Goal: Task Accomplishment & Management: Use online tool/utility

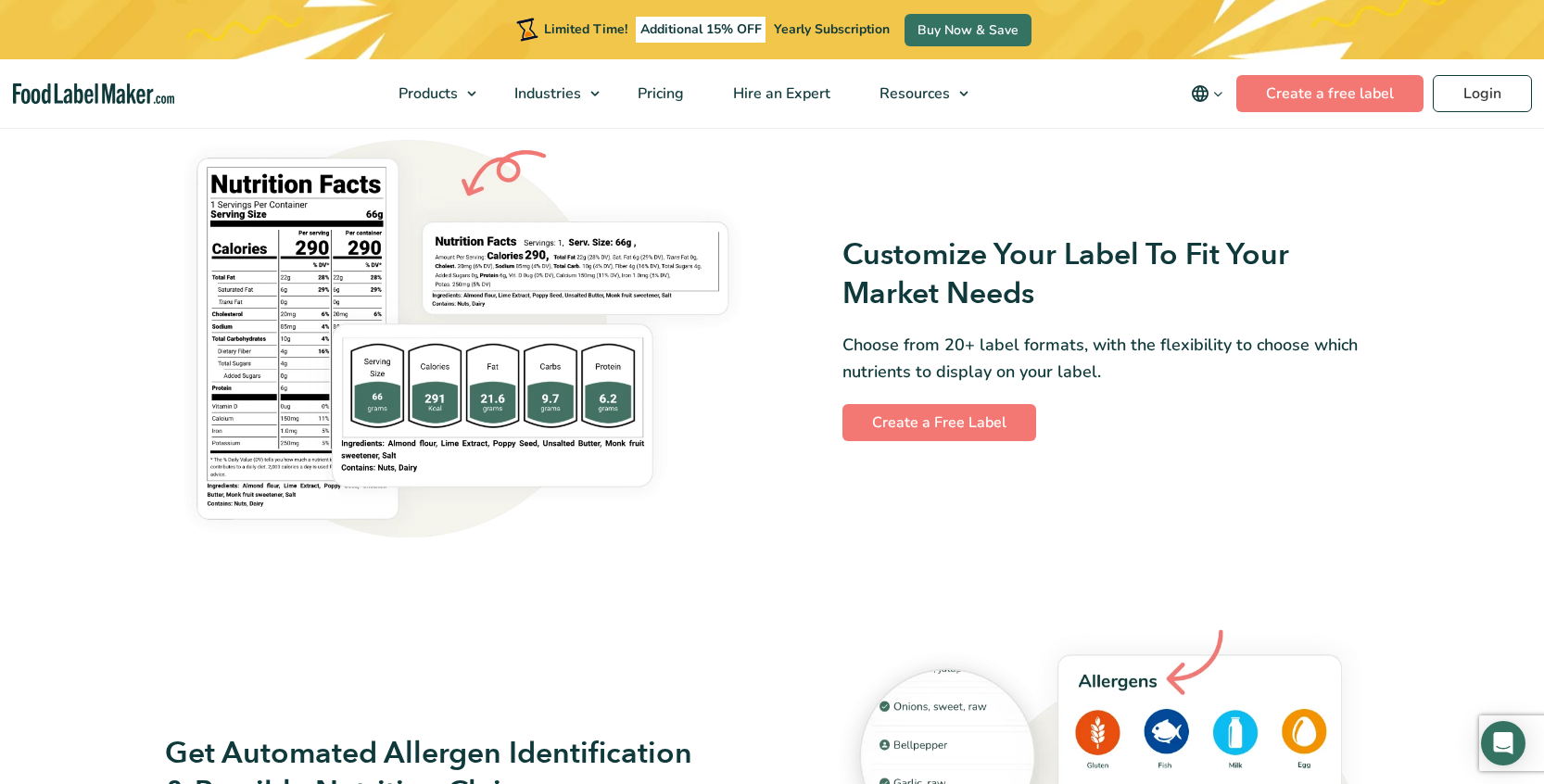
scroll to position [1536, 0]
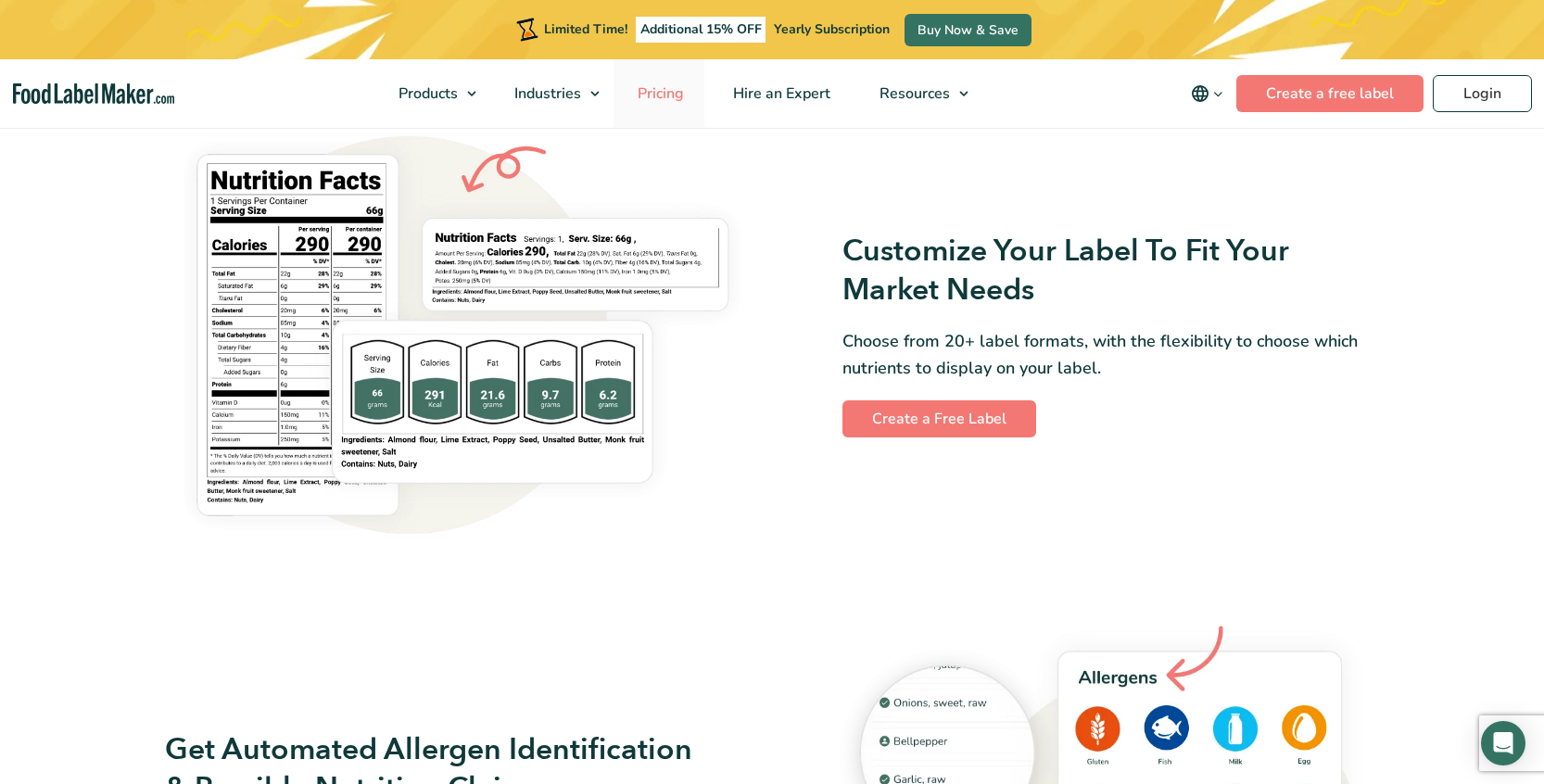
click at [665, 92] on span "Pricing" at bounding box center [658, 94] width 53 height 21
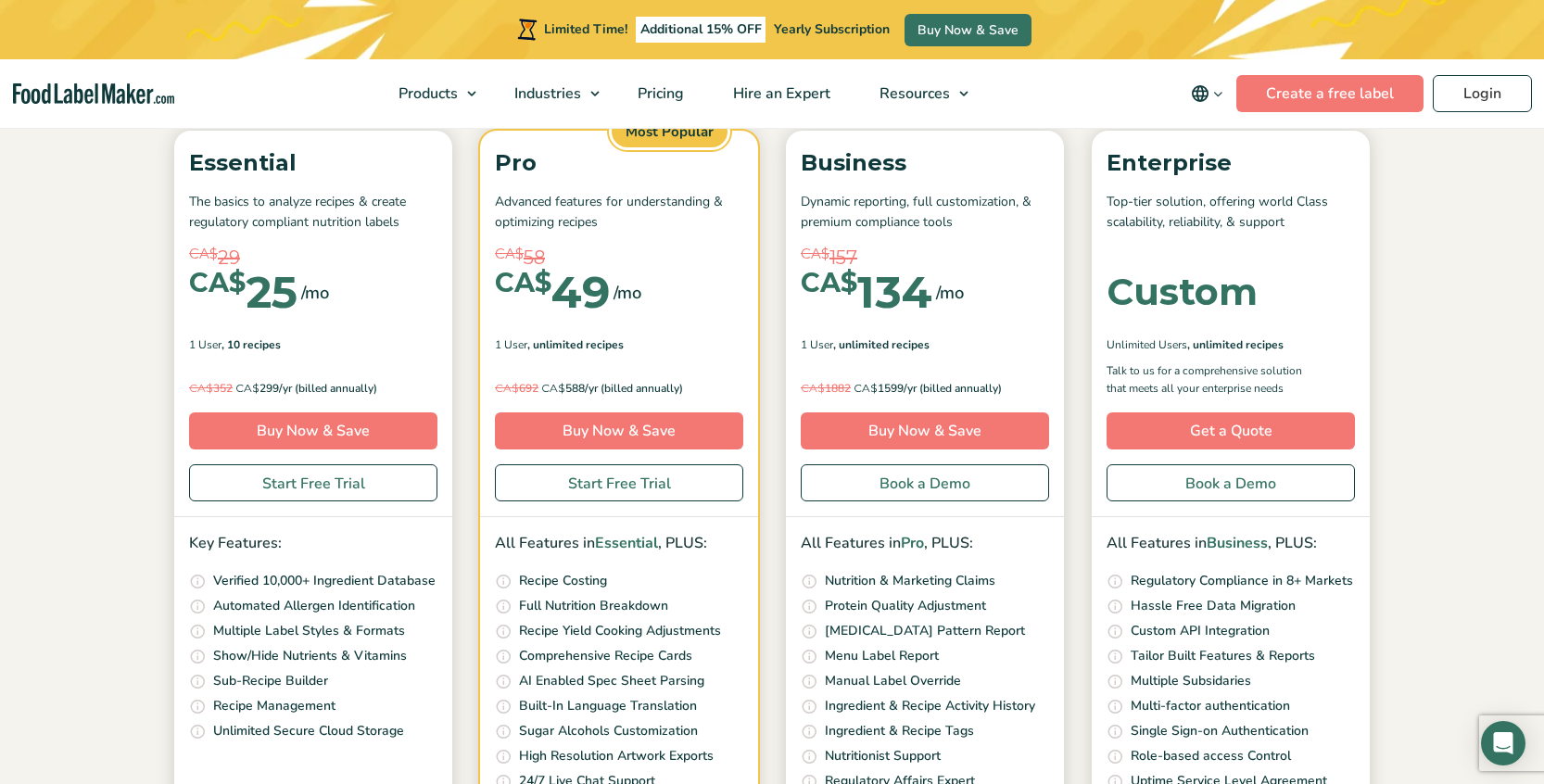
scroll to position [250, 0]
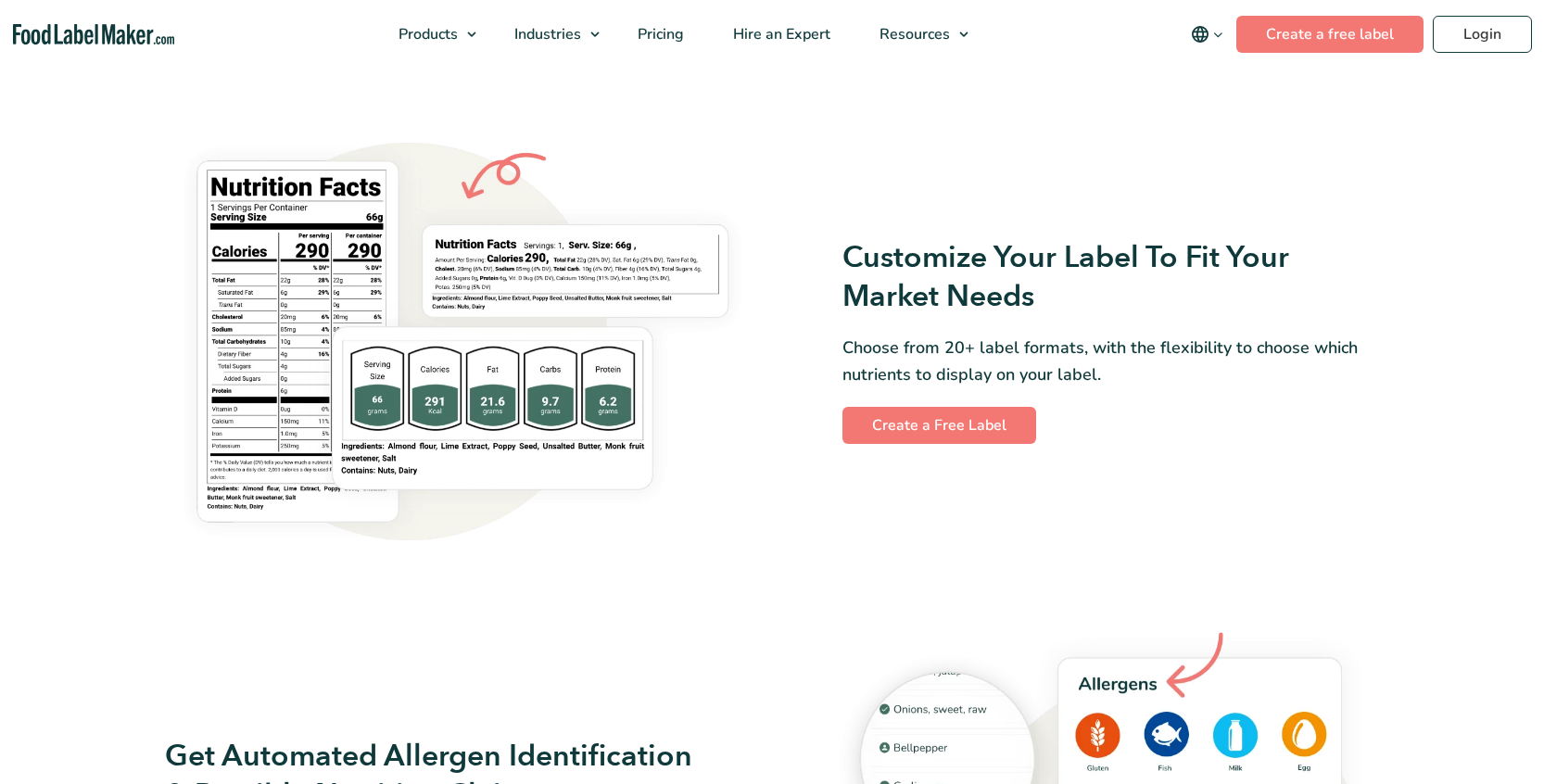
scroll to position [1530, 0]
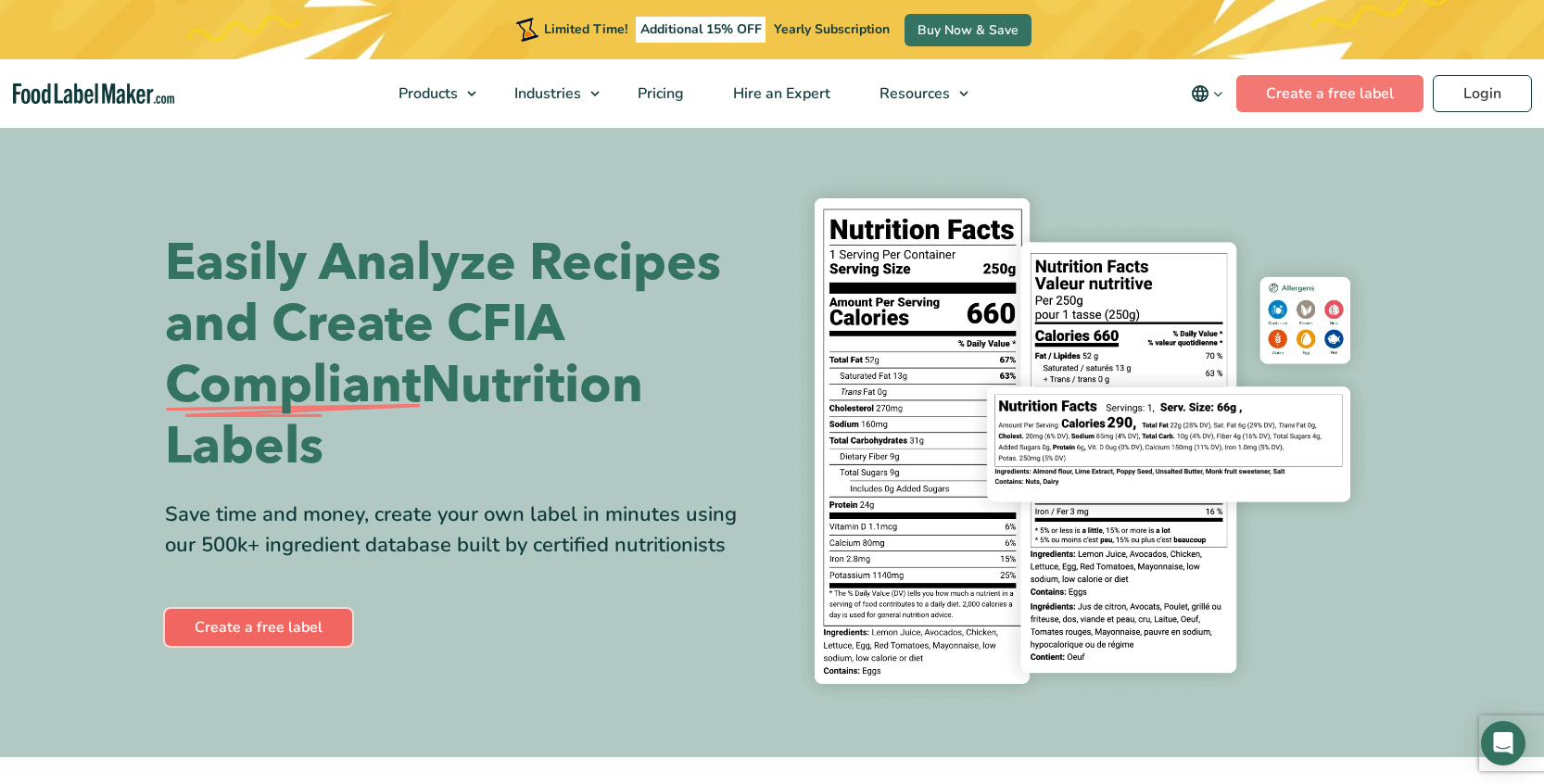
click at [235, 617] on link "Create a free label" at bounding box center [258, 628] width 187 height 37
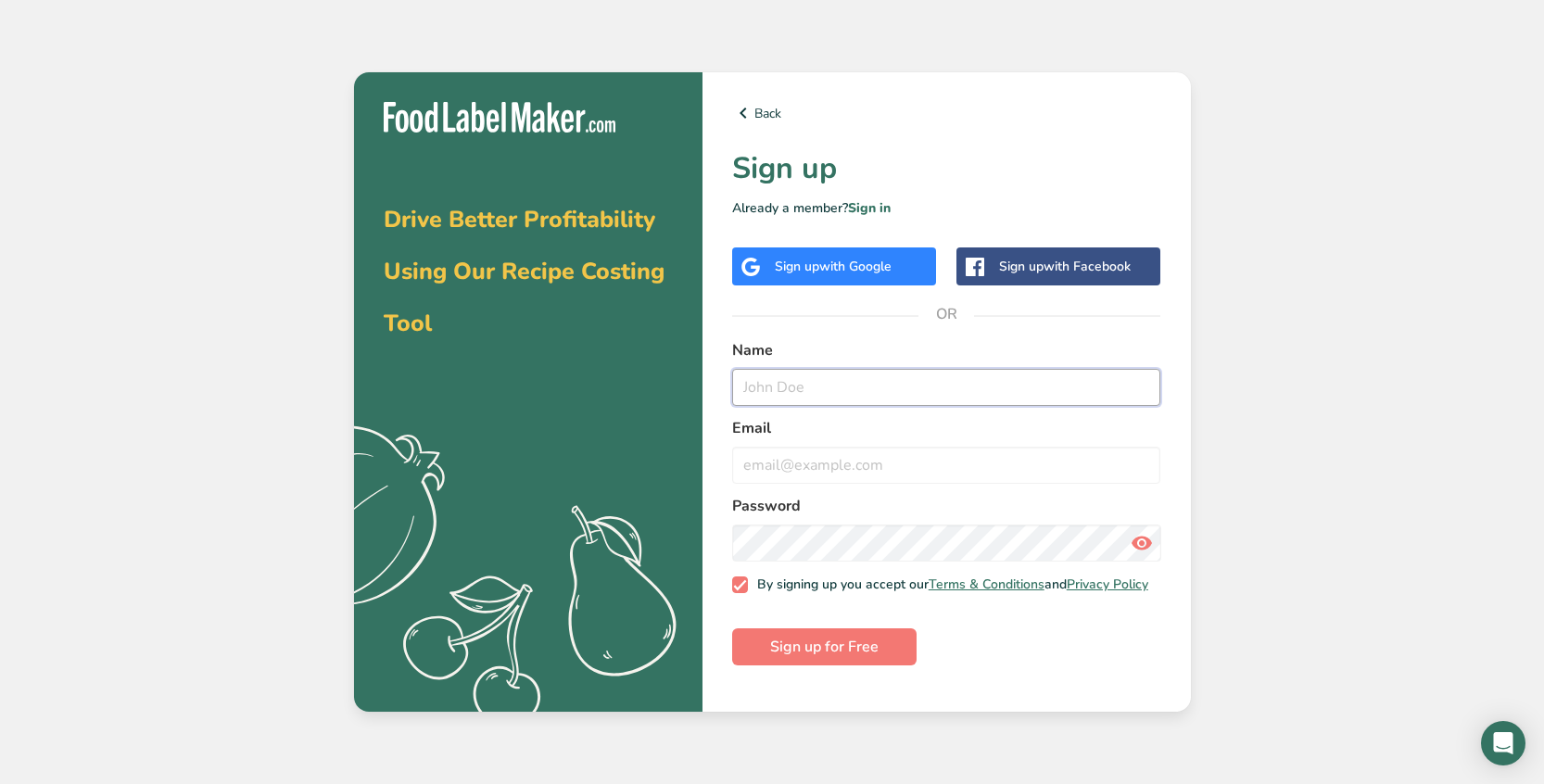
click at [803, 393] on input "text" at bounding box center [946, 387] width 429 height 37
click at [825, 384] on input "text" at bounding box center [946, 387] width 429 height 37
type input "[PERSON_NAME]"
type input "[EMAIL_ADDRESS][DOMAIN_NAME]"
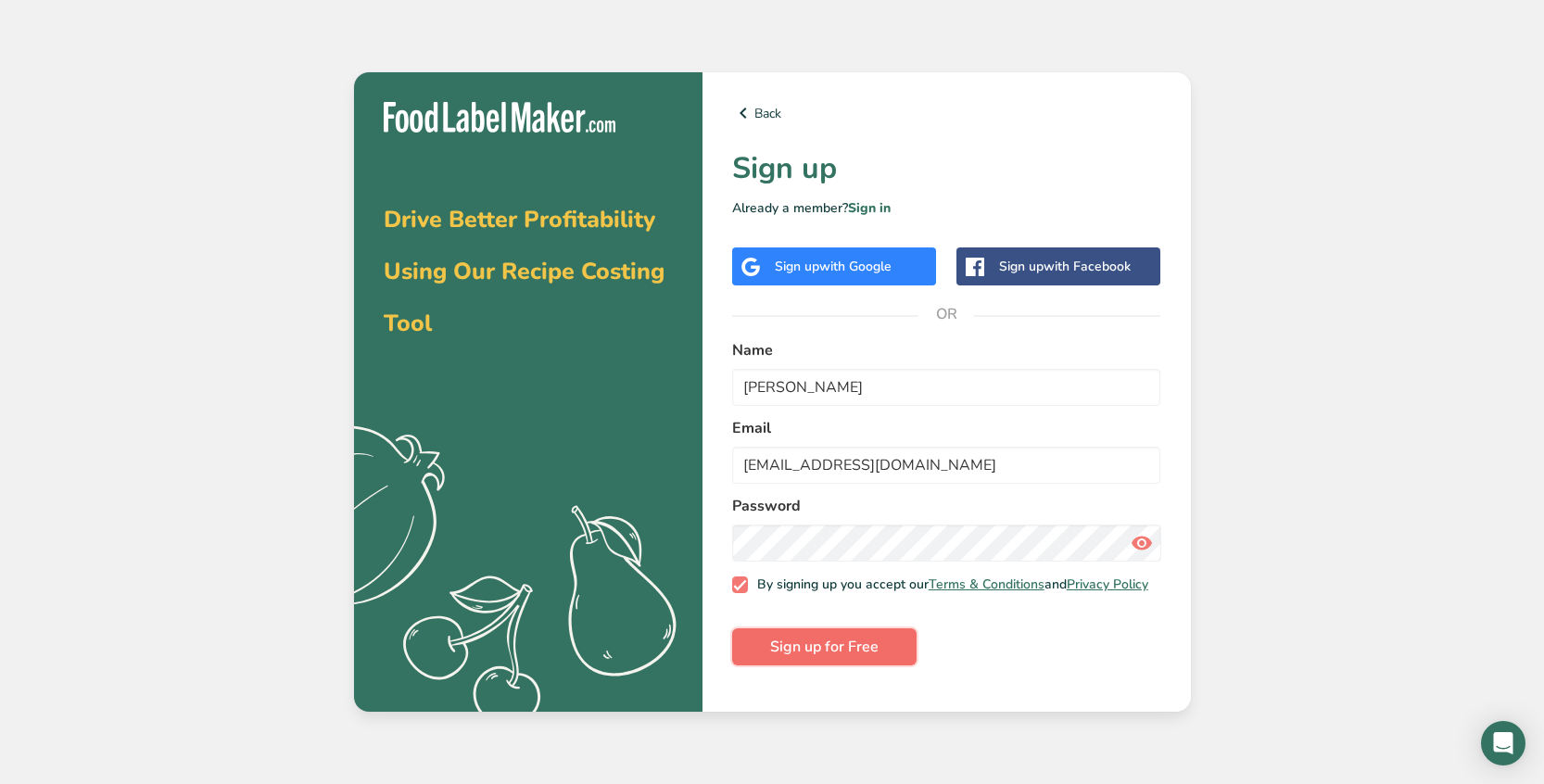
click at [846, 658] on span "Sign up for Free" at bounding box center [824, 646] width 109 height 22
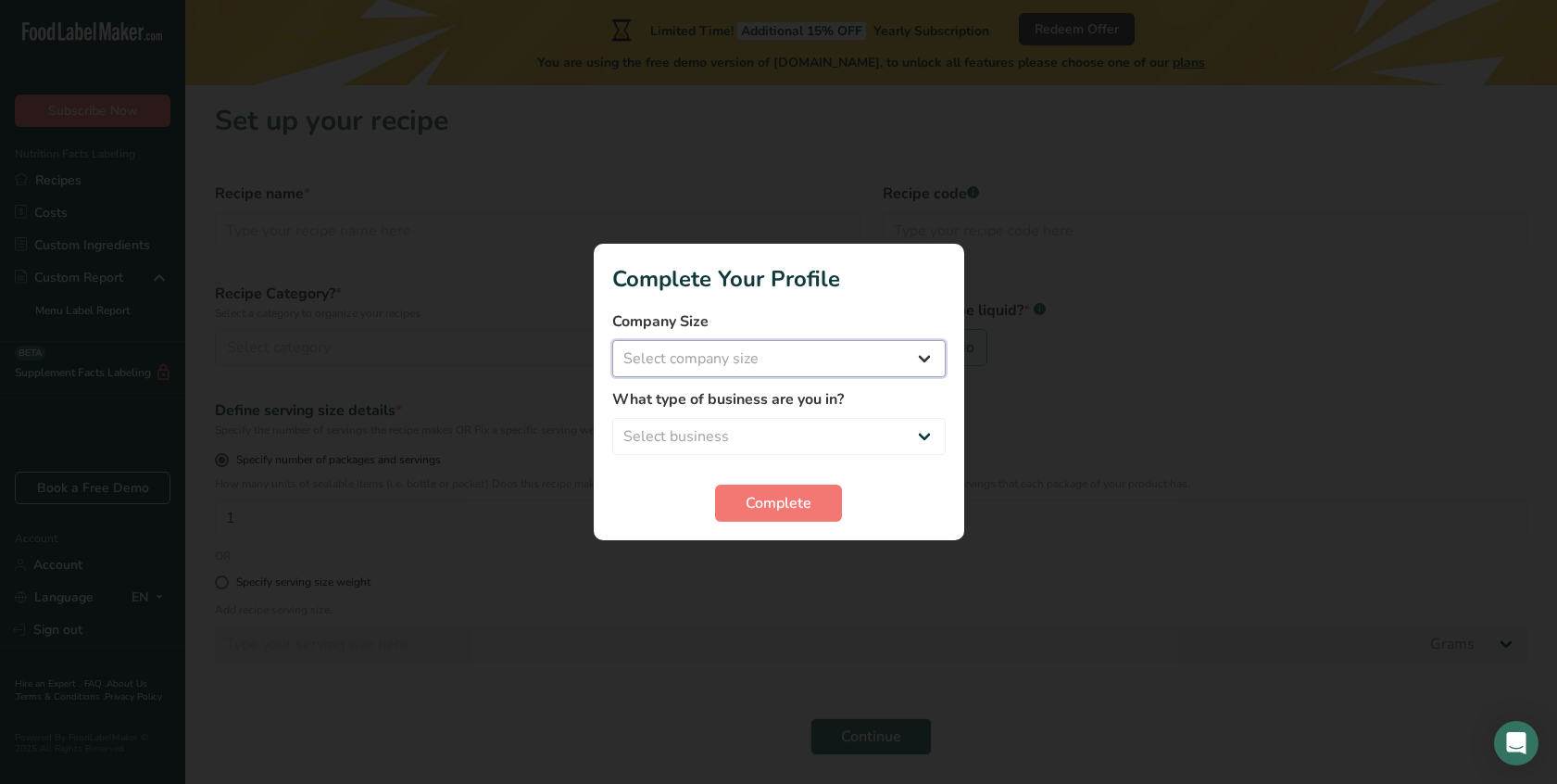
click at [744, 362] on select "Select company size Fewer than 10 Employees 10 to 50 Employees 51 to 500 Employ…" at bounding box center [778, 358] width 333 height 37
select select "3"
click at [831, 437] on select "Select business Packaged Food Manufacturer Restaurant & Cafe Bakery Meal Plans …" at bounding box center [778, 437] width 333 height 37
select select "8"
click at [787, 499] on span "Complete" at bounding box center [778, 503] width 65 height 22
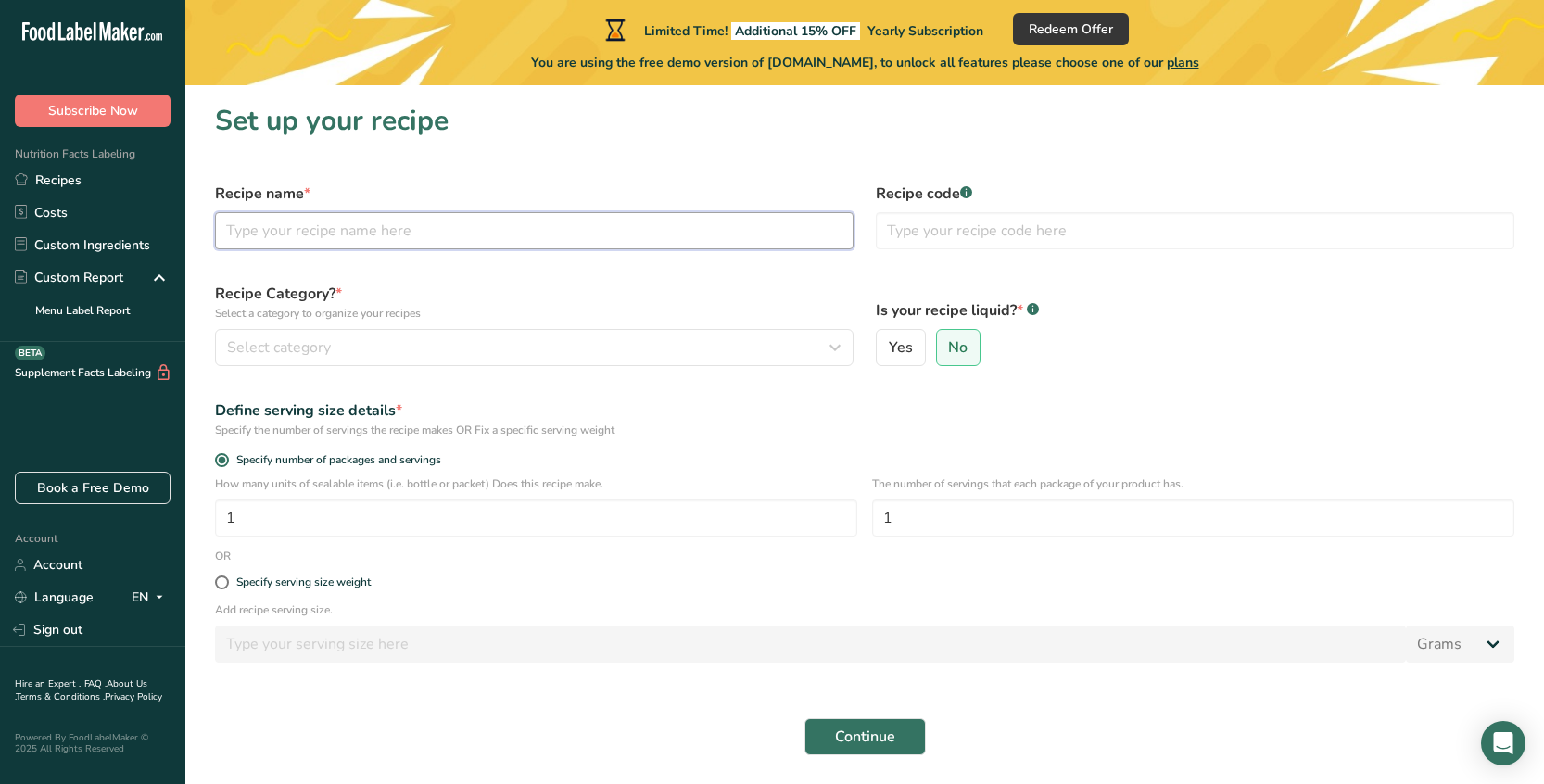
click at [269, 225] on input "text" at bounding box center [534, 231] width 638 height 37
type input "Cauliflower Relish"
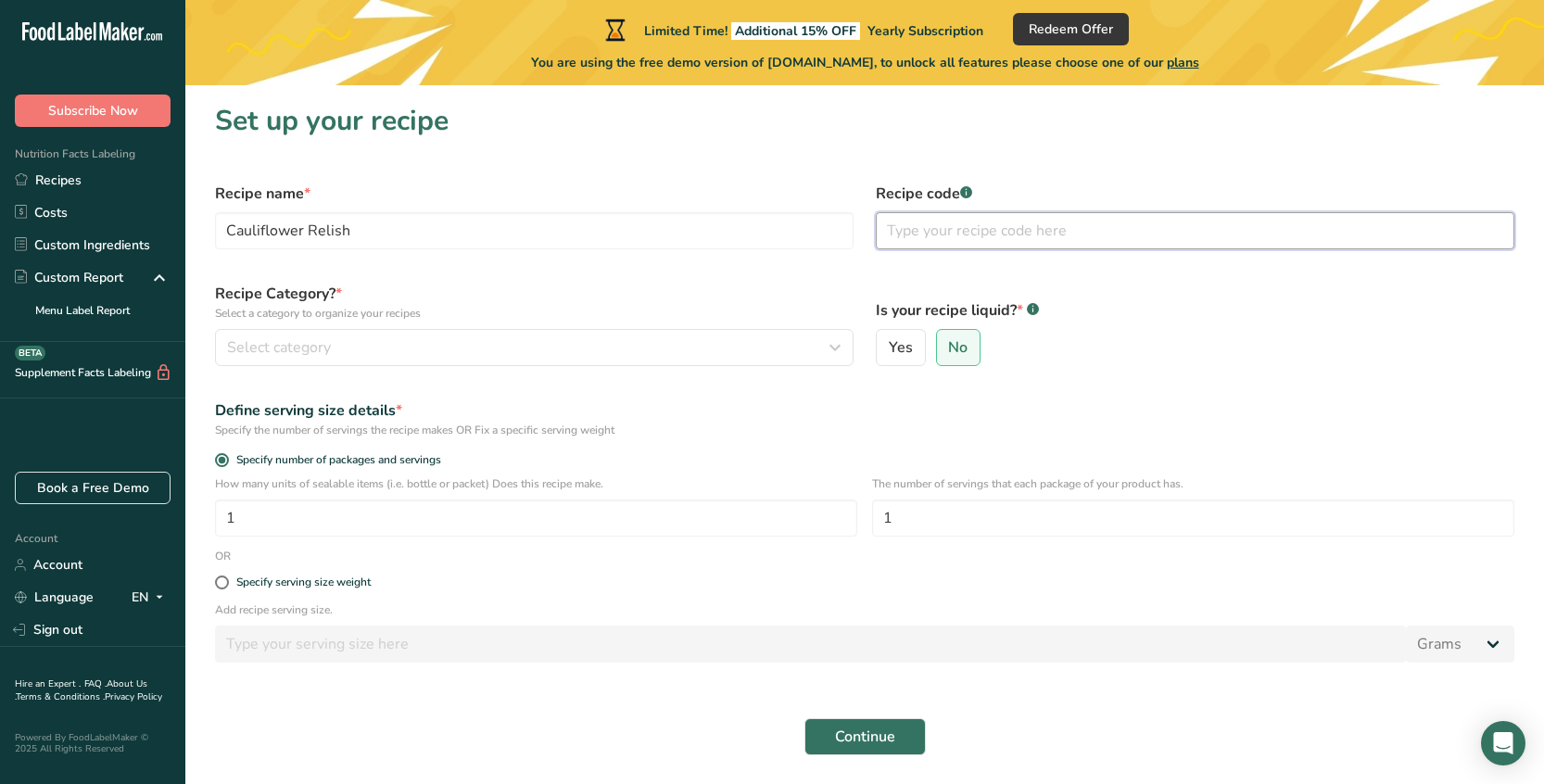
click at [969, 232] on input "text" at bounding box center [1195, 231] width 638 height 37
type input "2025"
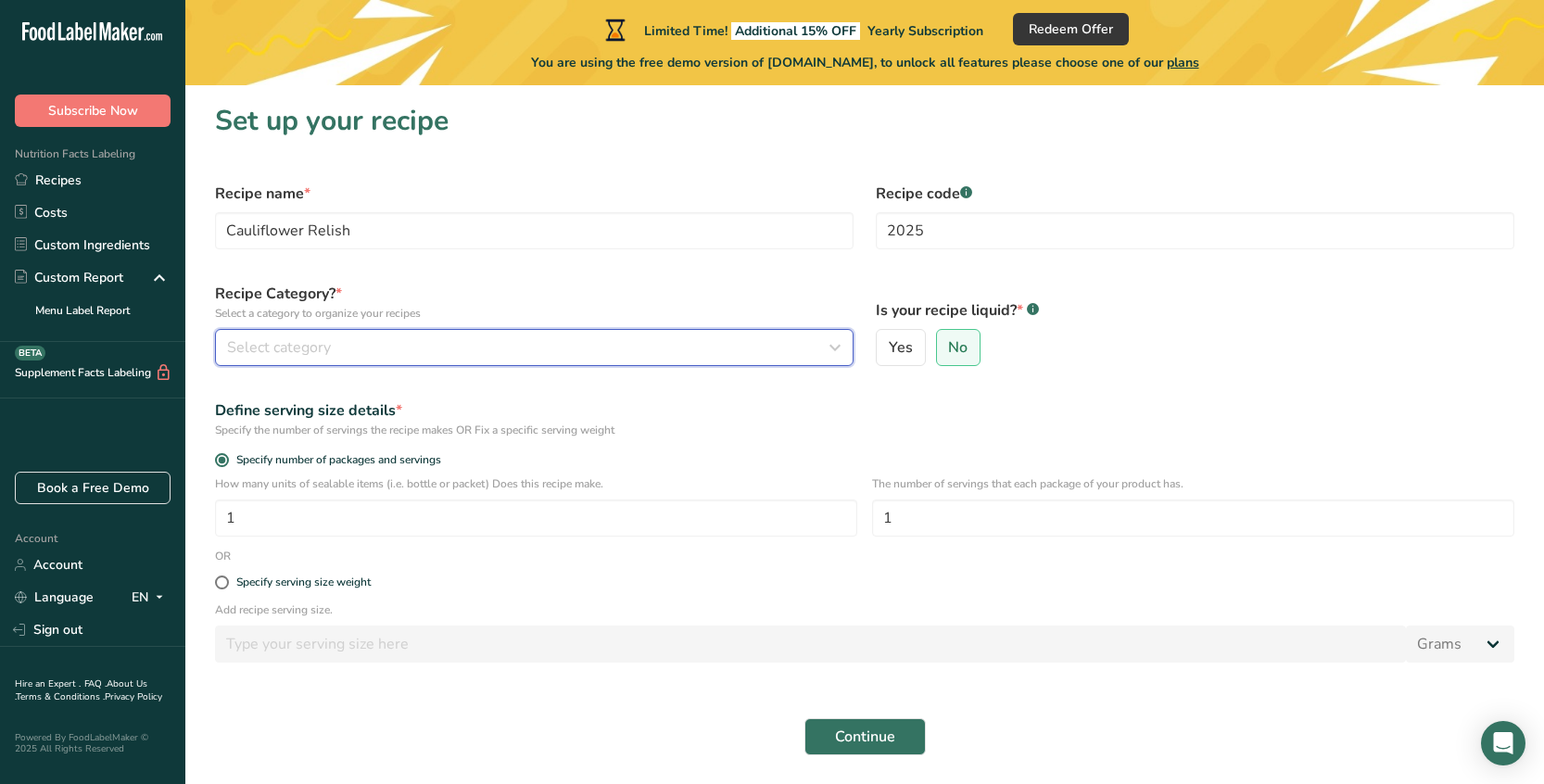
click at [371, 348] on div "Select category" at bounding box center [529, 347] width 604 height 22
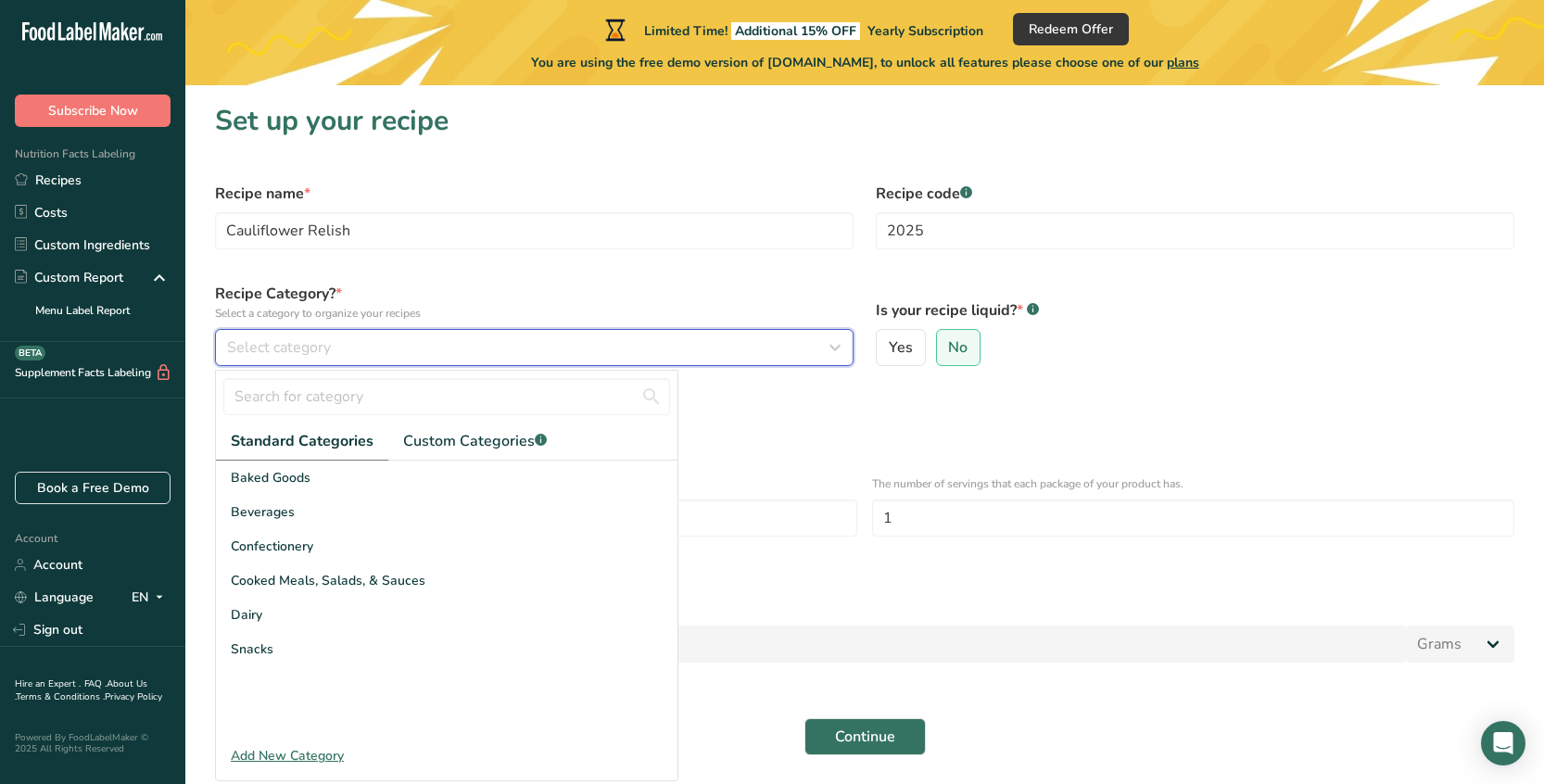
click at [304, 352] on span "Select category" at bounding box center [279, 347] width 104 height 22
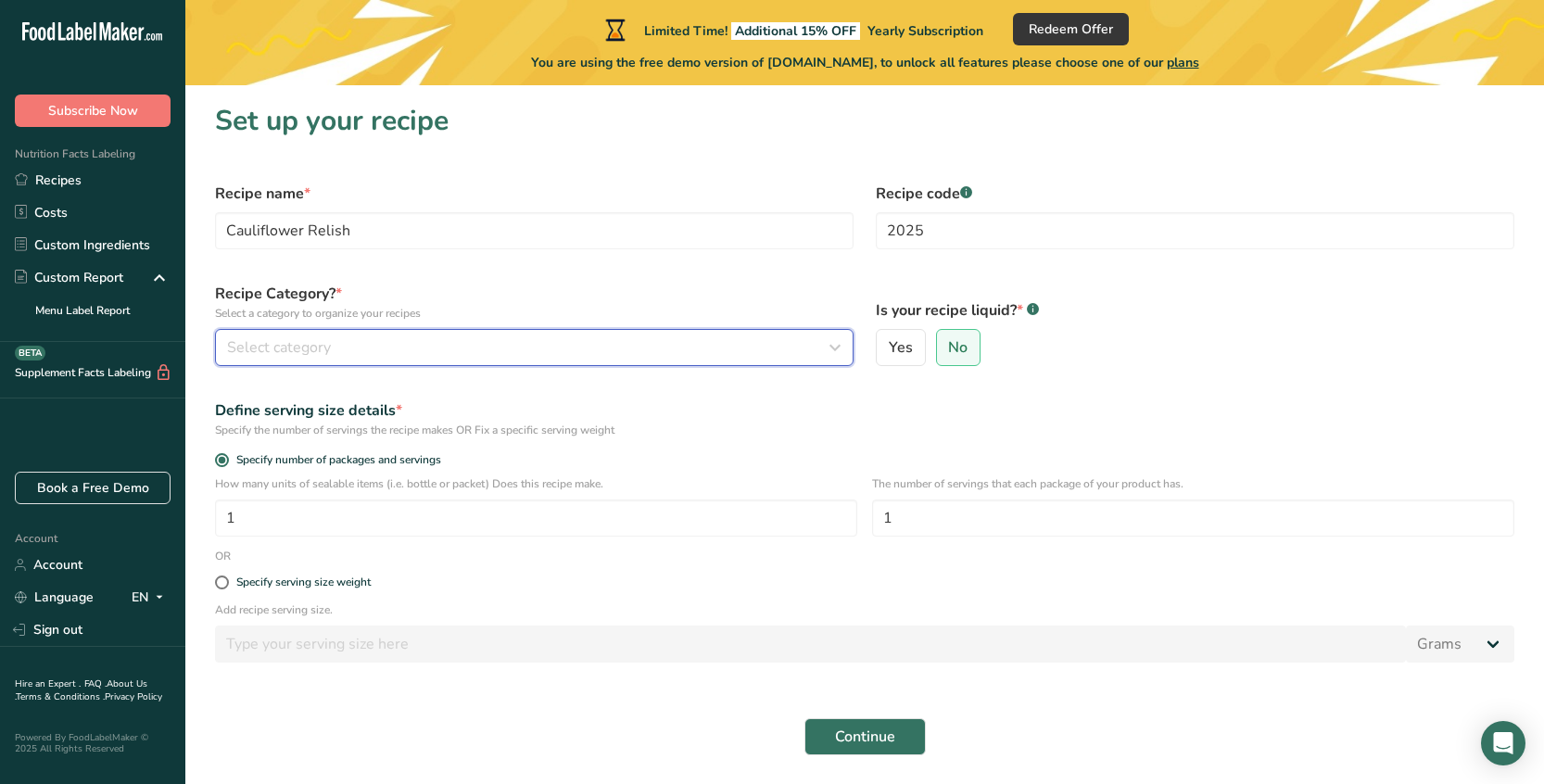
click at [305, 344] on span "Select category" at bounding box center [279, 347] width 104 height 22
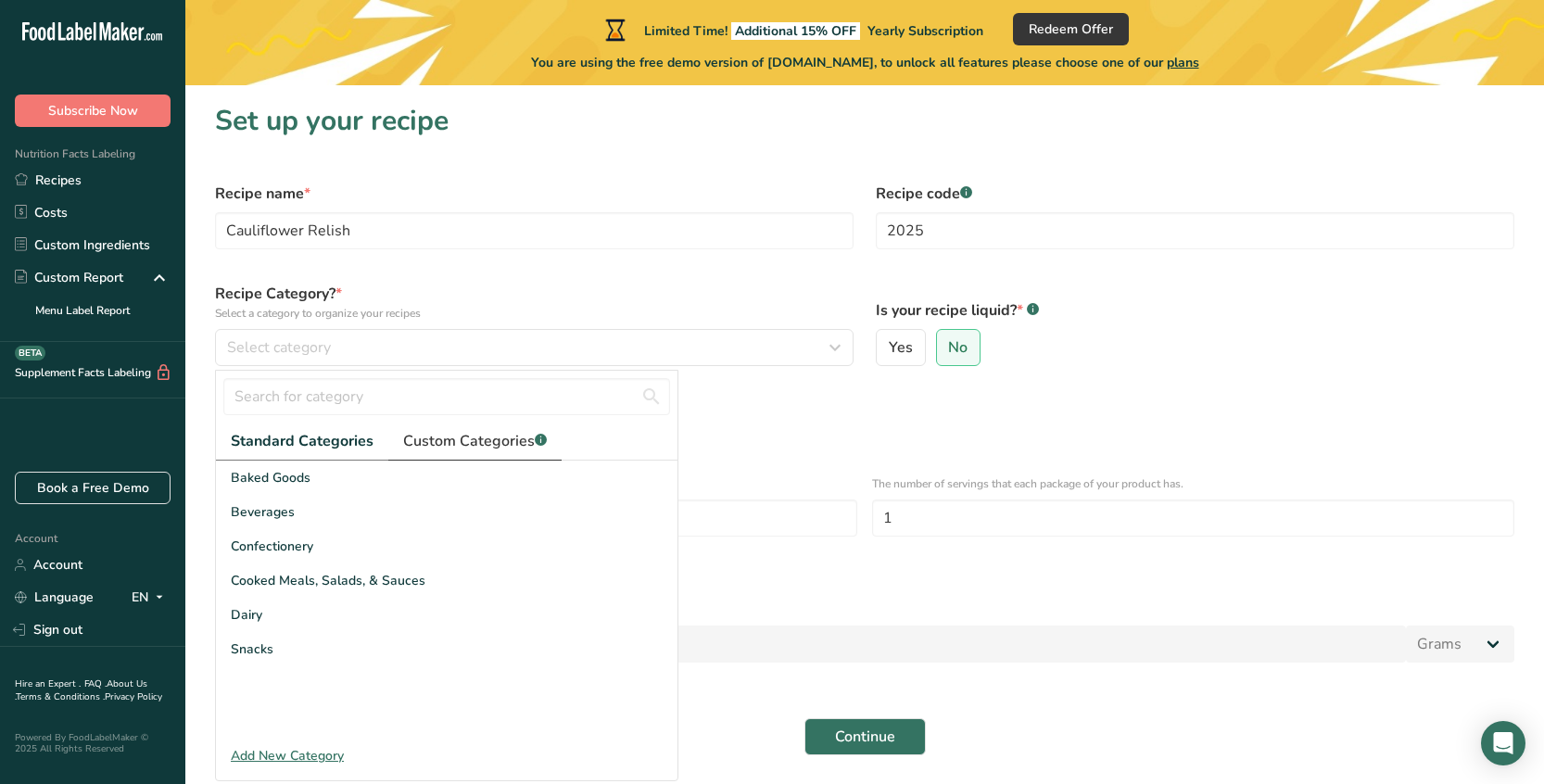
click at [441, 440] on span "Custom Categories .a-a{fill:#347362;}.b-a{fill:#fff;}" at bounding box center [474, 441] width 143 height 22
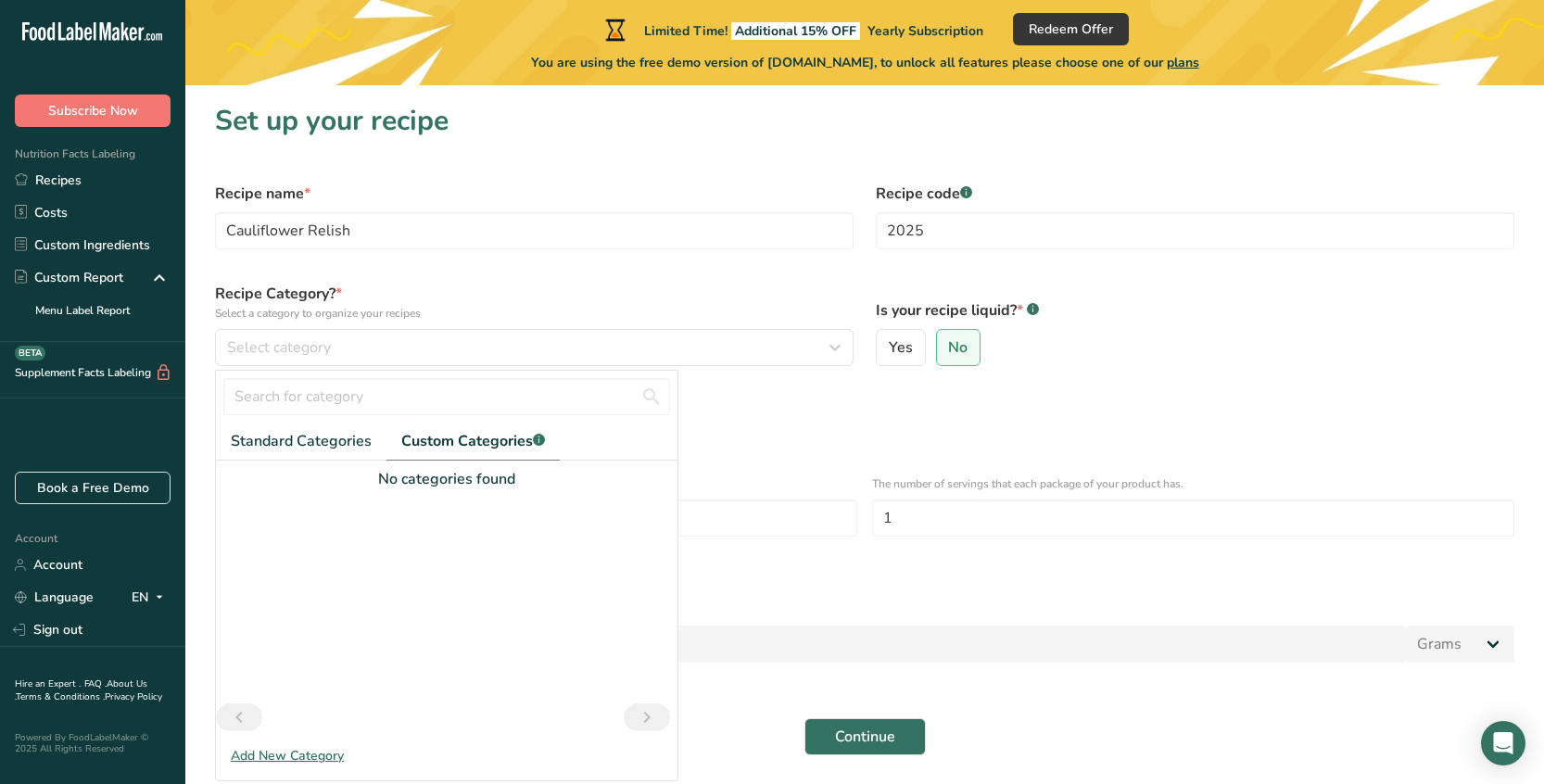
click at [284, 758] on div "Add New Category" at bounding box center [446, 755] width 461 height 20
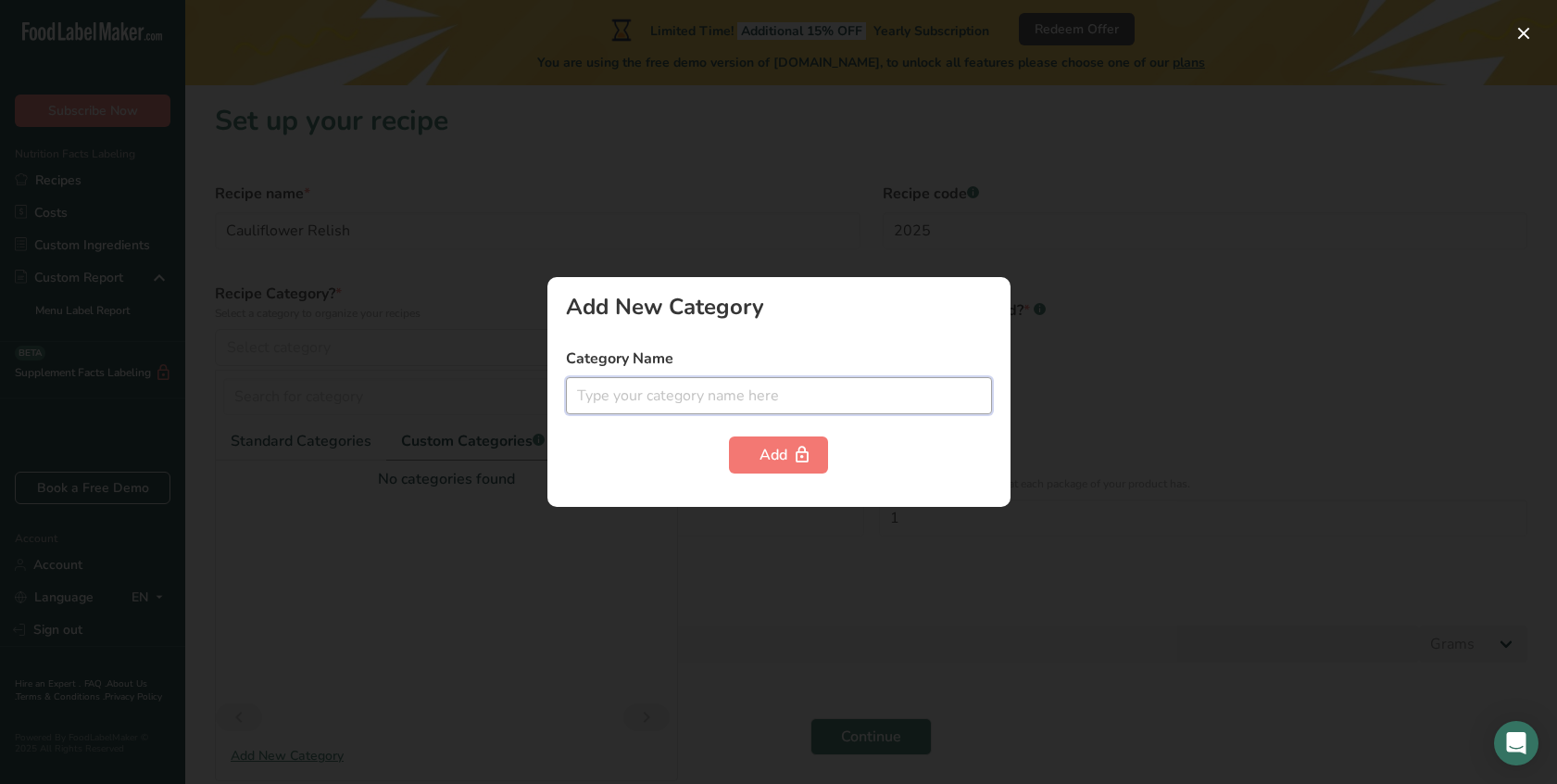
click at [608, 401] on input "text" at bounding box center [778, 396] width 426 height 37
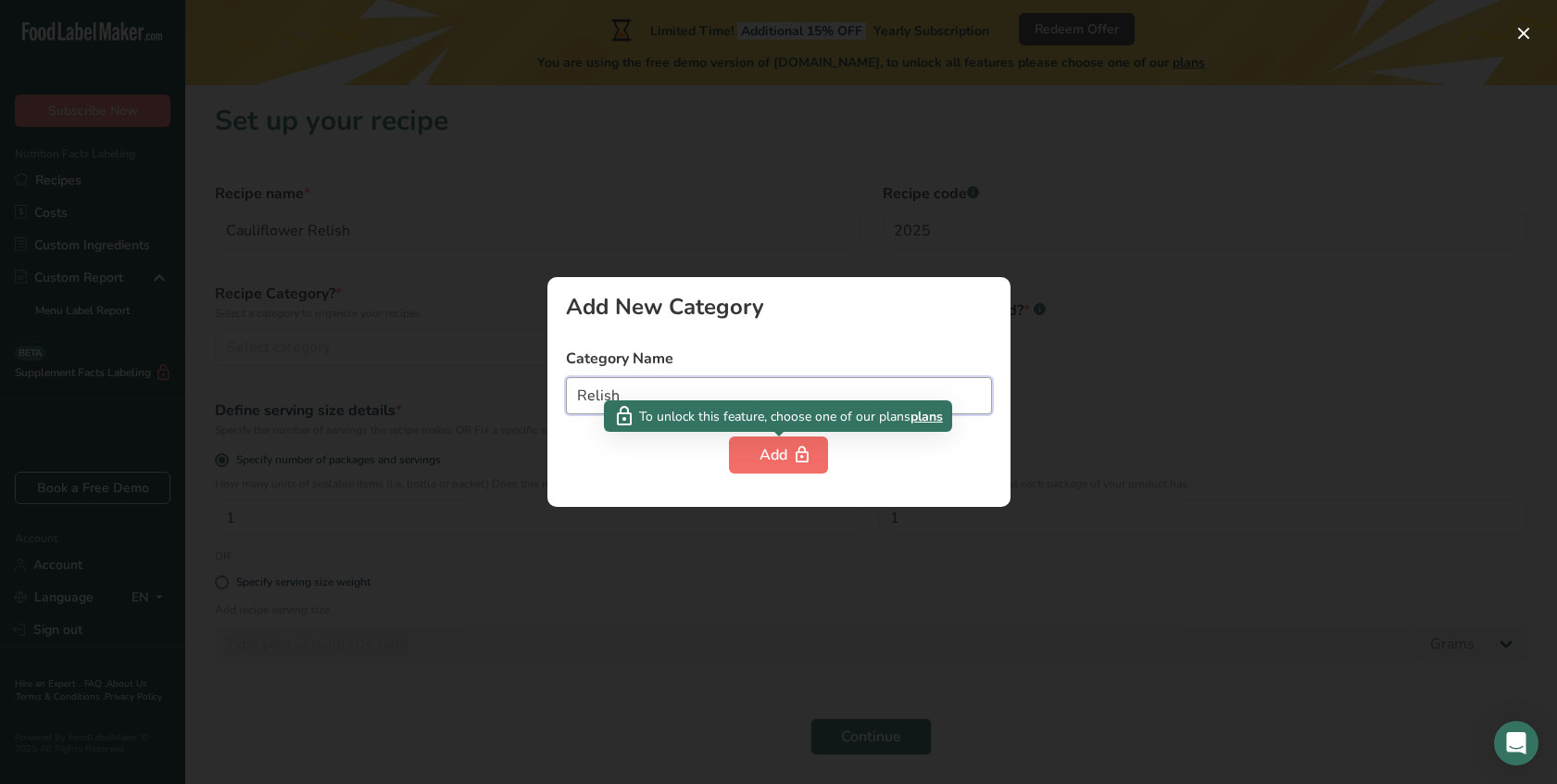
type input "Relish"
click at [757, 451] on button "Add" at bounding box center [778, 455] width 99 height 37
click at [767, 452] on div "Add" at bounding box center [778, 455] width 38 height 22
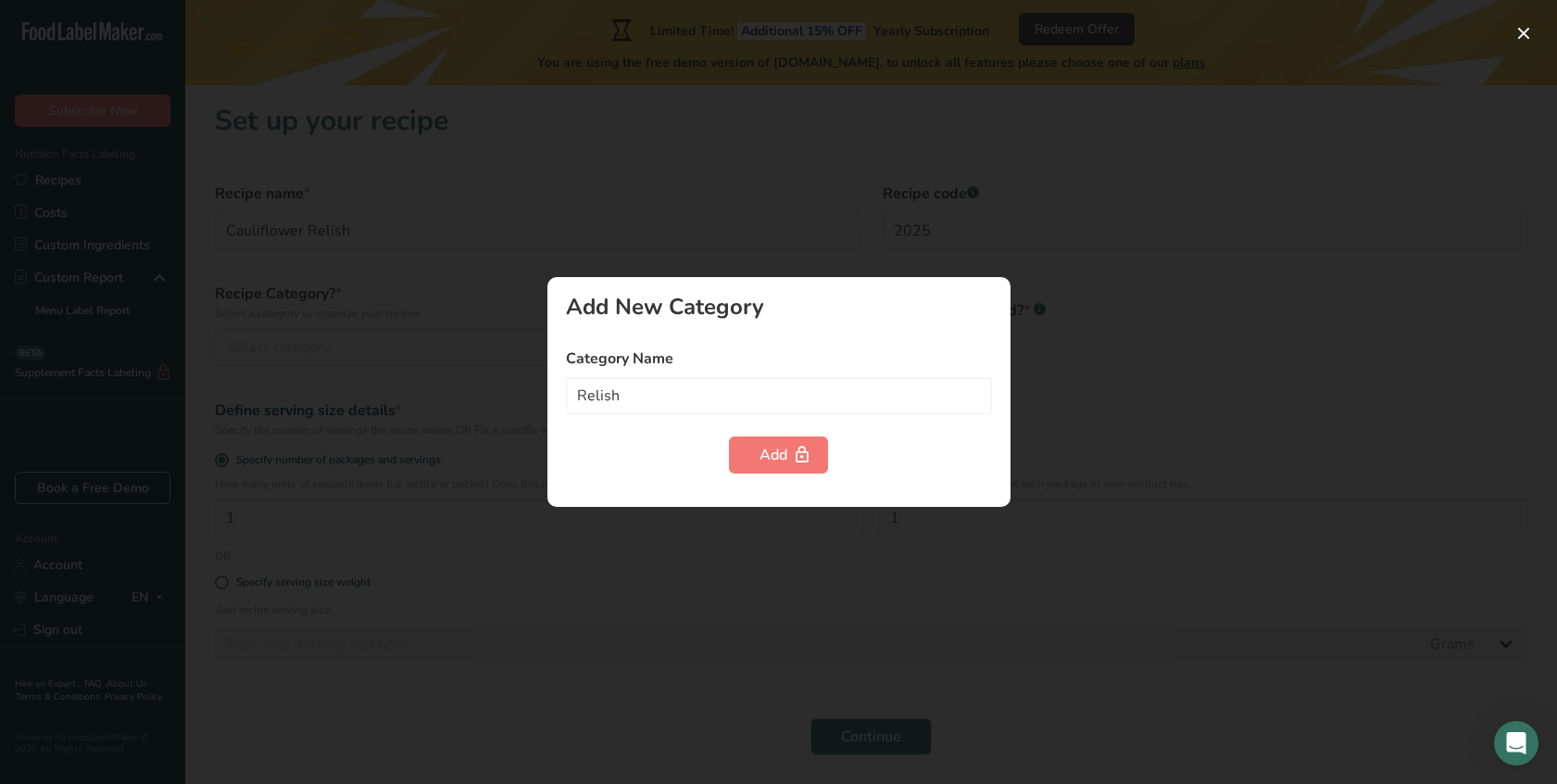
drag, startPoint x: 935, startPoint y: 285, endPoint x: 929, endPoint y: 271, distance: 15.2
click at [935, 284] on div "Add New Category Category Name Relish Add" at bounding box center [778, 392] width 463 height 230
drag, startPoint x: 611, startPoint y: 273, endPoint x: 564, endPoint y: 300, distance: 54.2
click at [608, 274] on div at bounding box center [778, 392] width 1557 height 784
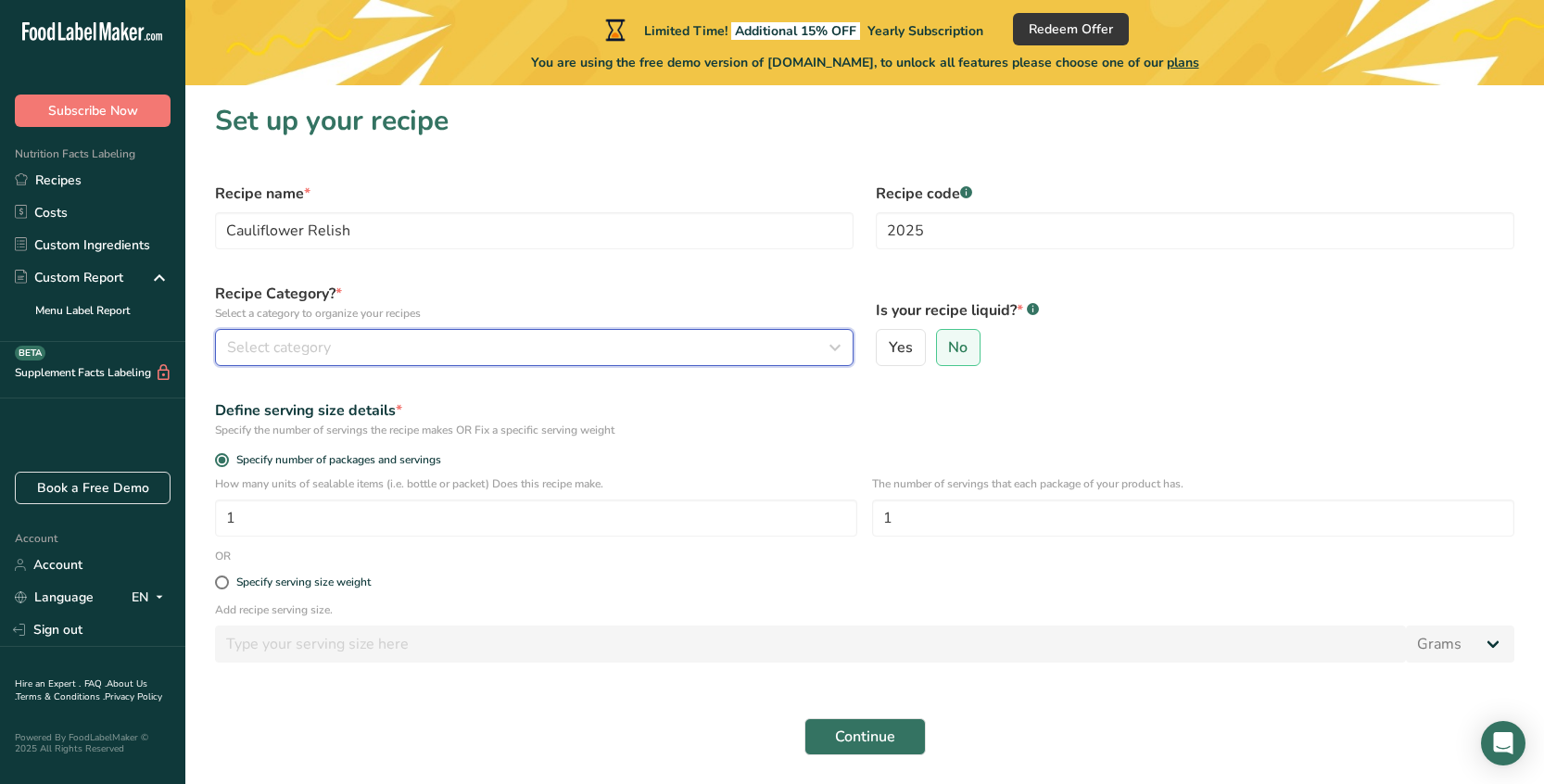
click at [365, 344] on div "Select category" at bounding box center [529, 347] width 604 height 22
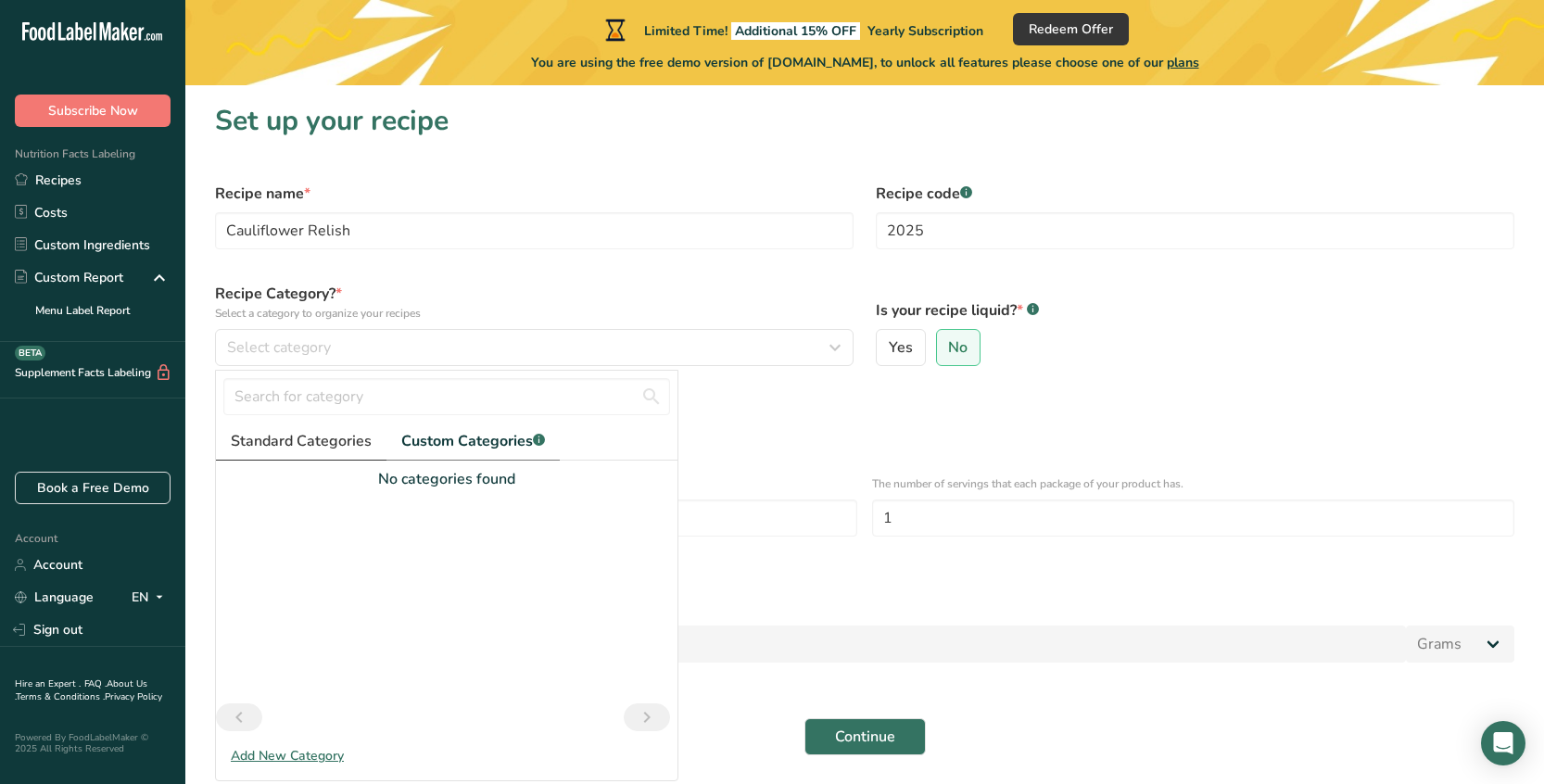
click at [328, 442] on span "Standard Categories" at bounding box center [301, 441] width 141 height 22
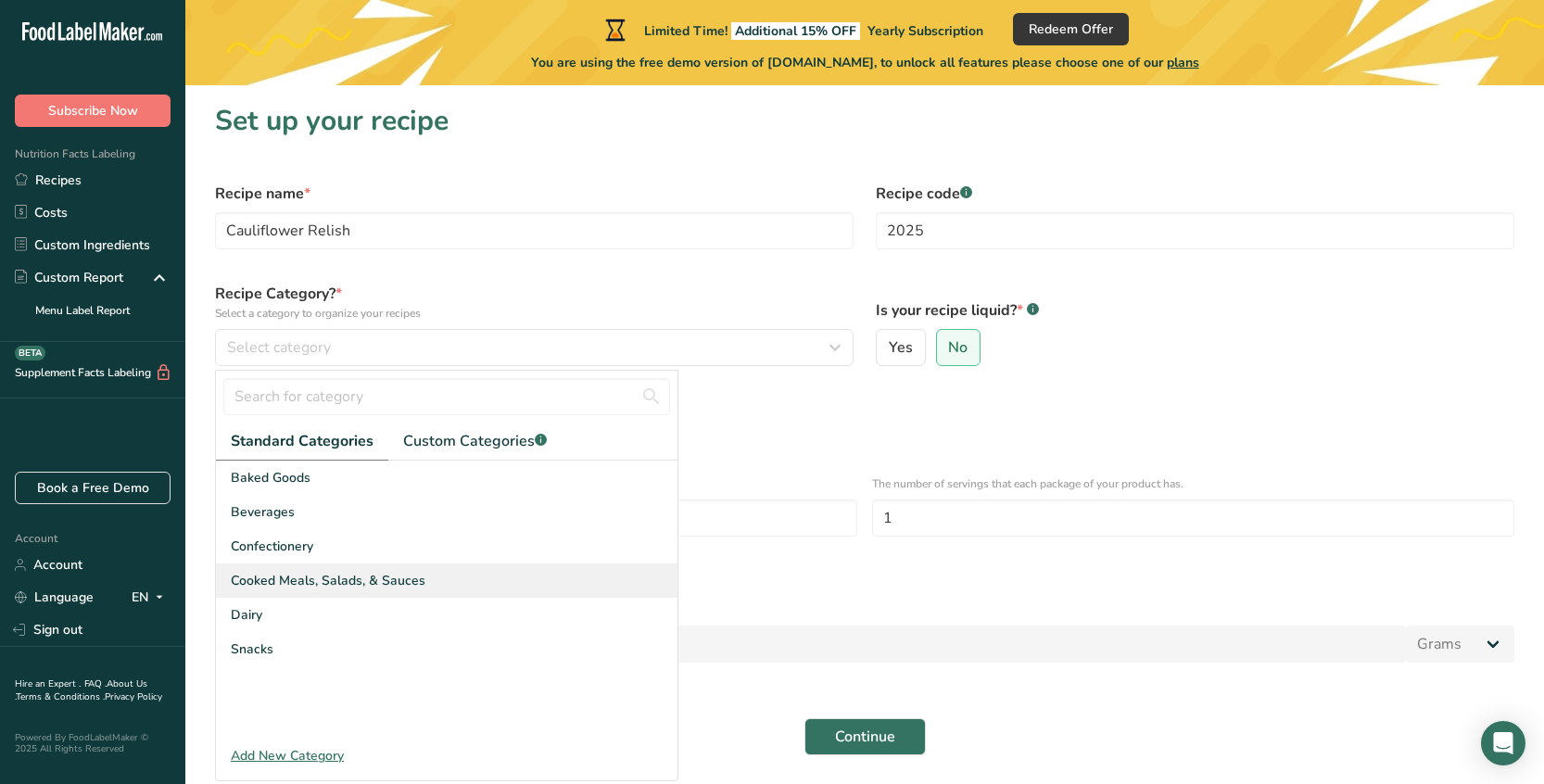
click at [311, 584] on span "Cooked Meals, Salads, & Sauces" at bounding box center [328, 580] width 195 height 20
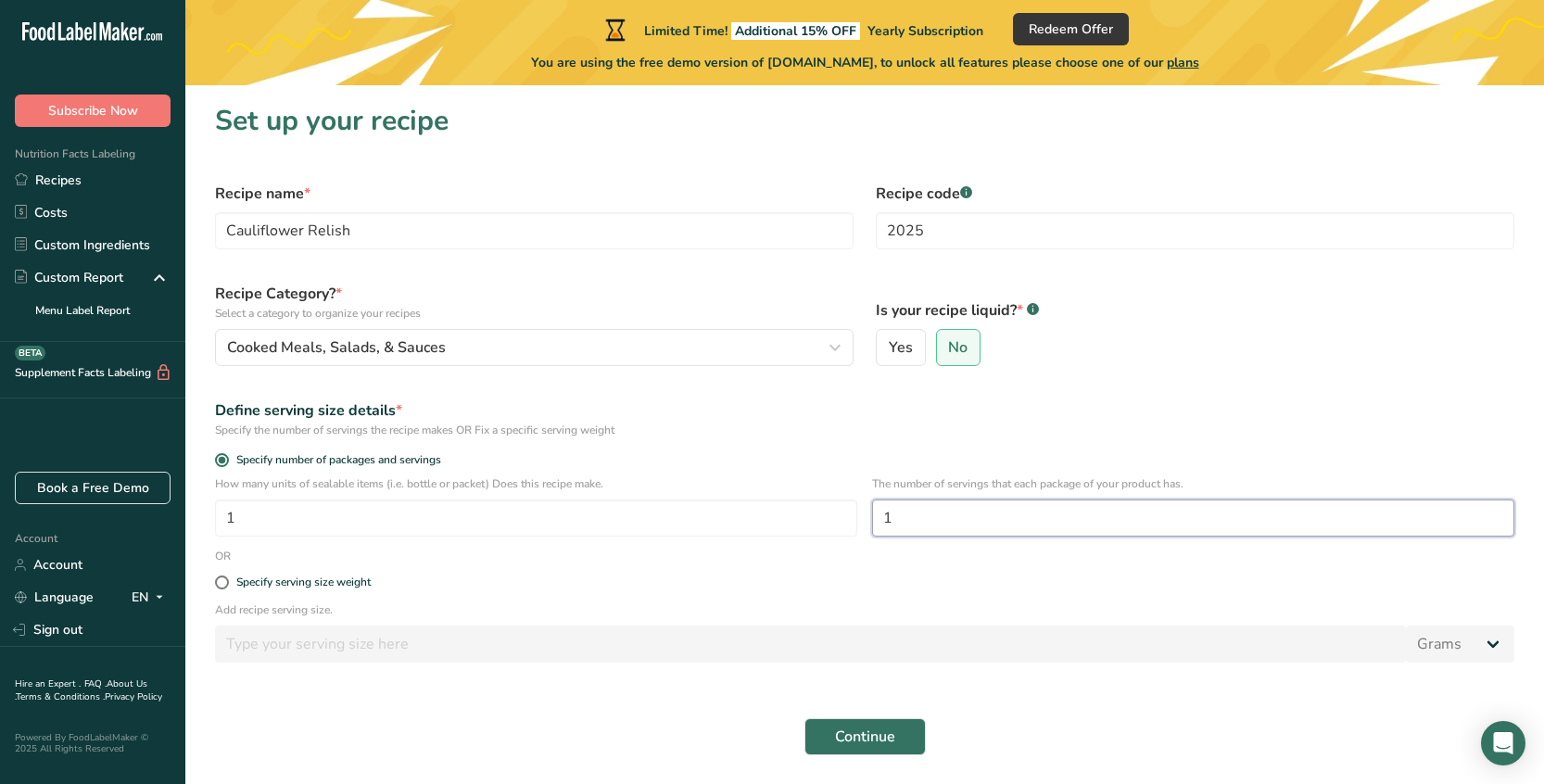
click at [966, 523] on input "1" at bounding box center [1193, 518] width 642 height 37
click at [956, 522] on input "1" at bounding box center [1193, 518] width 642 height 37
drag, startPoint x: 896, startPoint y: 515, endPoint x: 879, endPoint y: 515, distance: 17.0
click at [879, 515] on input "1" at bounding box center [1193, 518] width 642 height 37
type input "28"
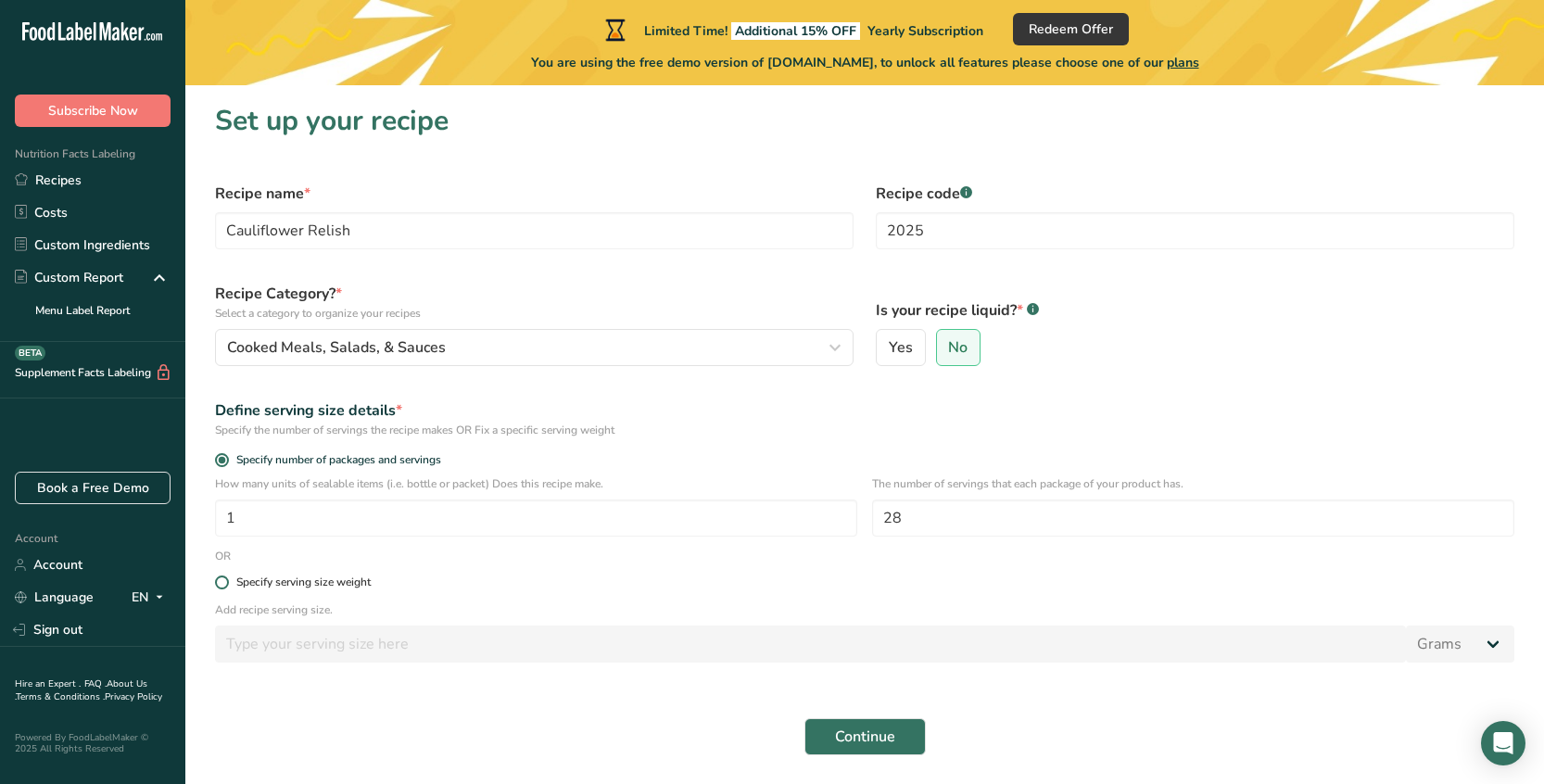
click at [325, 580] on div "Specify serving size weight" at bounding box center [303, 582] width 135 height 14
click at [227, 580] on input "Specify serving size weight" at bounding box center [221, 582] width 12 height 12
radio input "true"
radio input "false"
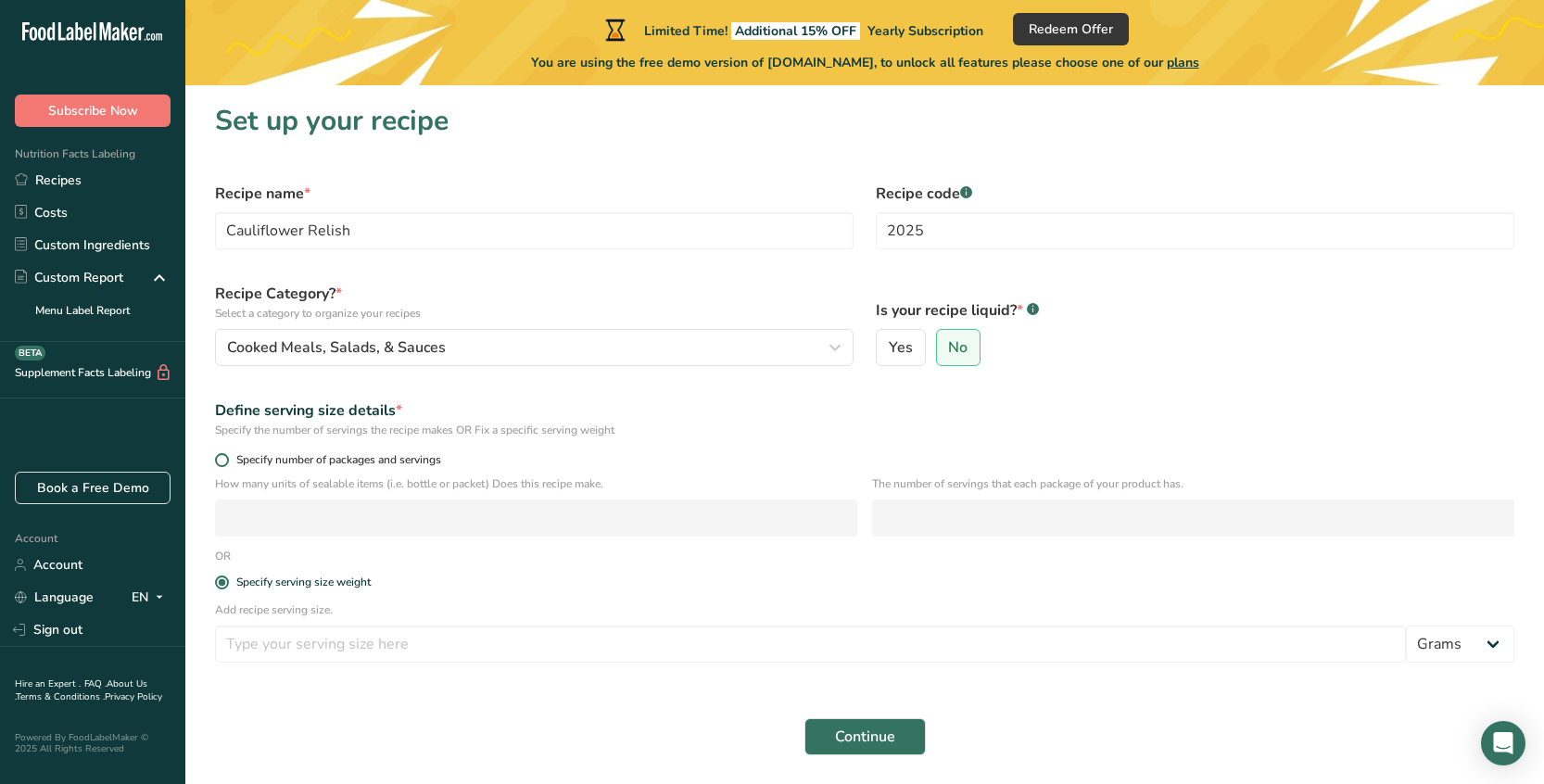
click at [294, 462] on span "Specify number of packages and servings" at bounding box center [335, 459] width 212 height 14
click at [227, 462] on input "Specify number of packages and servings" at bounding box center [221, 459] width 12 height 12
radio input "true"
radio input "false"
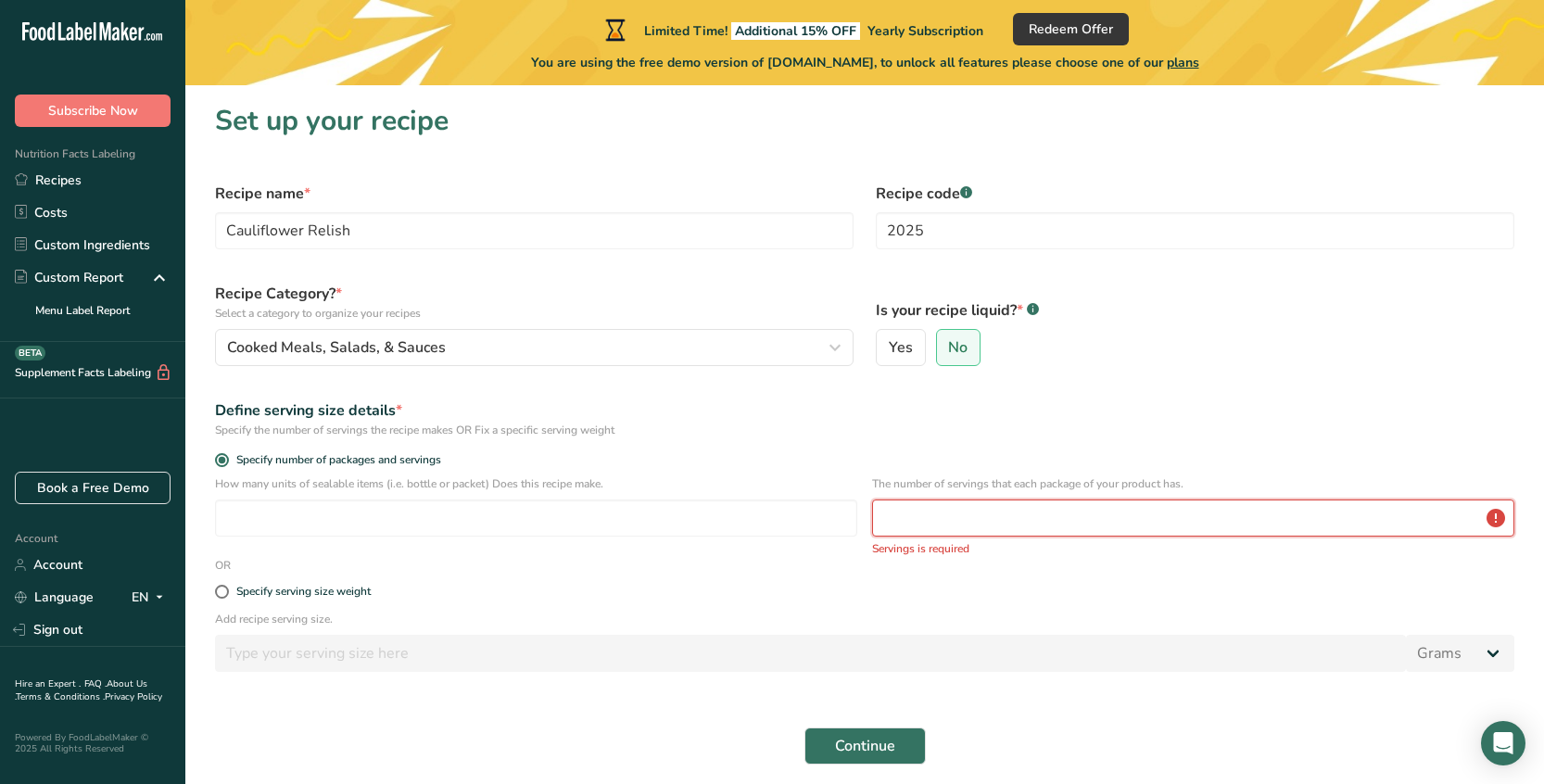
click at [925, 518] on input "number" at bounding box center [1193, 518] width 642 height 37
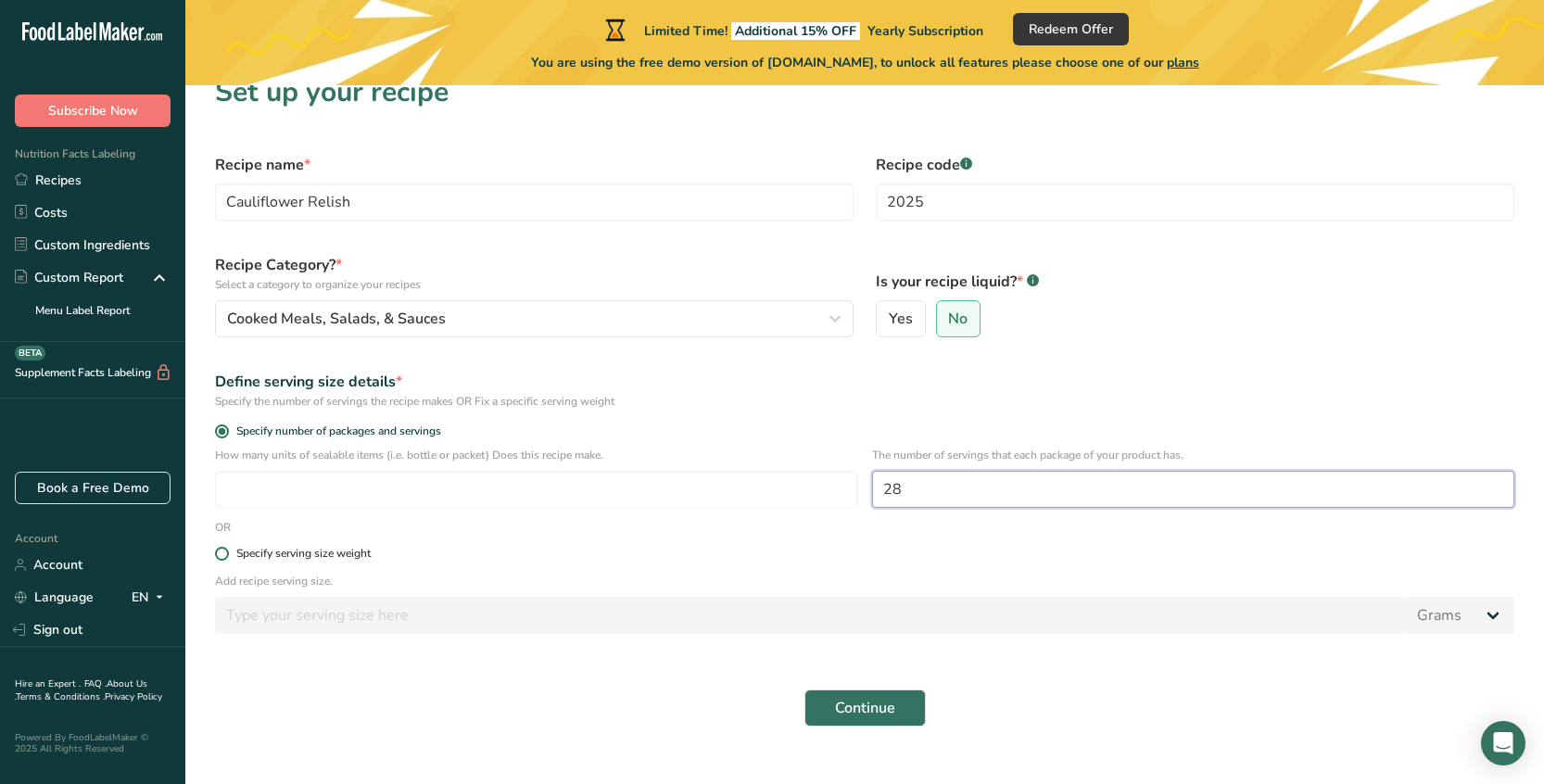
scroll to position [56, 0]
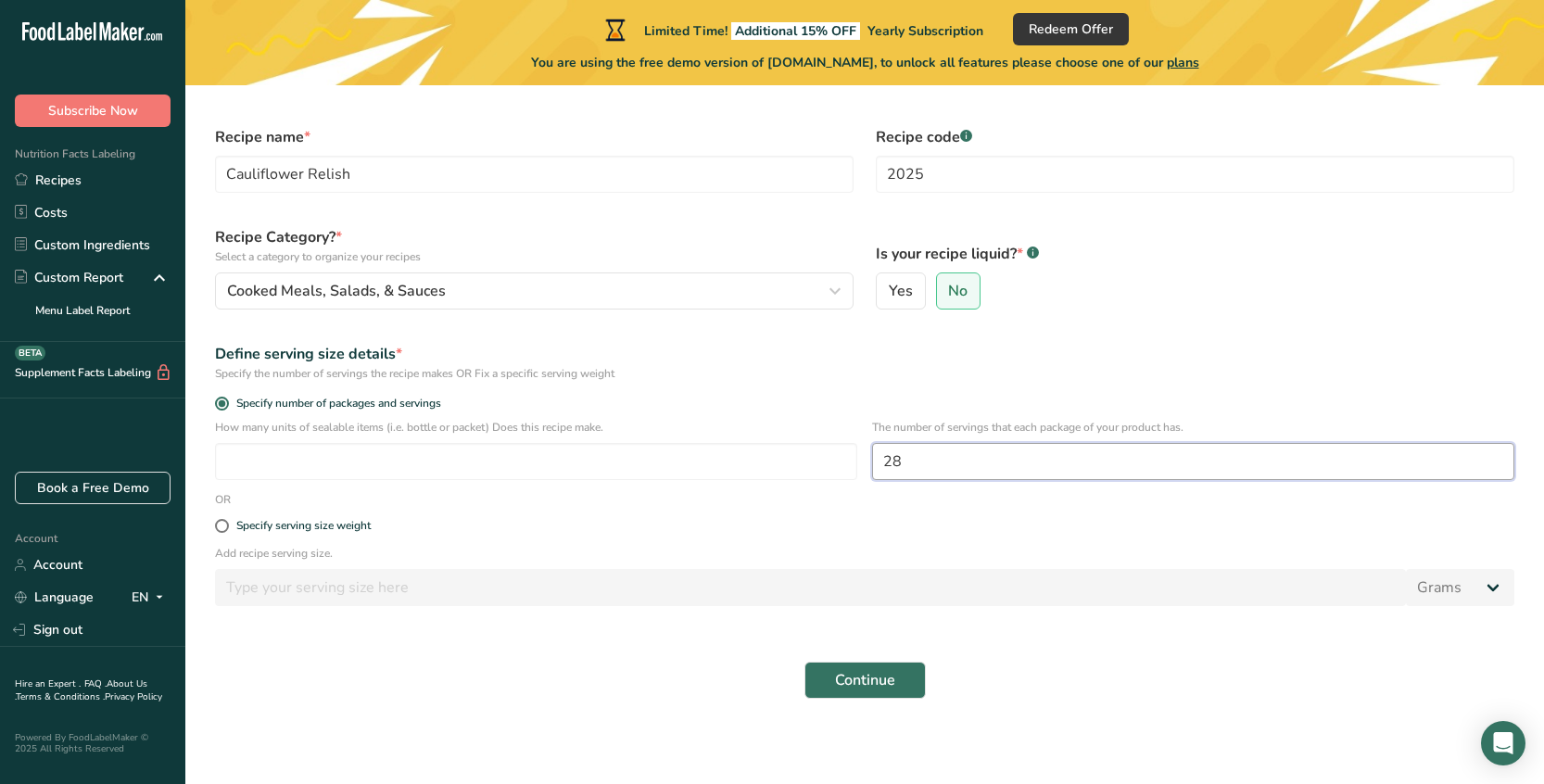
type input "28"
click at [250, 524] on div "Specify serving size weight" at bounding box center [303, 525] width 135 height 14
click at [227, 524] on input "Specify serving size weight" at bounding box center [221, 525] width 12 height 12
radio input "true"
radio input "false"
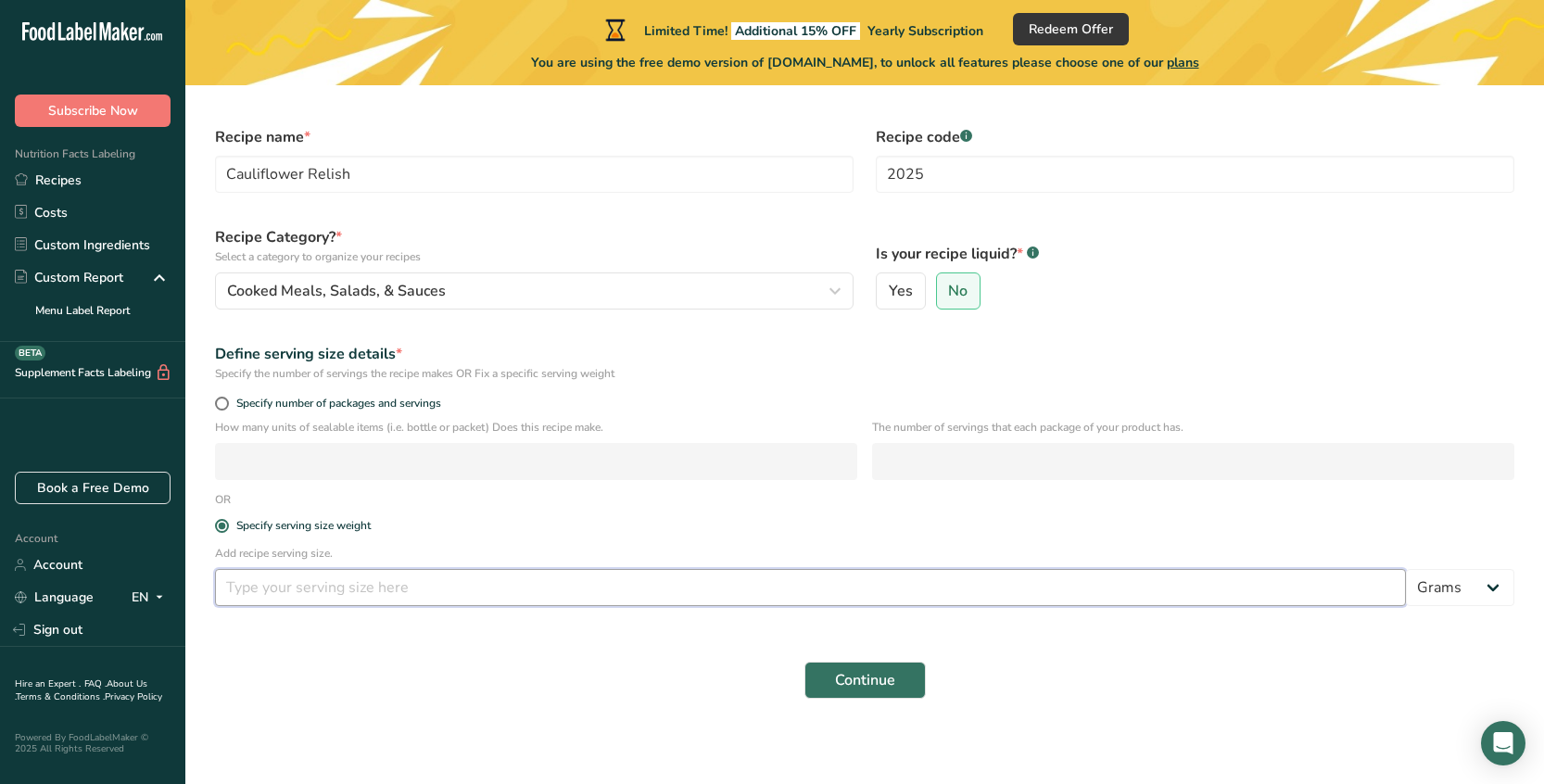
click at [265, 583] on input "number" at bounding box center [810, 588] width 1190 height 37
type input "18"
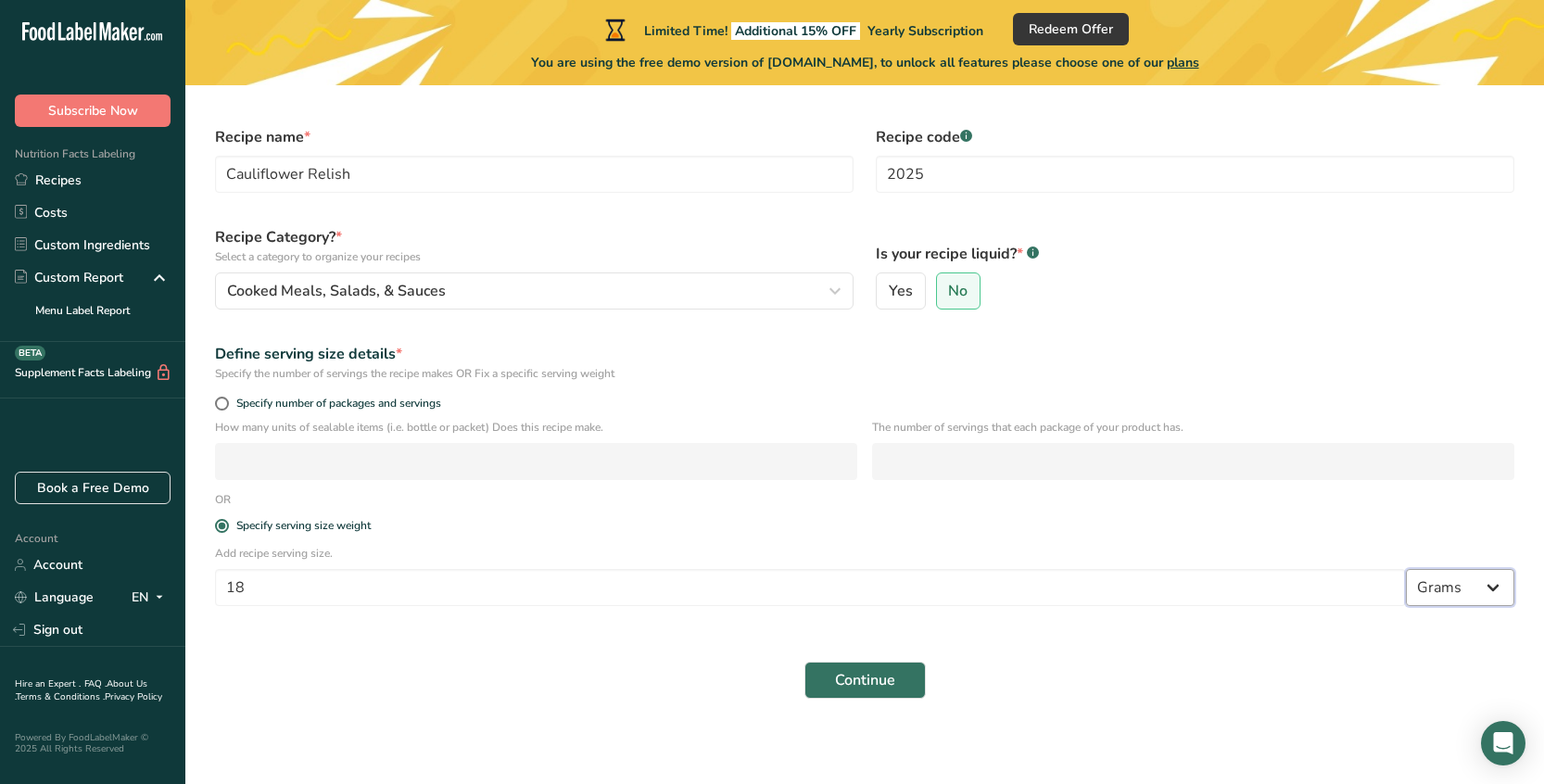
click at [1464, 588] on select "Grams kg mg mcg lb oz l mL fl oz tbsp tsp cup qt gallon" at bounding box center [1460, 588] width 109 height 37
click at [251, 407] on span "Specify number of packages and servings" at bounding box center [335, 403] width 212 height 14
click at [227, 407] on input "Specify number of packages and servings" at bounding box center [221, 403] width 12 height 12
radio input "true"
radio input "false"
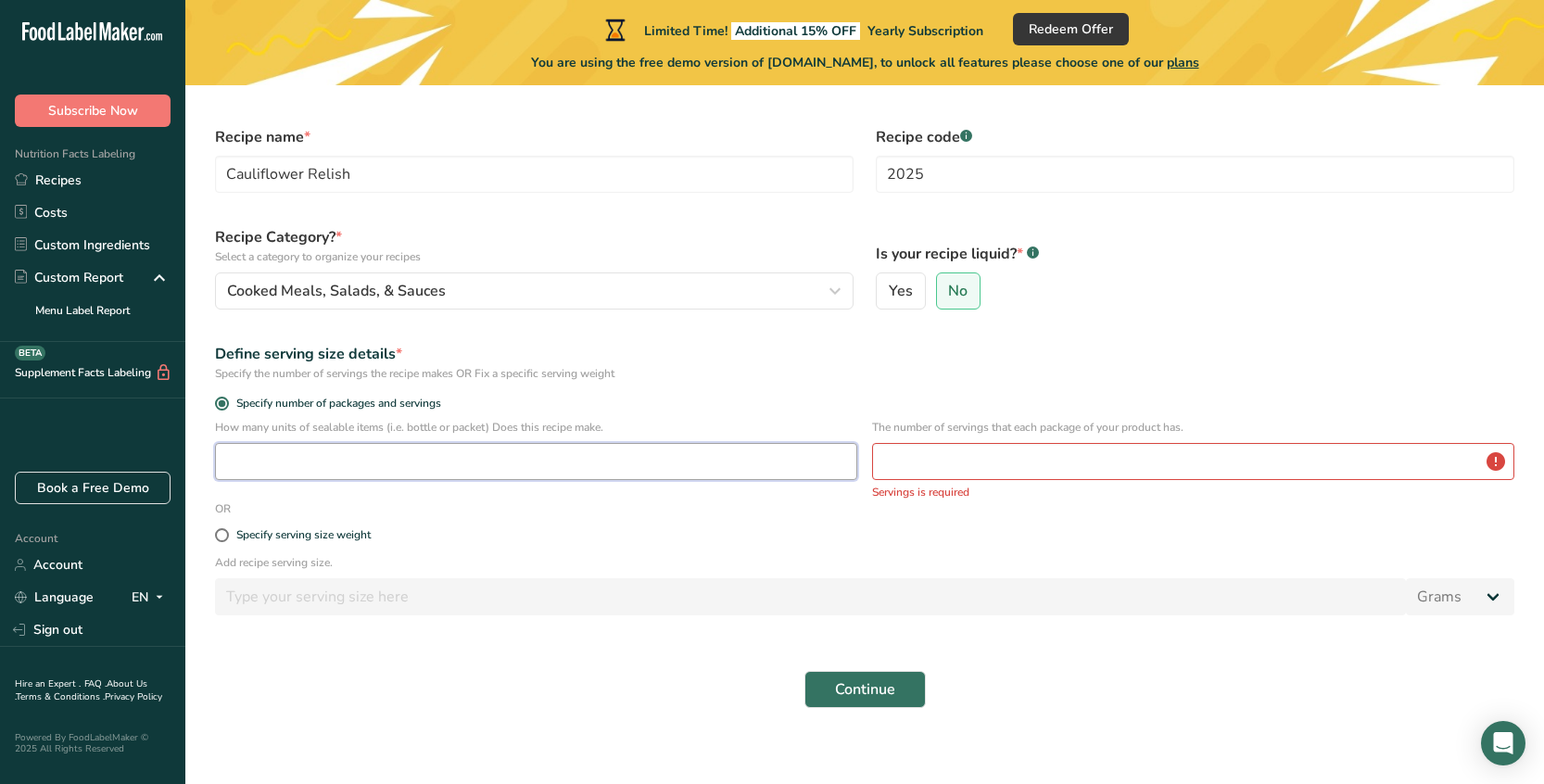
click at [567, 466] on input "number" at bounding box center [536, 461] width 642 height 37
type input "1"
click at [937, 465] on input "number" at bounding box center [1193, 461] width 642 height 37
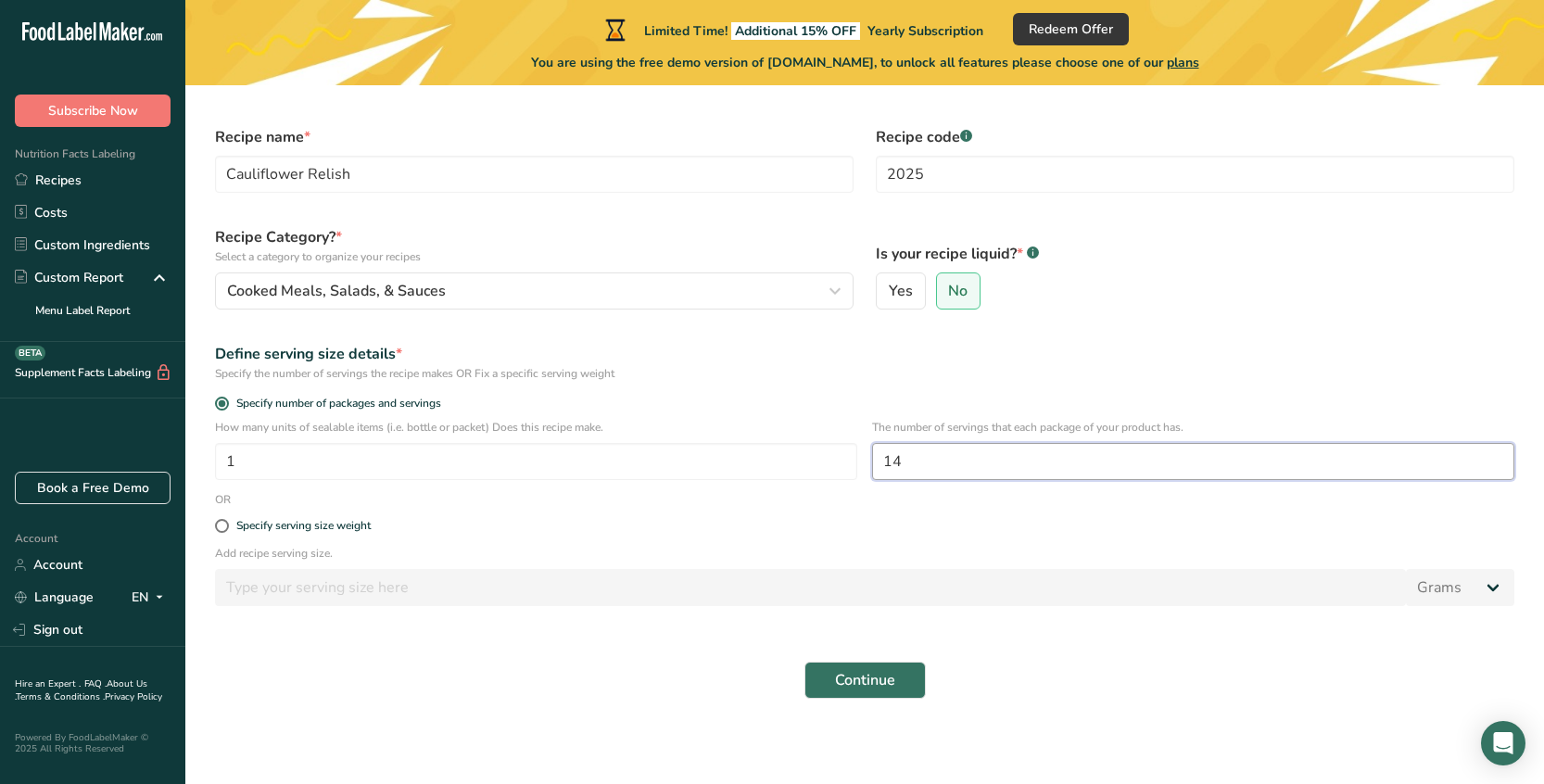
type input "14"
click at [987, 646] on form "Recipe name * Cauliflower Relish Recipe code .a-a{fill:#347362;}.b-a{fill:#fff;…" at bounding box center [865, 413] width 1321 height 595
click at [867, 673] on span "Continue" at bounding box center [865, 680] width 60 height 22
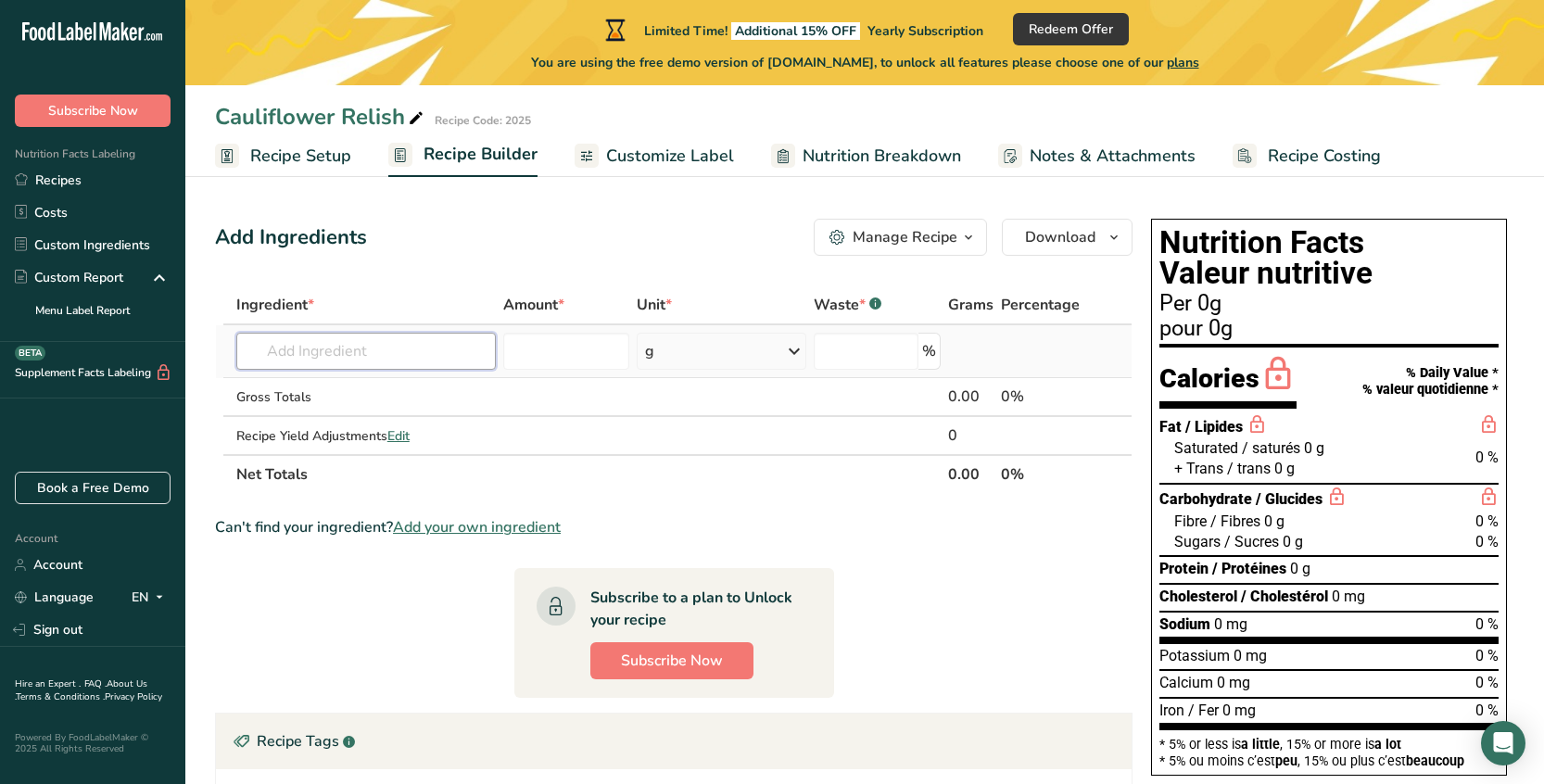
click at [321, 356] on input "text" at bounding box center [365, 351] width 259 height 37
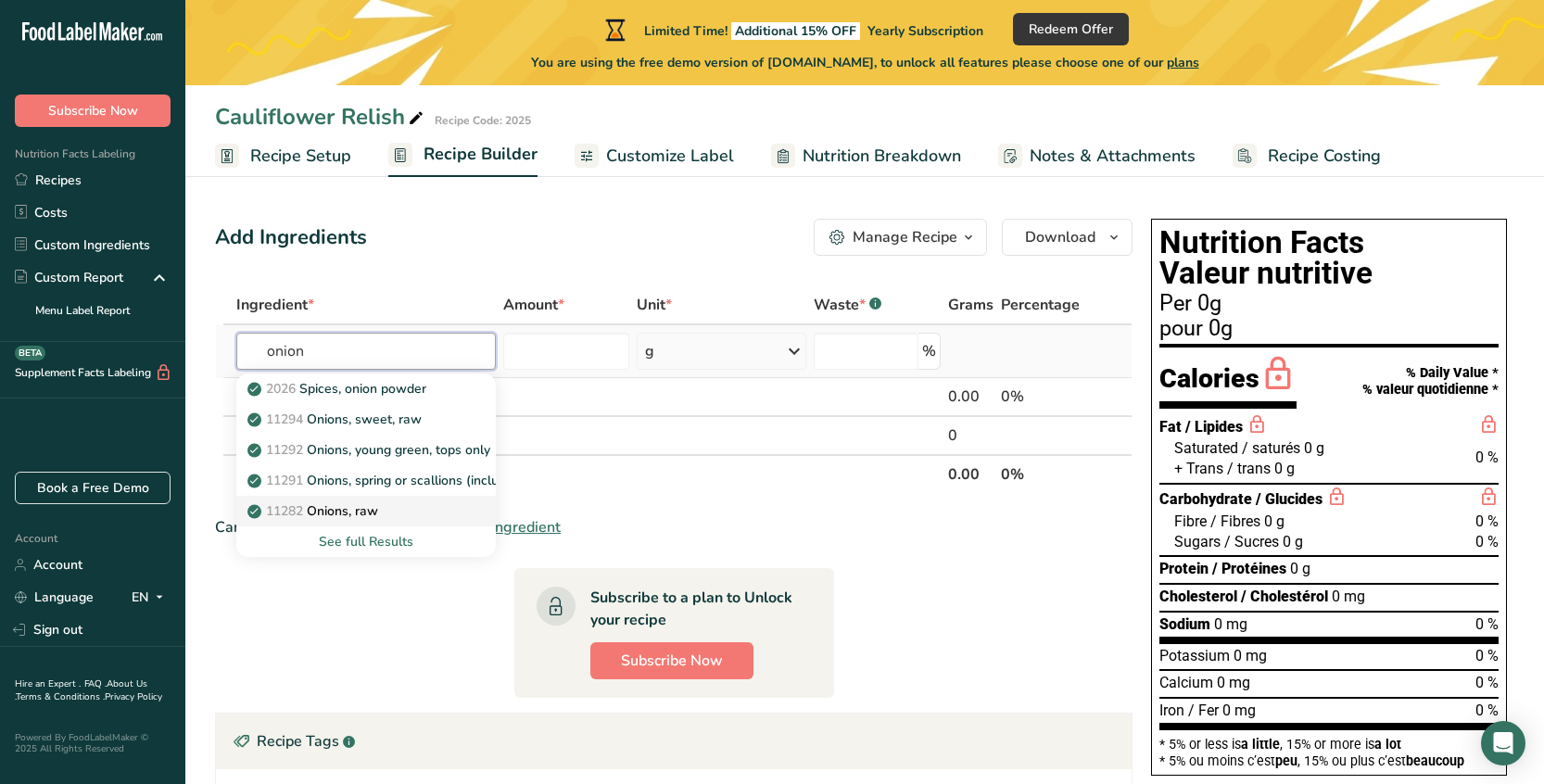
type input "onion"
click at [373, 515] on p "11282 Onions, raw" at bounding box center [314, 511] width 127 height 20
type input "Onions, raw"
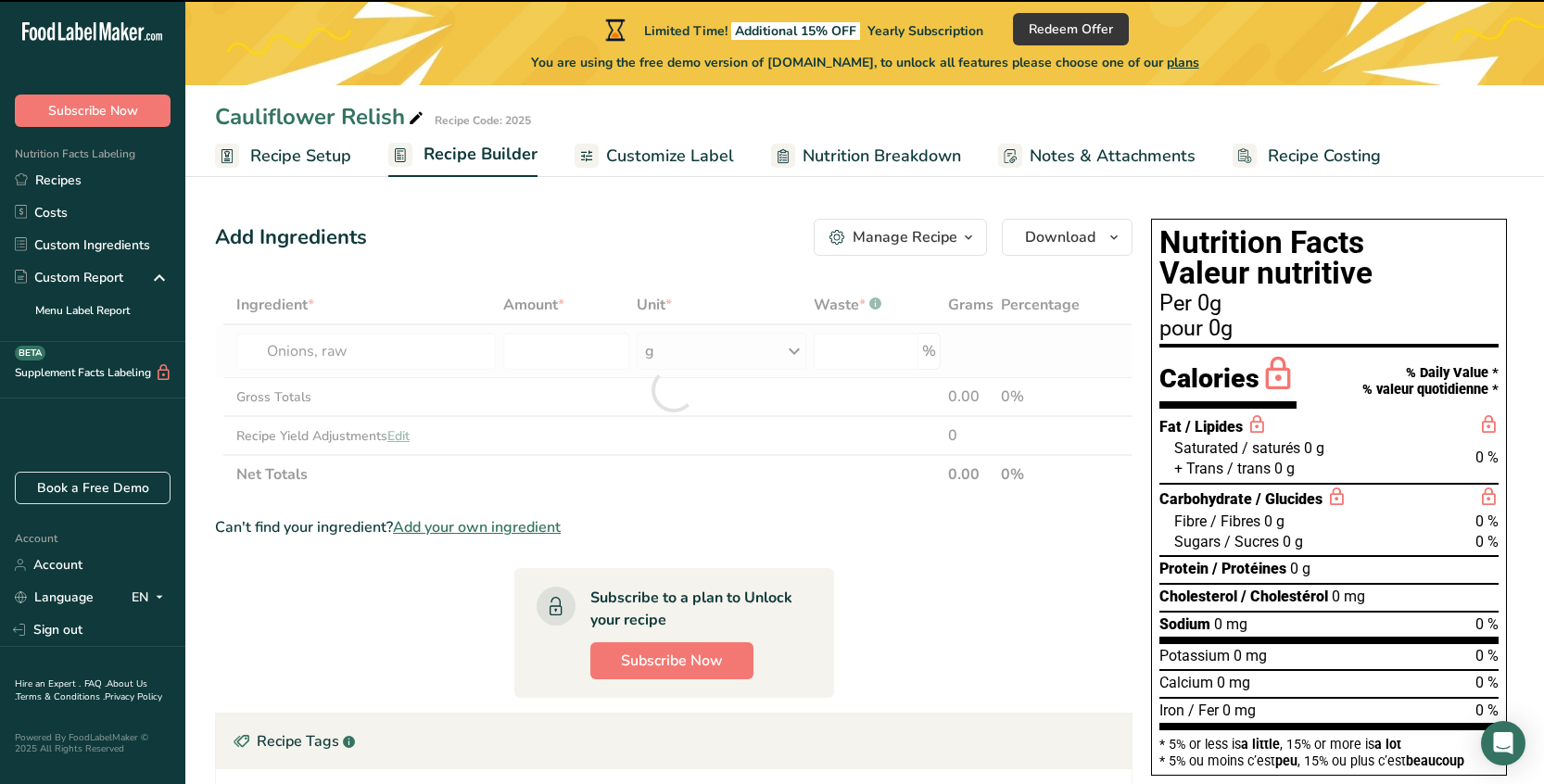
type input "0"
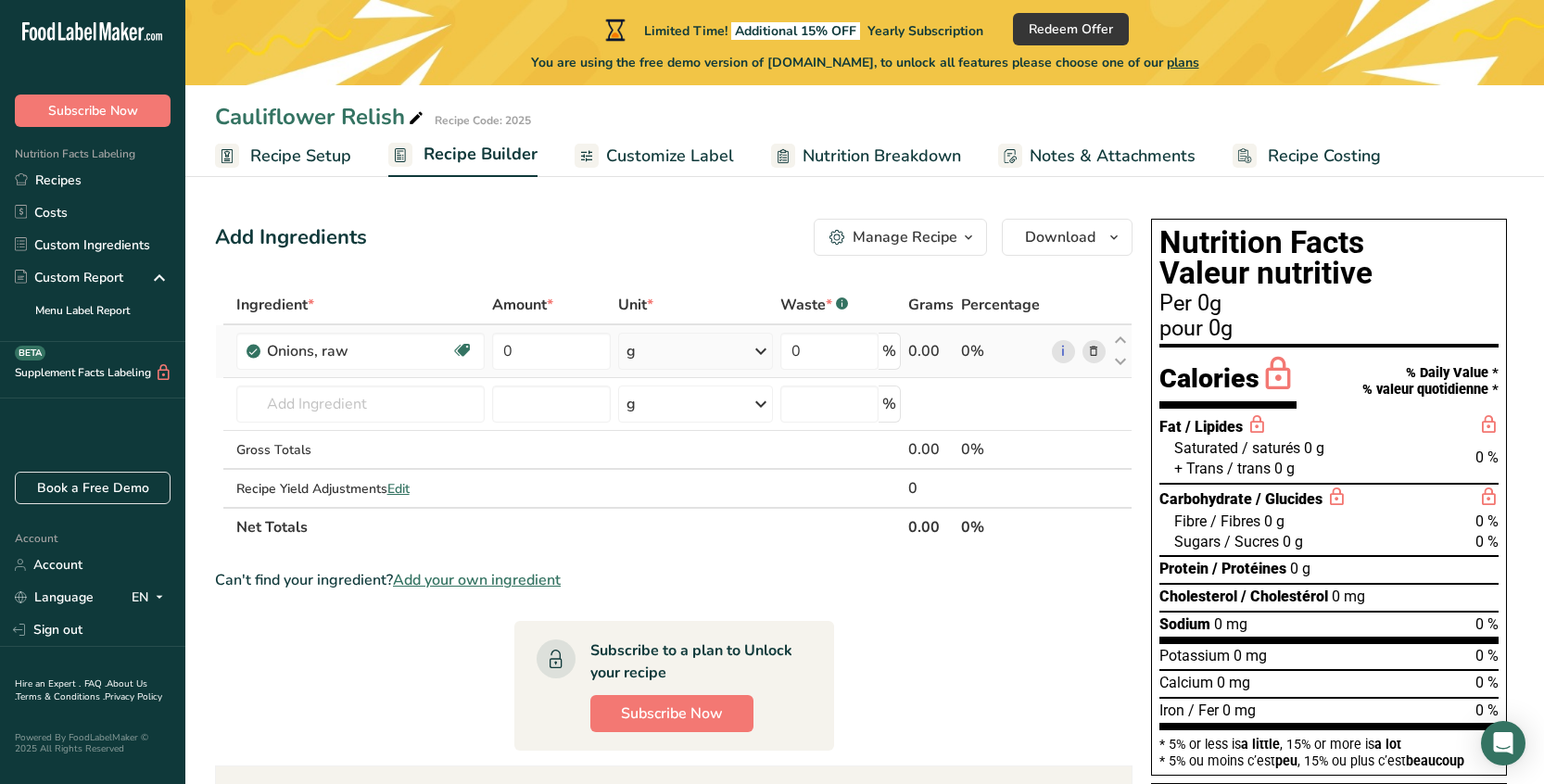
click at [717, 358] on div "g" at bounding box center [694, 351] width 154 height 37
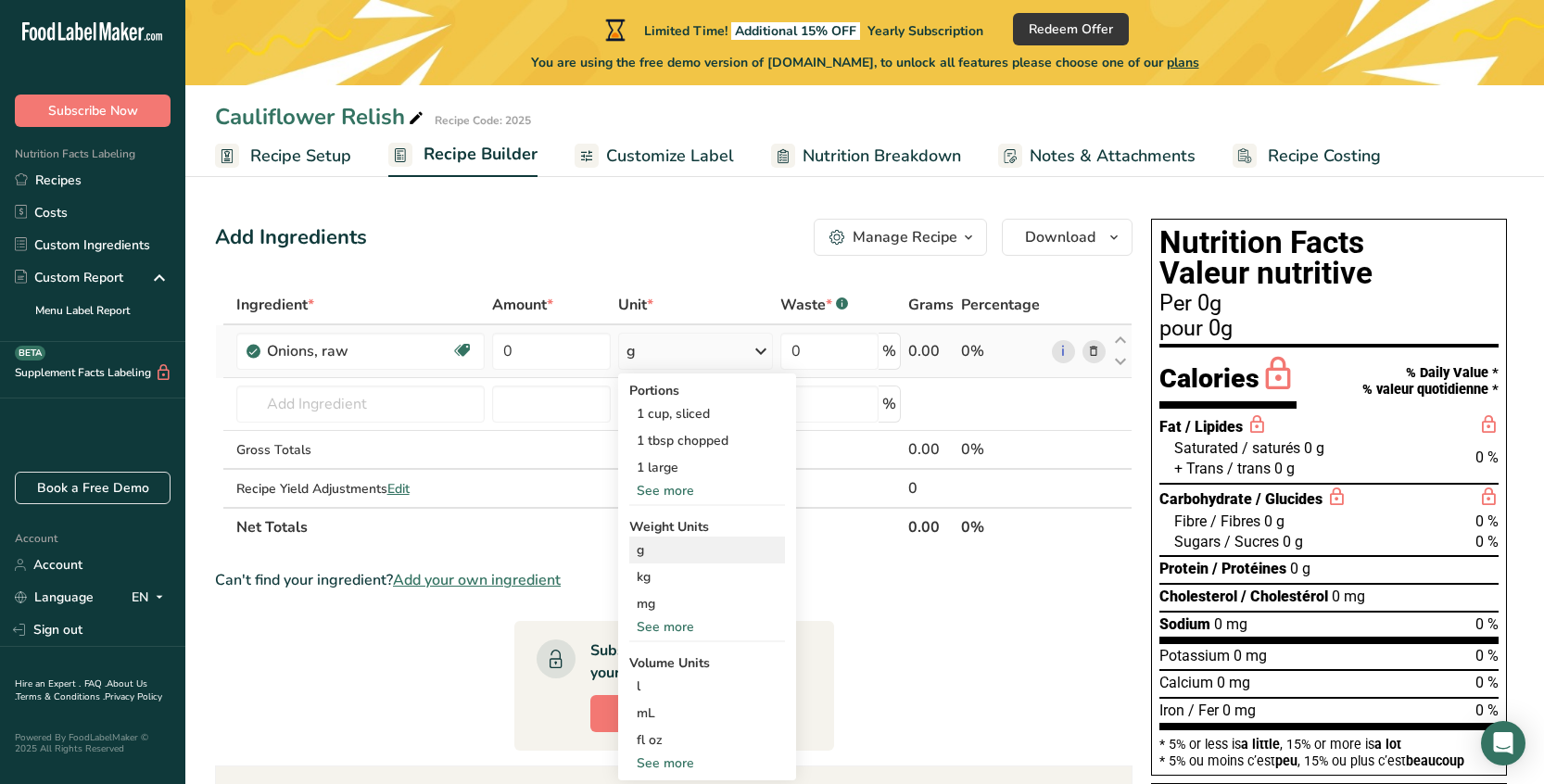
click at [724, 559] on div "g" at bounding box center [706, 549] width 155 height 27
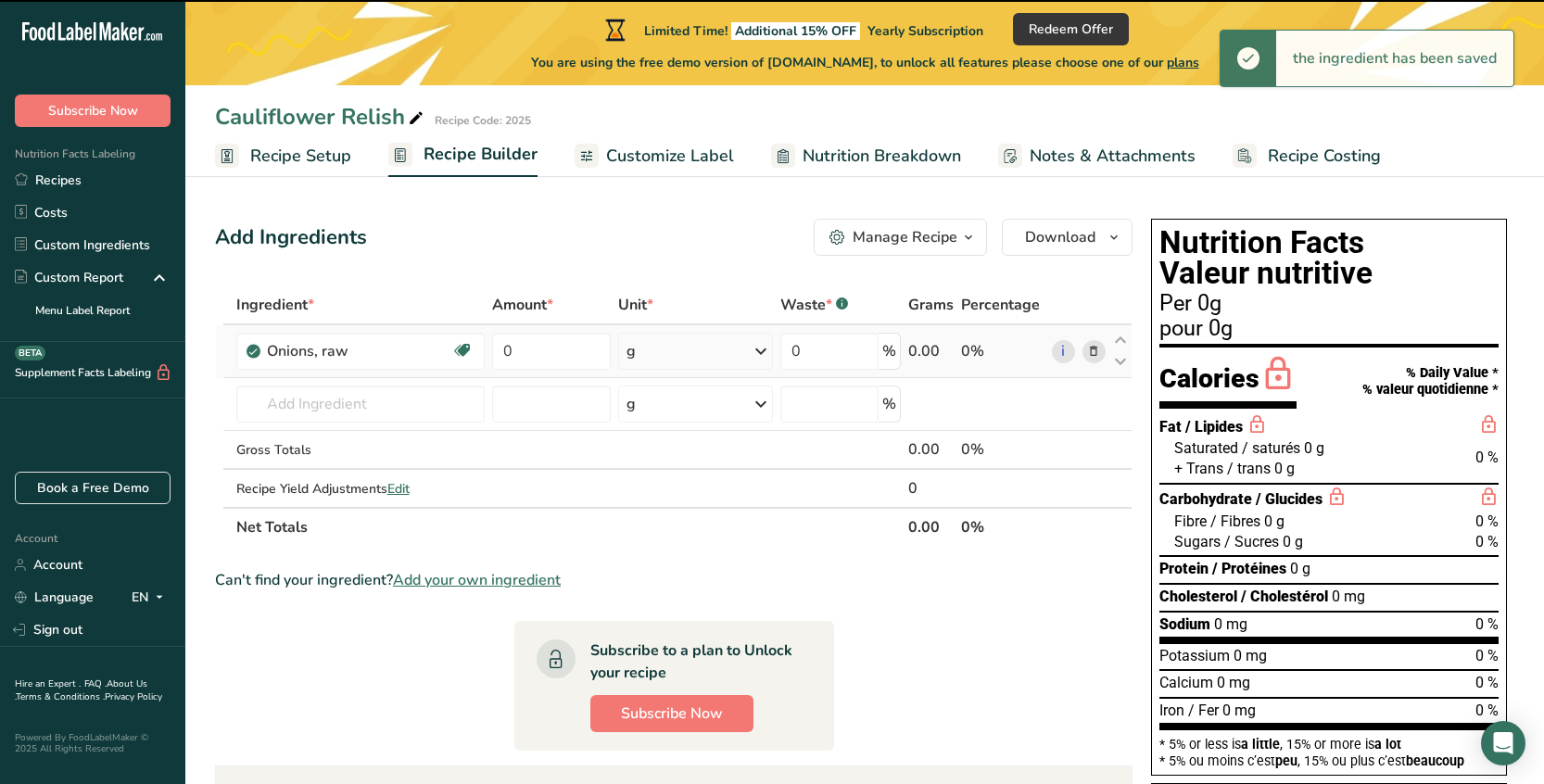
click at [709, 353] on div "g" at bounding box center [694, 351] width 154 height 37
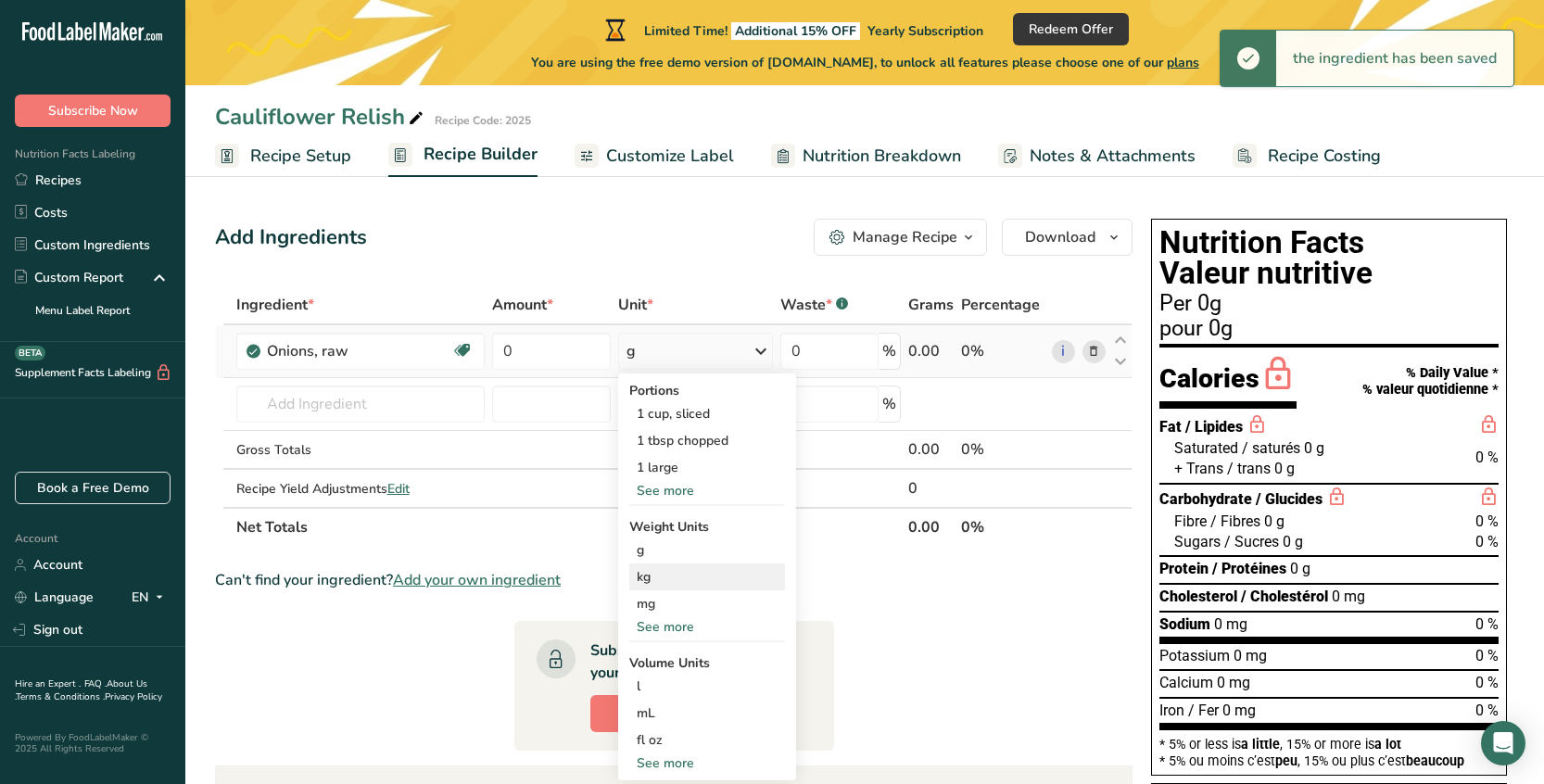
click at [690, 578] on div "kg" at bounding box center [706, 576] width 155 height 27
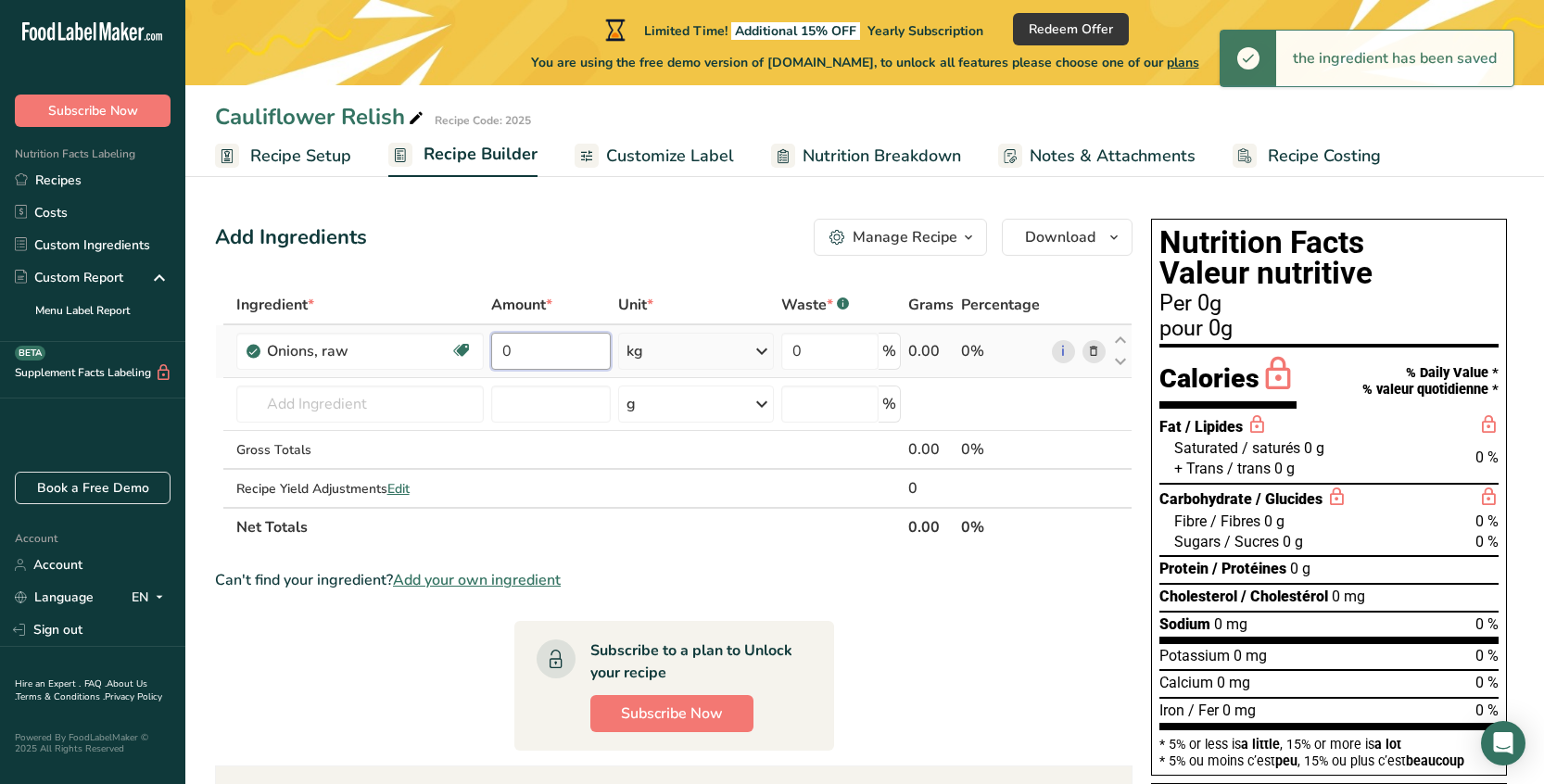
click at [540, 352] on input "0" at bounding box center [550, 351] width 119 height 37
type input "1"
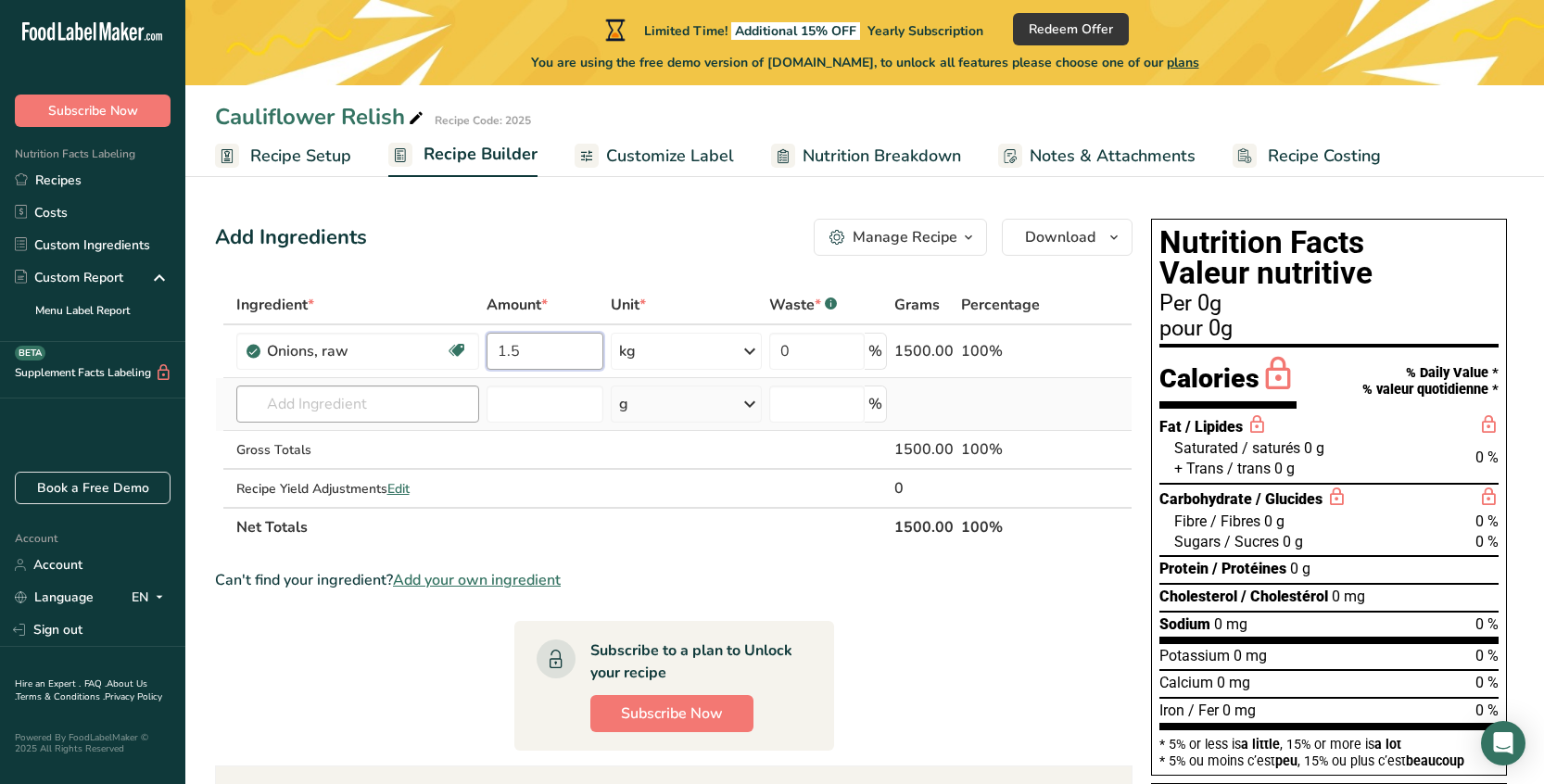
type input "1.5"
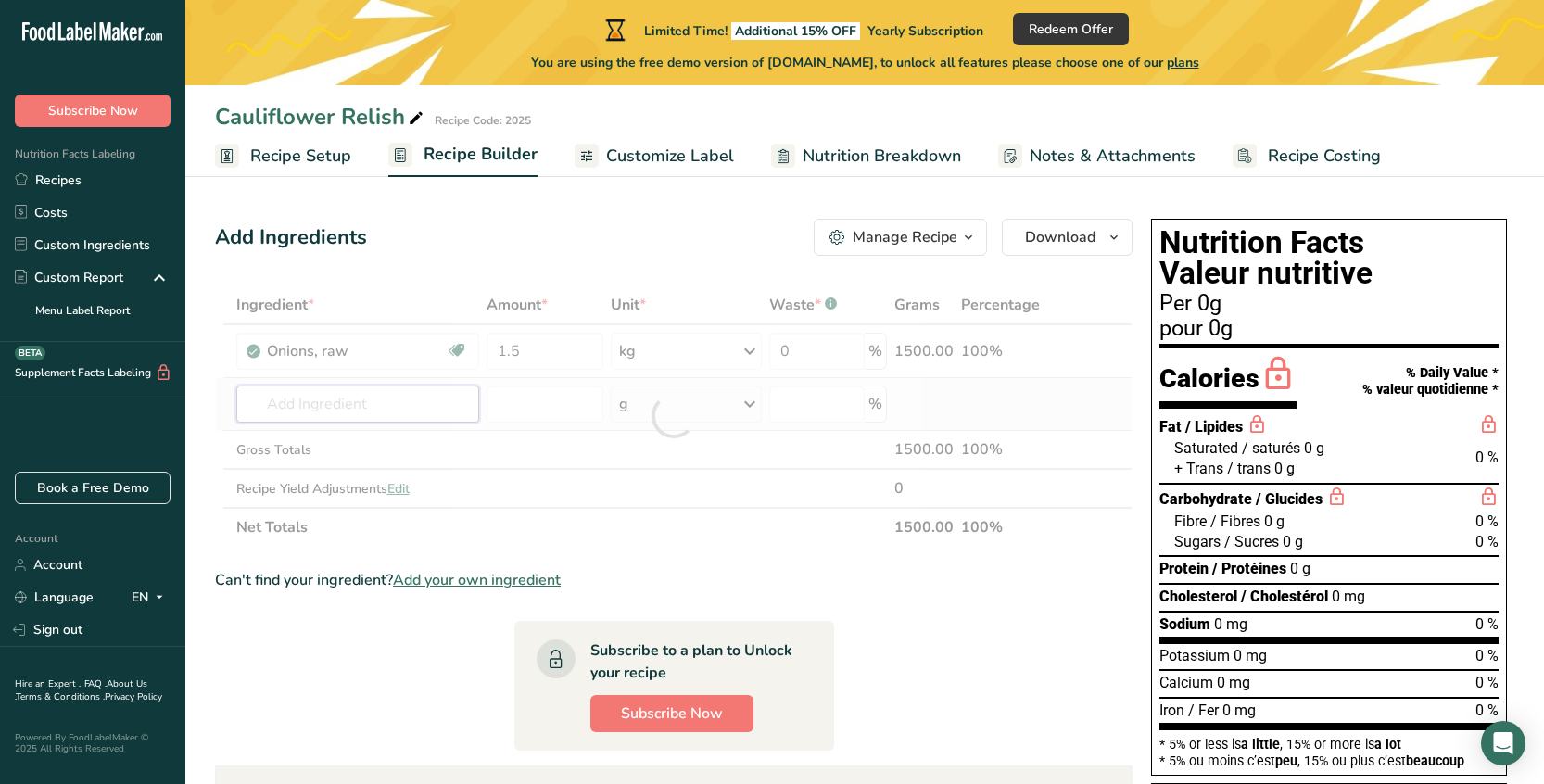
click at [333, 409] on div "Ingredient * Amount * Unit * Waste * .a-a{fill:#347362;}.b-a{fill:#fff;} Grams …" at bounding box center [674, 415] width 917 height 261
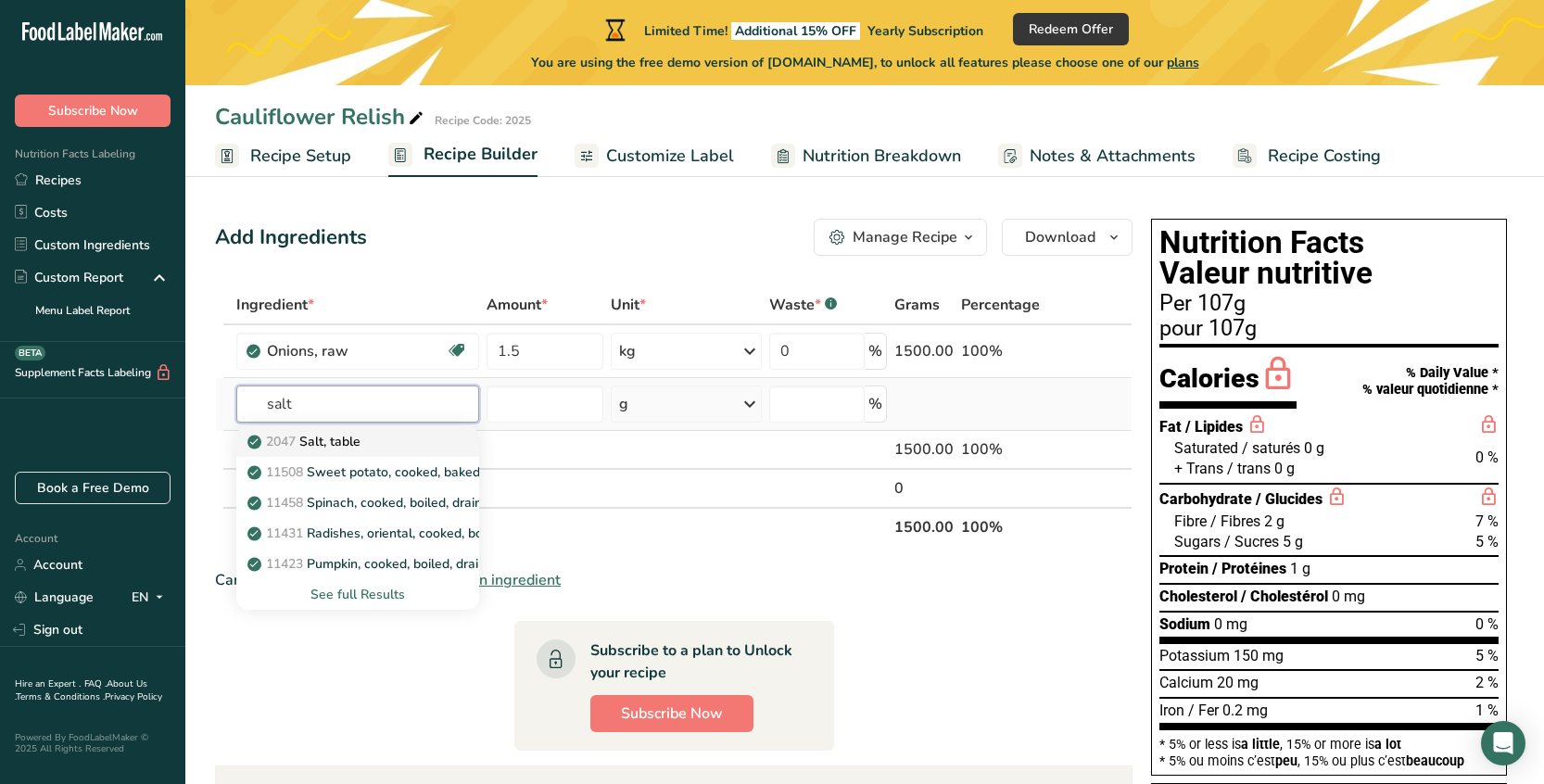
type input "salt"
click at [328, 448] on p "2047 Salt, table" at bounding box center [305, 441] width 109 height 20
type input "Salt, table"
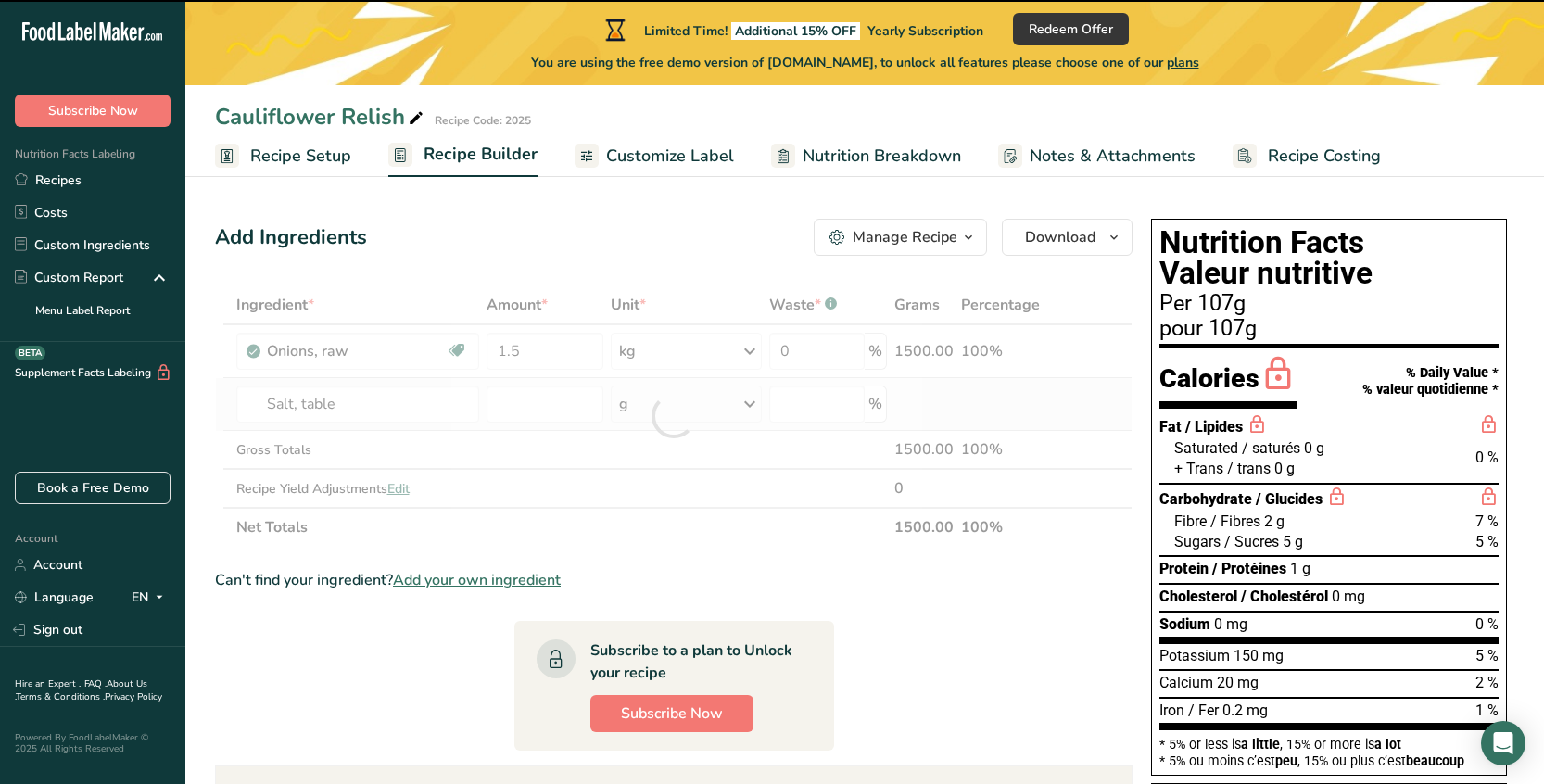
type input "0"
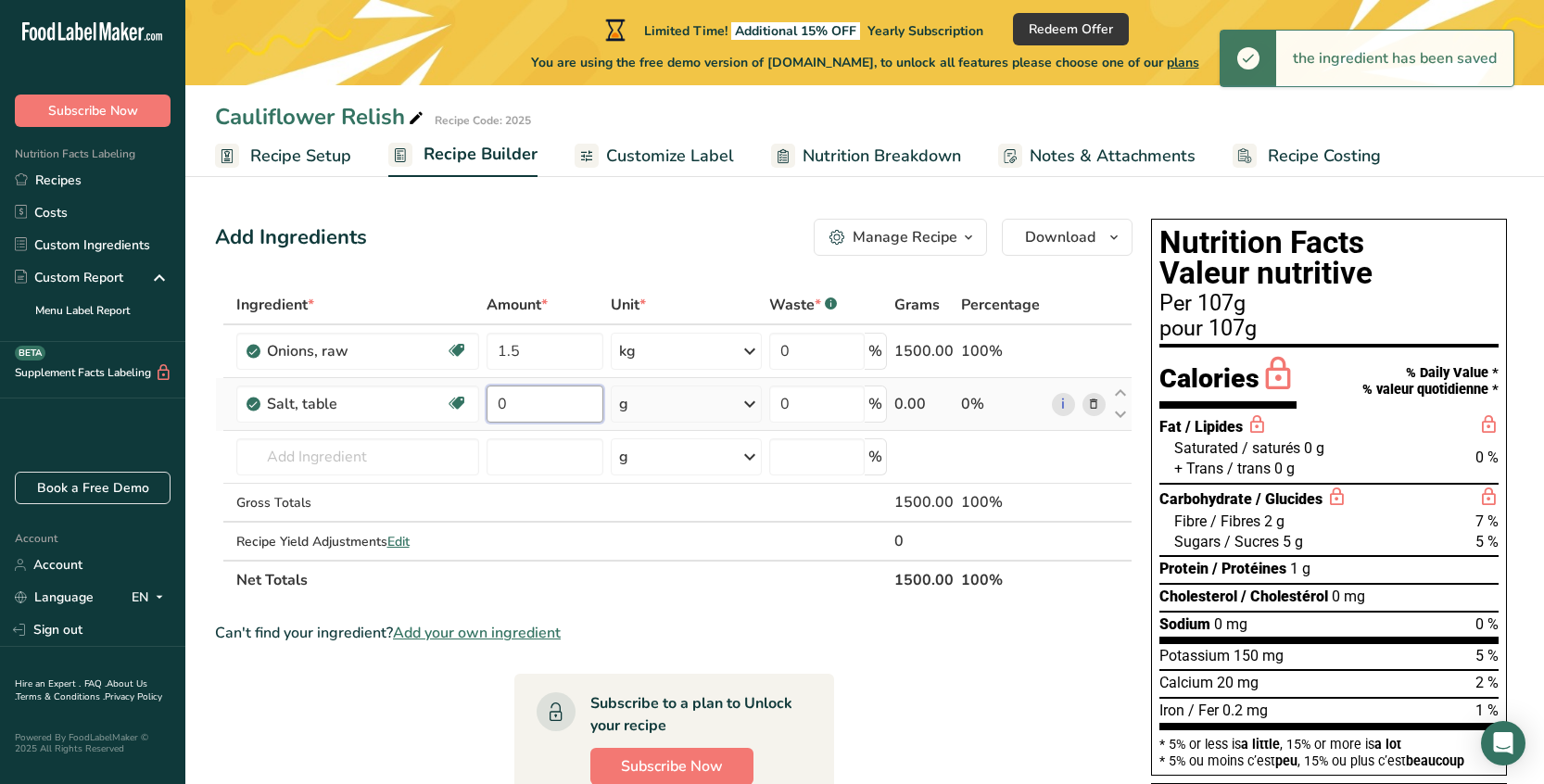
click at [539, 416] on input "0" at bounding box center [545, 404] width 117 height 37
drag, startPoint x: 514, startPoint y: 406, endPoint x: 501, endPoint y: 406, distance: 13.0
click at [501, 406] on input "0" at bounding box center [545, 404] width 117 height 37
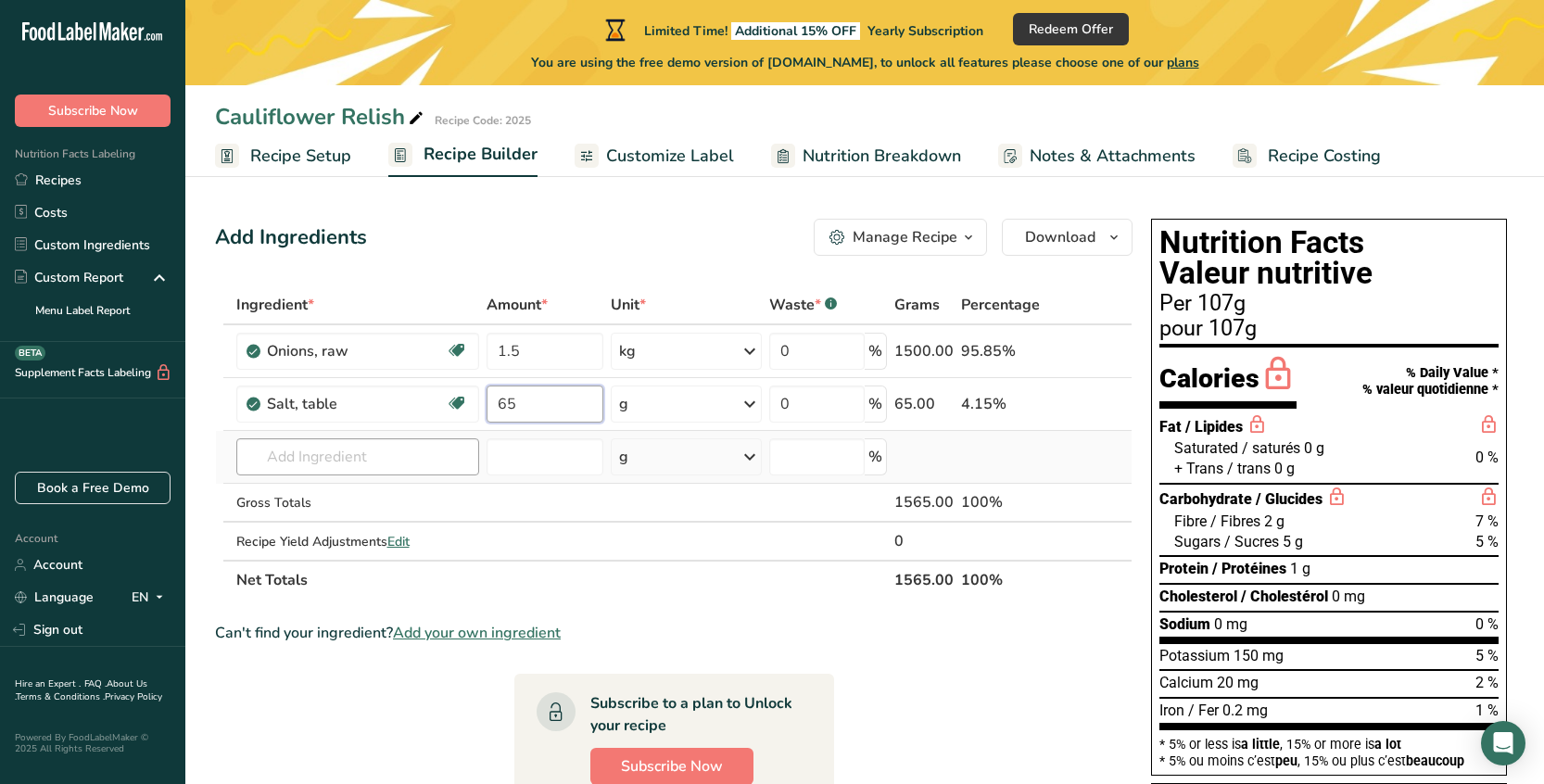
type input "65"
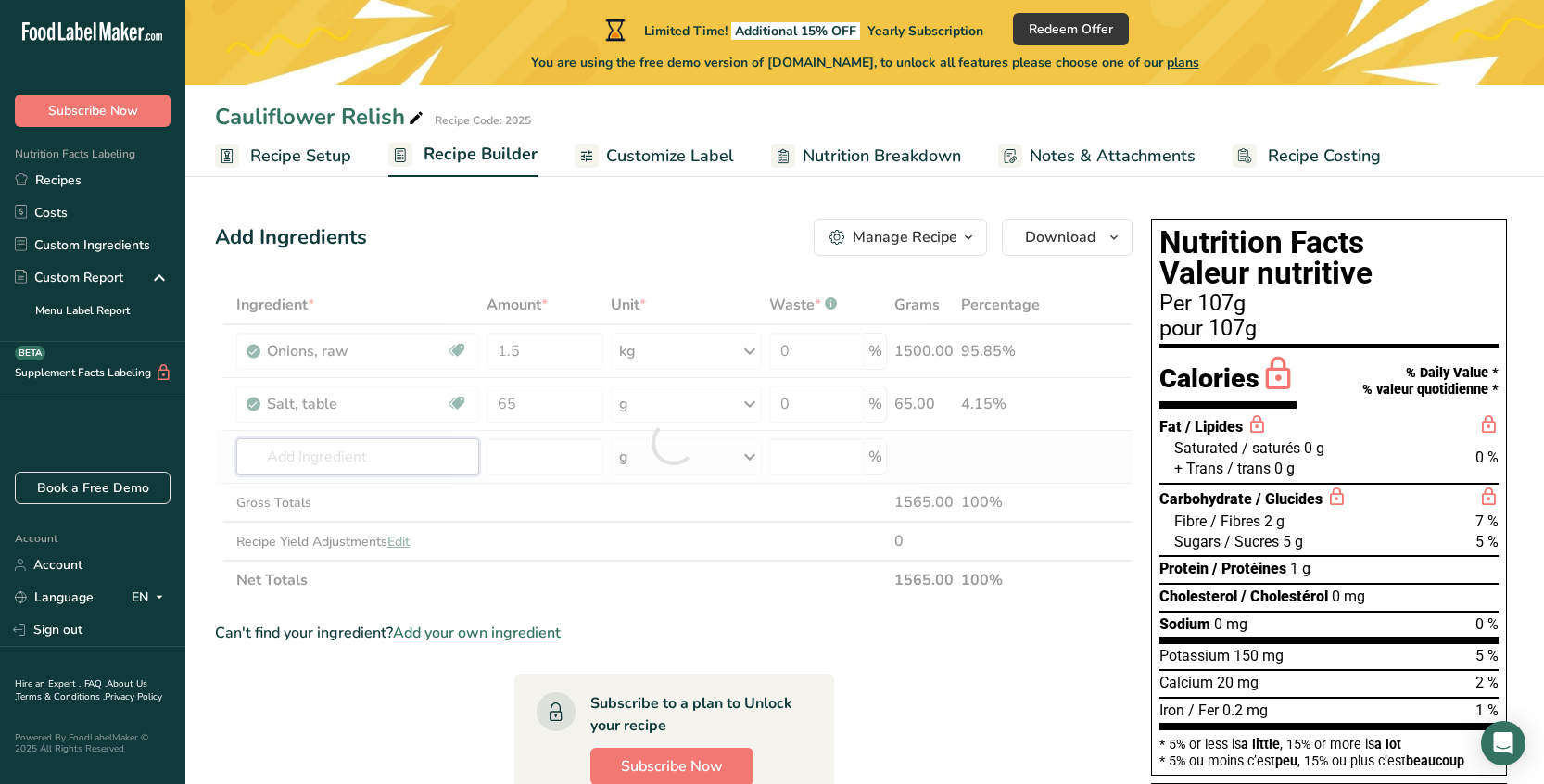
click at [424, 453] on div "Ingredient * Amount * Unit * Waste * .a-a{fill:#347362;}.b-a{fill:#fff;} Grams …" at bounding box center [674, 443] width 917 height 314
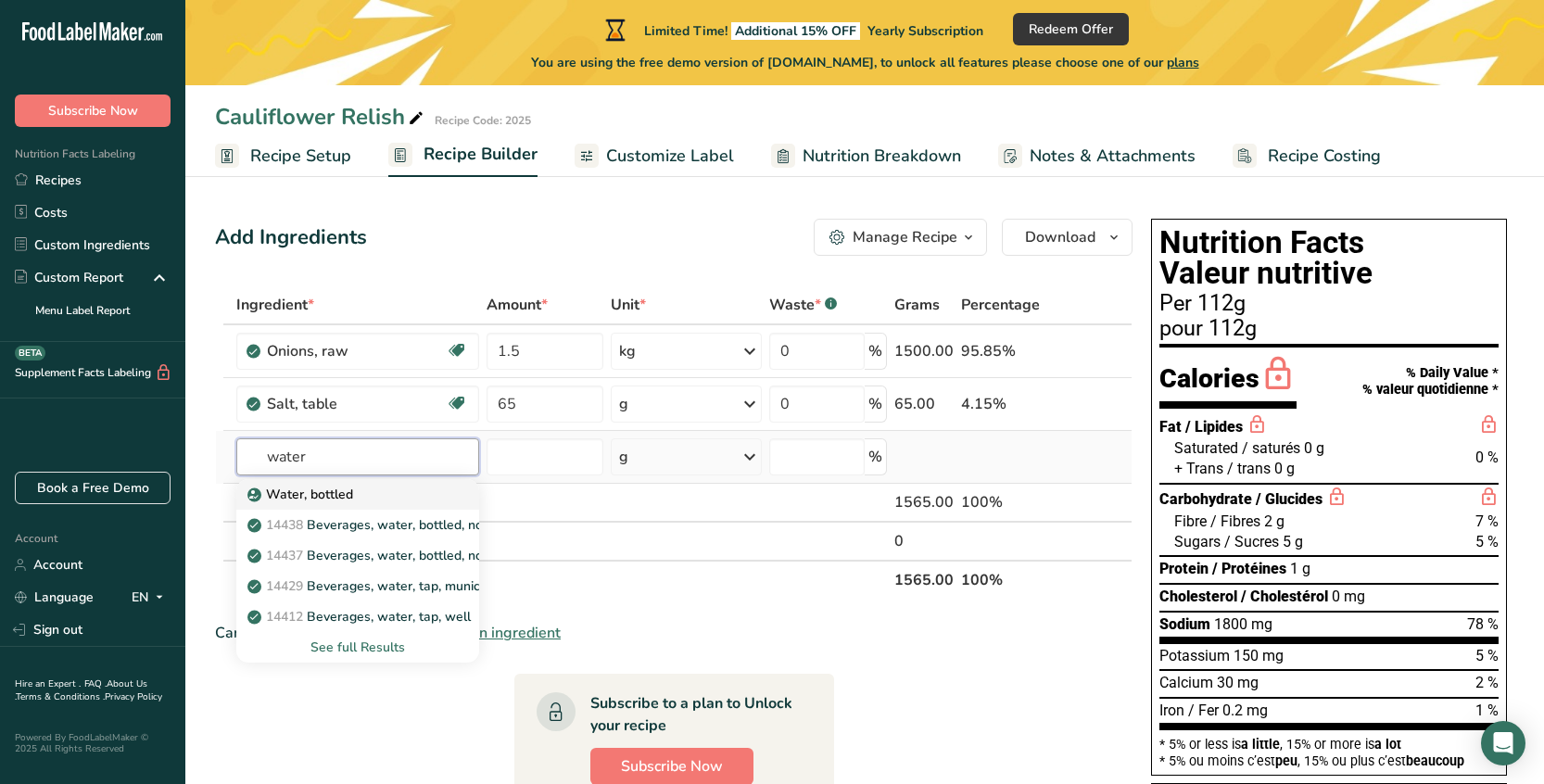
type input "water"
click at [377, 496] on div "Water, bottled" at bounding box center [342, 494] width 184 height 20
type input "Water, bottled"
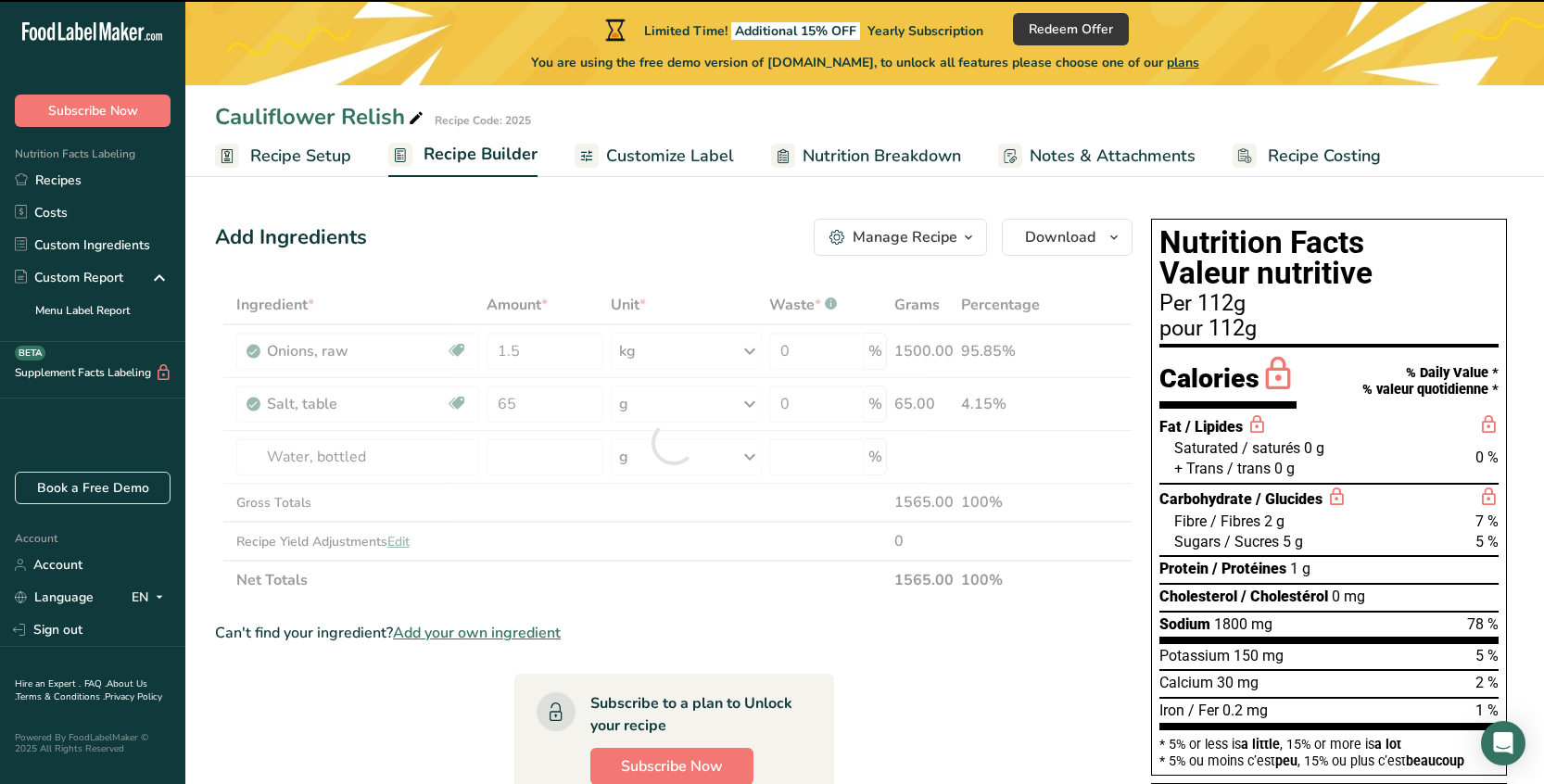
type input "0"
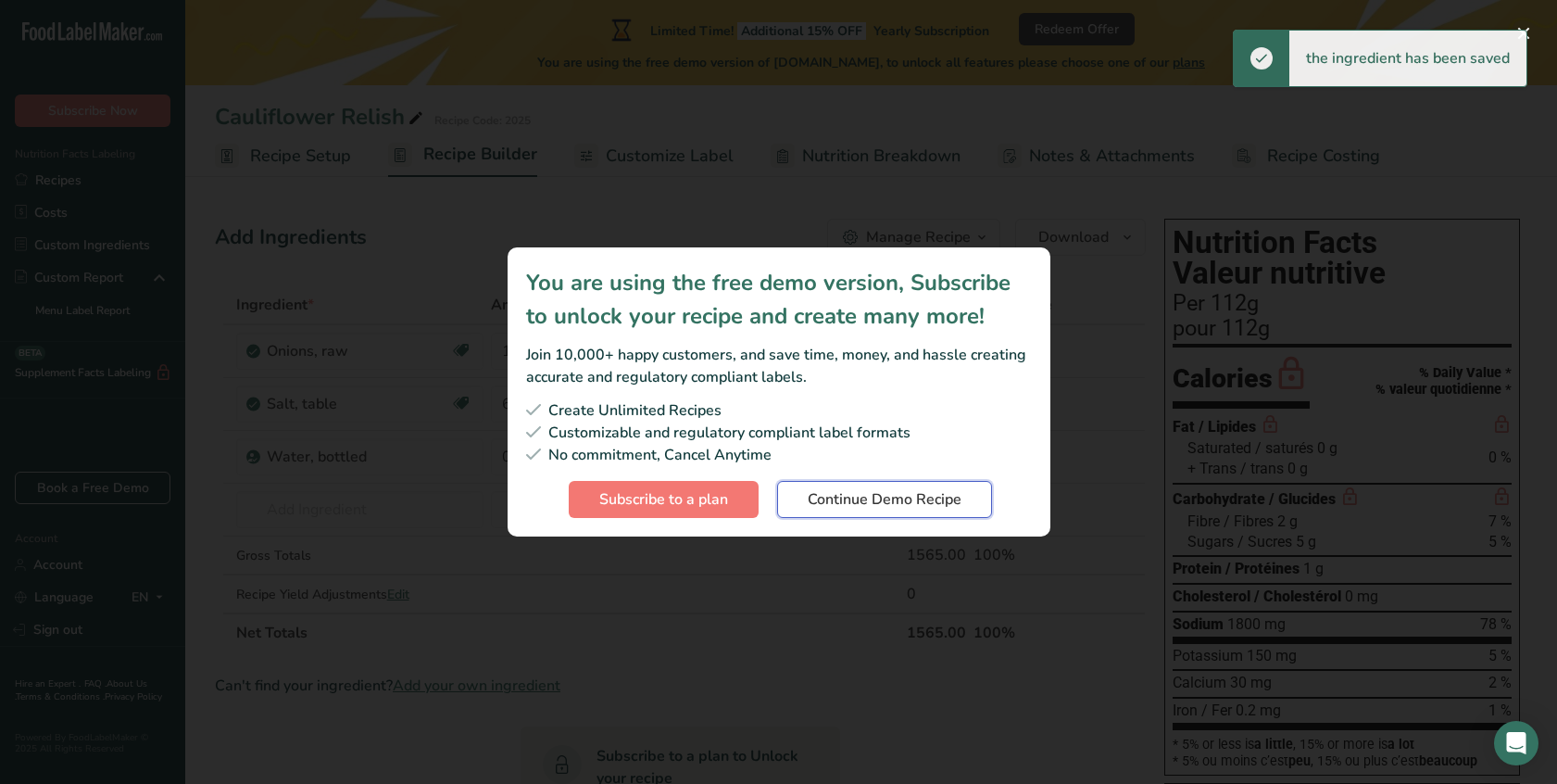
click at [870, 504] on span "Continue Demo Recipe" at bounding box center [884, 500] width 153 height 22
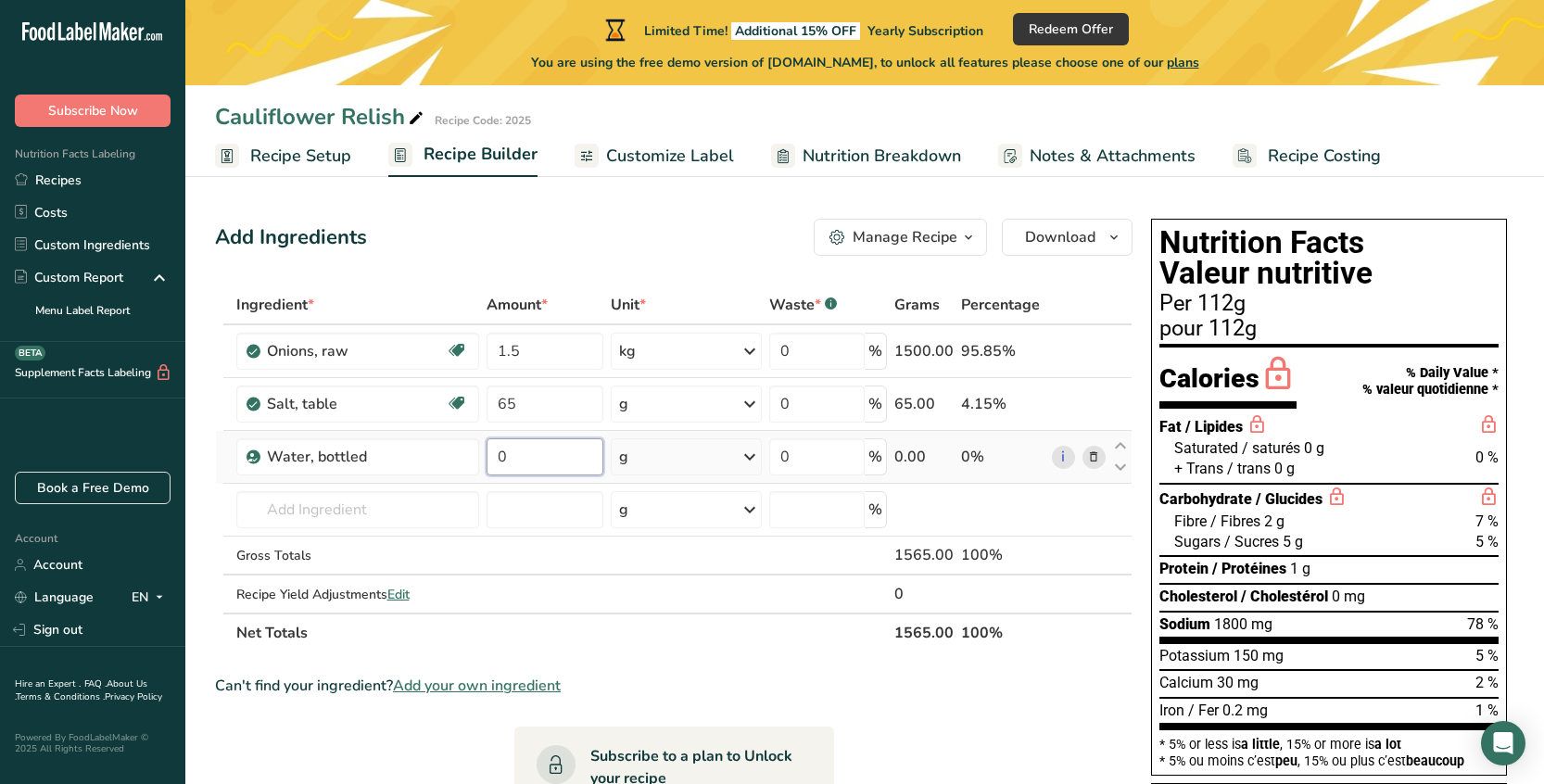
click at [540, 457] on input "0" at bounding box center [545, 457] width 117 height 37
type input "1"
click at [653, 458] on div "Ingredient * Amount * Unit * Waste * .a-a{fill:#347362;}.b-a{fill:#fff;} Grams …" at bounding box center [674, 469] width 917 height 367
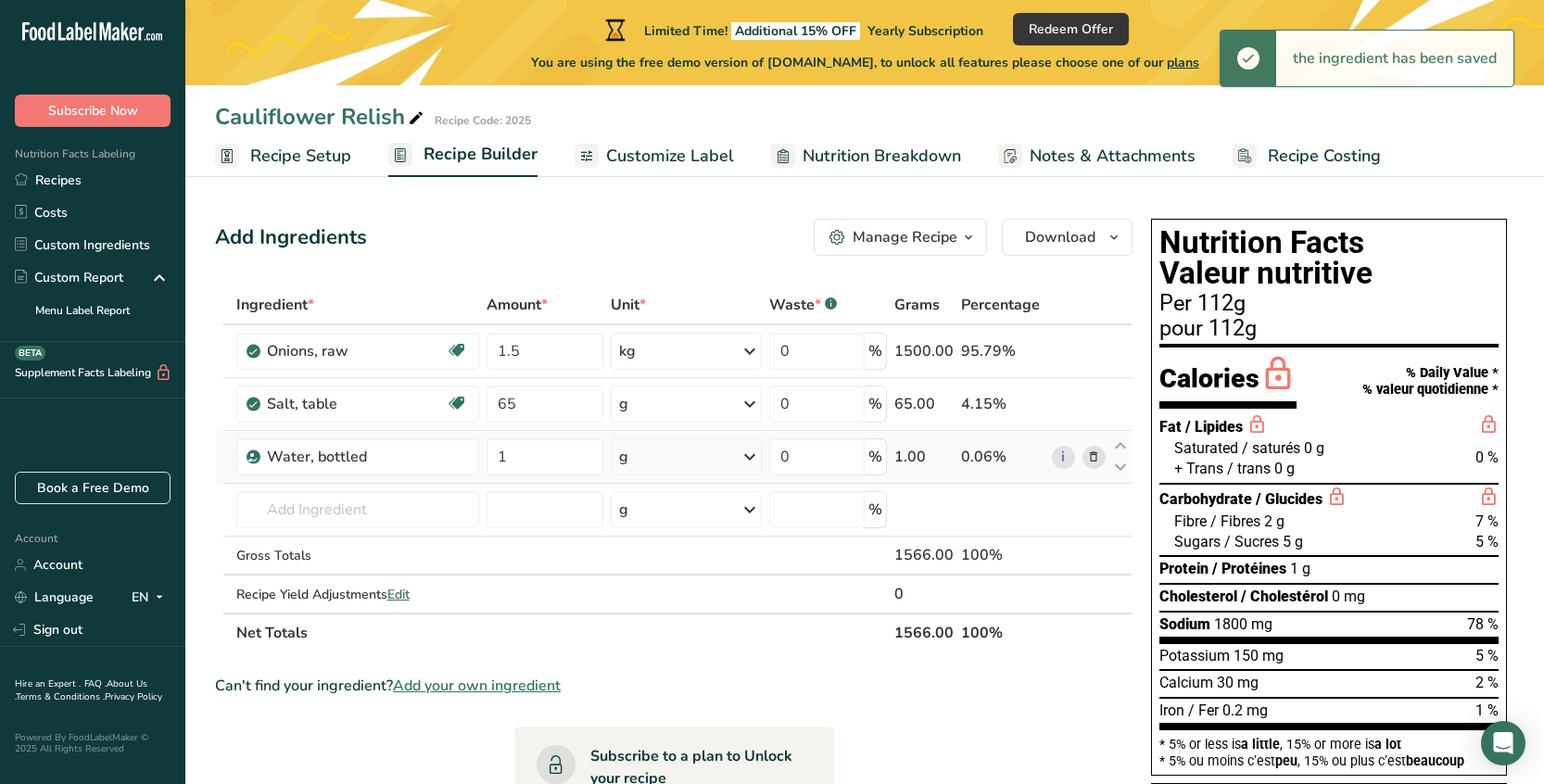
click at [741, 461] on icon at bounding box center [750, 457] width 22 height 34
click at [684, 663] on div "l" at bounding box center [699, 662] width 141 height 20
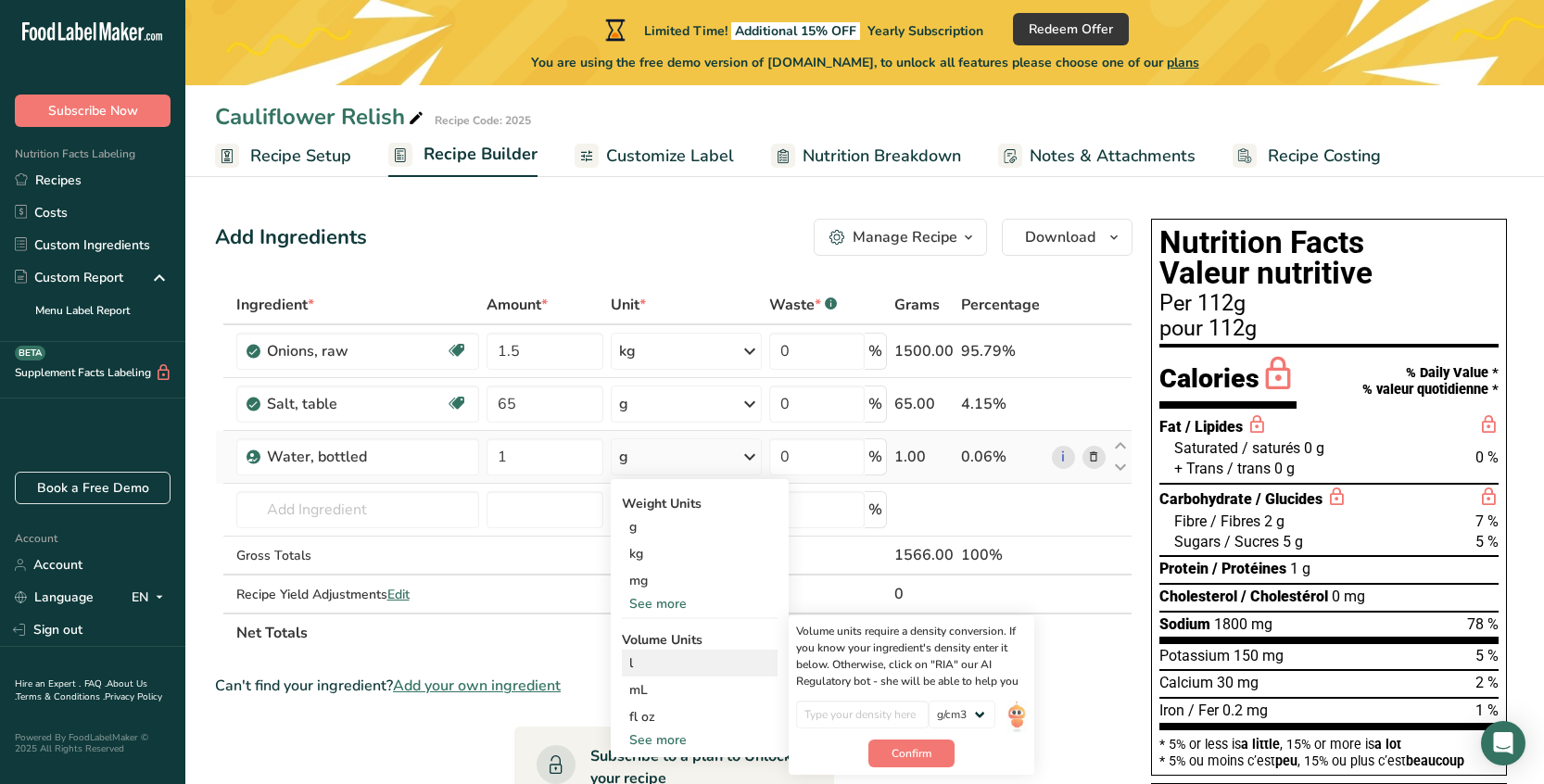
click at [680, 662] on div "l" at bounding box center [699, 662] width 141 height 20
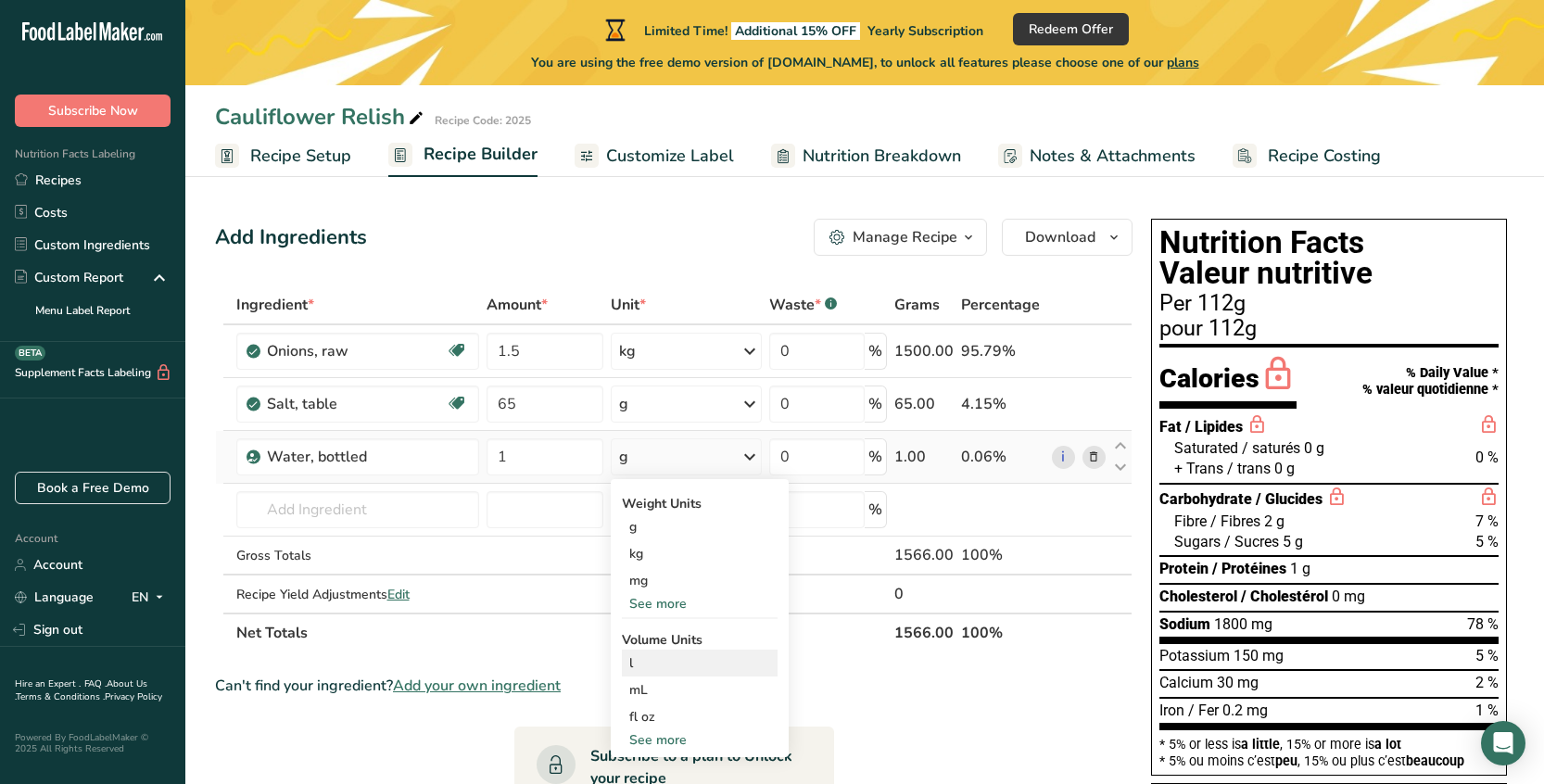
click at [665, 663] on div "l" at bounding box center [699, 662] width 141 height 20
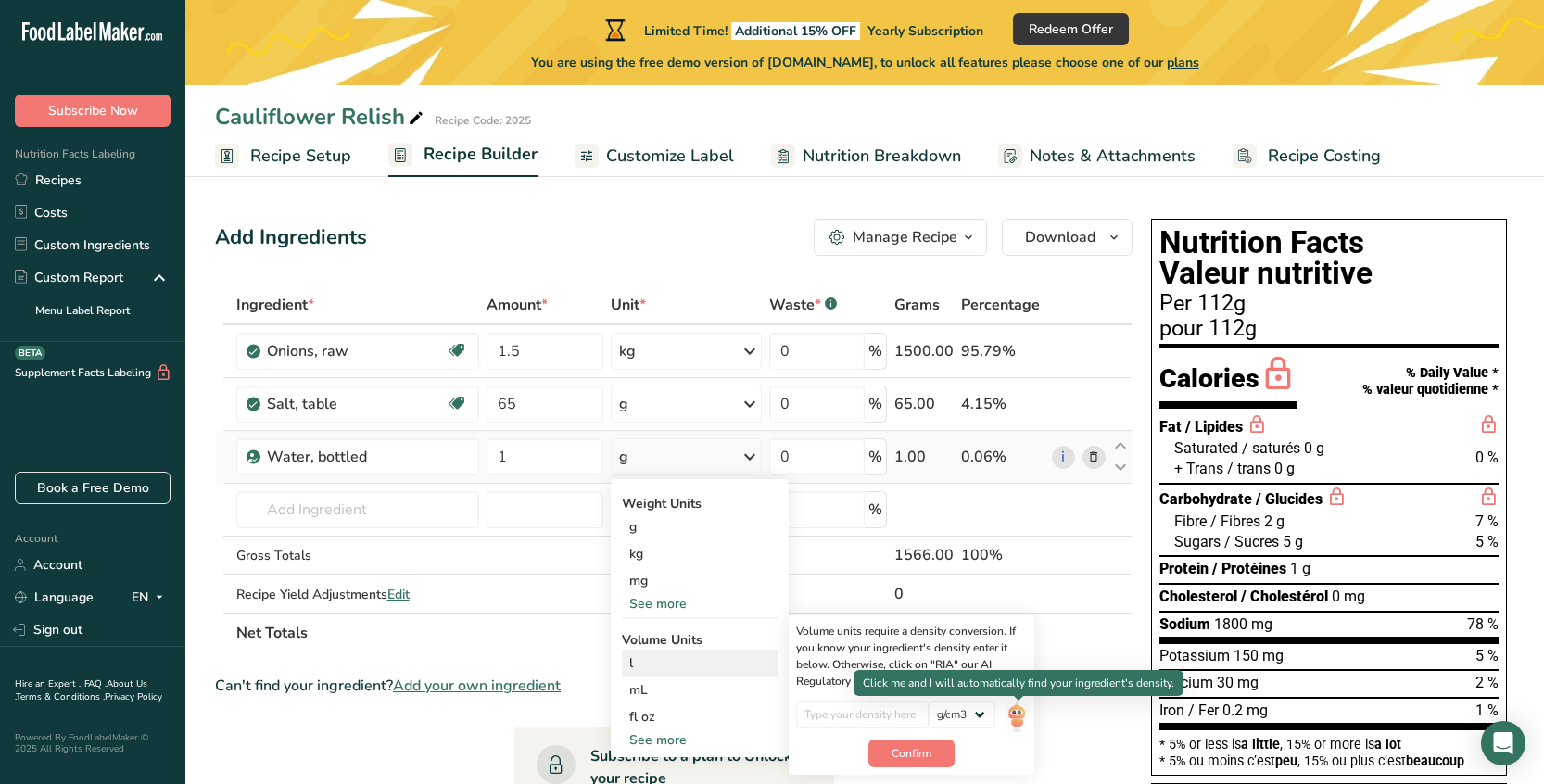
click at [1021, 715] on img at bounding box center [1016, 717] width 21 height 33
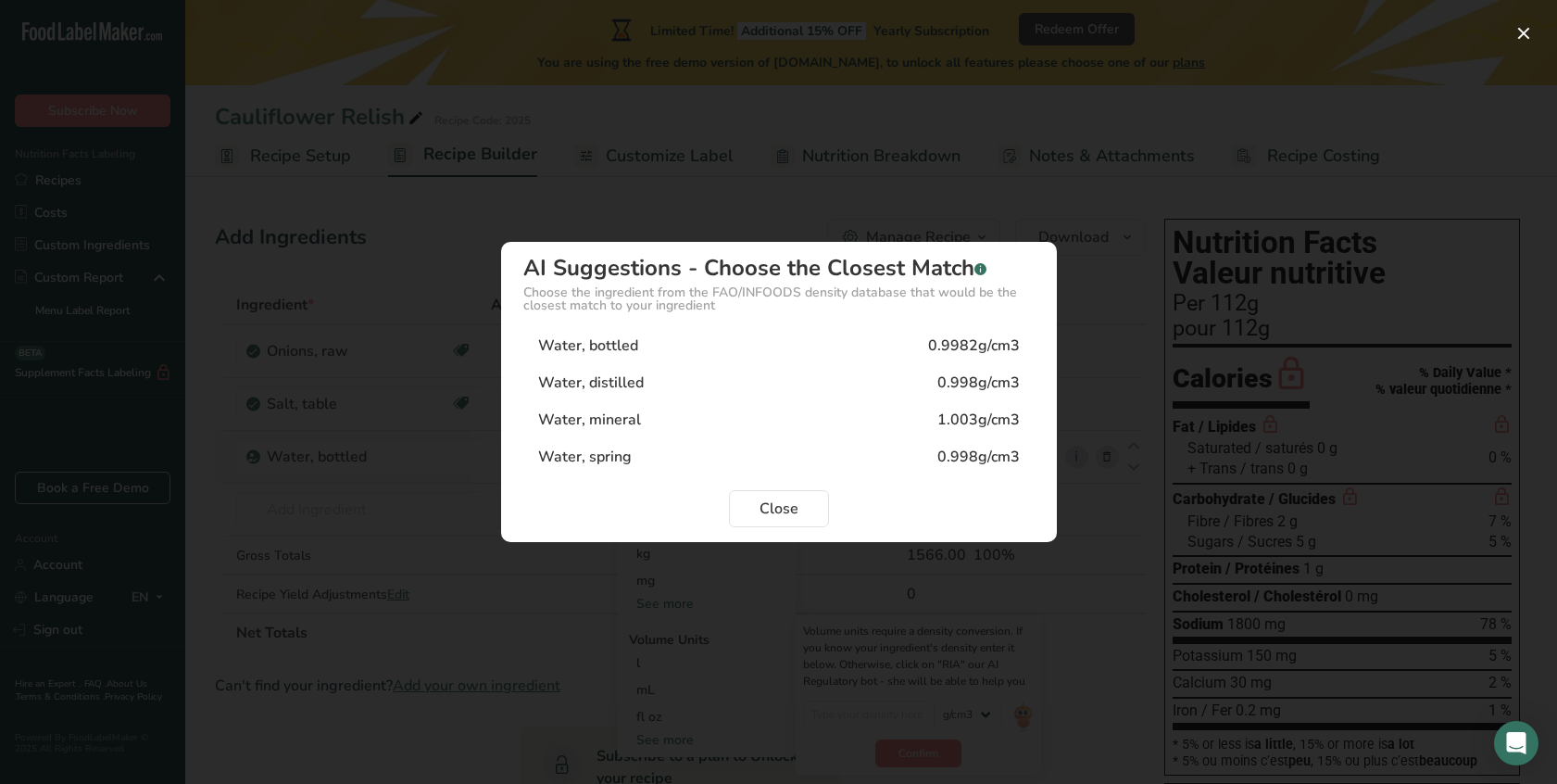
click at [608, 378] on div "Water, distilled" at bounding box center [590, 383] width 106 height 22
type input "0.998"
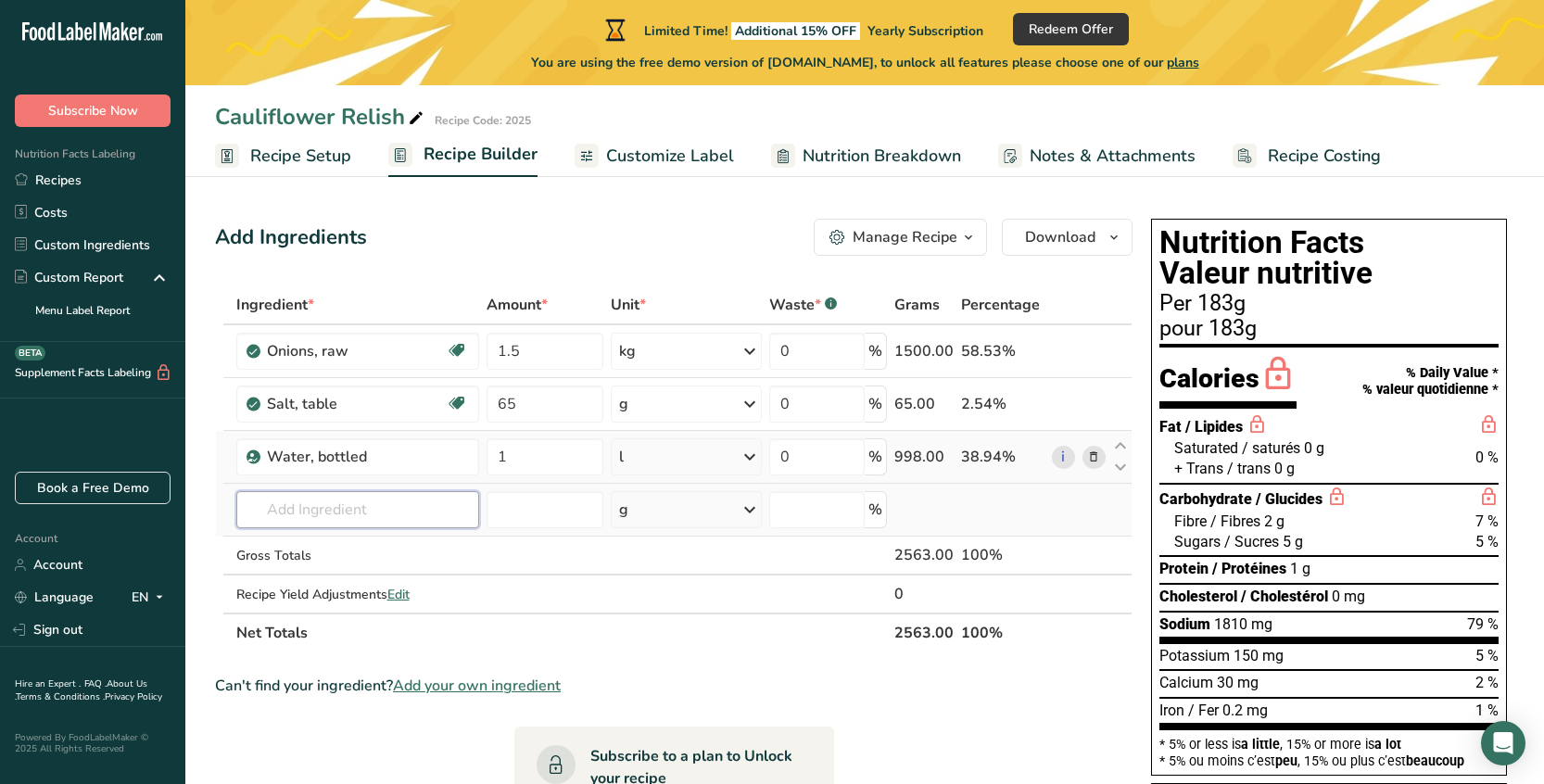
click at [296, 504] on input "text" at bounding box center [357, 510] width 243 height 37
type input "apple cider vinegar"
click at [281, 550] on p "Apple Cider Vinegar" at bounding box center [318, 546] width 136 height 20
type input "Apple Cider Vinegar"
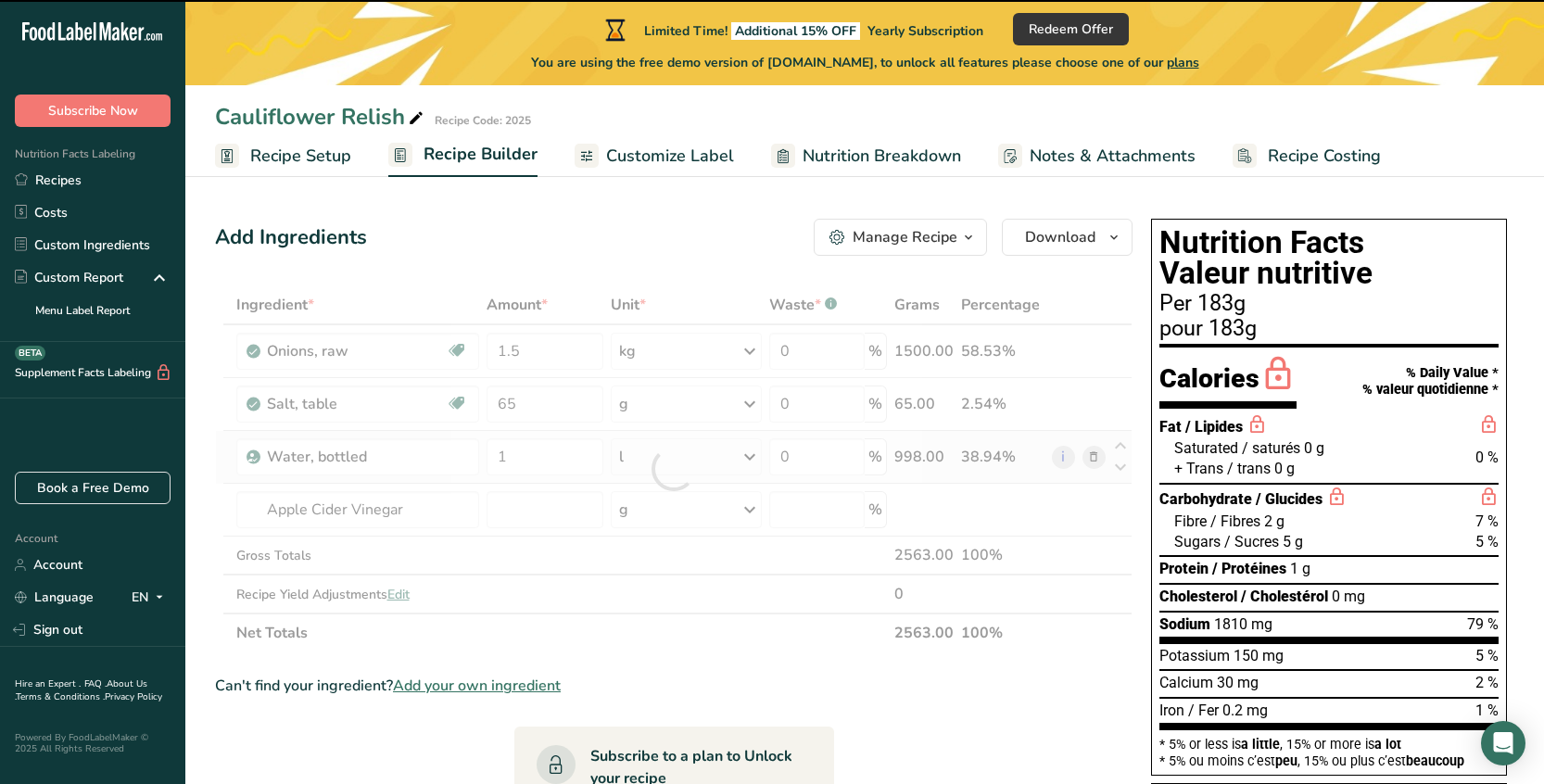
type input "0"
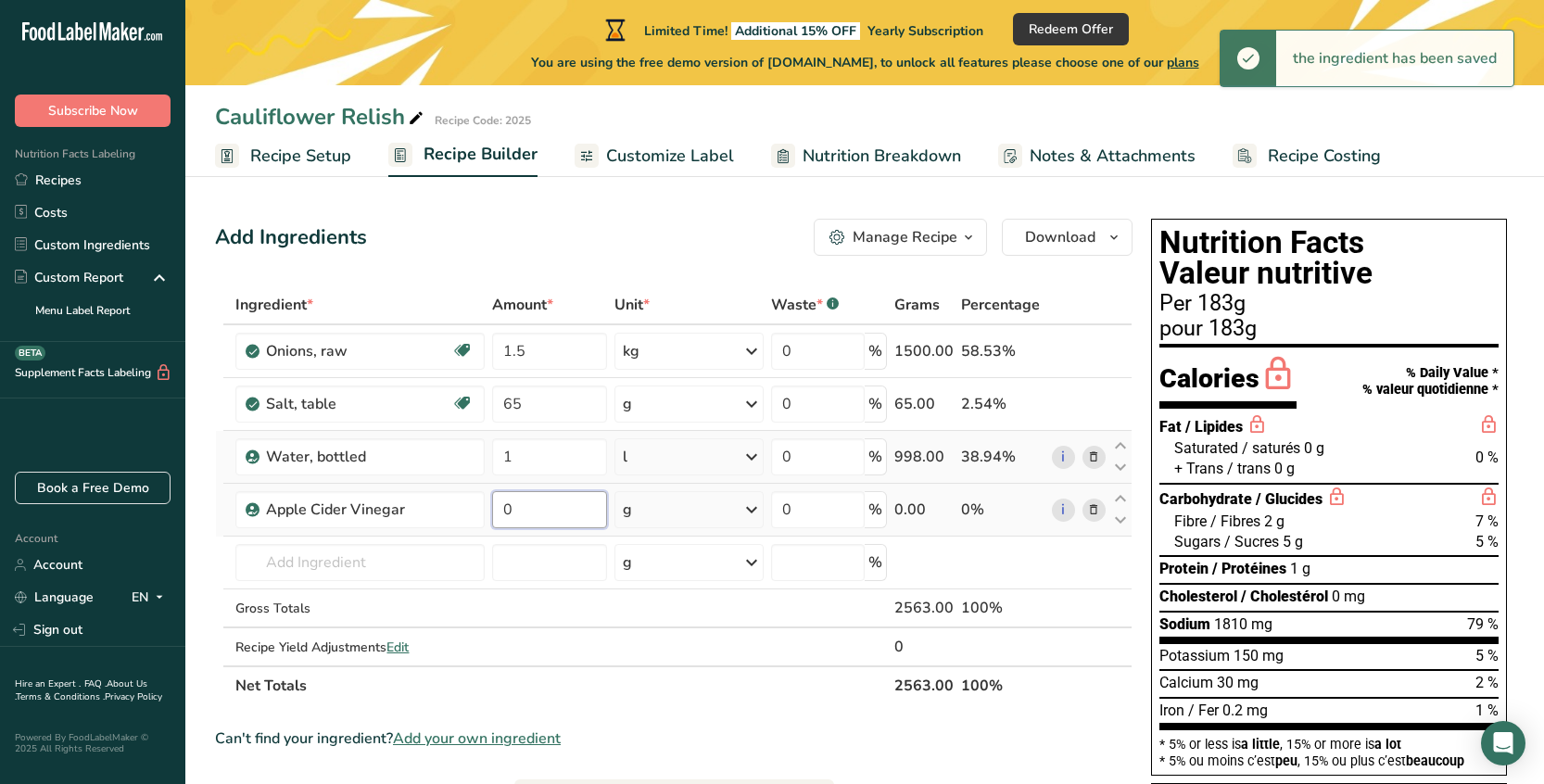
click at [538, 512] on input "0" at bounding box center [549, 510] width 115 height 37
drag, startPoint x: 537, startPoint y: 512, endPoint x: 495, endPoint y: 517, distance: 42.3
click at [495, 517] on input "0" at bounding box center [549, 510] width 115 height 37
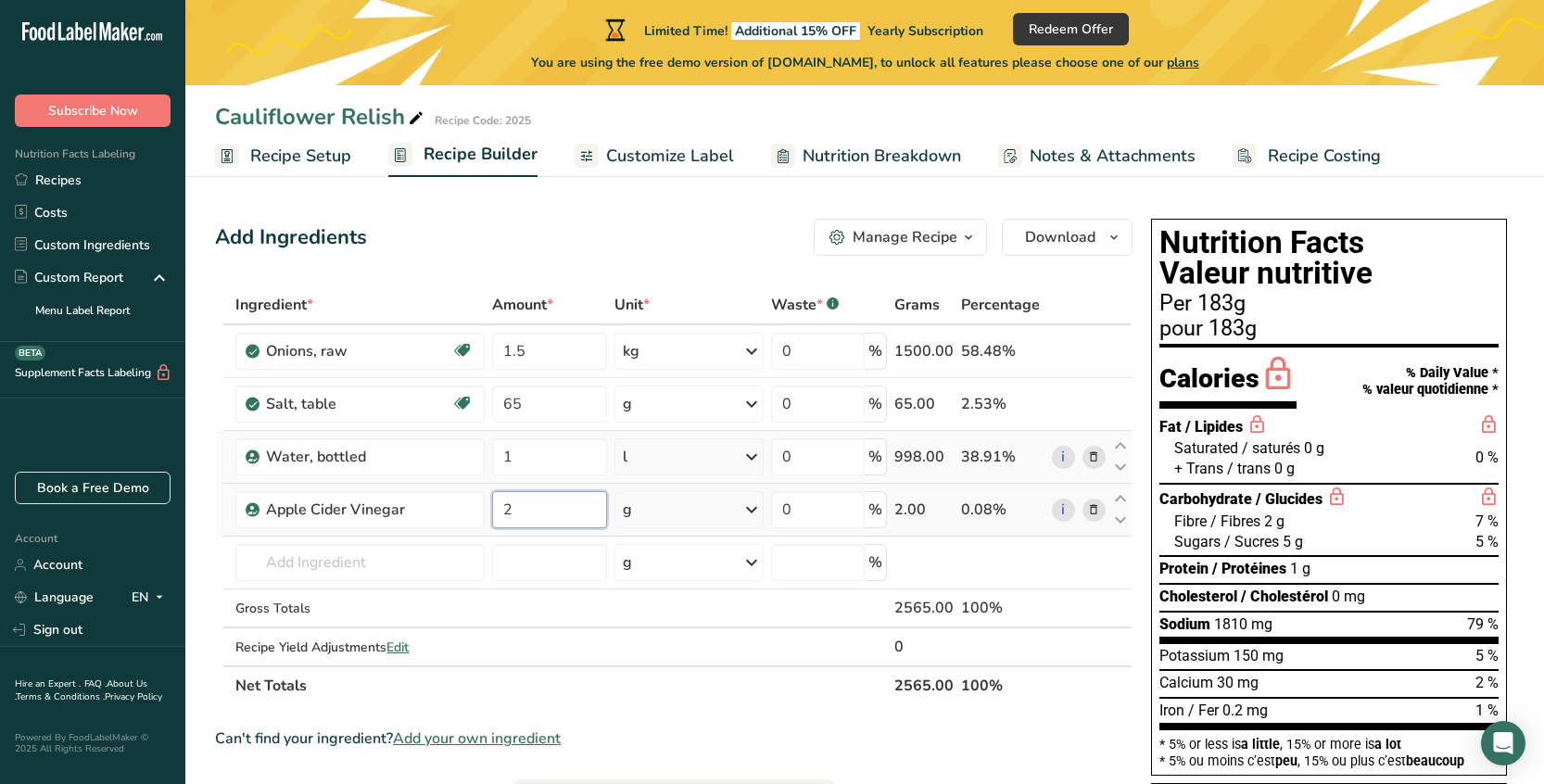
type input "2"
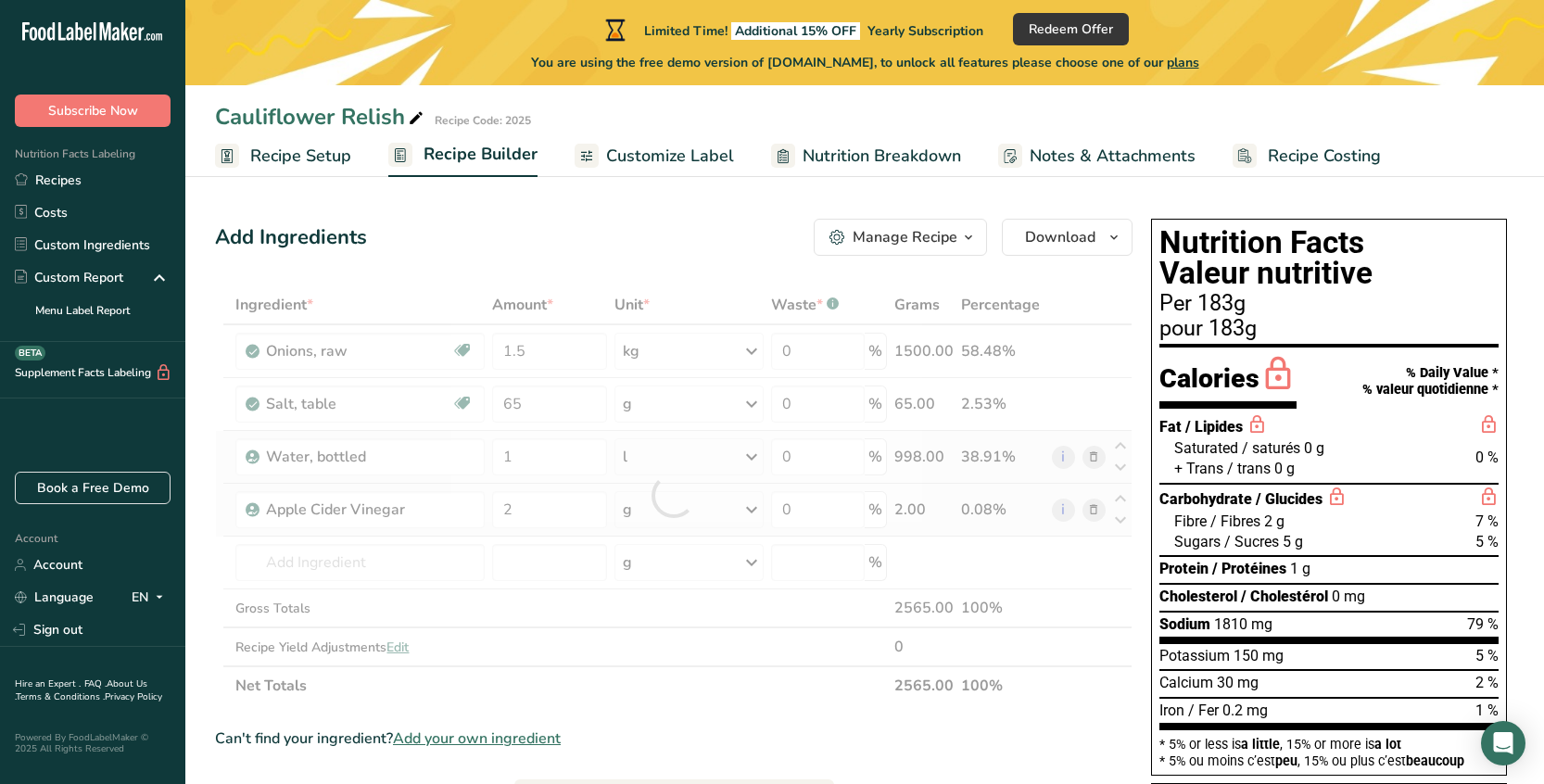
click at [708, 516] on div "Ingredient * Amount * Unit * Waste * .a-a{fill:#347362;}.b-a{fill:#fff;} Grams …" at bounding box center [674, 495] width 917 height 420
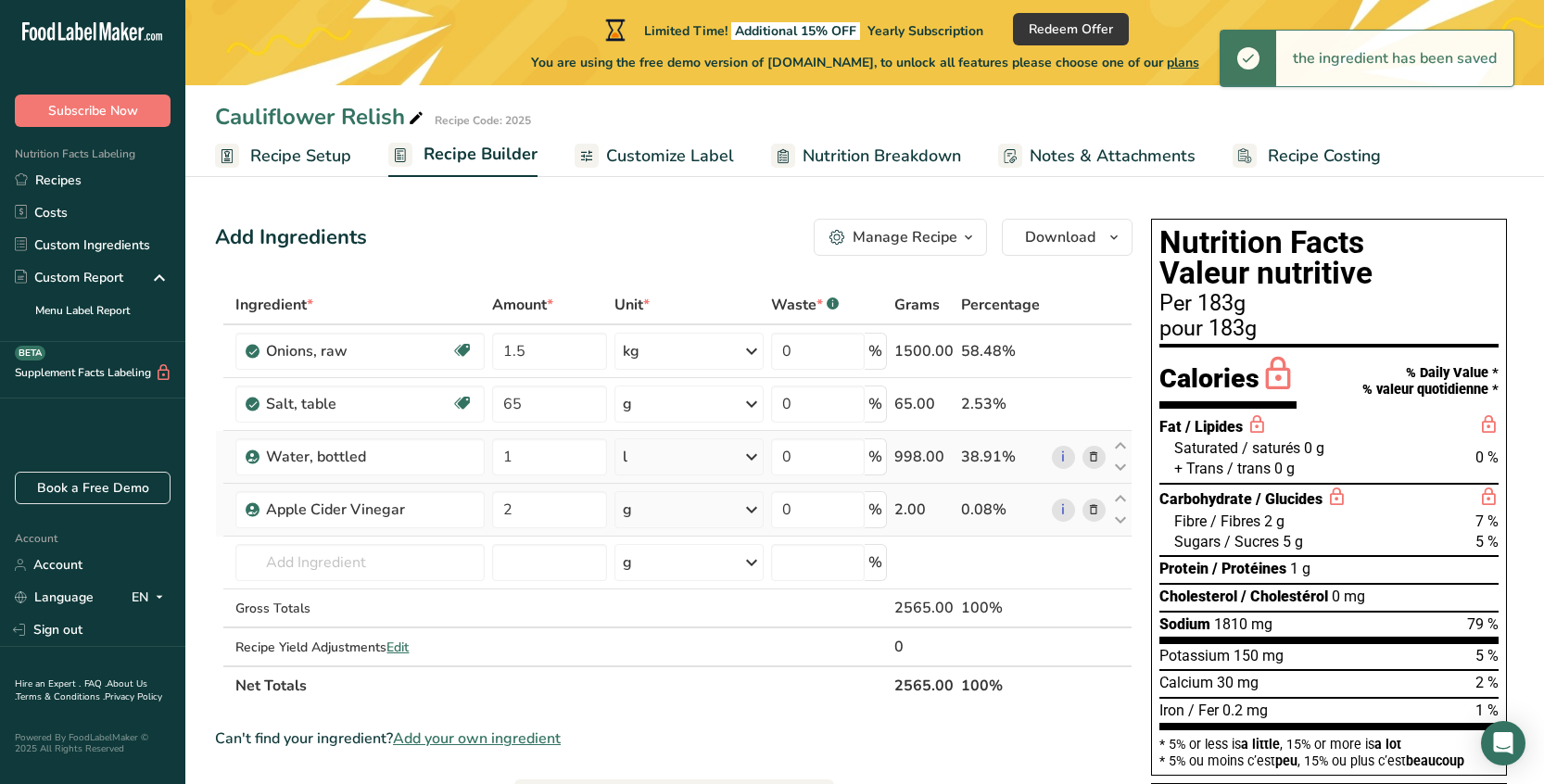
click at [756, 514] on icon at bounding box center [751, 510] width 22 height 34
click at [679, 705] on div "l" at bounding box center [703, 715] width 141 height 20
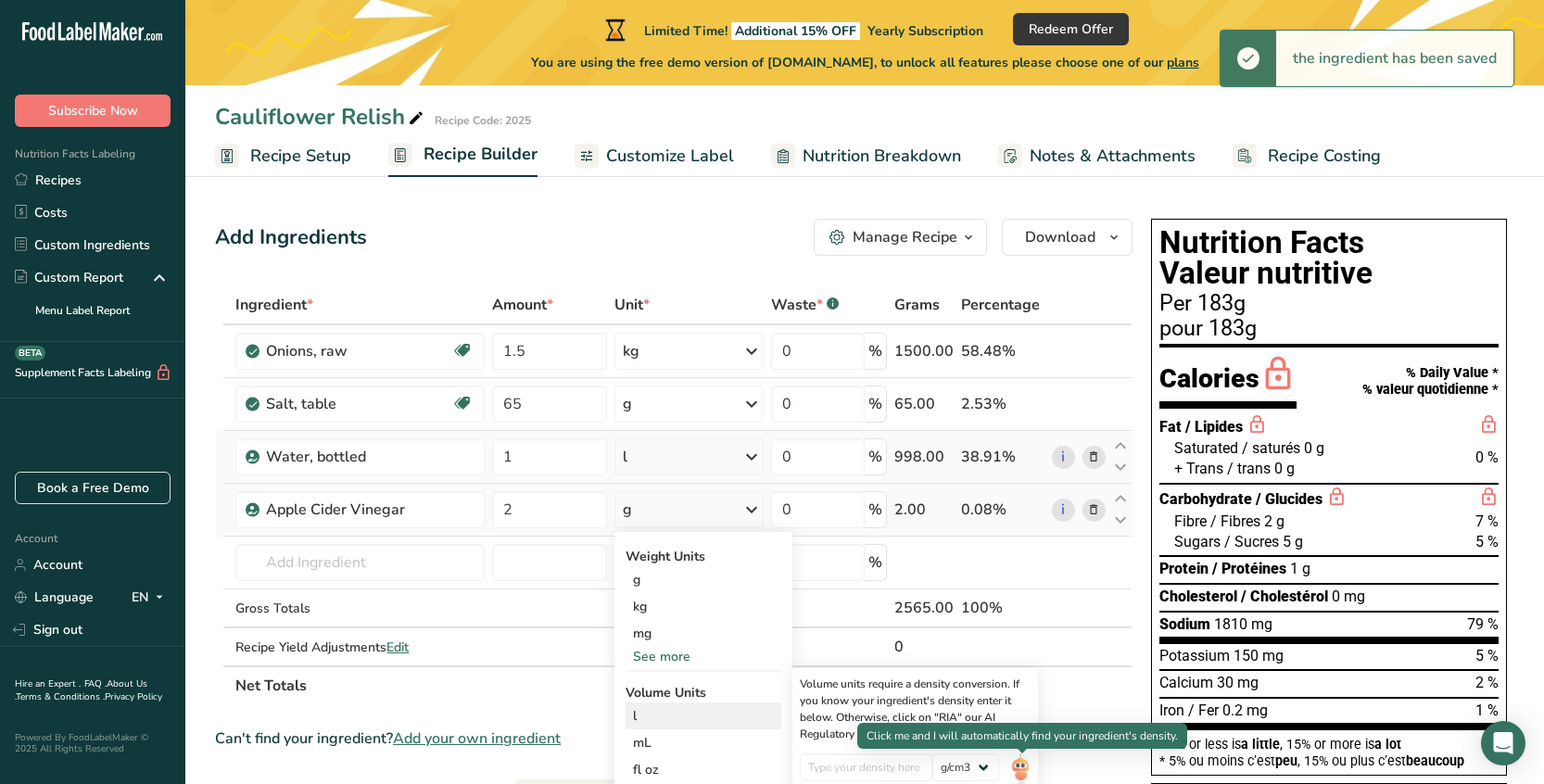
click at [1025, 770] on img at bounding box center [1020, 769] width 21 height 33
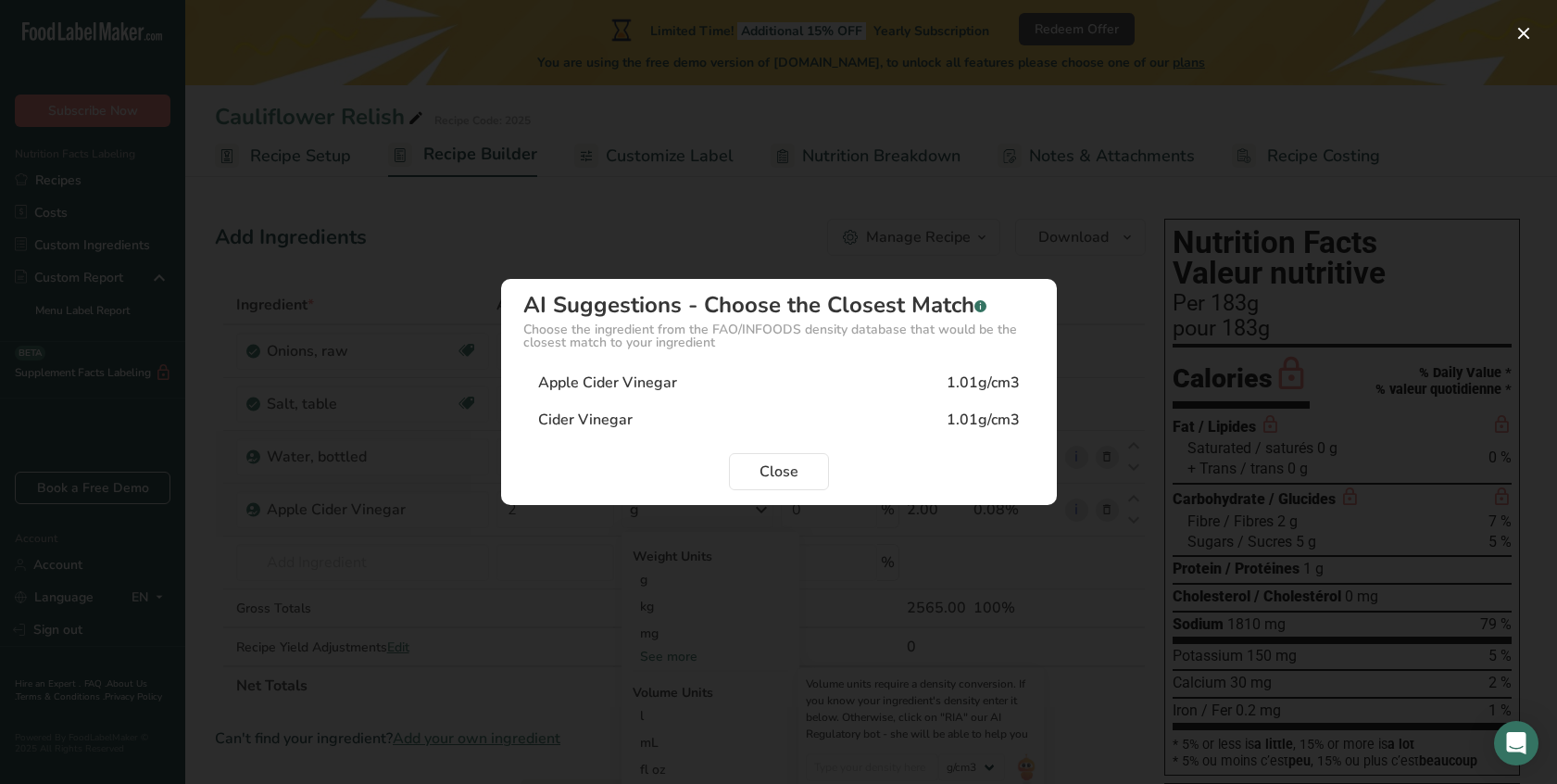
click at [605, 382] on div "Apple Cider Vinegar" at bounding box center [607, 383] width 139 height 22
type input "1.01"
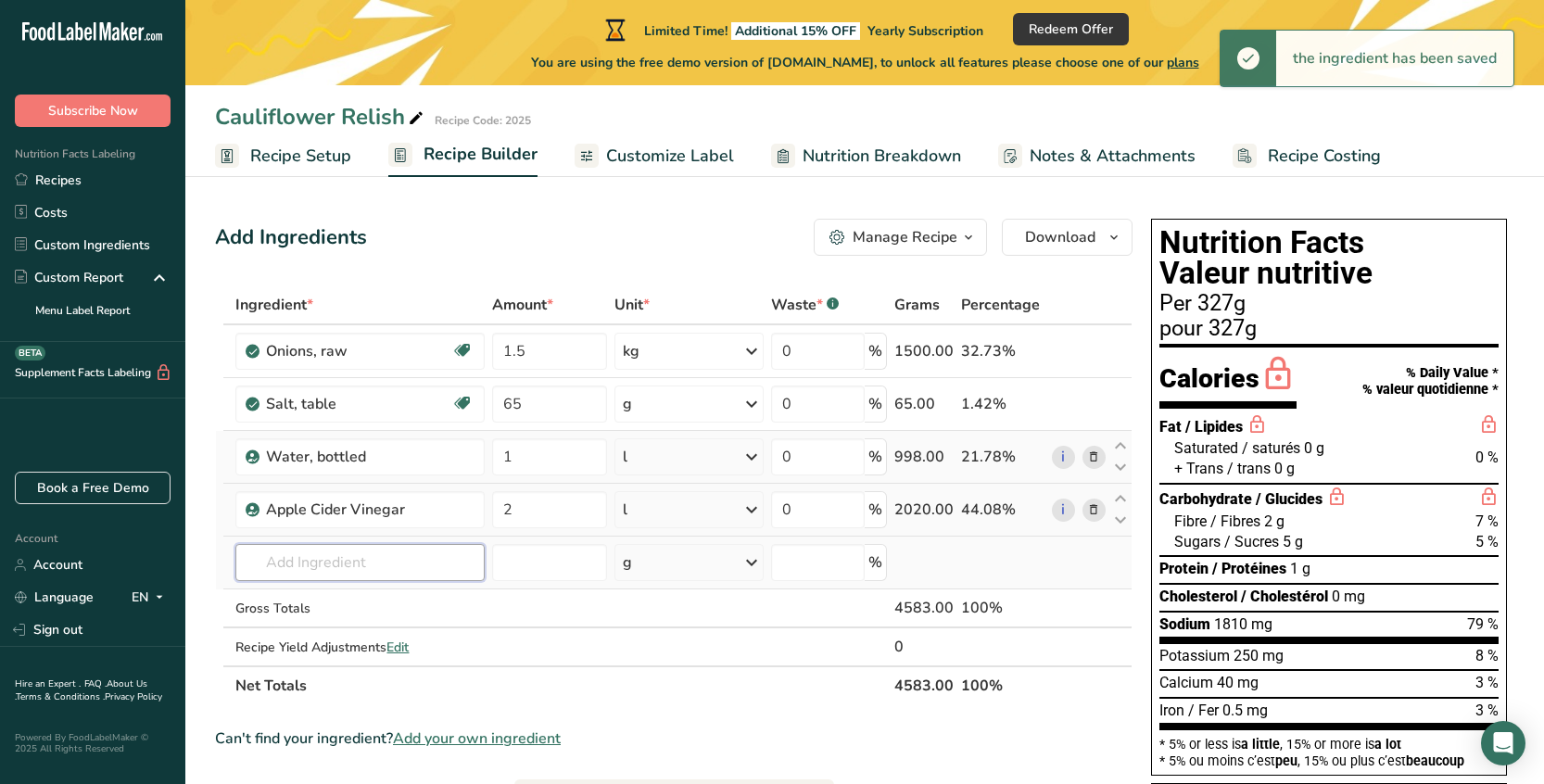
click at [353, 560] on input "text" at bounding box center [358, 562] width 248 height 37
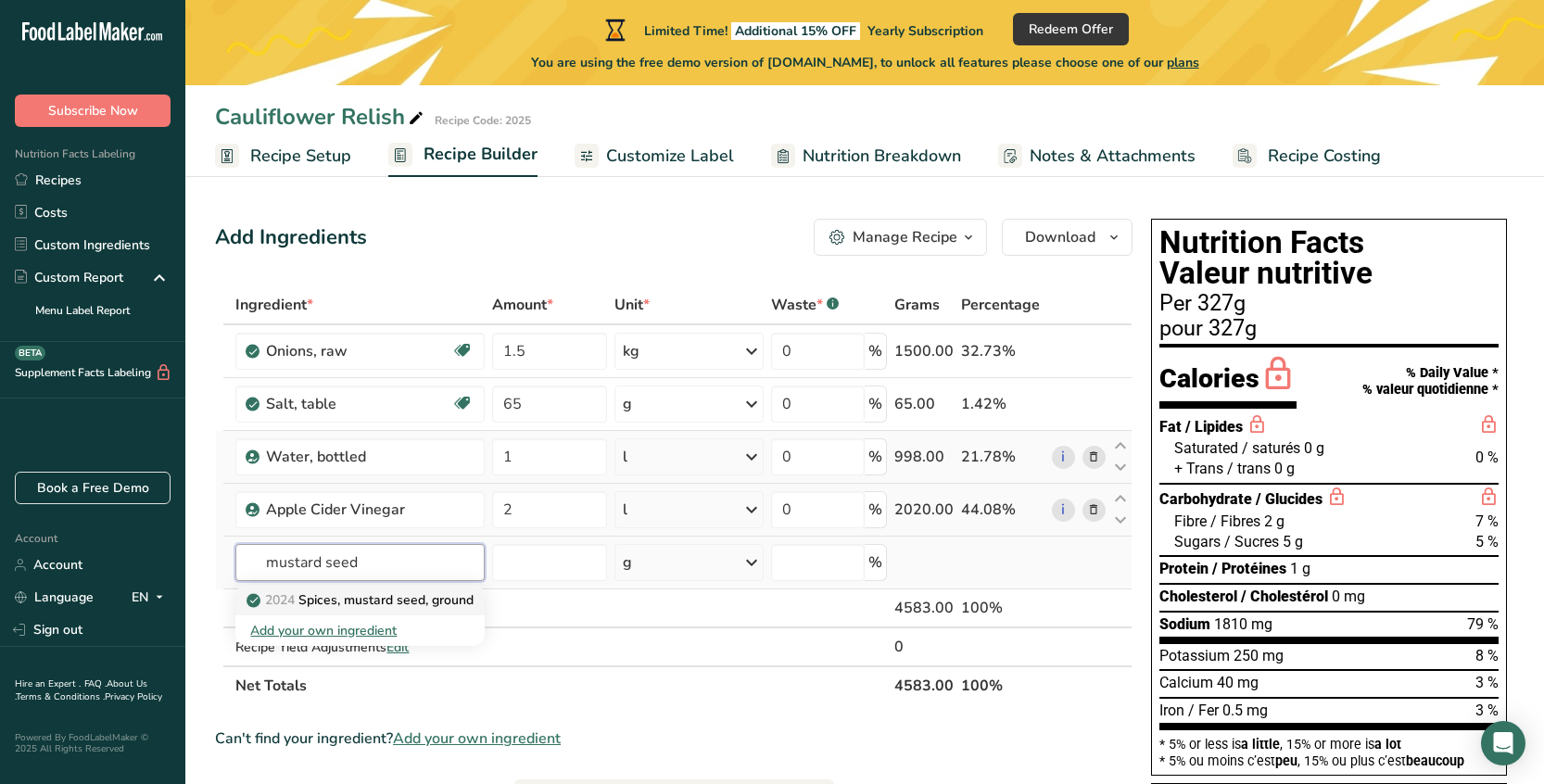
type input "mustard seed"
click at [357, 593] on p "2024 Spices, mustard seed, ground" at bounding box center [361, 600] width 224 height 20
type input "Spices, mustard seed, ground"
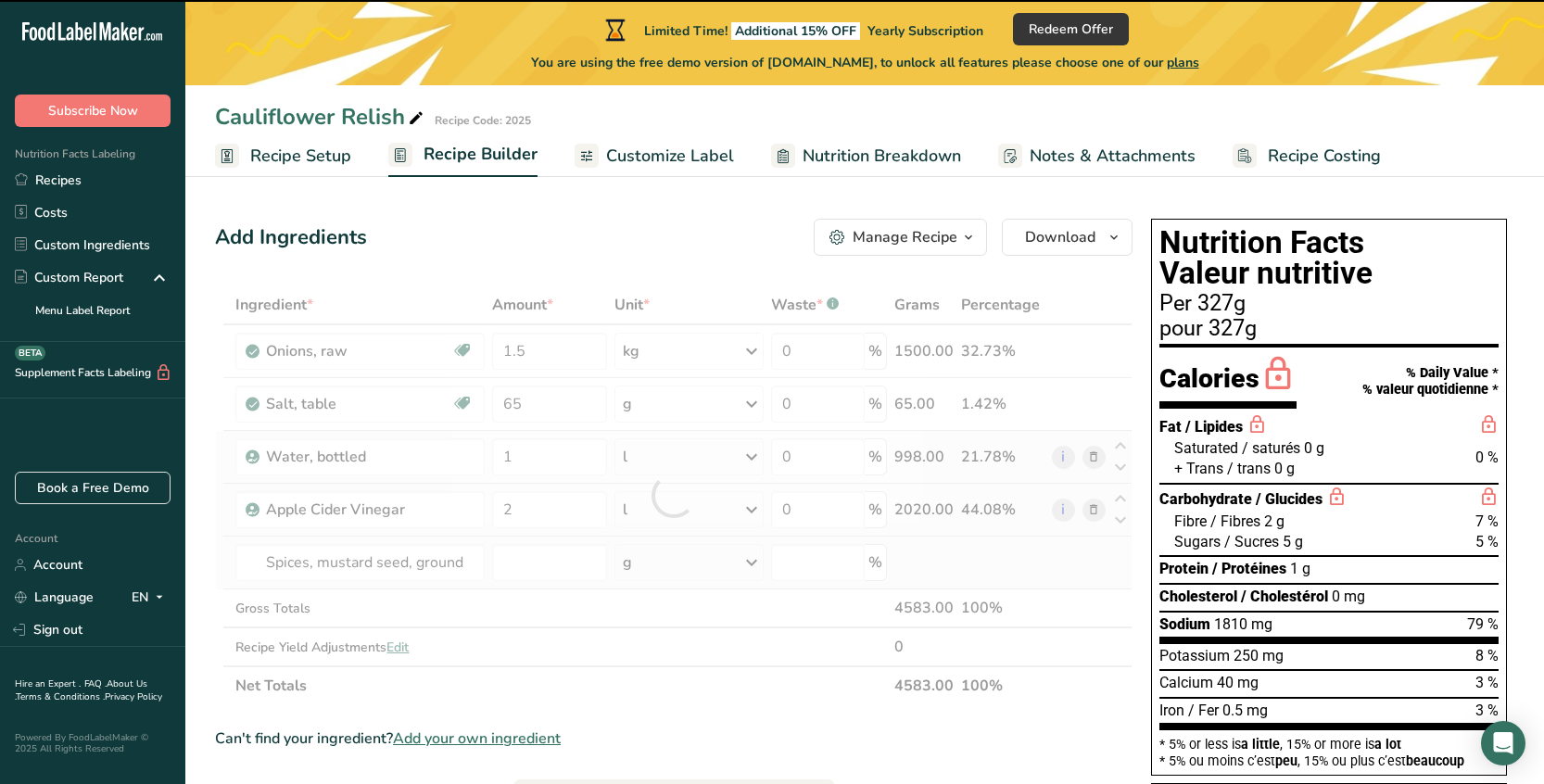
type input "0"
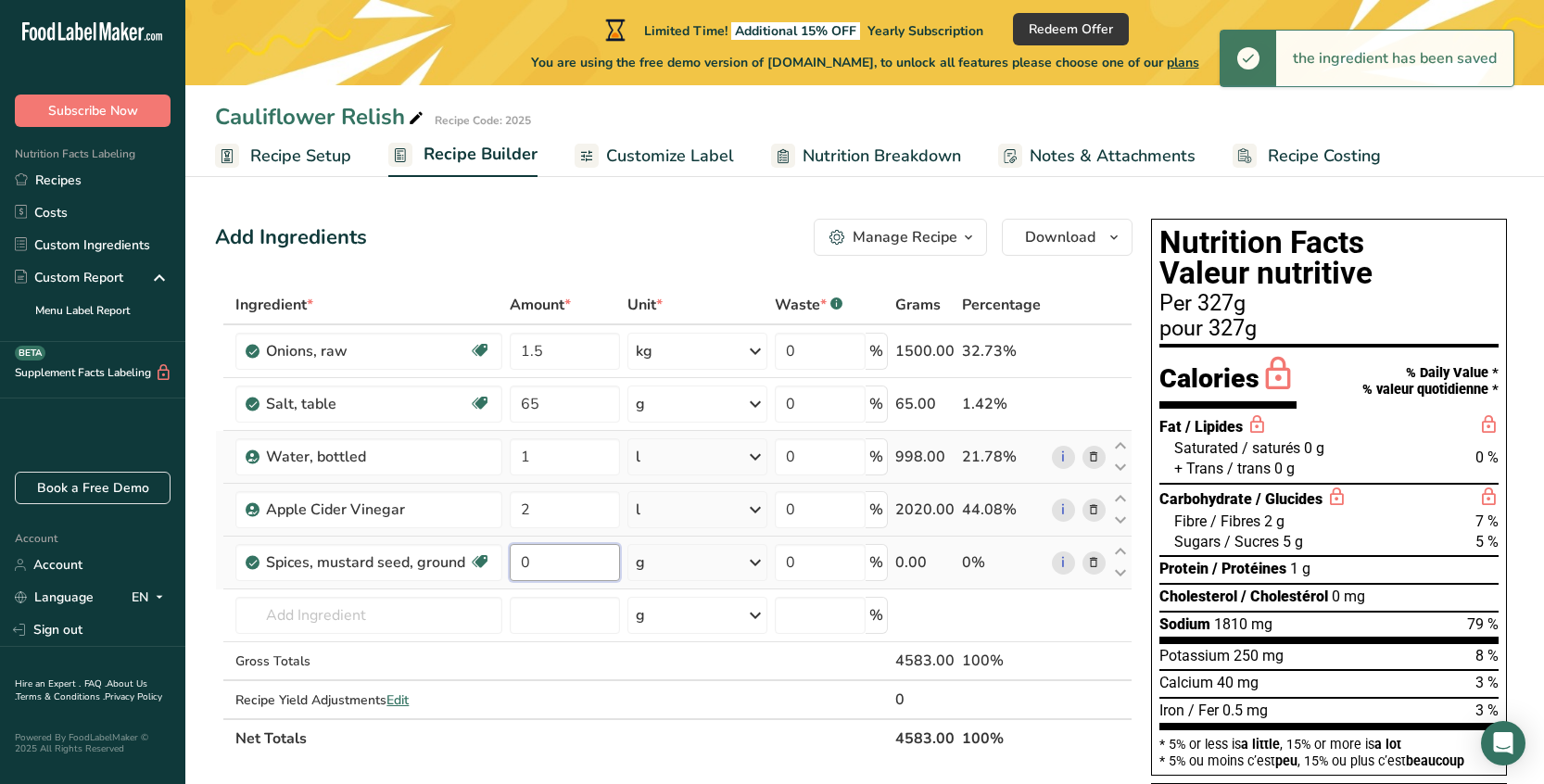
click at [519, 563] on input "0" at bounding box center [565, 562] width 111 height 37
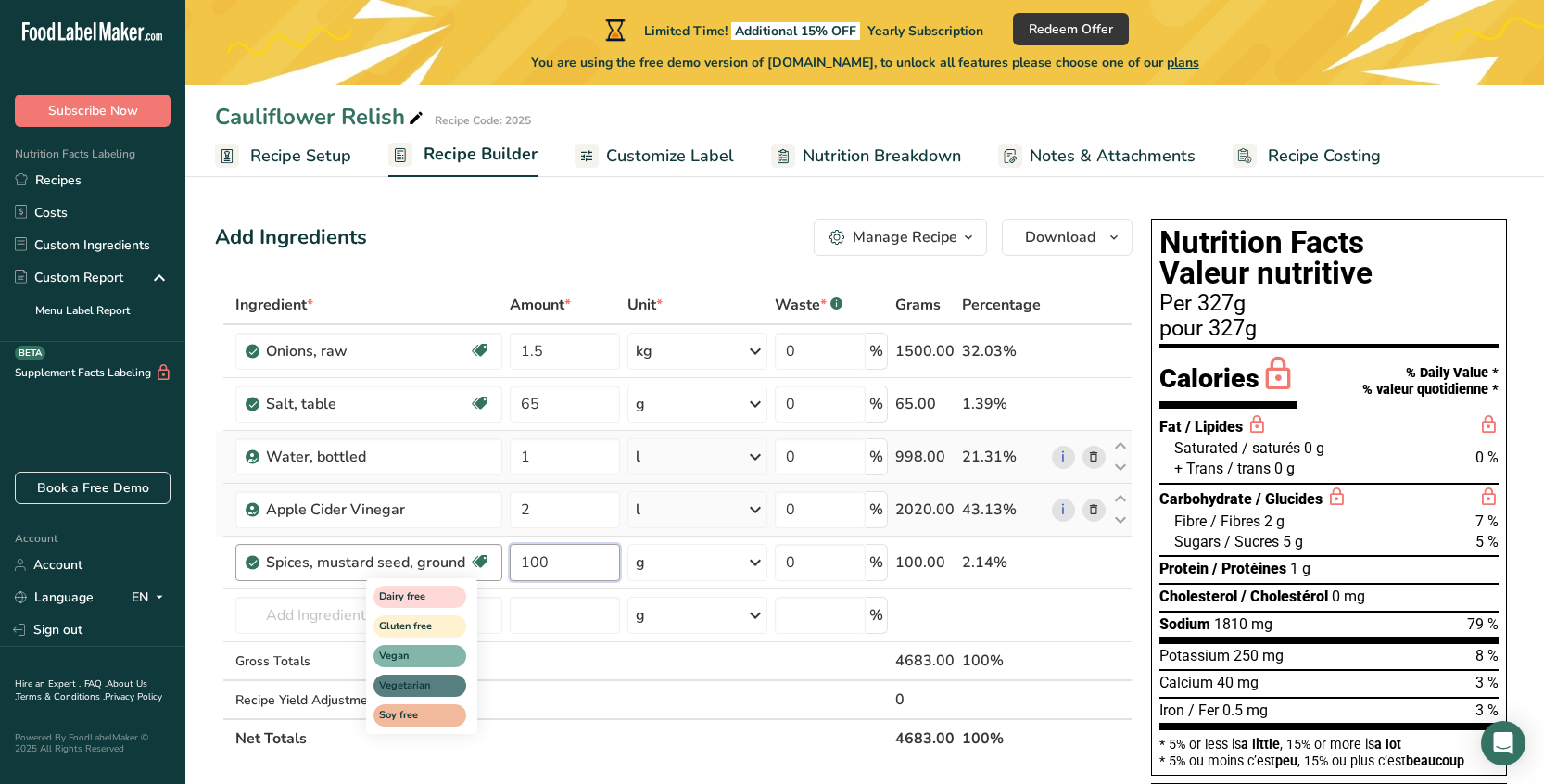
type input "100"
click at [531, 613] on div "Ingredient * Amount * Unit * Waste * .a-a{fill:#347362;}.b-a{fill:#fff;} Grams …" at bounding box center [674, 521] width 917 height 472
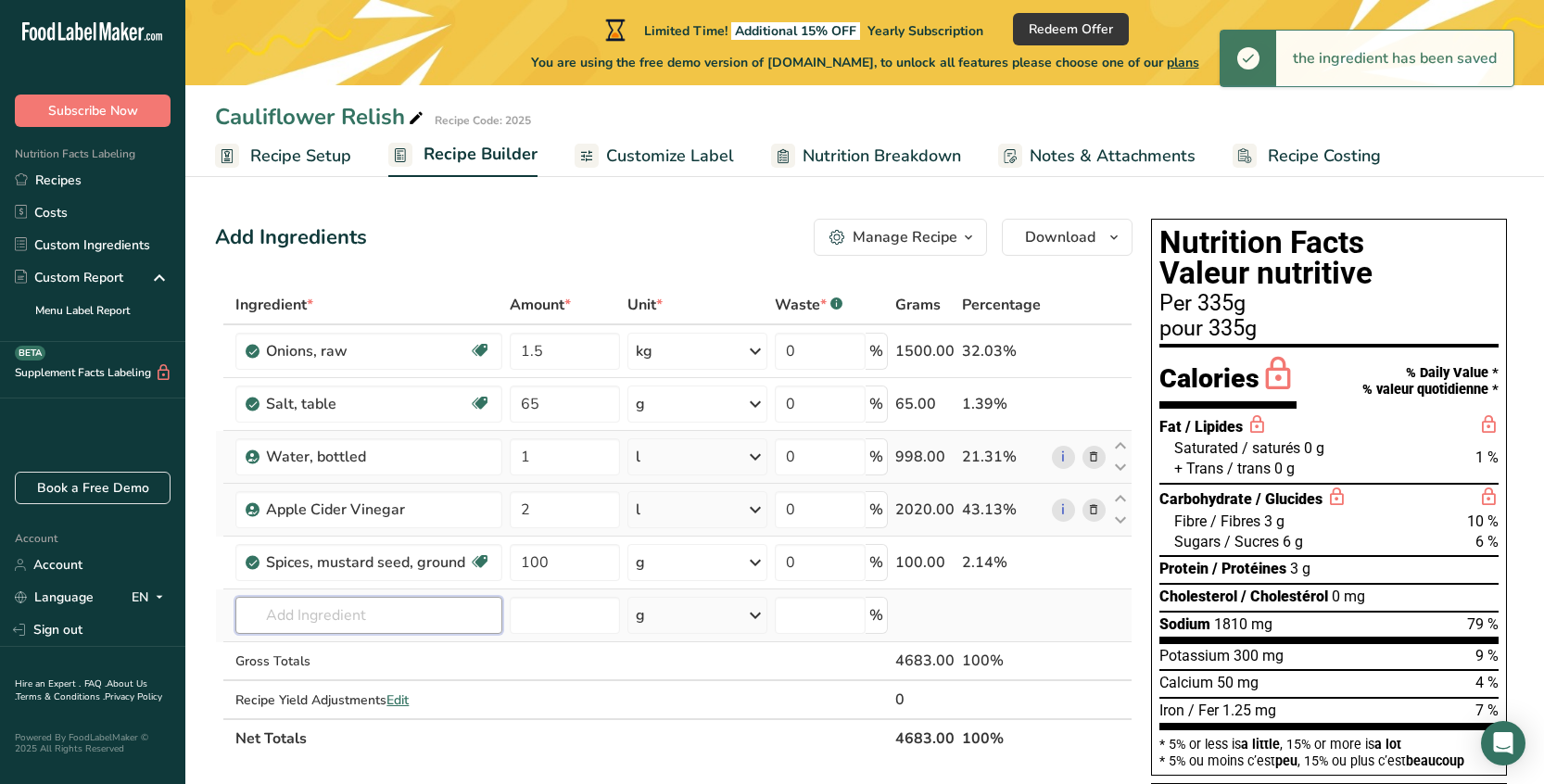
click at [283, 609] on input "text" at bounding box center [368, 616] width 266 height 37
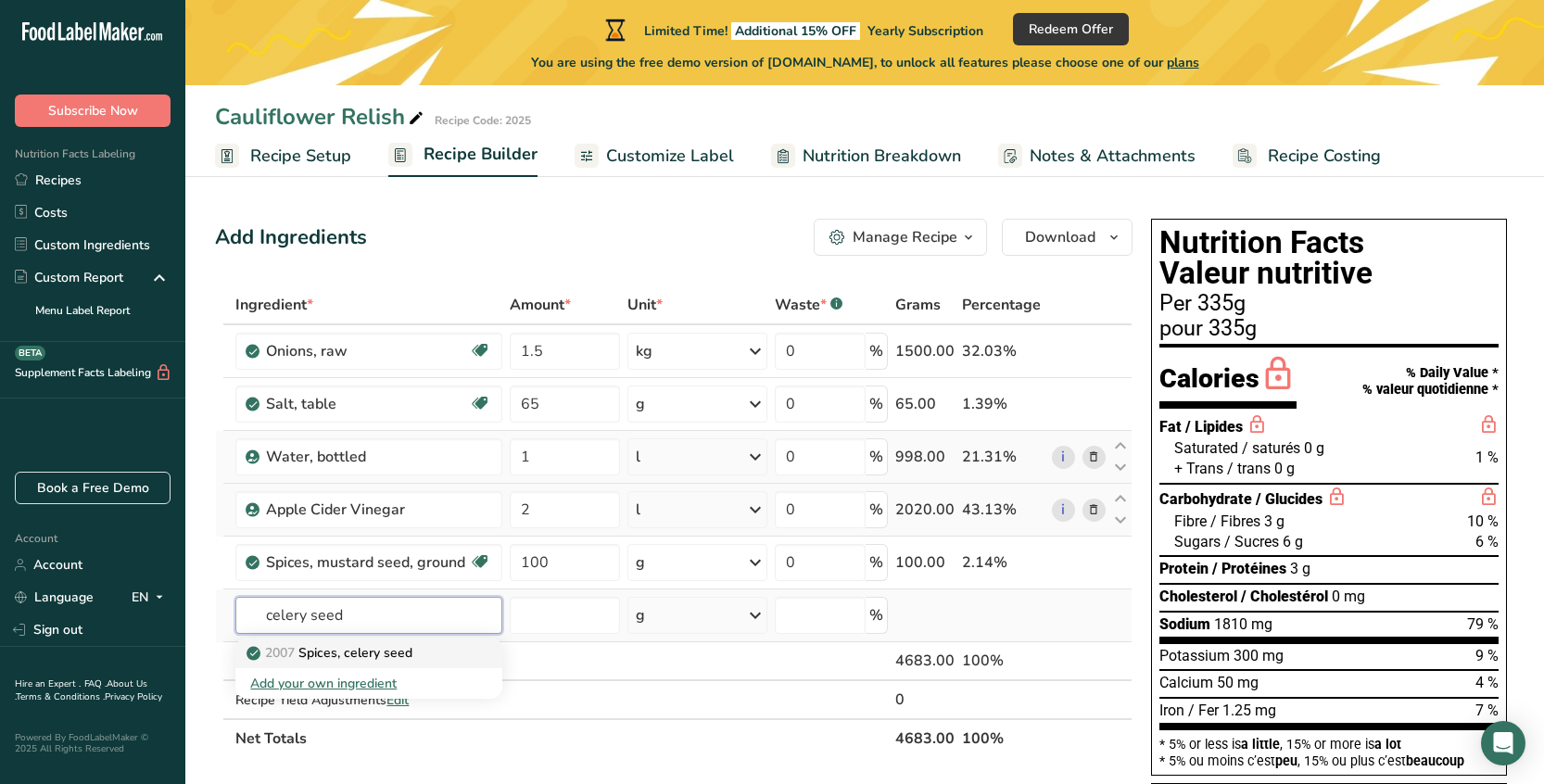
type input "celery seed"
click at [326, 655] on p "2007 Spices, celery seed" at bounding box center [330, 652] width 162 height 20
type input "Spices, celery seed"
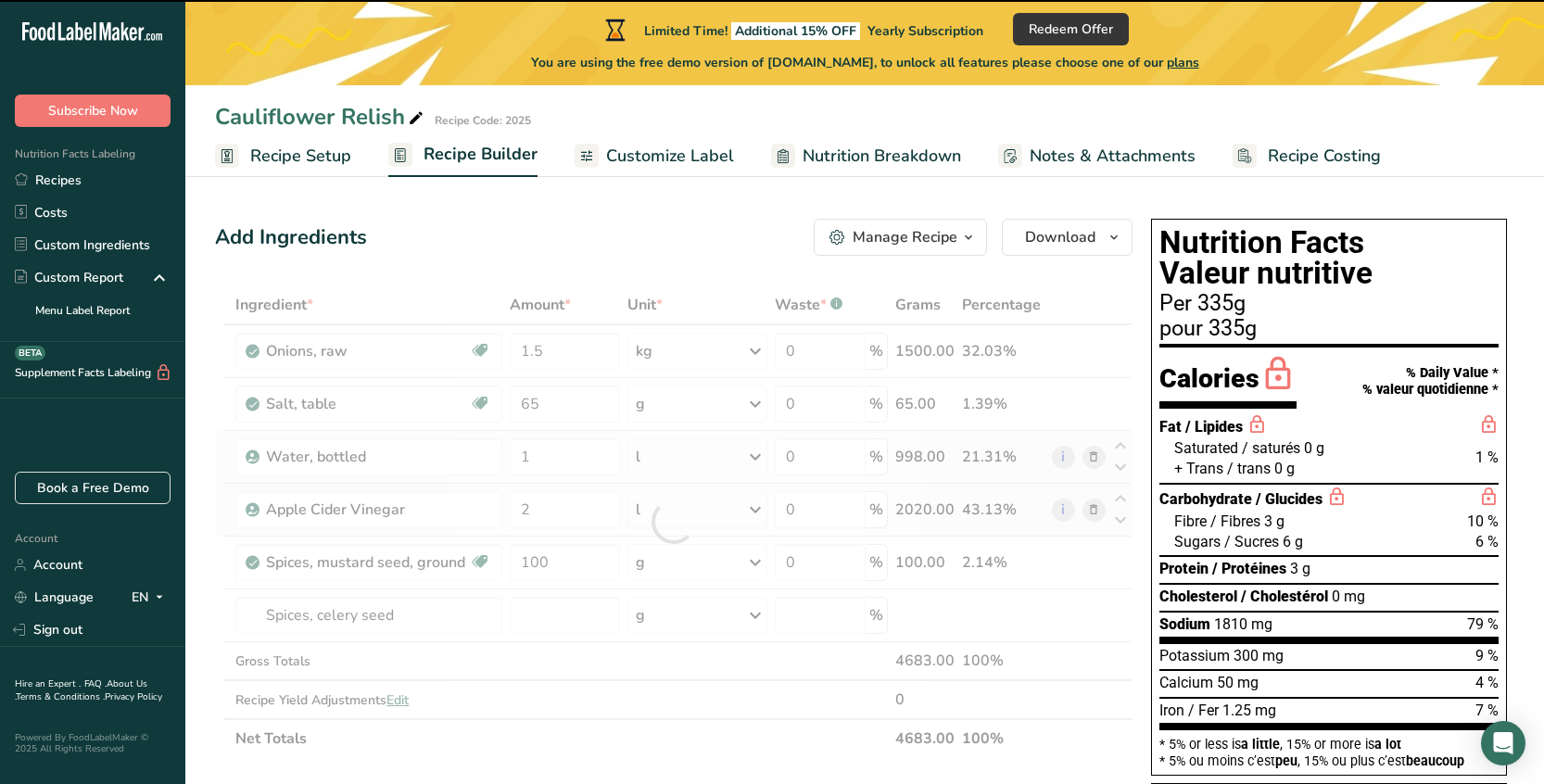
type input "0"
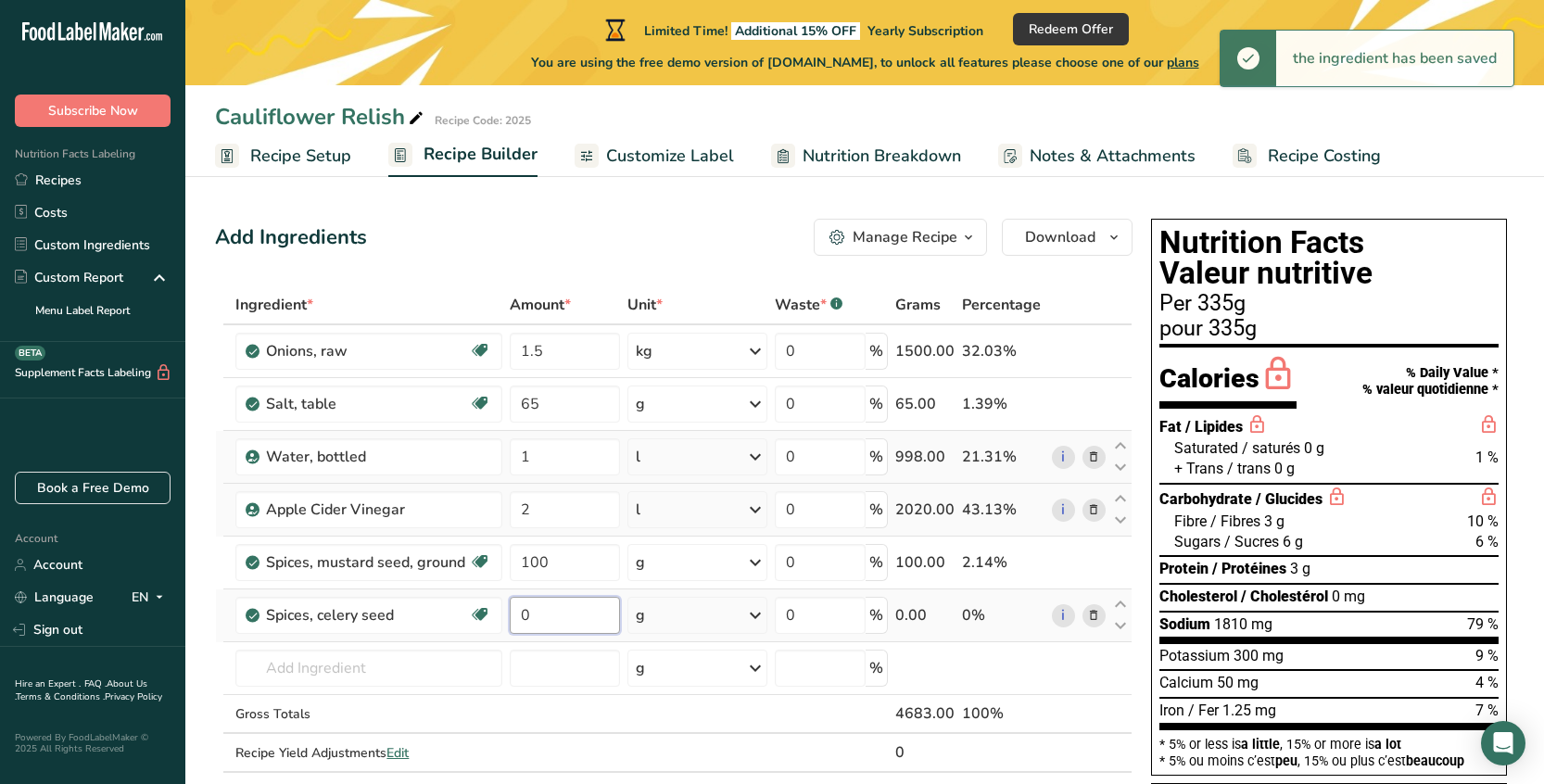
click at [552, 610] on input "0" at bounding box center [565, 616] width 111 height 37
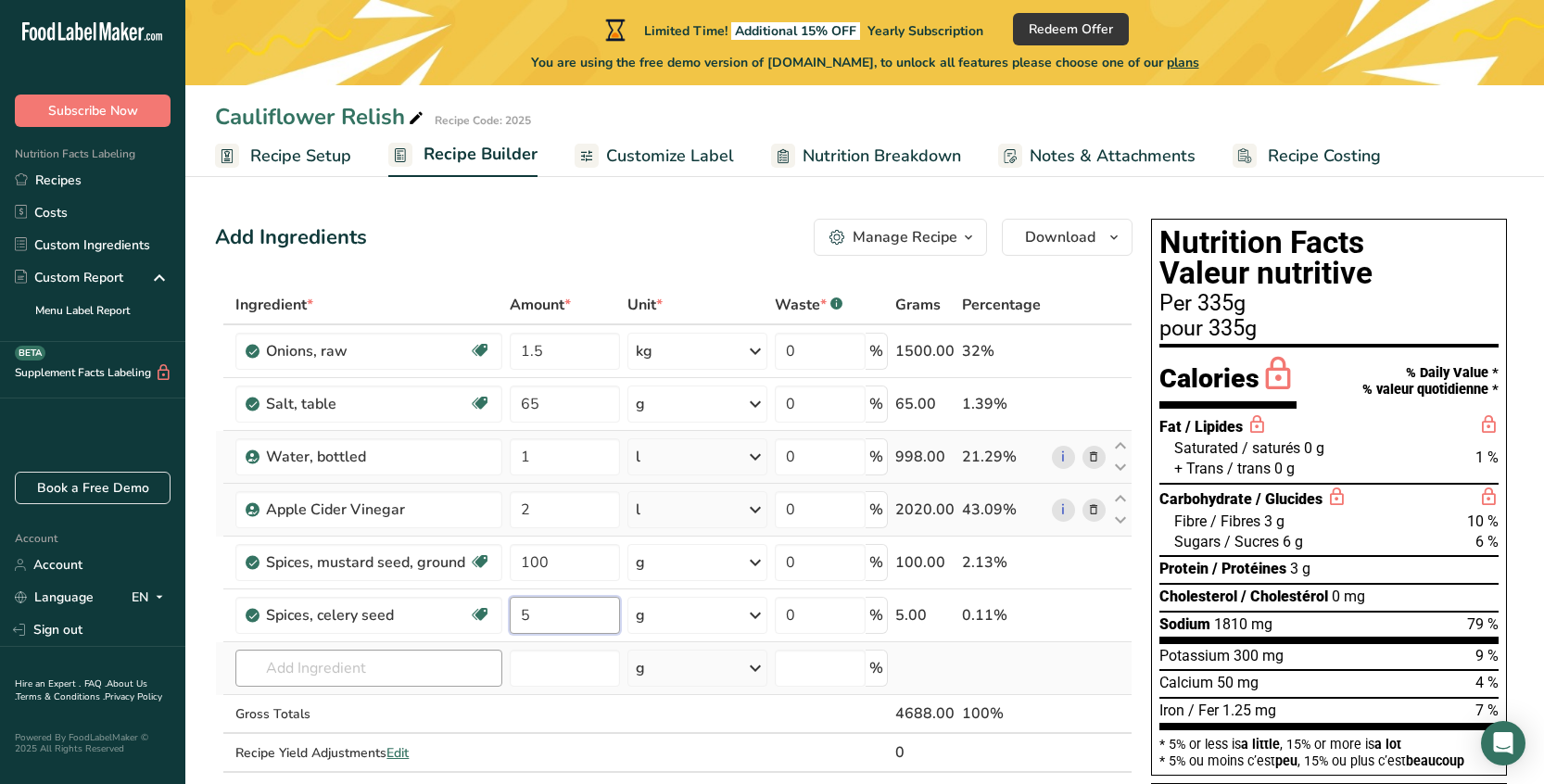
type input "5"
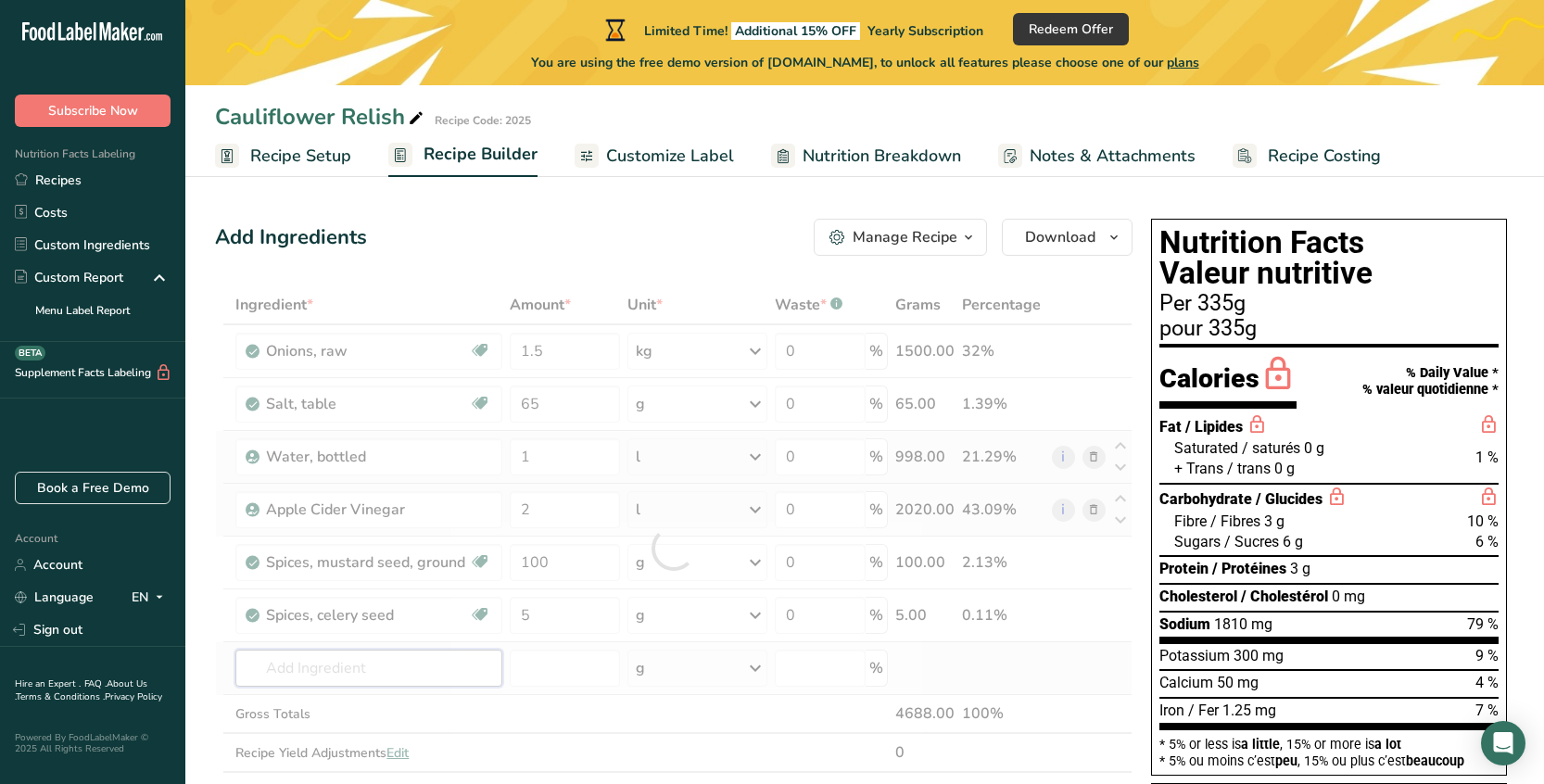
click at [360, 667] on div "Ingredient * Amount * Unit * Waste * .a-a{fill:#347362;}.b-a{fill:#fff;} Grams …" at bounding box center [674, 547] width 917 height 525
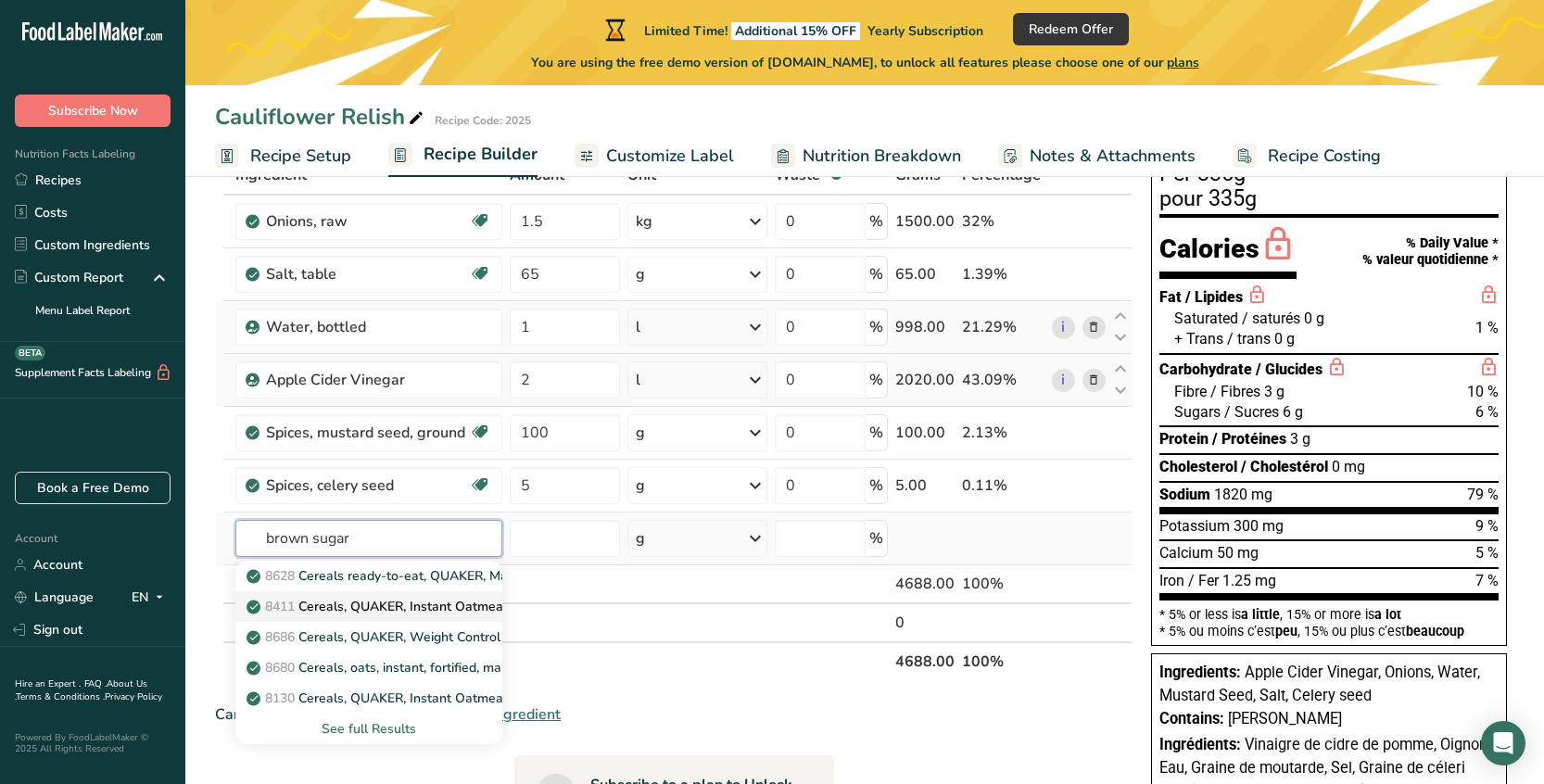
scroll to position [138, 0]
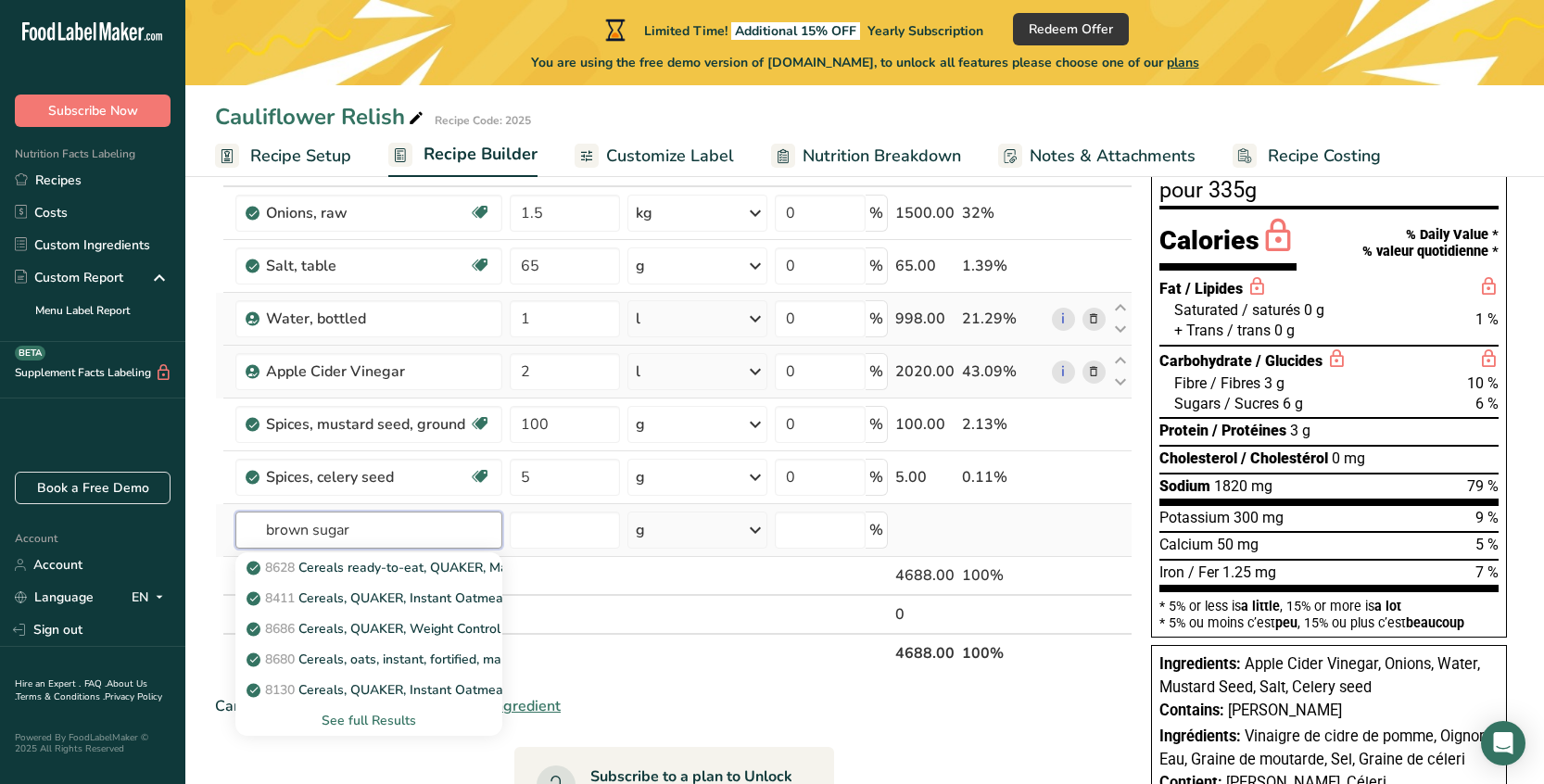
click at [298, 526] on input "brown sugar" at bounding box center [368, 530] width 266 height 37
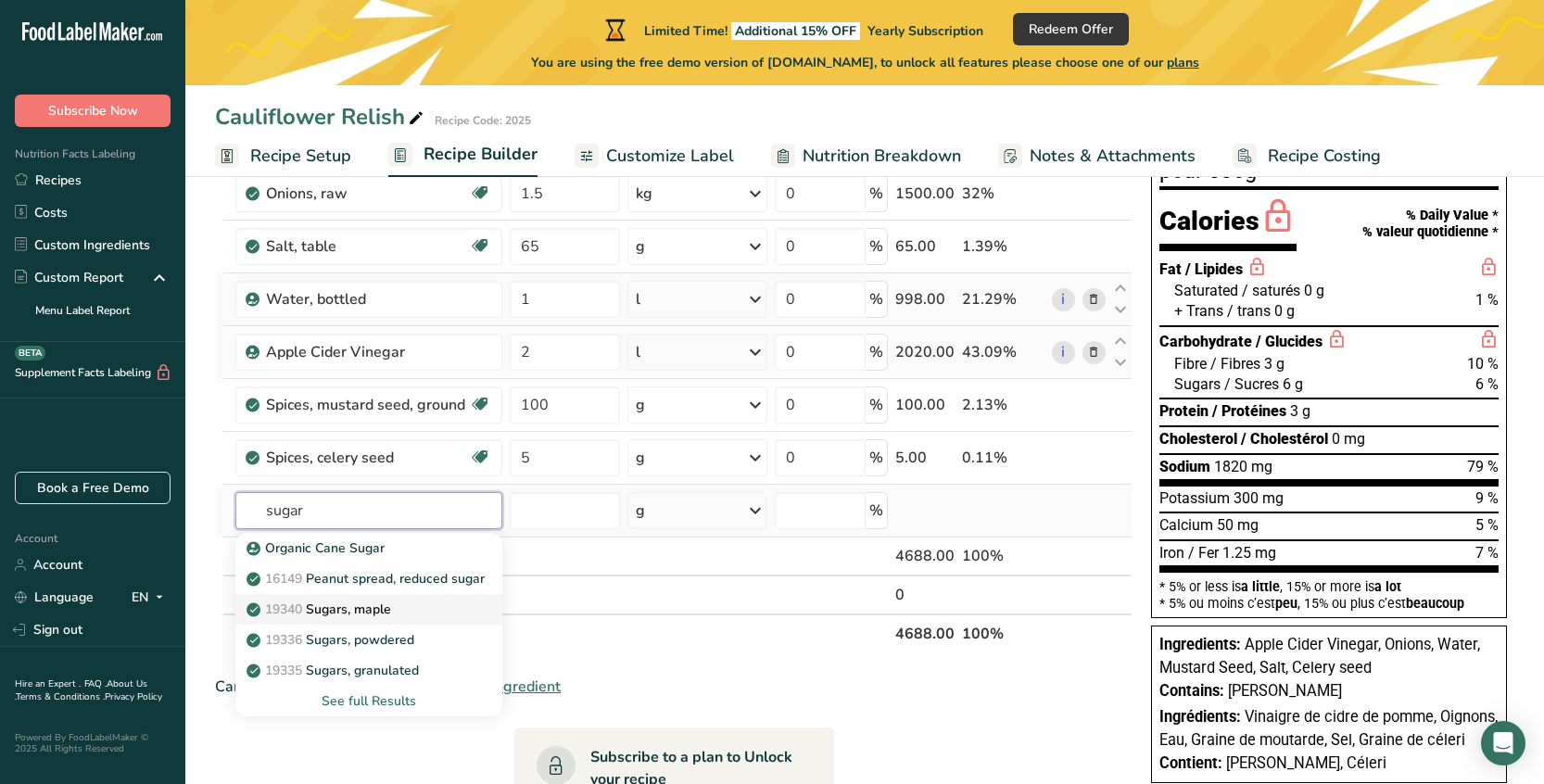
scroll to position [158, 0]
type input "sugar"
click at [395, 671] on p "19335 [GEOGRAPHIC_DATA], granulated" at bounding box center [334, 669] width 168 height 20
type input "Sugars, granulated"
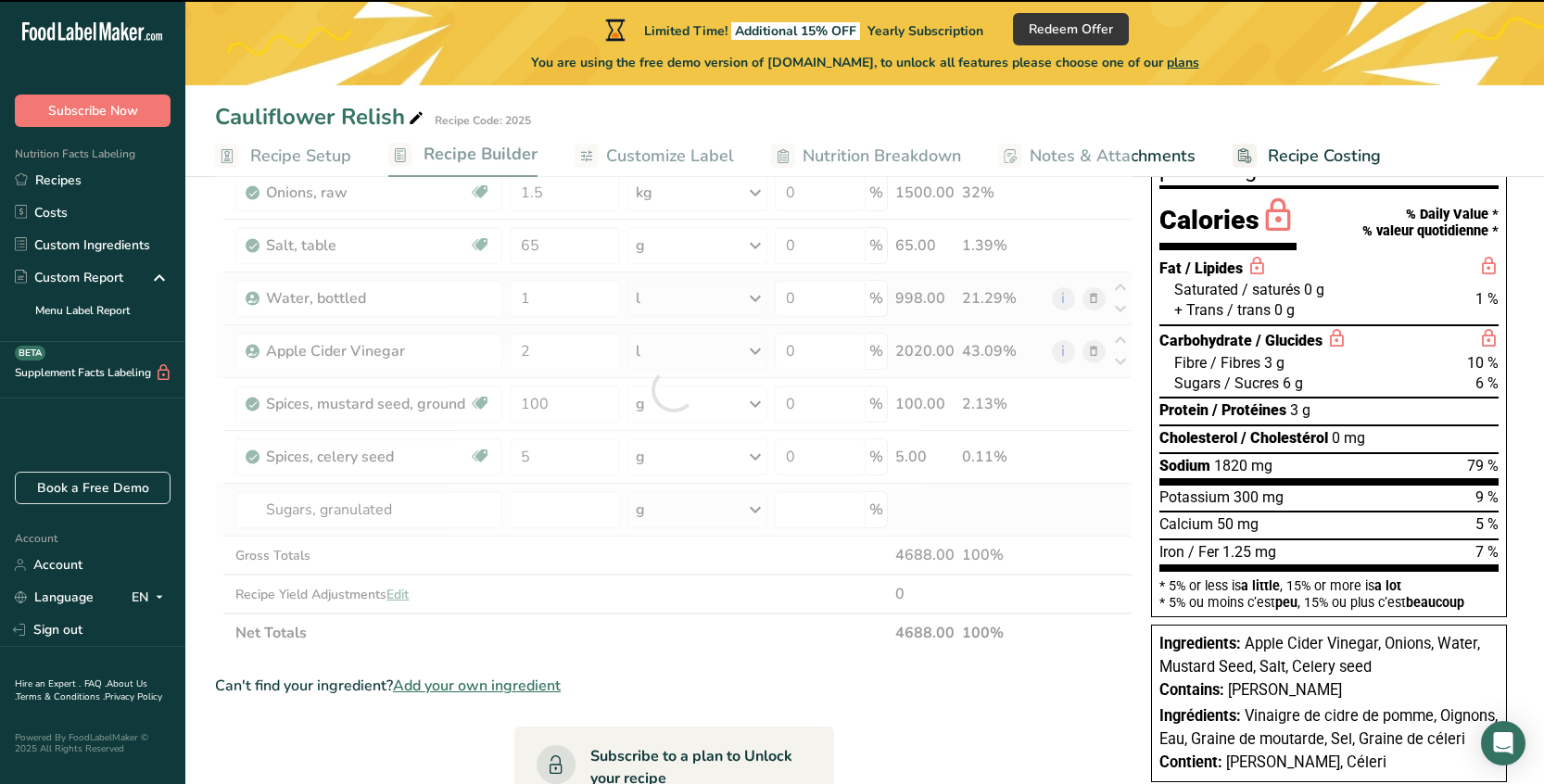
type input "0"
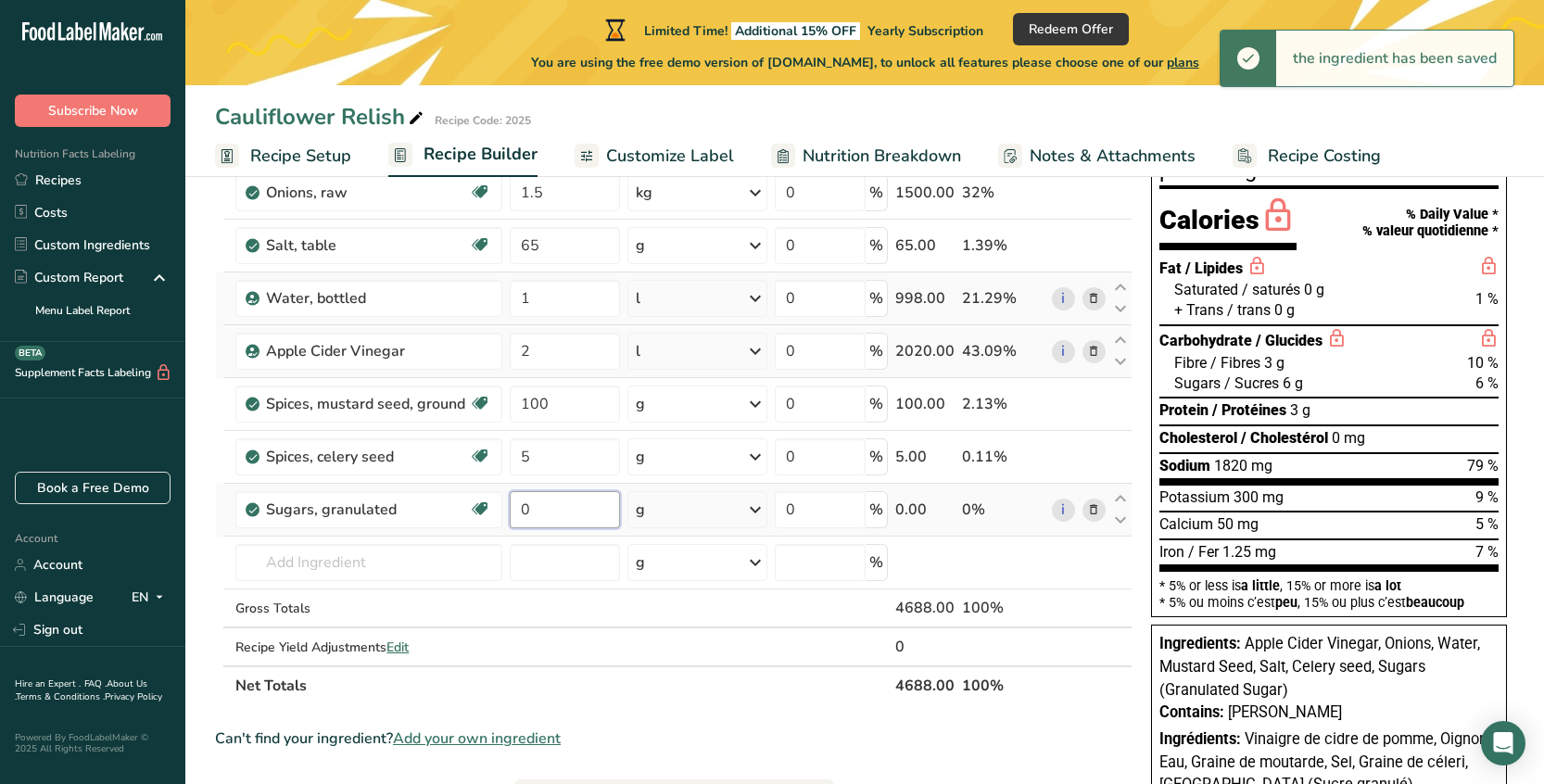
click at [577, 512] on input "0" at bounding box center [565, 510] width 111 height 37
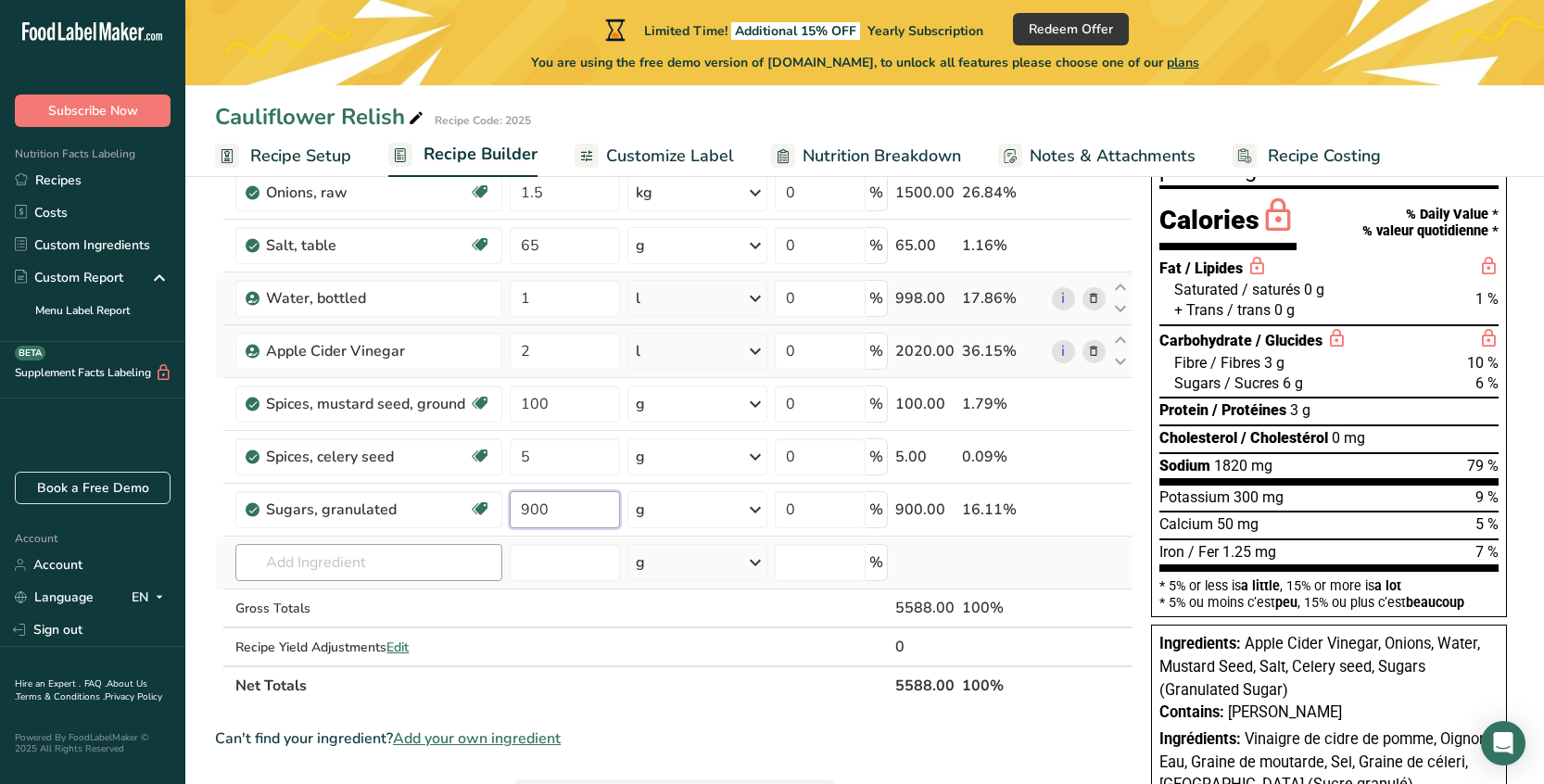
type input "900"
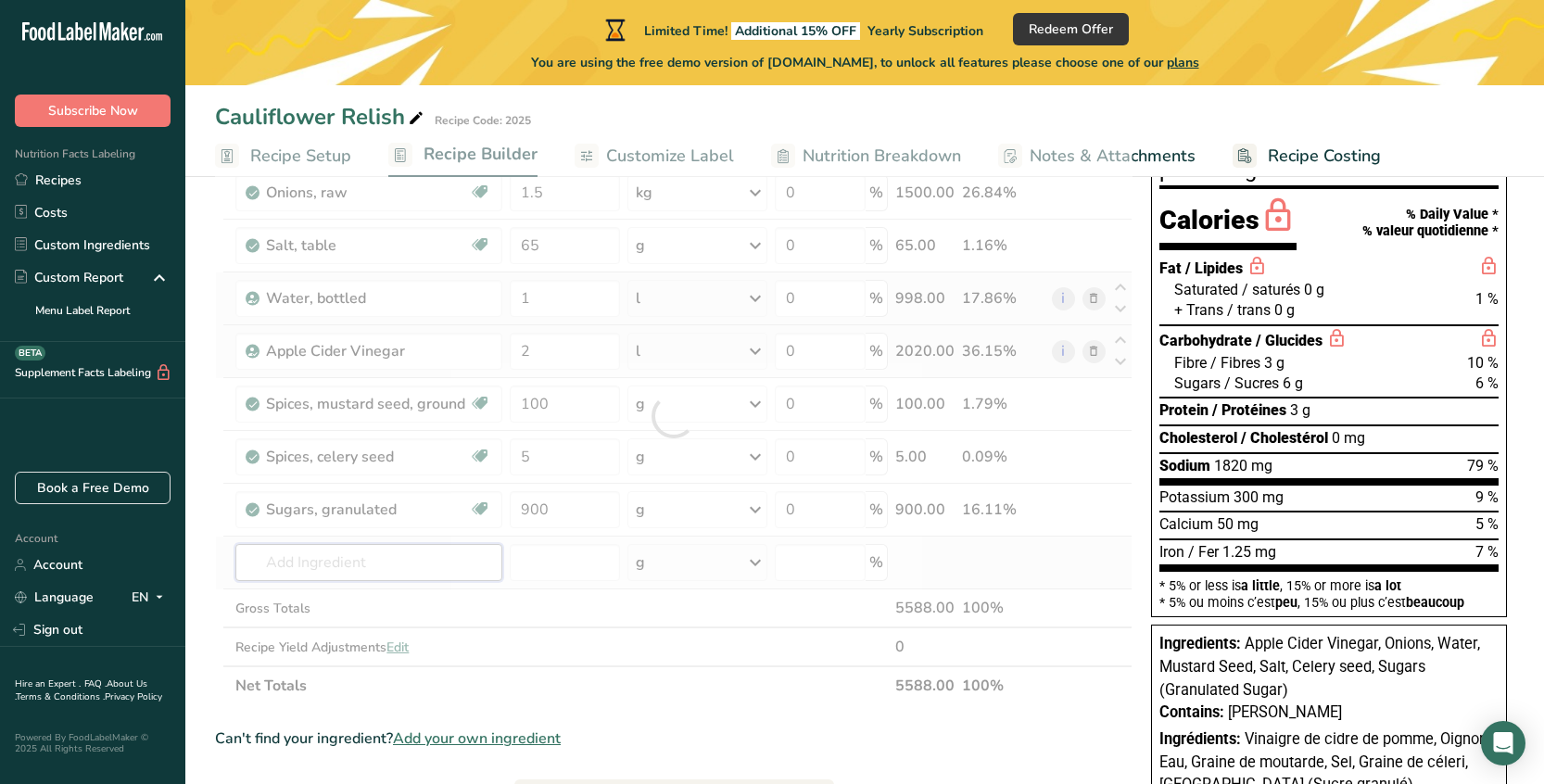
click at [433, 562] on div "Ingredient * Amount * Unit * Waste * .a-a{fill:#347362;}.b-a{fill:#fff;} Grams …" at bounding box center [674, 416] width 917 height 578
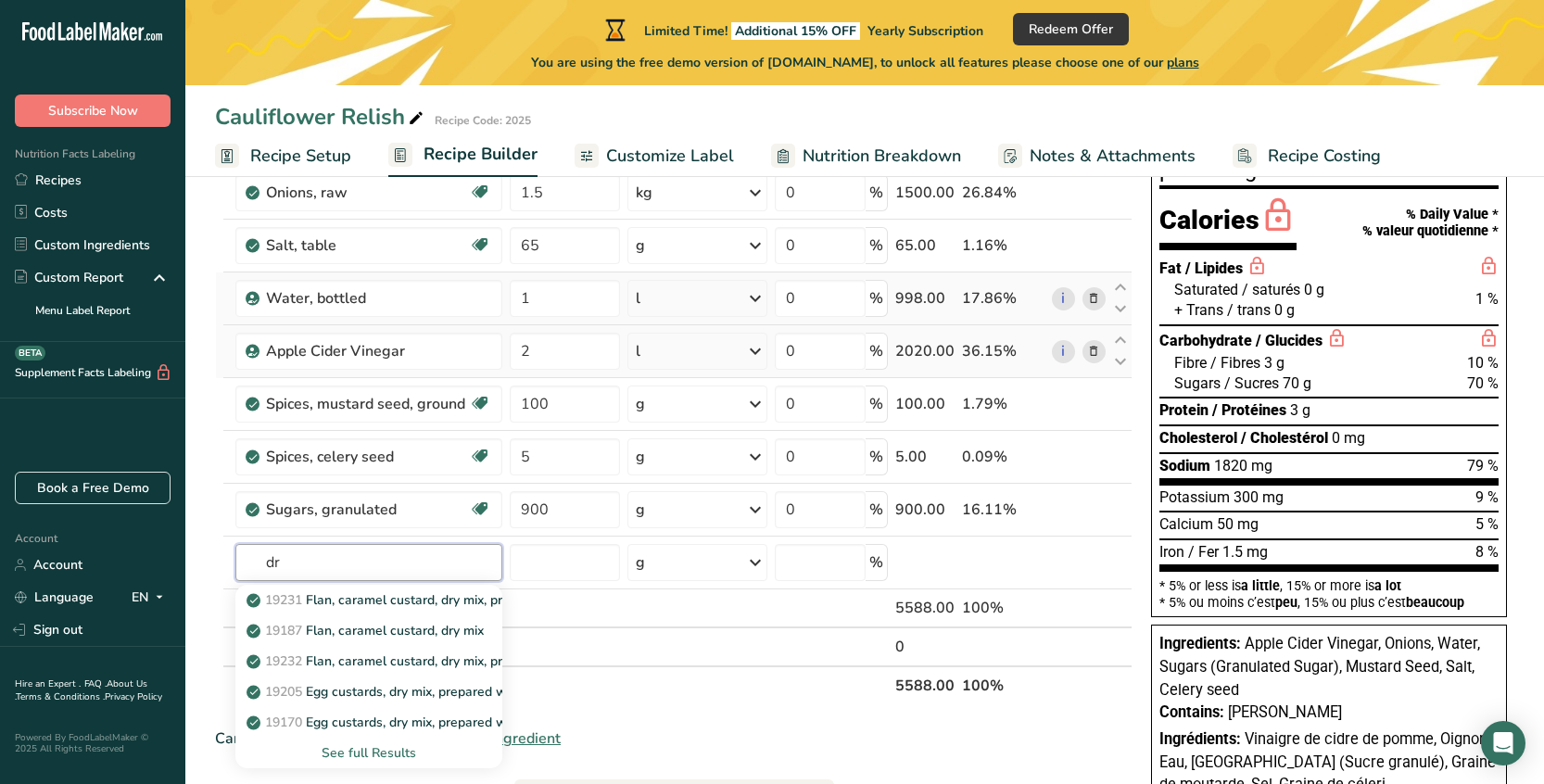
type input "d"
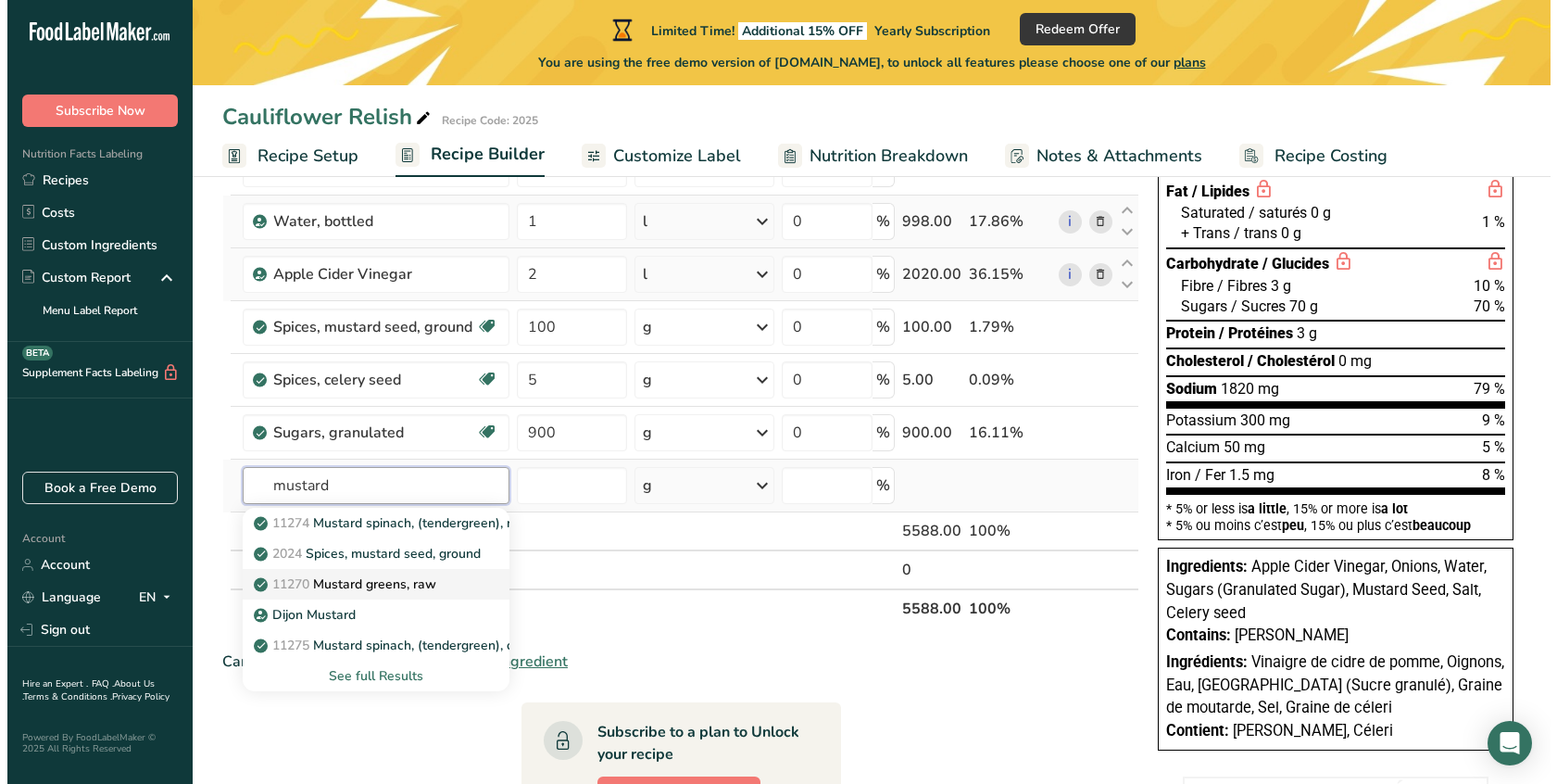
scroll to position [237, 0]
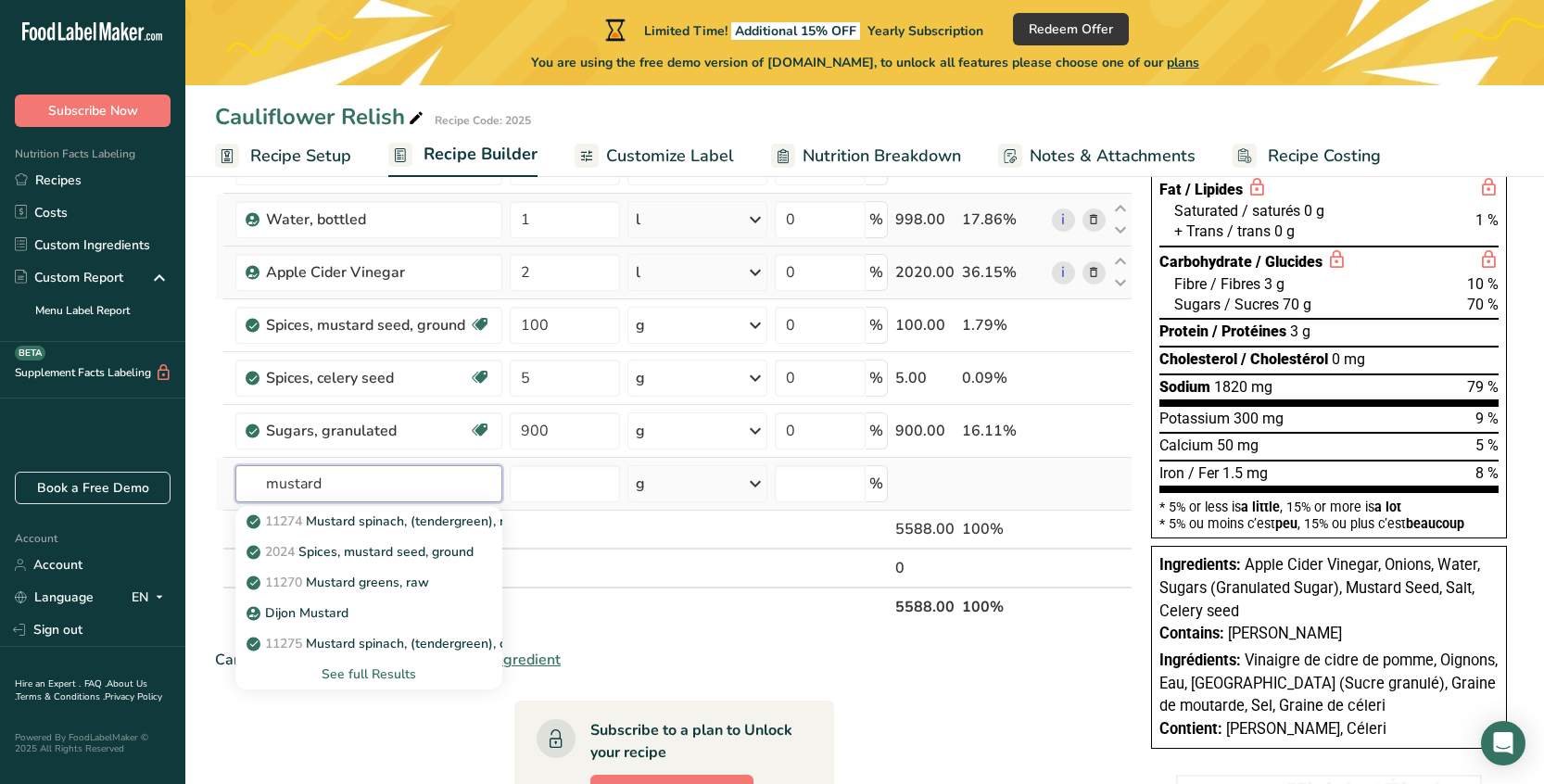
type input "mustard"
click at [394, 678] on div "See full Results" at bounding box center [368, 674] width 236 height 20
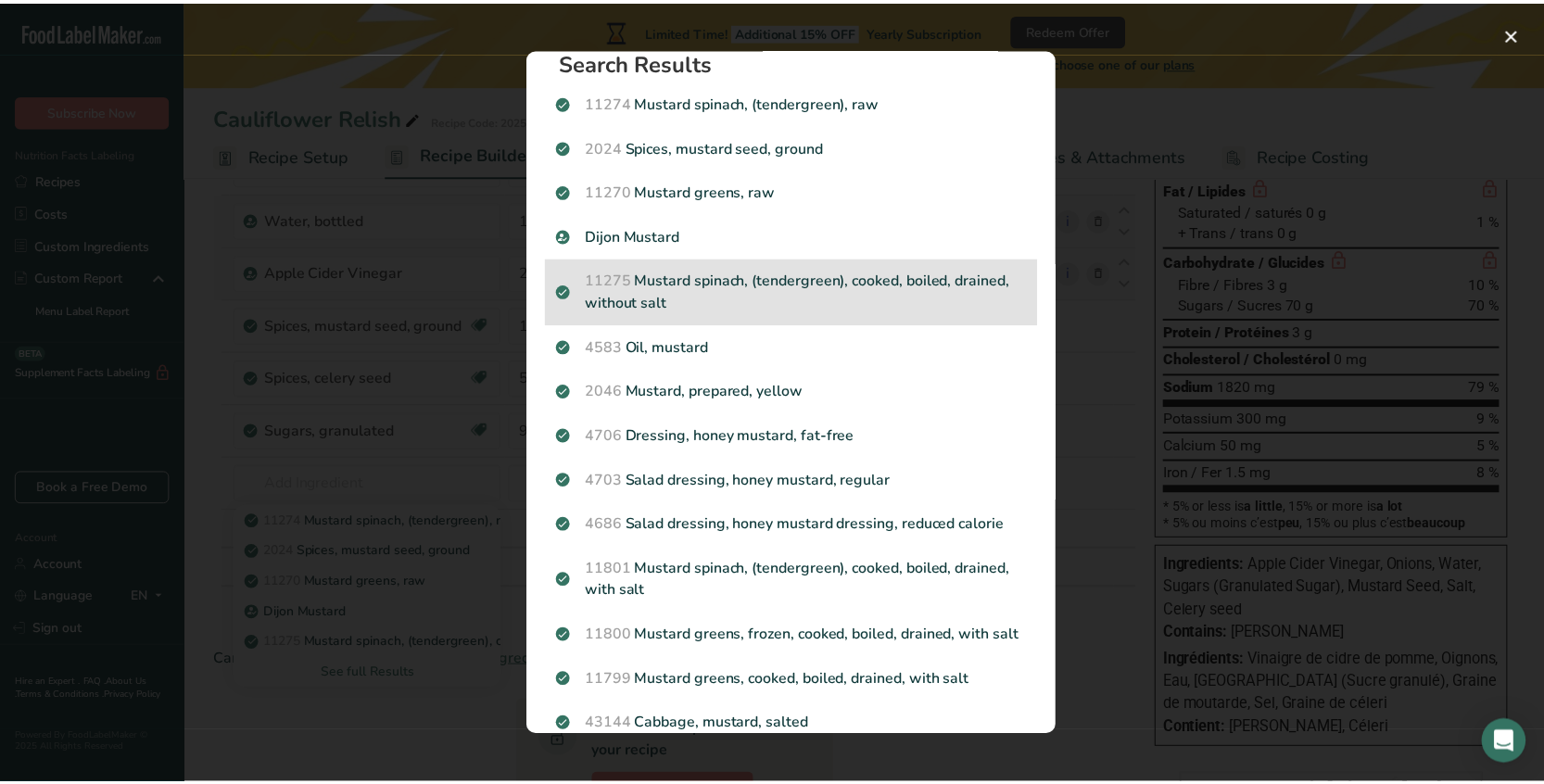
scroll to position [0, 0]
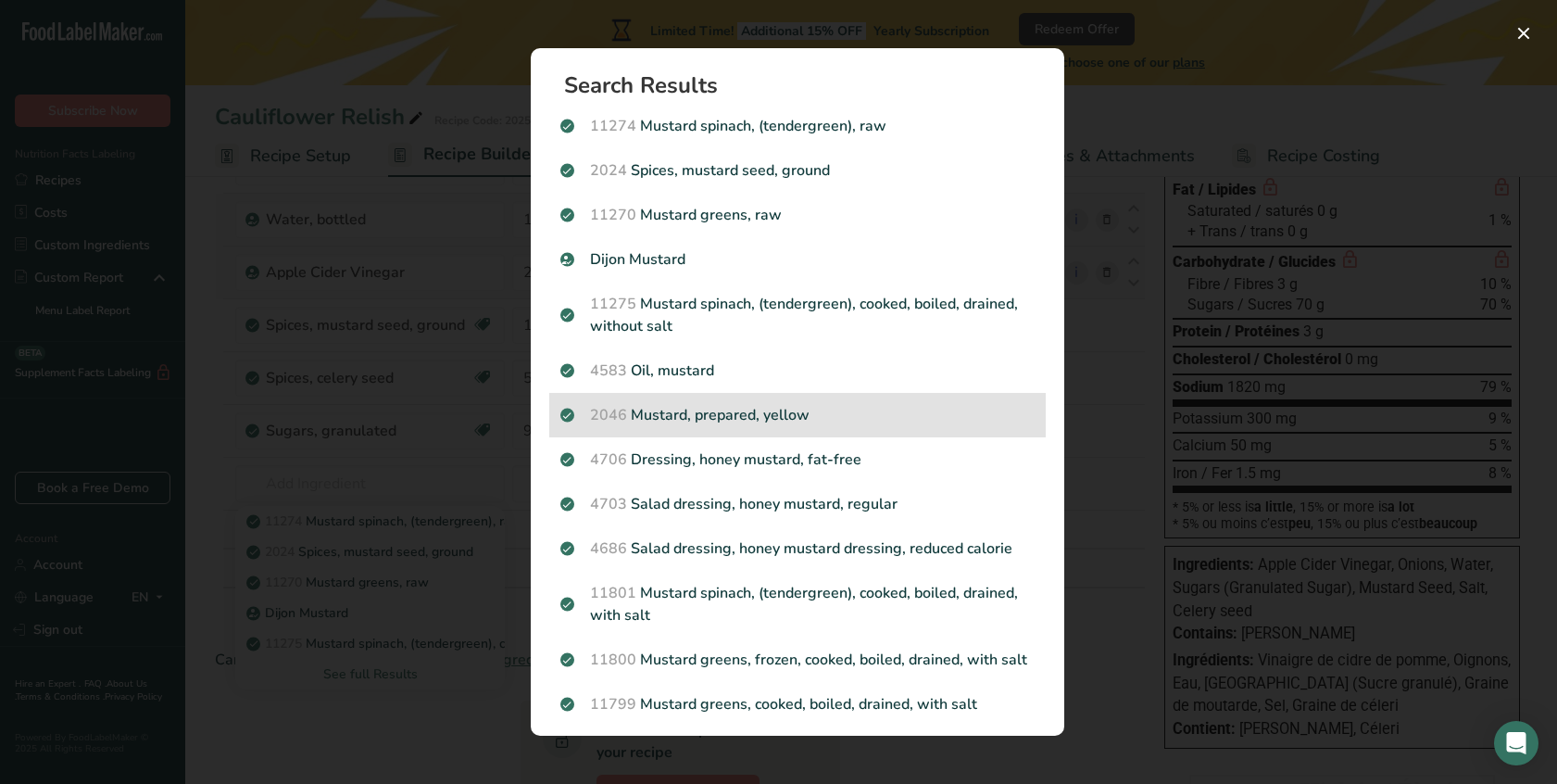
click at [674, 407] on p "2046 [PERSON_NAME], prepared, yellow" at bounding box center [797, 415] width 474 height 22
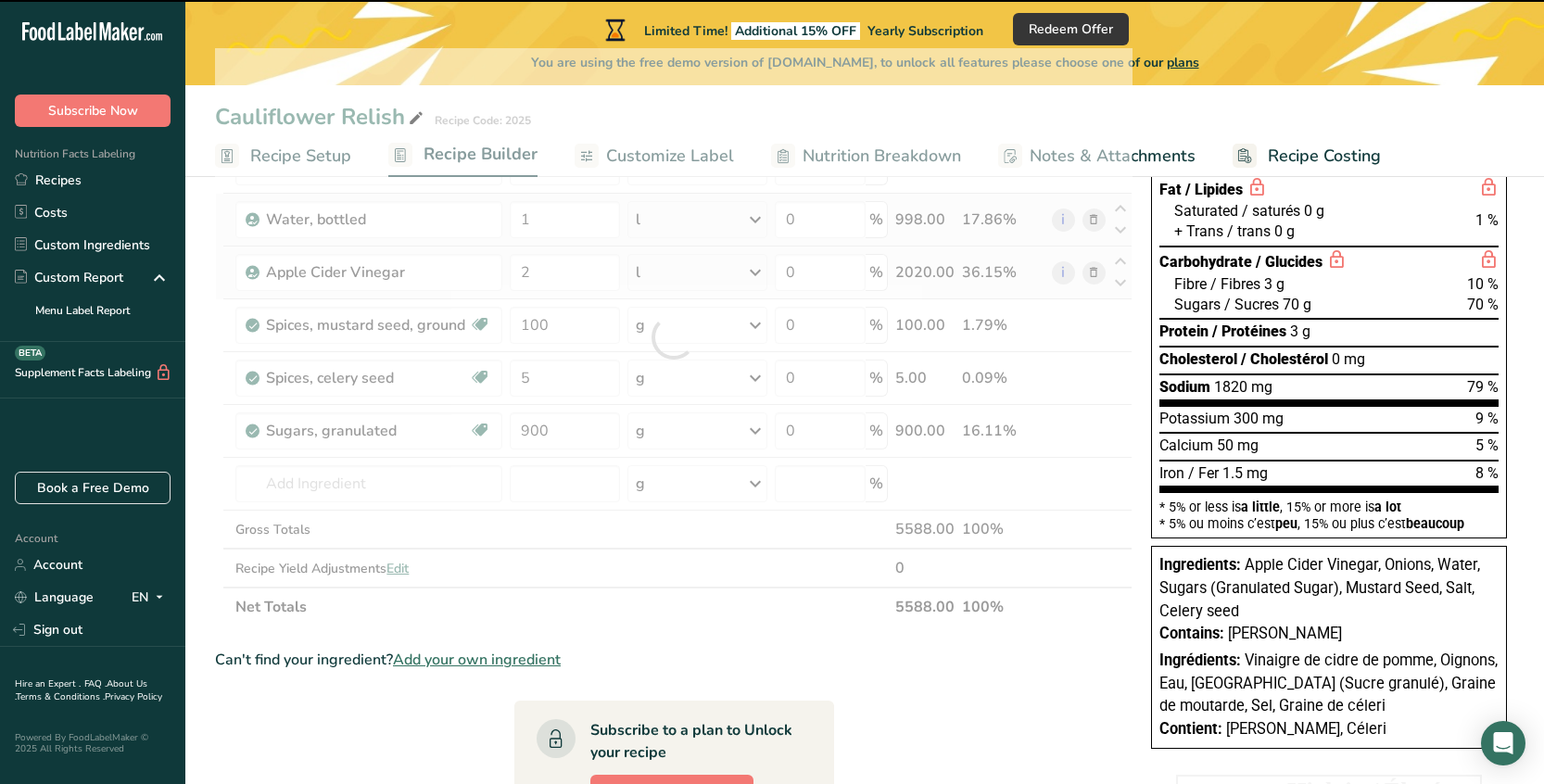
type input "0"
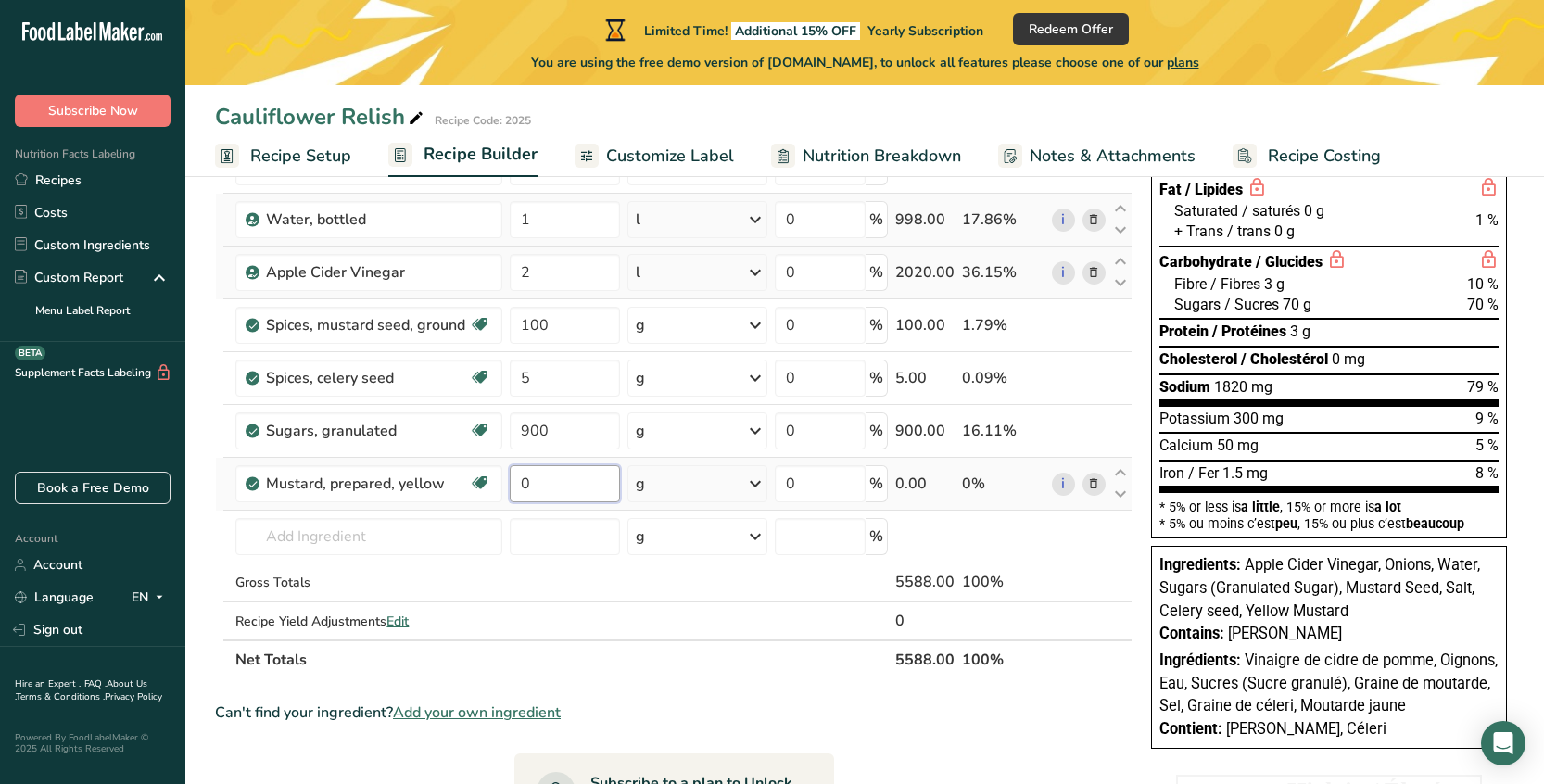
drag, startPoint x: 582, startPoint y: 486, endPoint x: 523, endPoint y: 484, distance: 59.0
click at [523, 484] on input "0" at bounding box center [565, 484] width 111 height 37
type input "100"
click at [329, 536] on div "Ingredient * Amount * Unit * Waste * .a-a{fill:#347362;}.b-a{fill:#fff;} Grams …" at bounding box center [674, 363] width 917 height 631
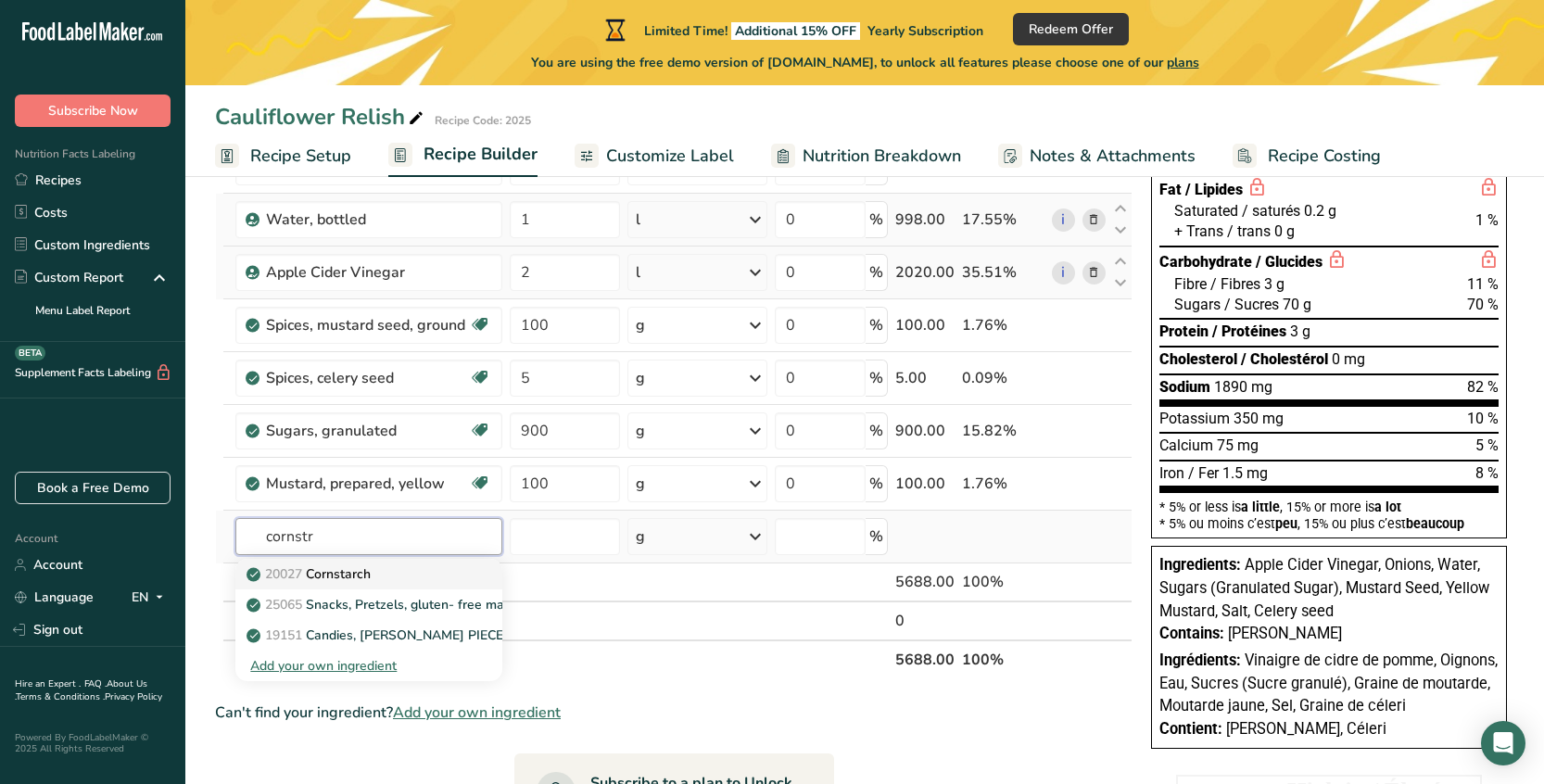
type input "cornstr"
click at [382, 578] on div "20027 [GEOGRAPHIC_DATA]" at bounding box center [353, 573] width 207 height 20
type input "Cornstarch"
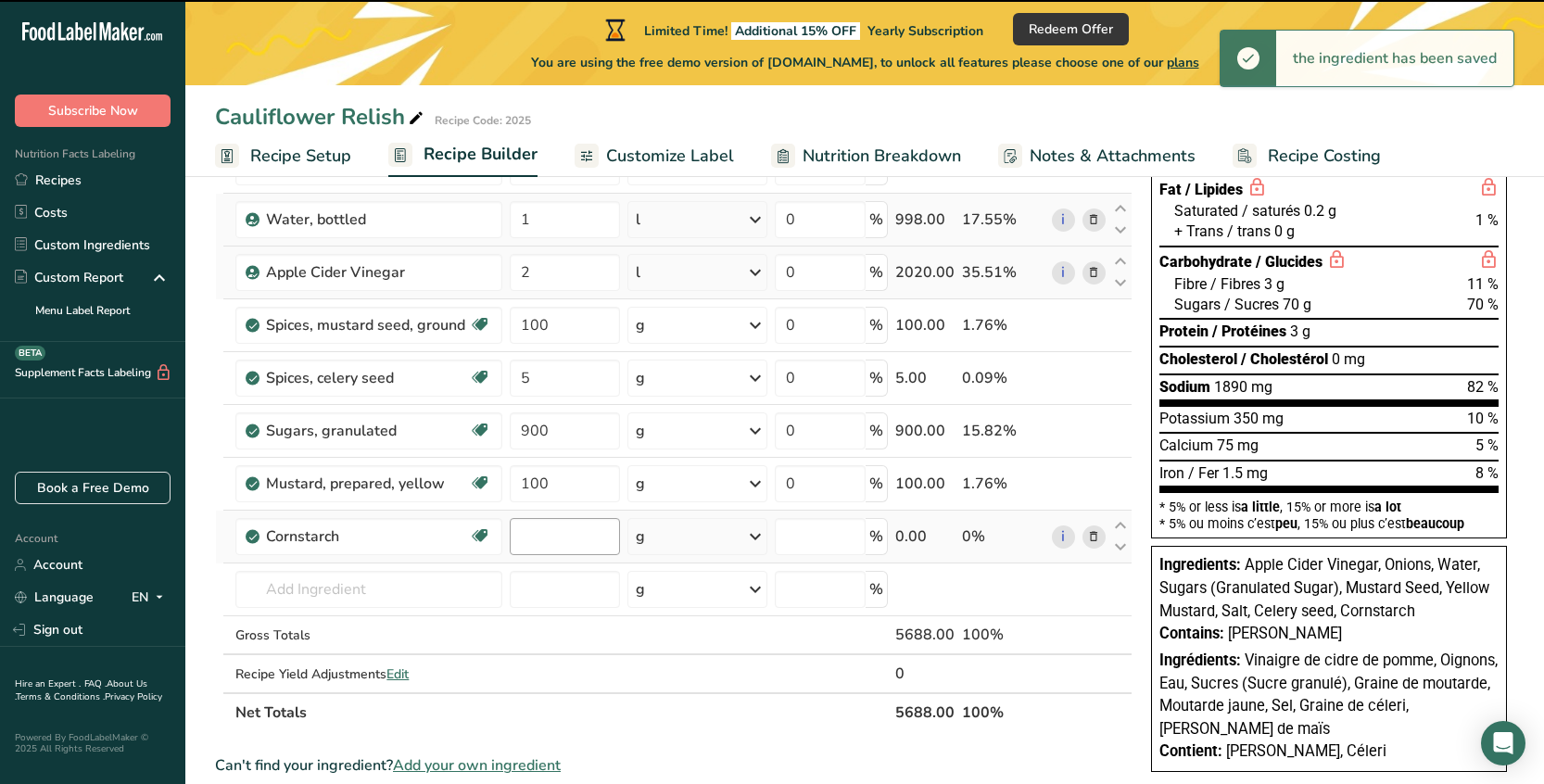
type input "0"
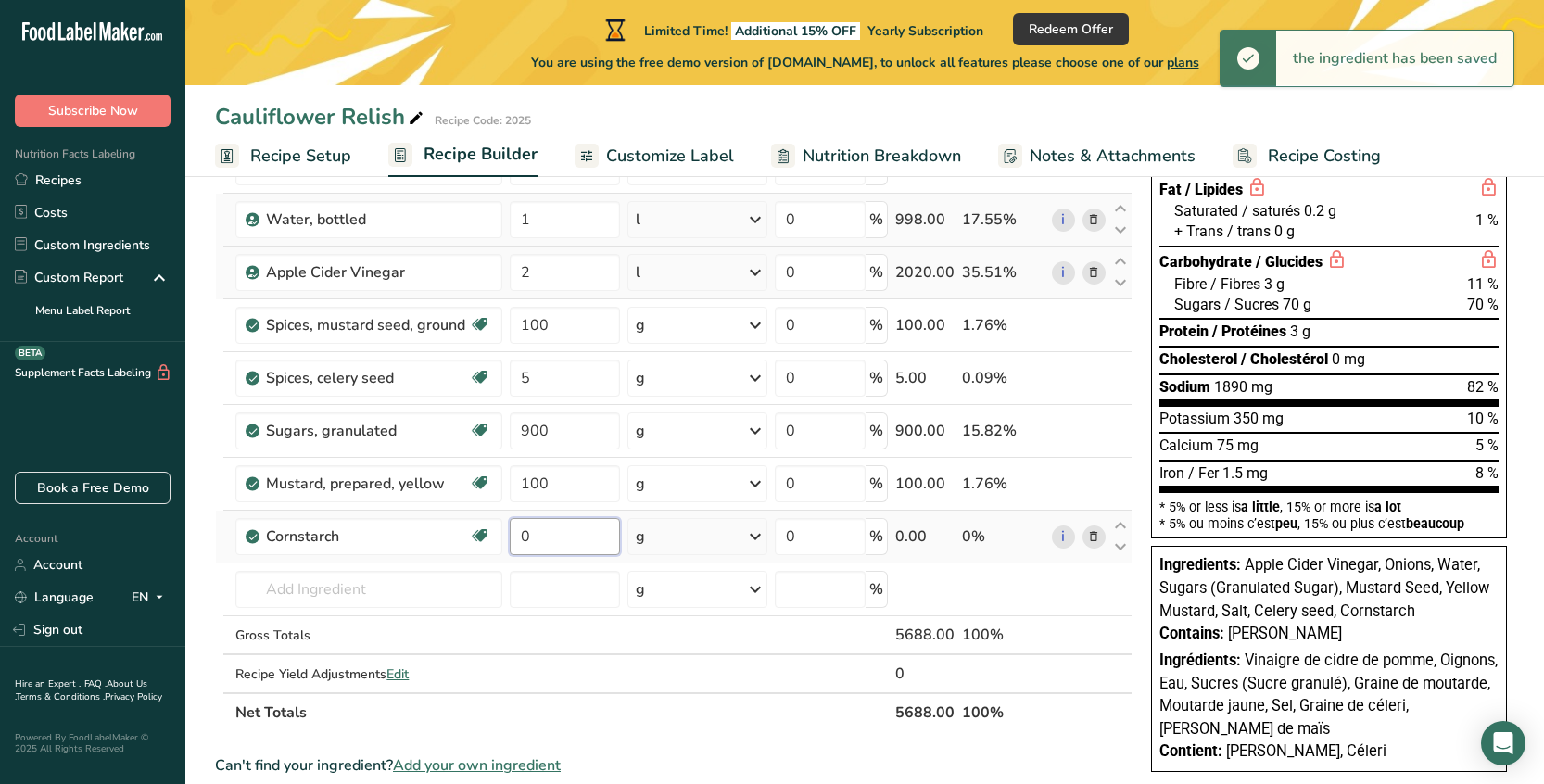
click at [527, 532] on input "0" at bounding box center [565, 536] width 111 height 37
type input "100"
click at [412, 577] on div "Ingredient * Amount * Unit * Waste * .a-a{fill:#347362;}.b-a{fill:#fff;} Grams …" at bounding box center [674, 389] width 917 height 684
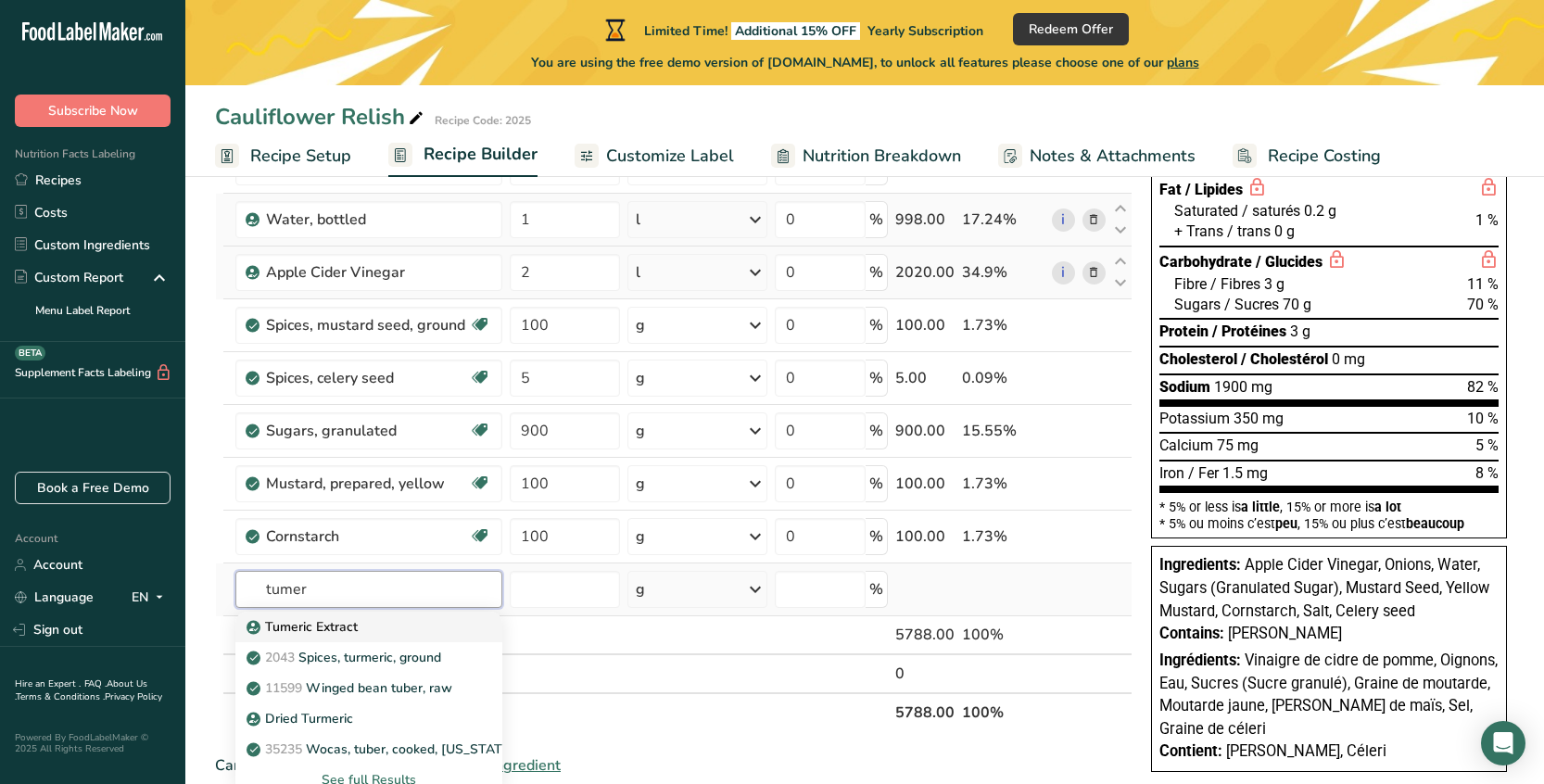
type input "tumer"
click at [392, 628] on div "Tumeric Extract" at bounding box center [353, 626] width 207 height 20
type input "Tumeric Extract"
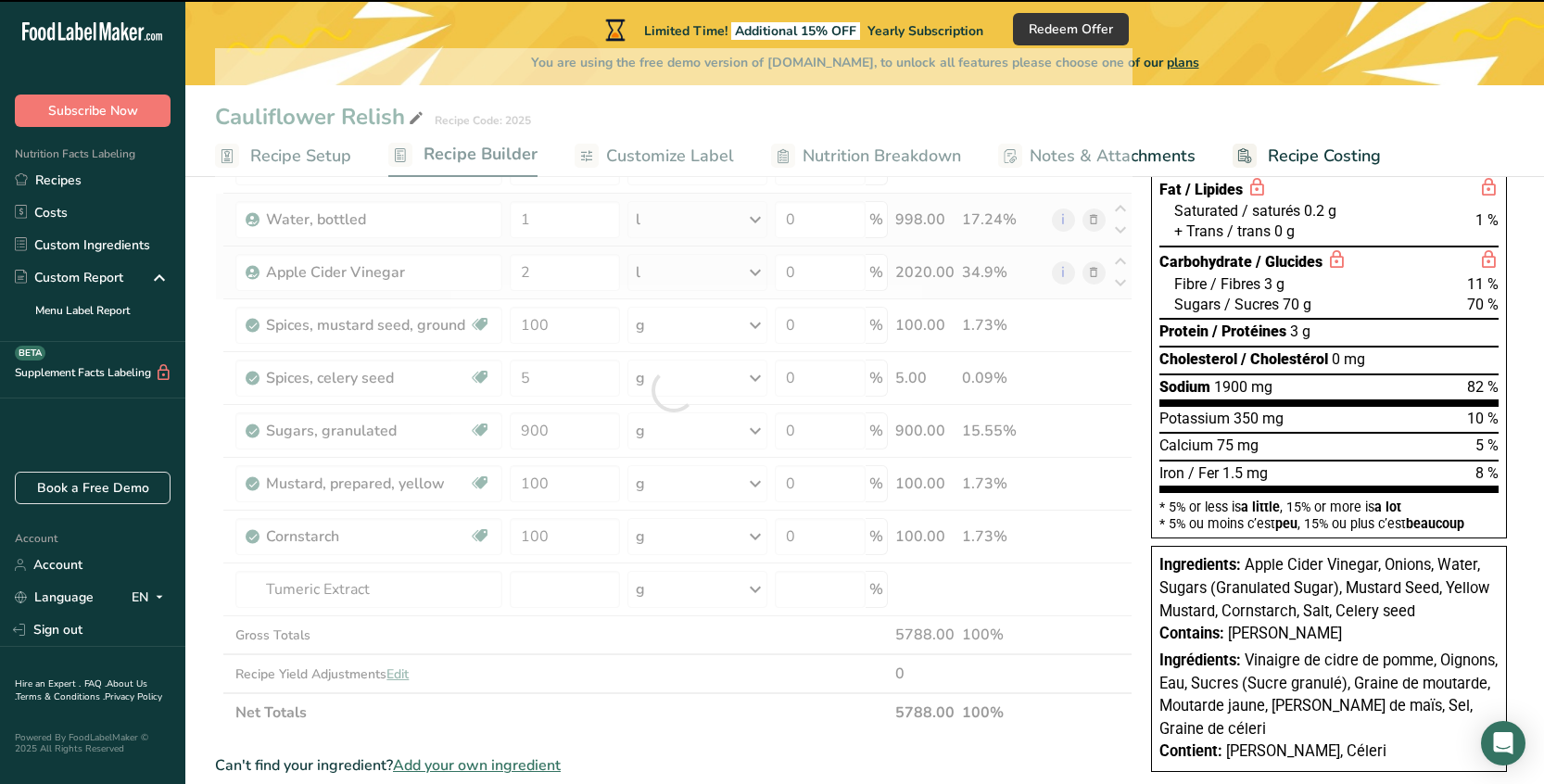
type input "0"
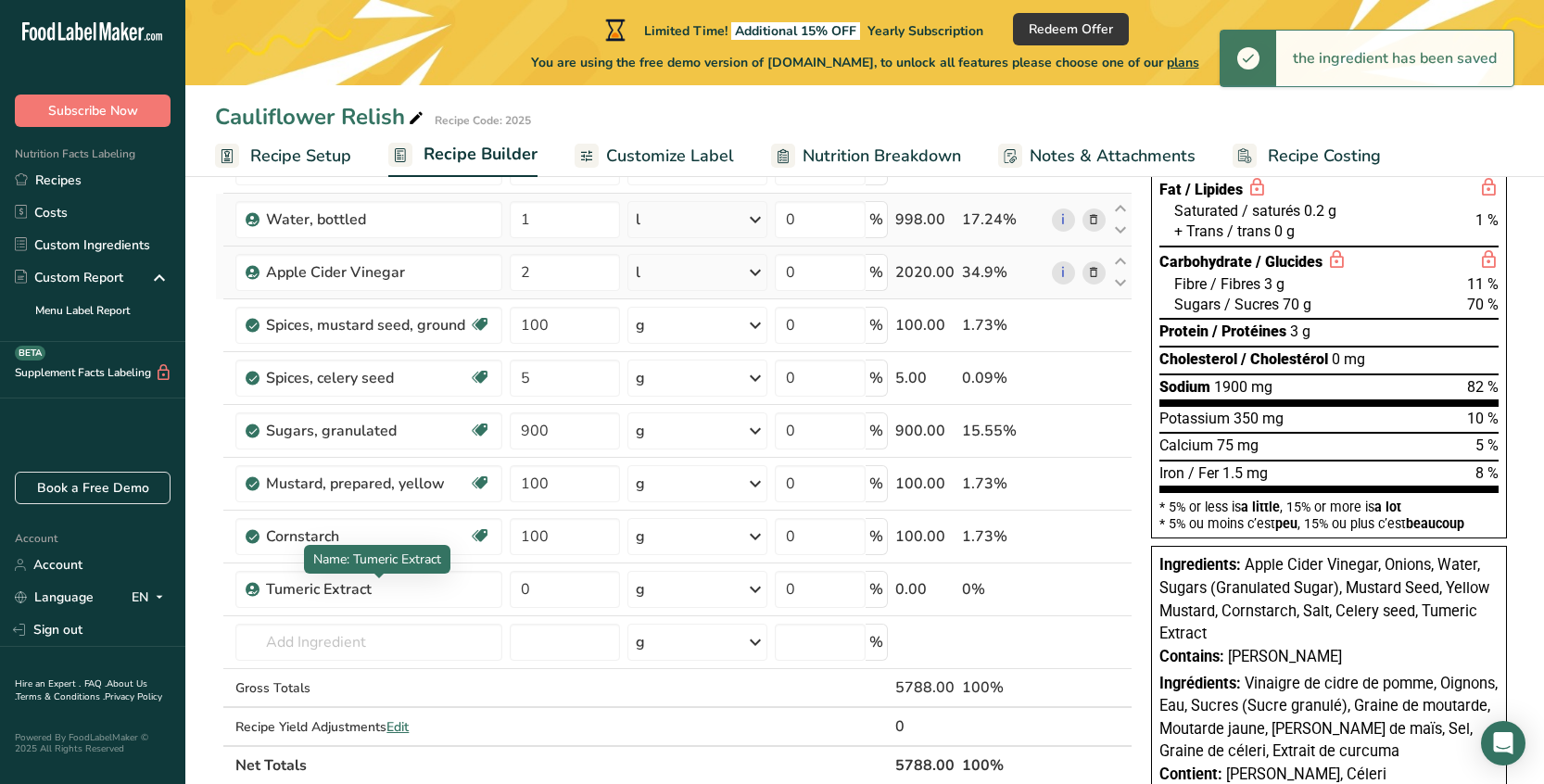
click at [401, 591] on div "Tumeric Extract" at bounding box center [378, 589] width 225 height 22
drag, startPoint x: 395, startPoint y: 591, endPoint x: 323, endPoint y: 591, distance: 72.0
click at [323, 591] on div "Tumeric Extract" at bounding box center [378, 589] width 225 height 22
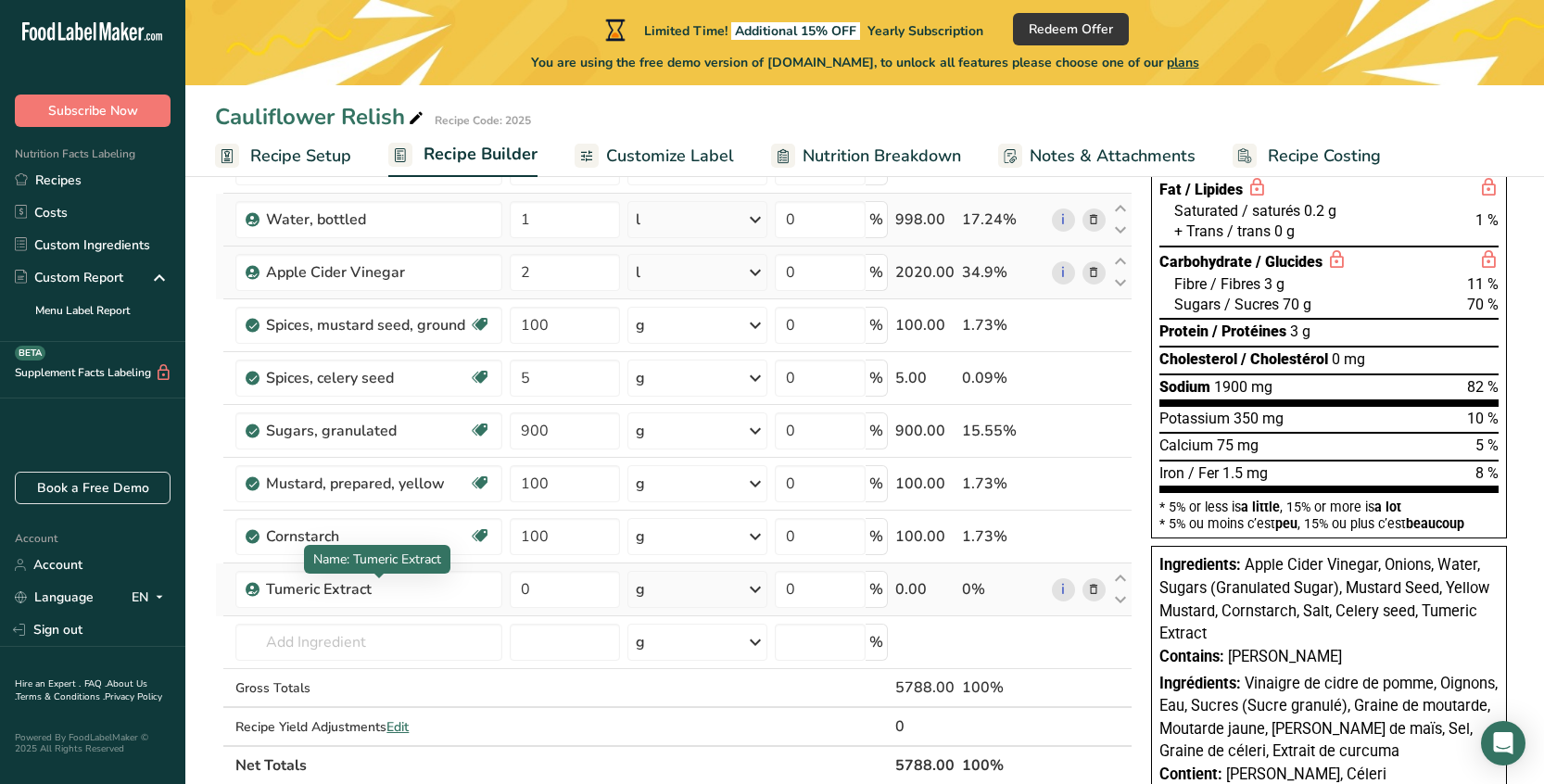
click at [389, 608] on td "Tumeric Extract" at bounding box center [369, 589] width 273 height 52
drag, startPoint x: 390, startPoint y: 584, endPoint x: 235, endPoint y: 584, distance: 155.0
click at [235, 584] on td "Tumeric Extract" at bounding box center [369, 589] width 273 height 52
click at [1095, 591] on icon at bounding box center [1093, 589] width 13 height 20
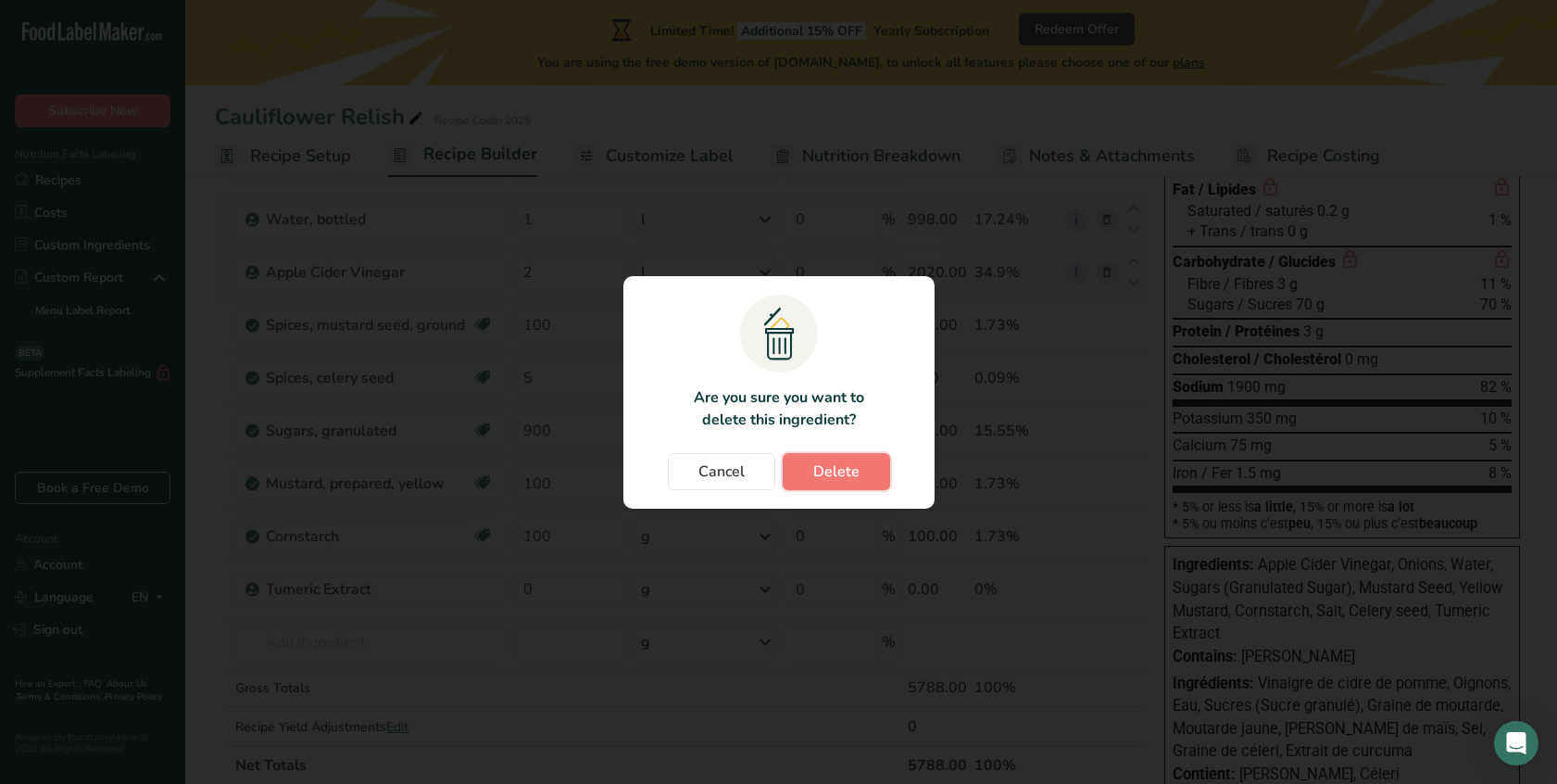
click at [865, 471] on button "Delete" at bounding box center [837, 472] width 108 height 37
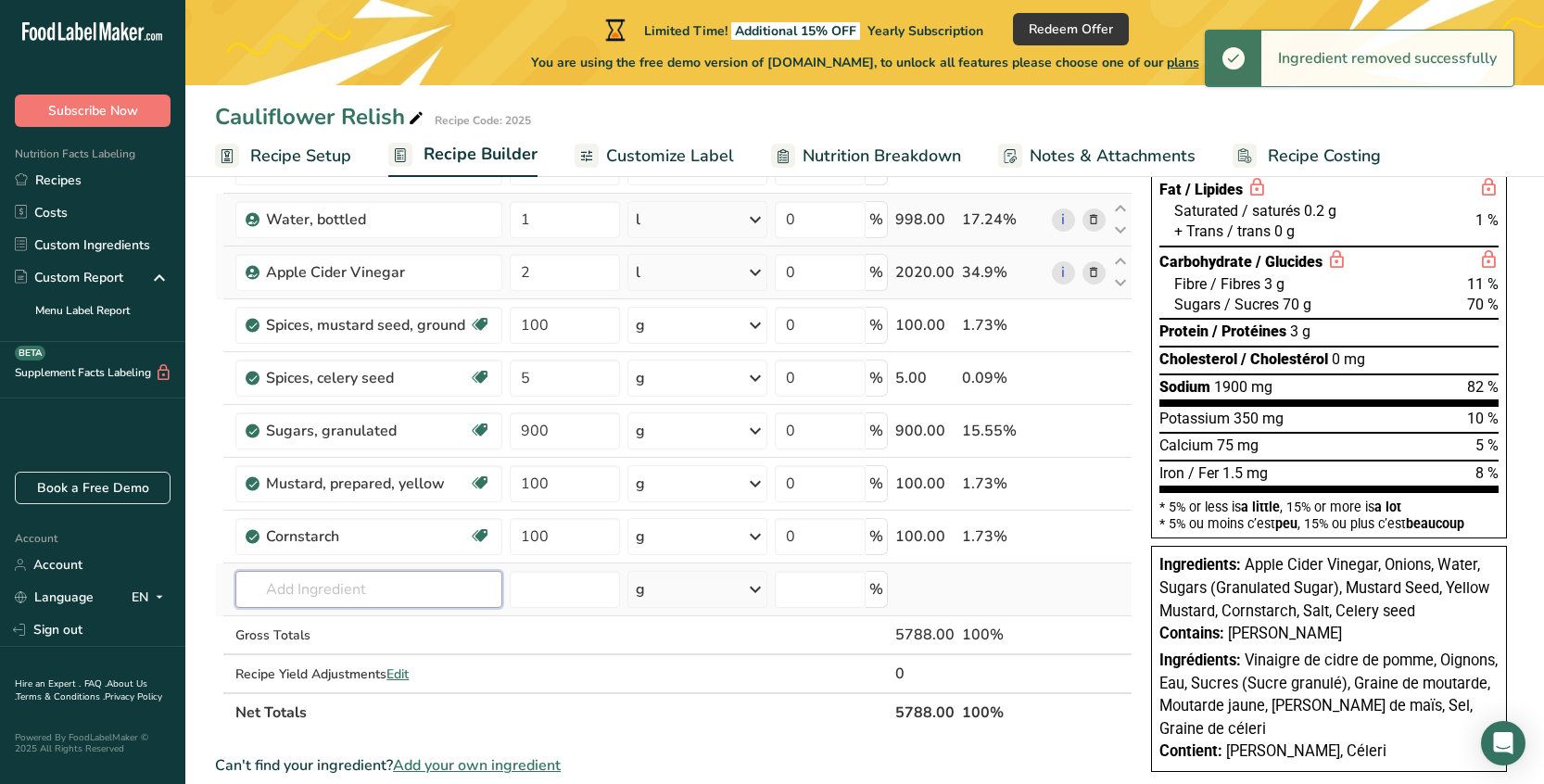
click at [324, 597] on input "text" at bounding box center [368, 589] width 266 height 37
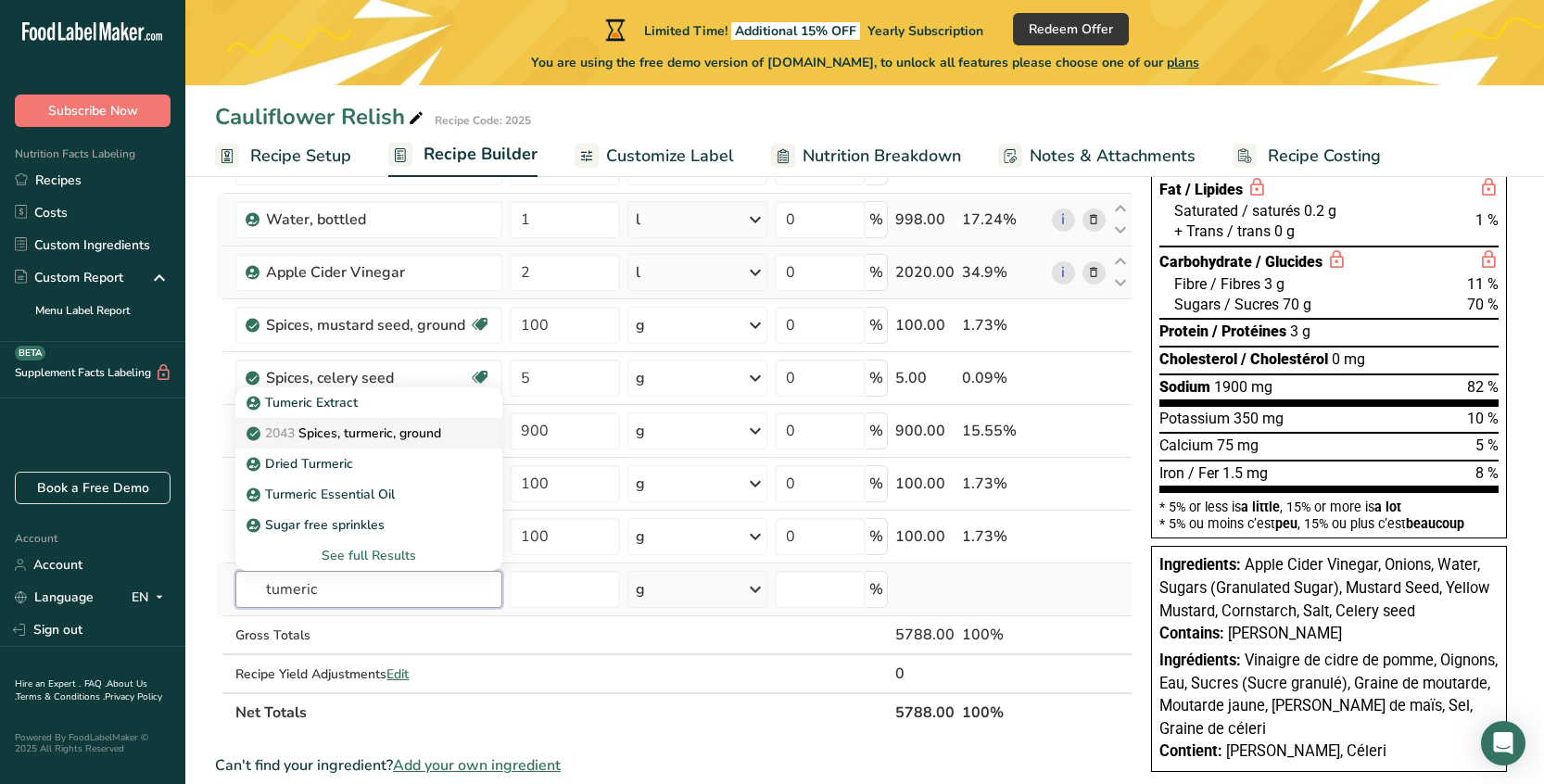
type input "tumeric"
click at [418, 424] on p "2043 Spices, turmeric, ground" at bounding box center [345, 432] width 191 height 20
type input "Spices, turmeric, ground"
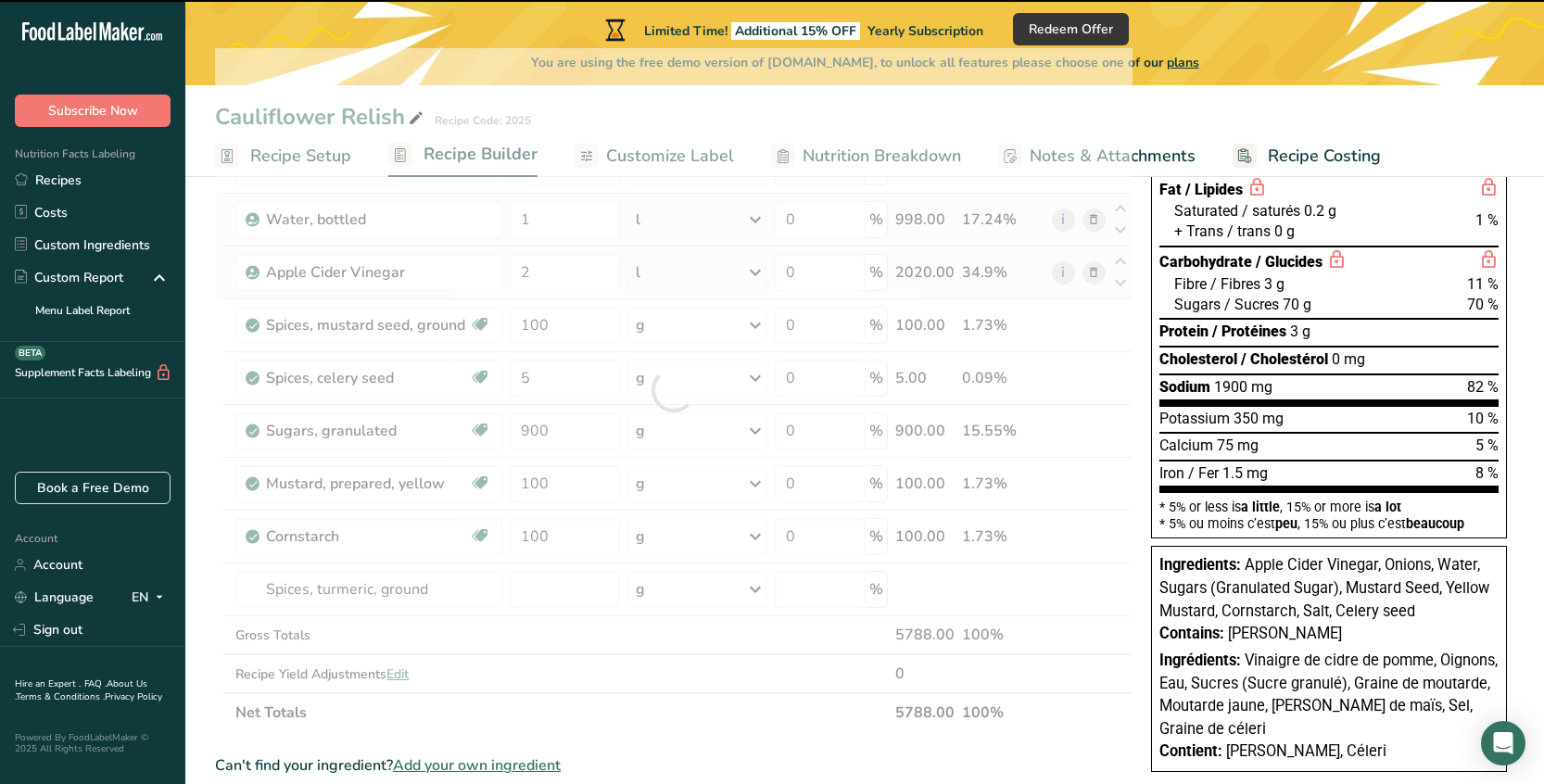
type input "0"
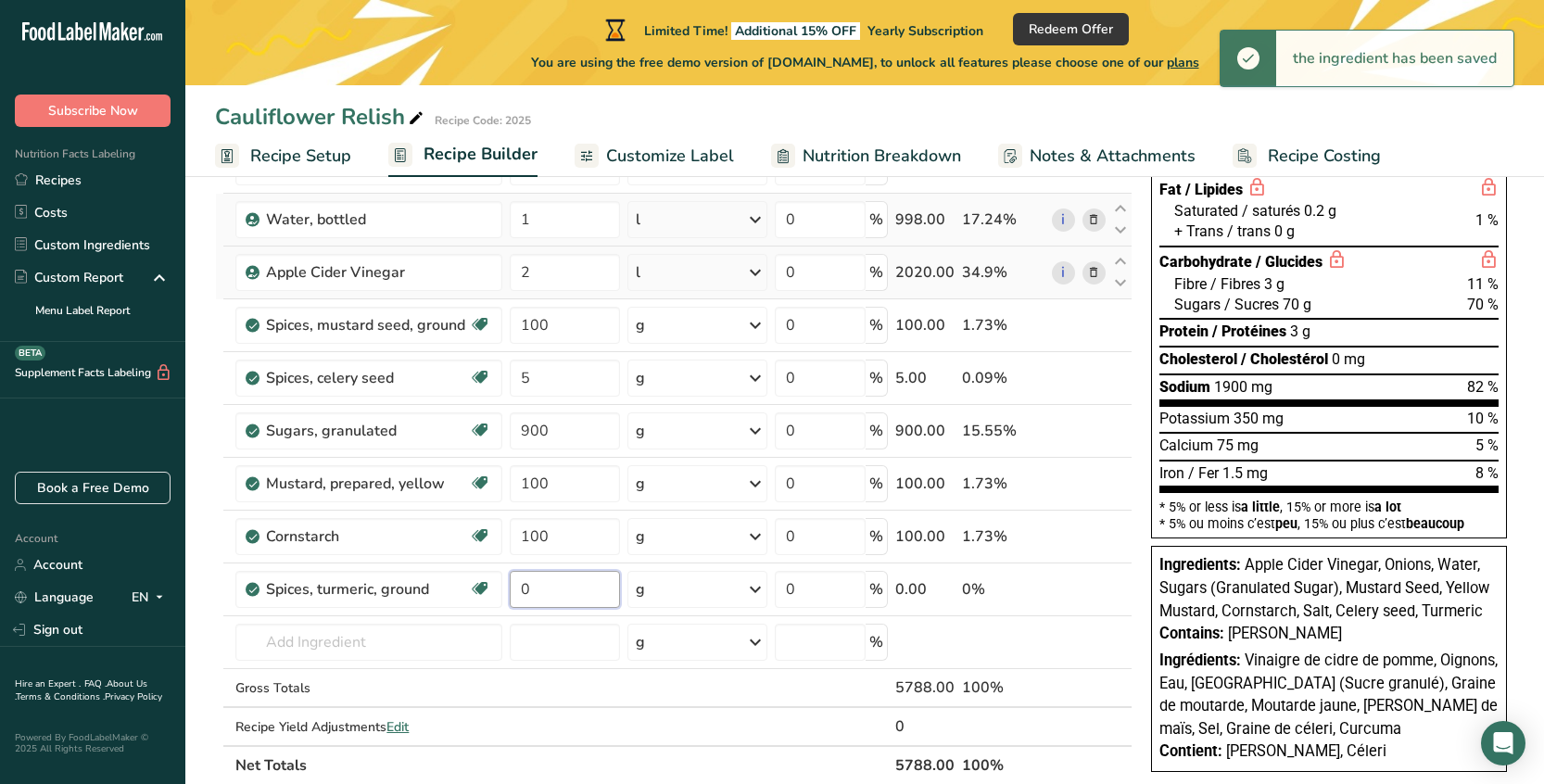
click at [553, 595] on input "0" at bounding box center [565, 589] width 111 height 37
type input "3"
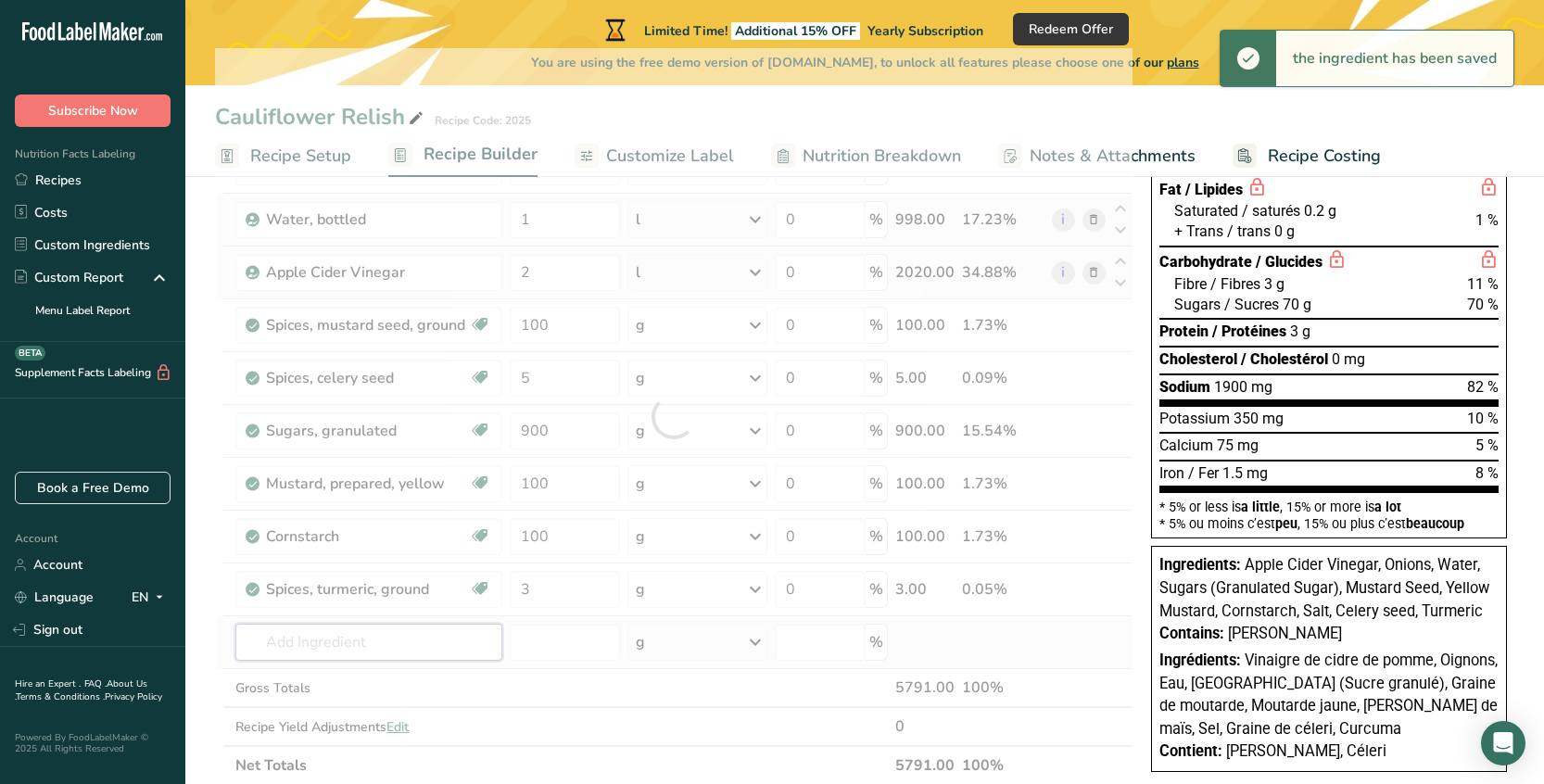
click at [364, 652] on div "Ingredient * Amount * Unit * Waste * .a-a{fill:#347362;}.b-a{fill:#fff;} Grams …" at bounding box center [674, 415] width 917 height 736
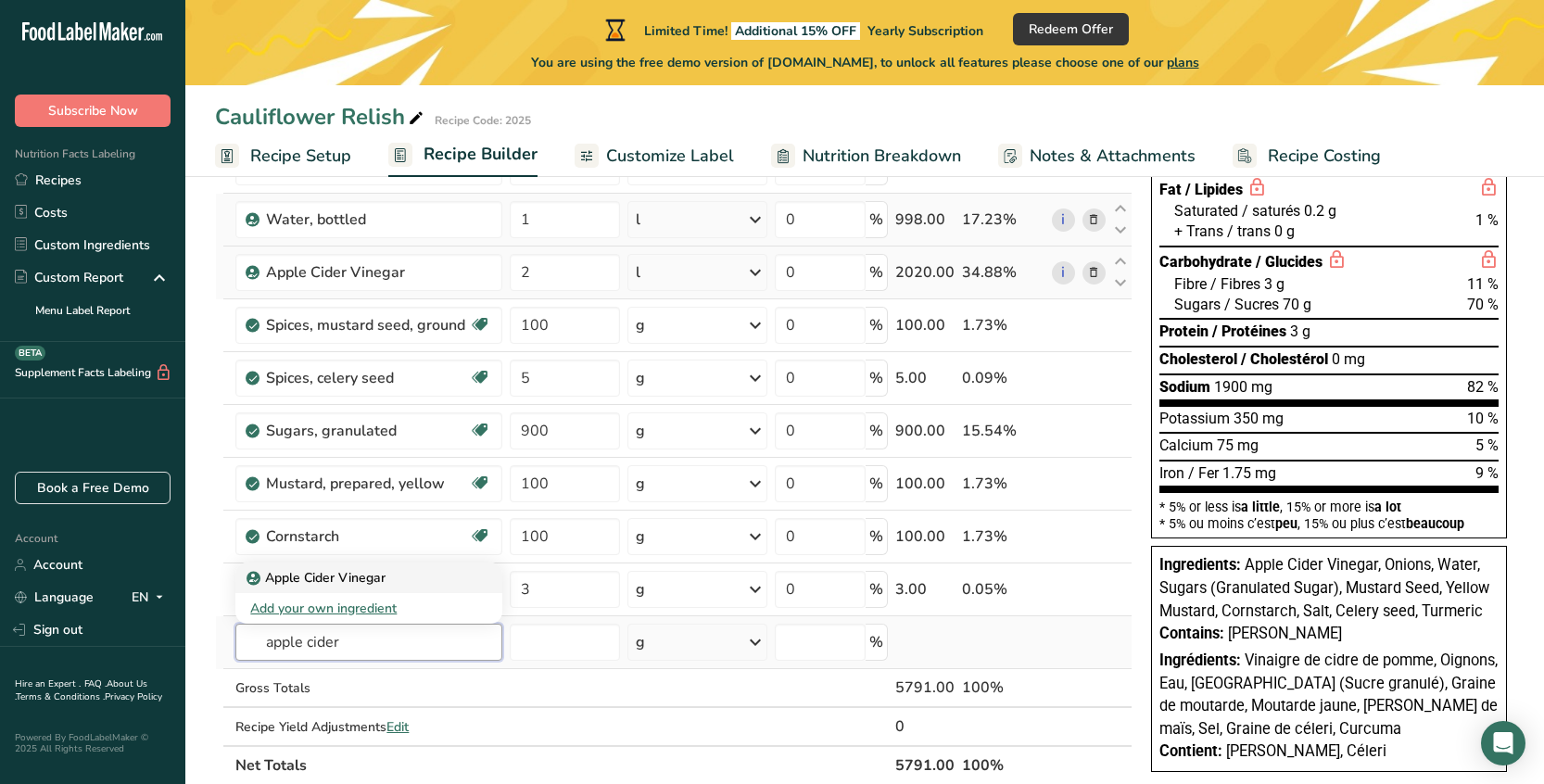
type input "apple cider"
click at [366, 575] on p "Apple Cider Vinegar" at bounding box center [317, 577] width 136 height 20
type input "Apple Cider Vinegar"
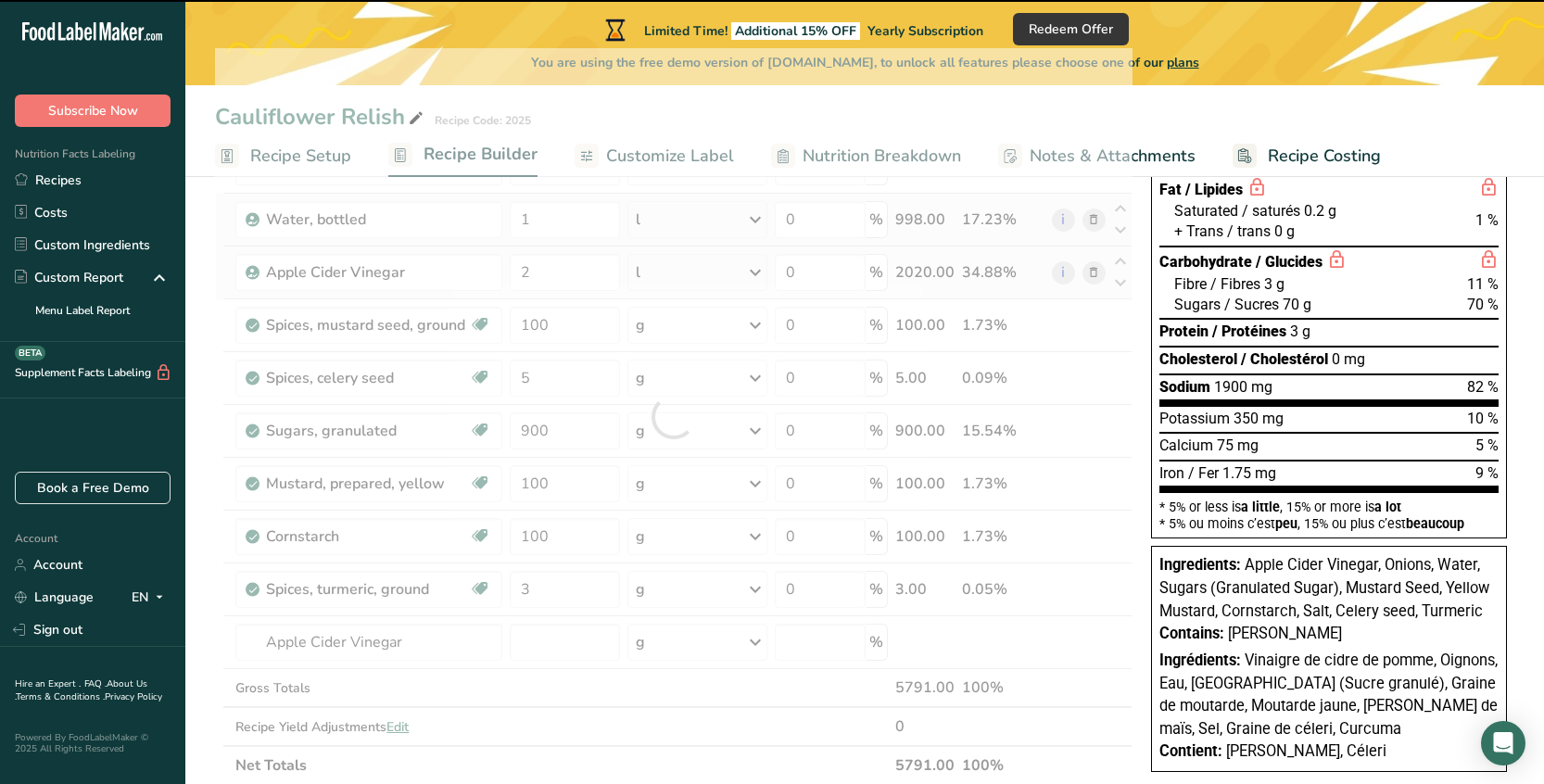
type input "0"
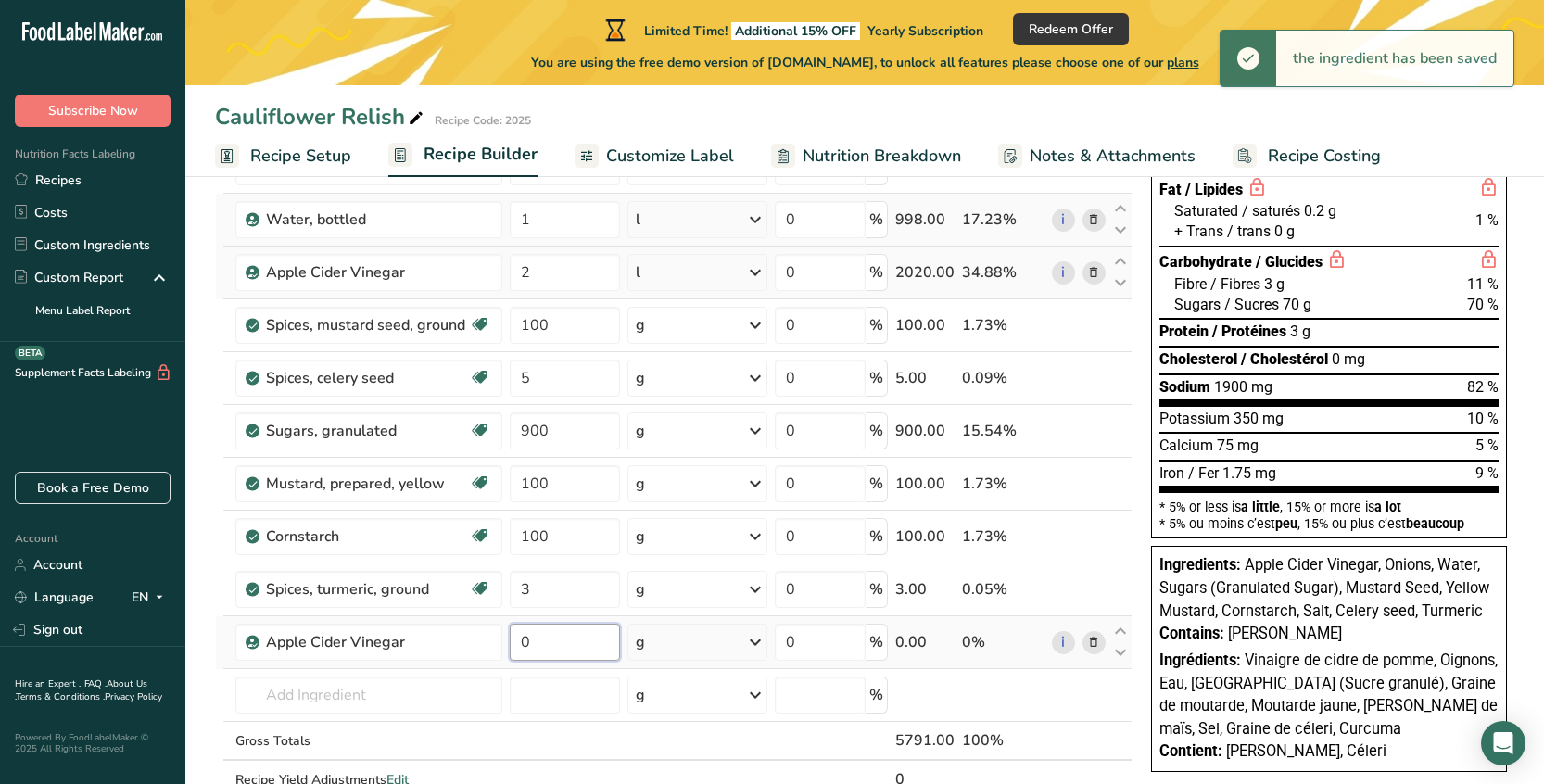
click at [572, 640] on input "0" at bounding box center [565, 642] width 111 height 37
drag, startPoint x: 532, startPoint y: 636, endPoint x: 504, endPoint y: 635, distance: 28.0
click at [506, 635] on td "0" at bounding box center [565, 642] width 119 height 52
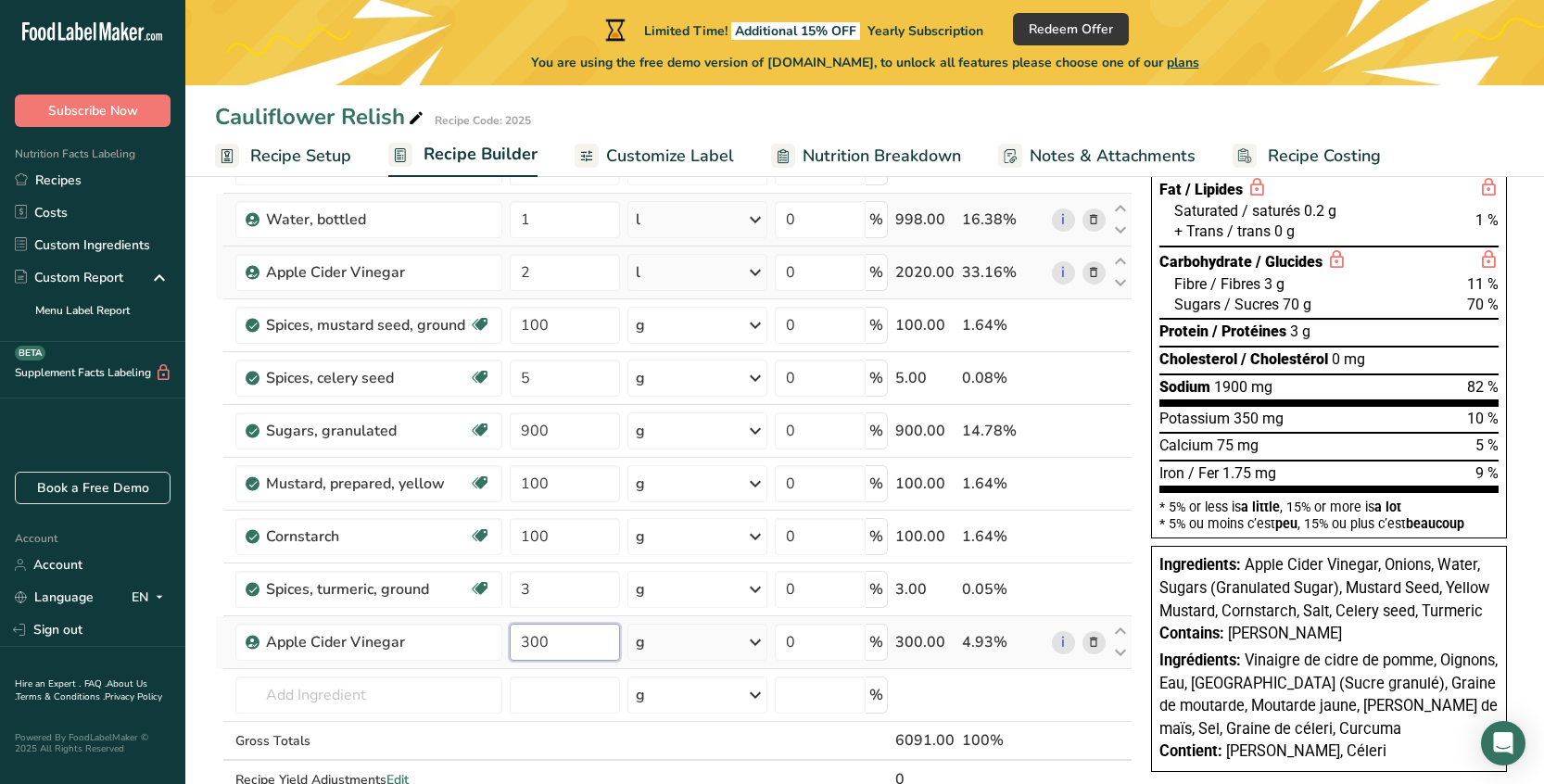
type input "300"
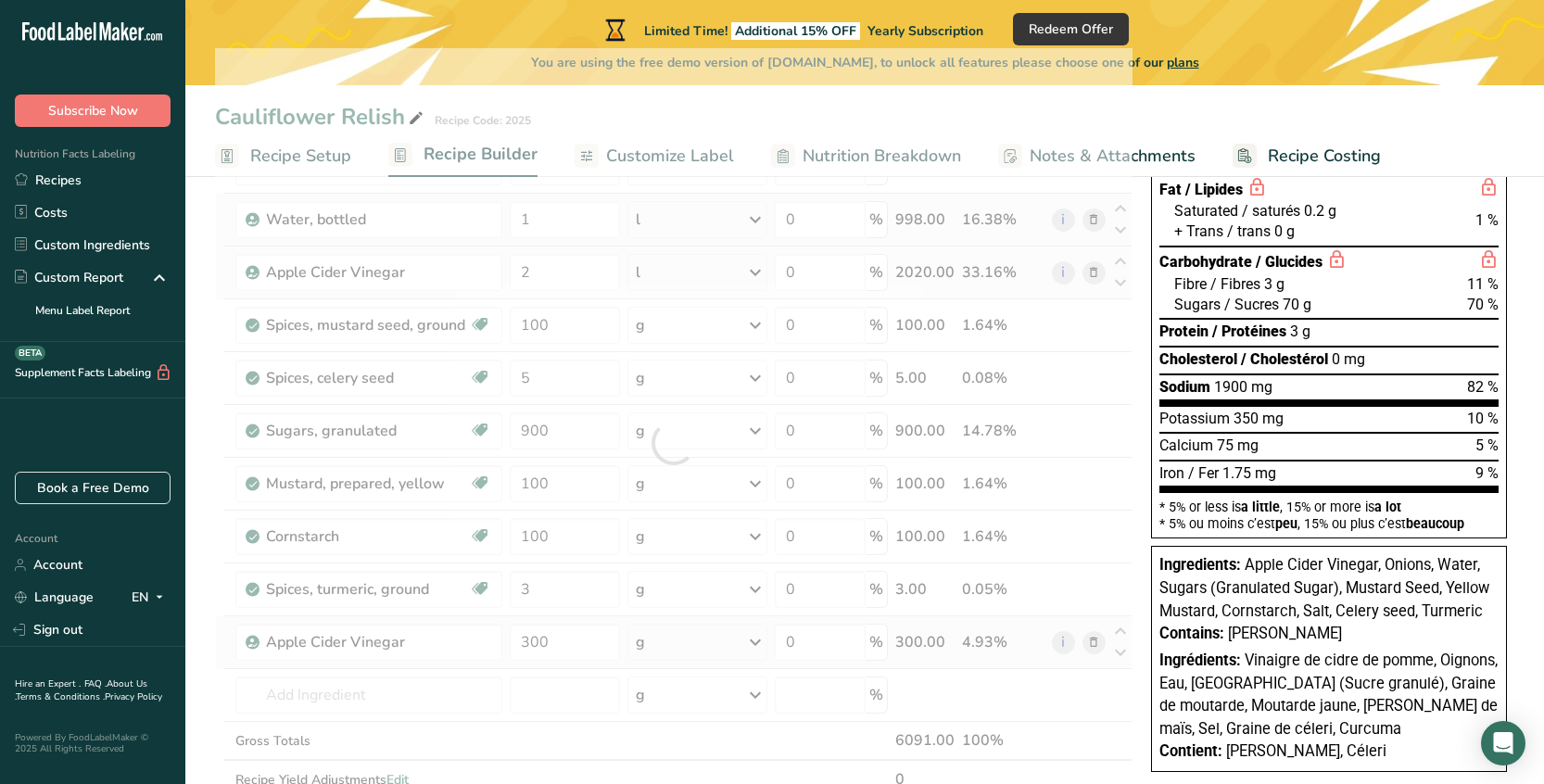
click at [720, 654] on div "Ingredient * Amount * Unit * Waste * .a-a{fill:#347362;}.b-a{fill:#fff;} Grams …" at bounding box center [674, 443] width 917 height 790
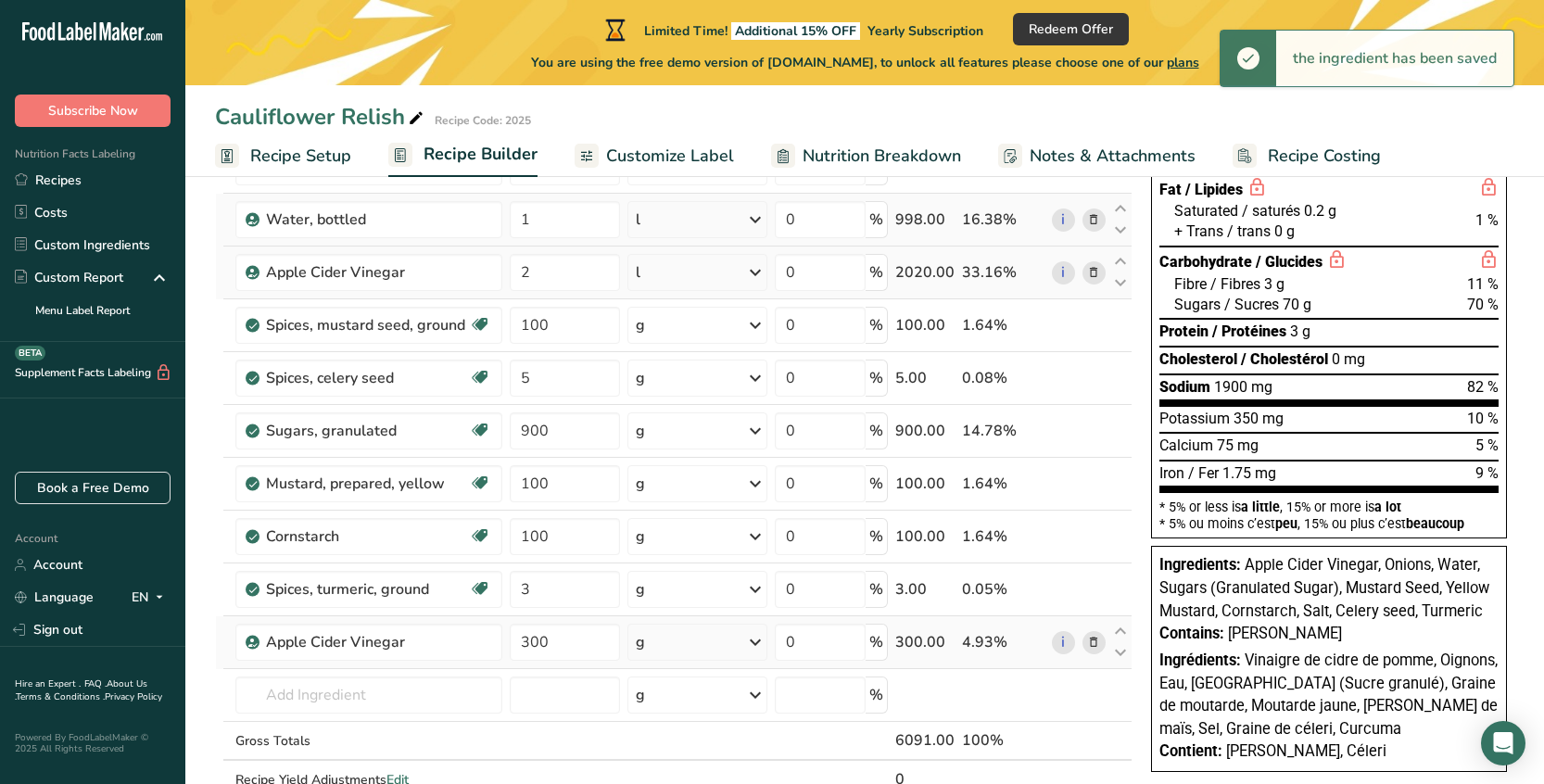
click at [727, 646] on div "g" at bounding box center [697, 642] width 140 height 37
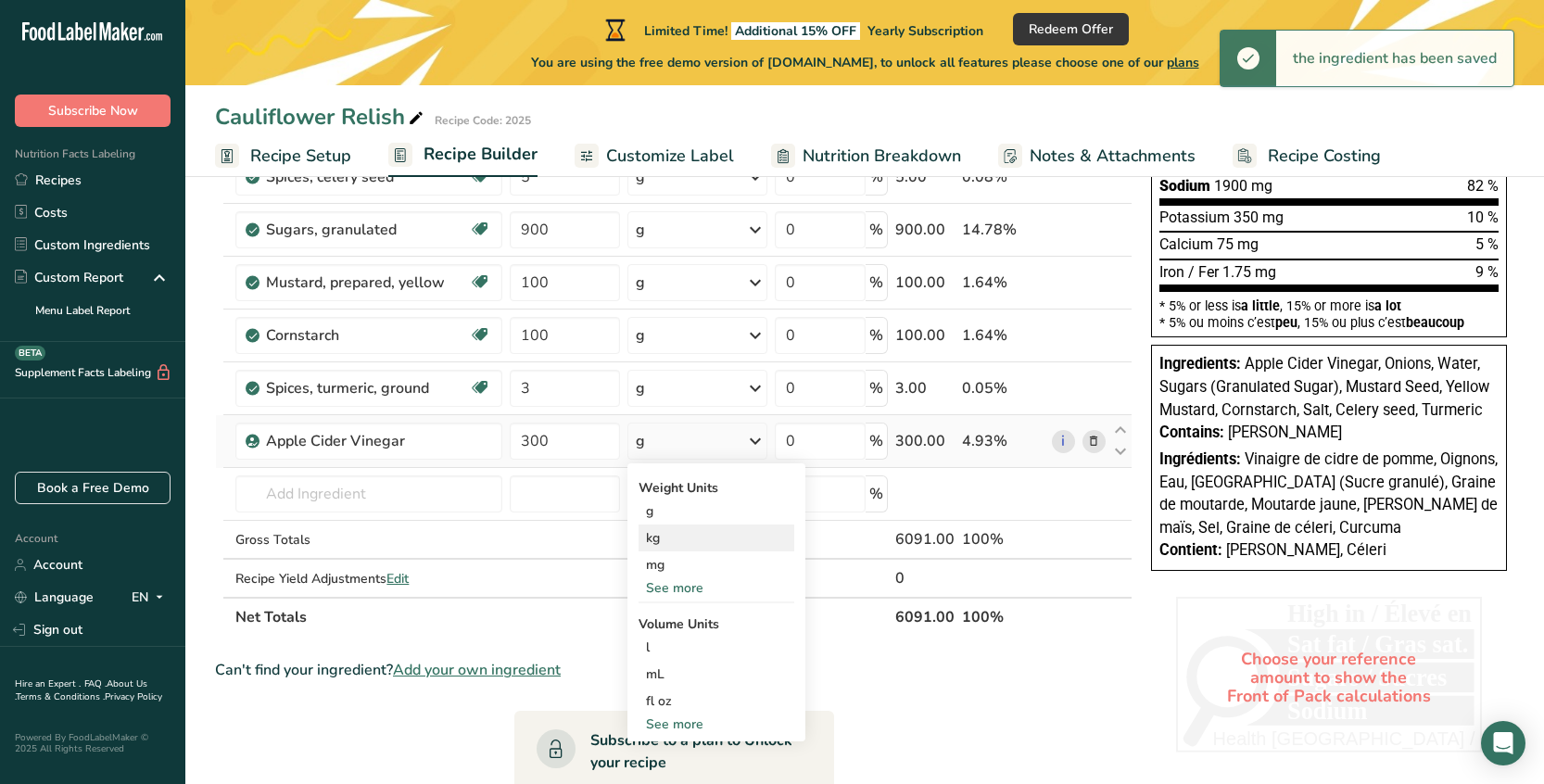
scroll to position [517, 0]
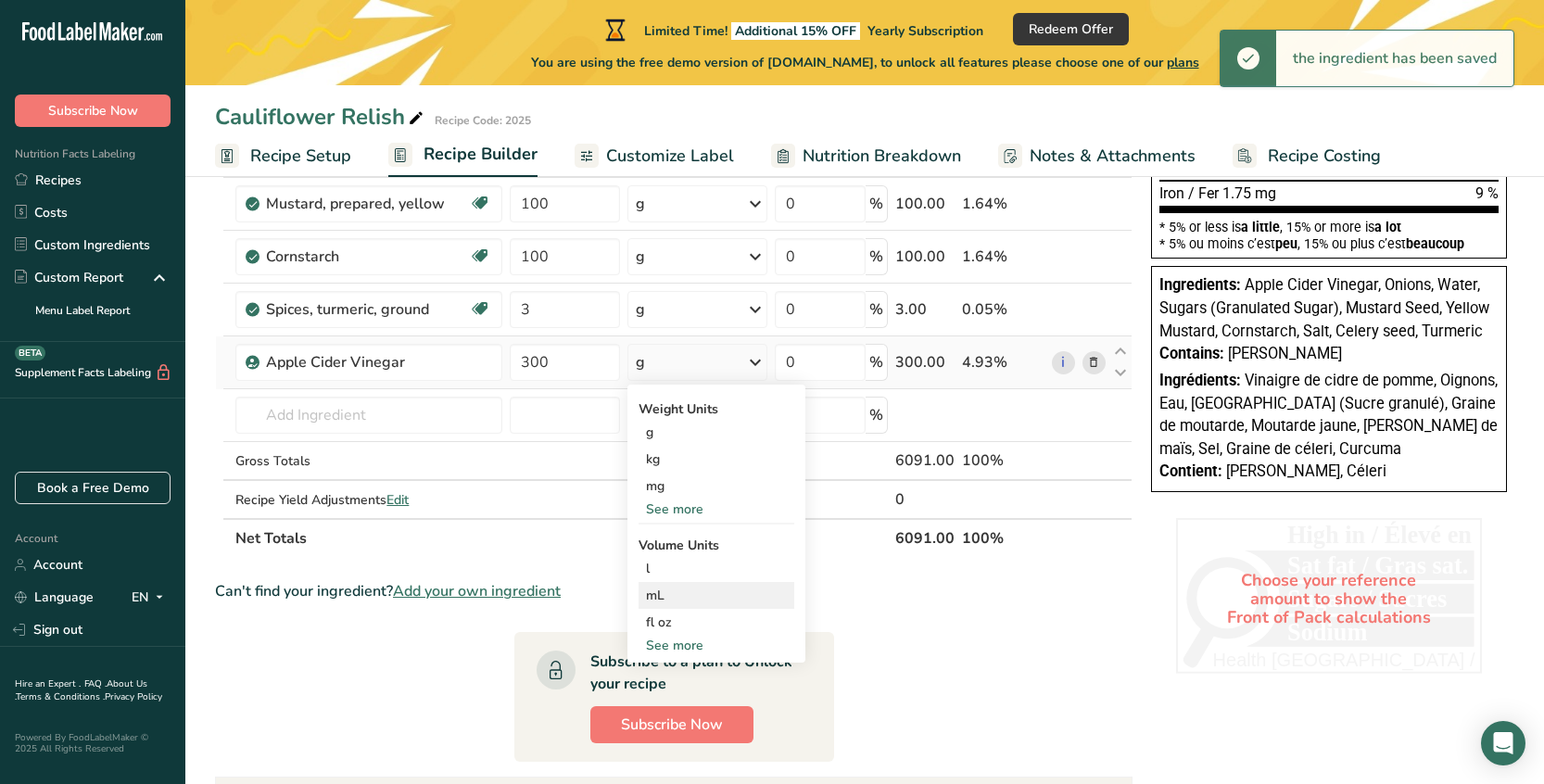
click at [726, 591] on div "mL" at bounding box center [716, 595] width 141 height 20
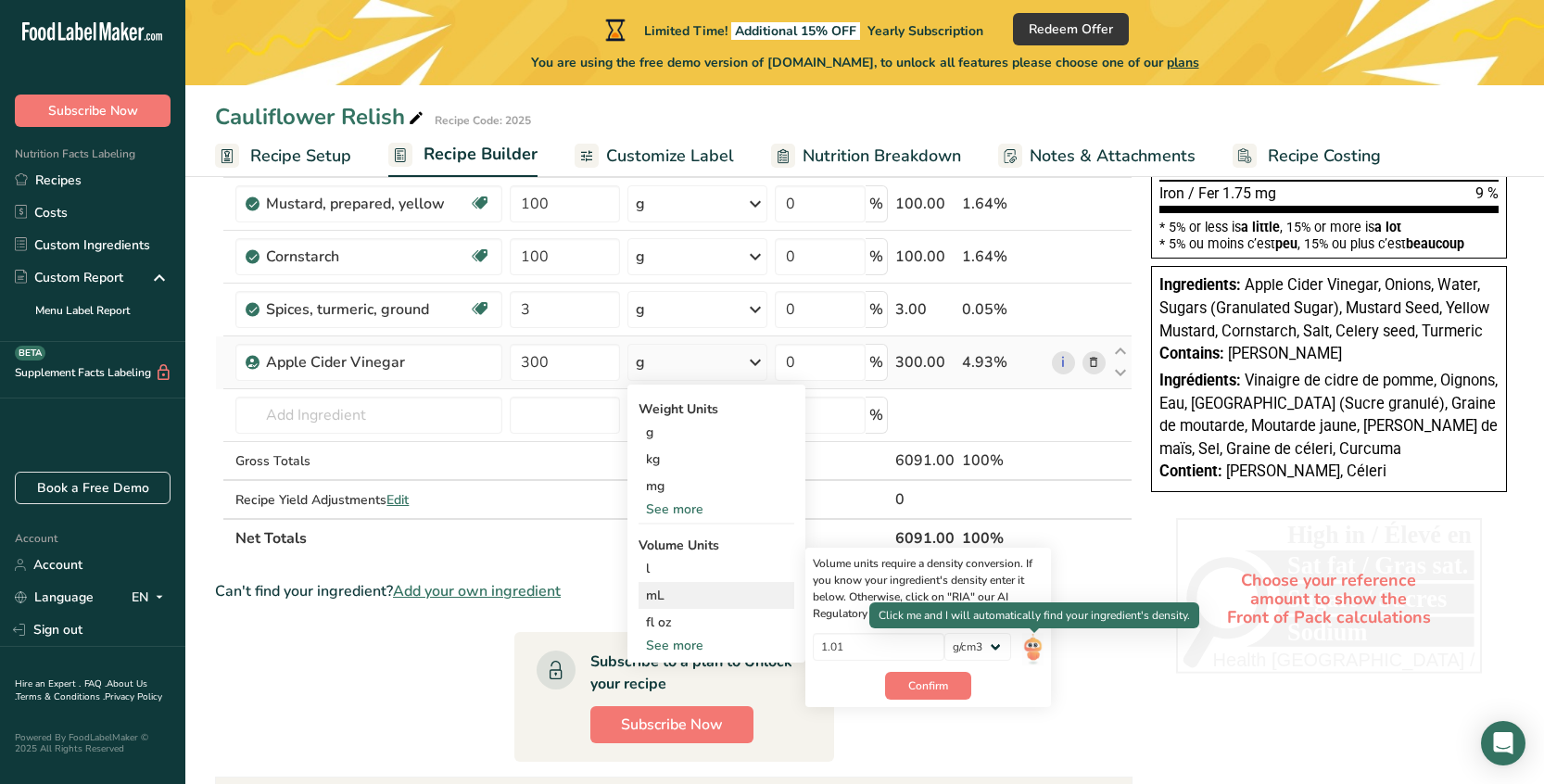
click at [1039, 650] on img at bounding box center [1032, 648] width 21 height 33
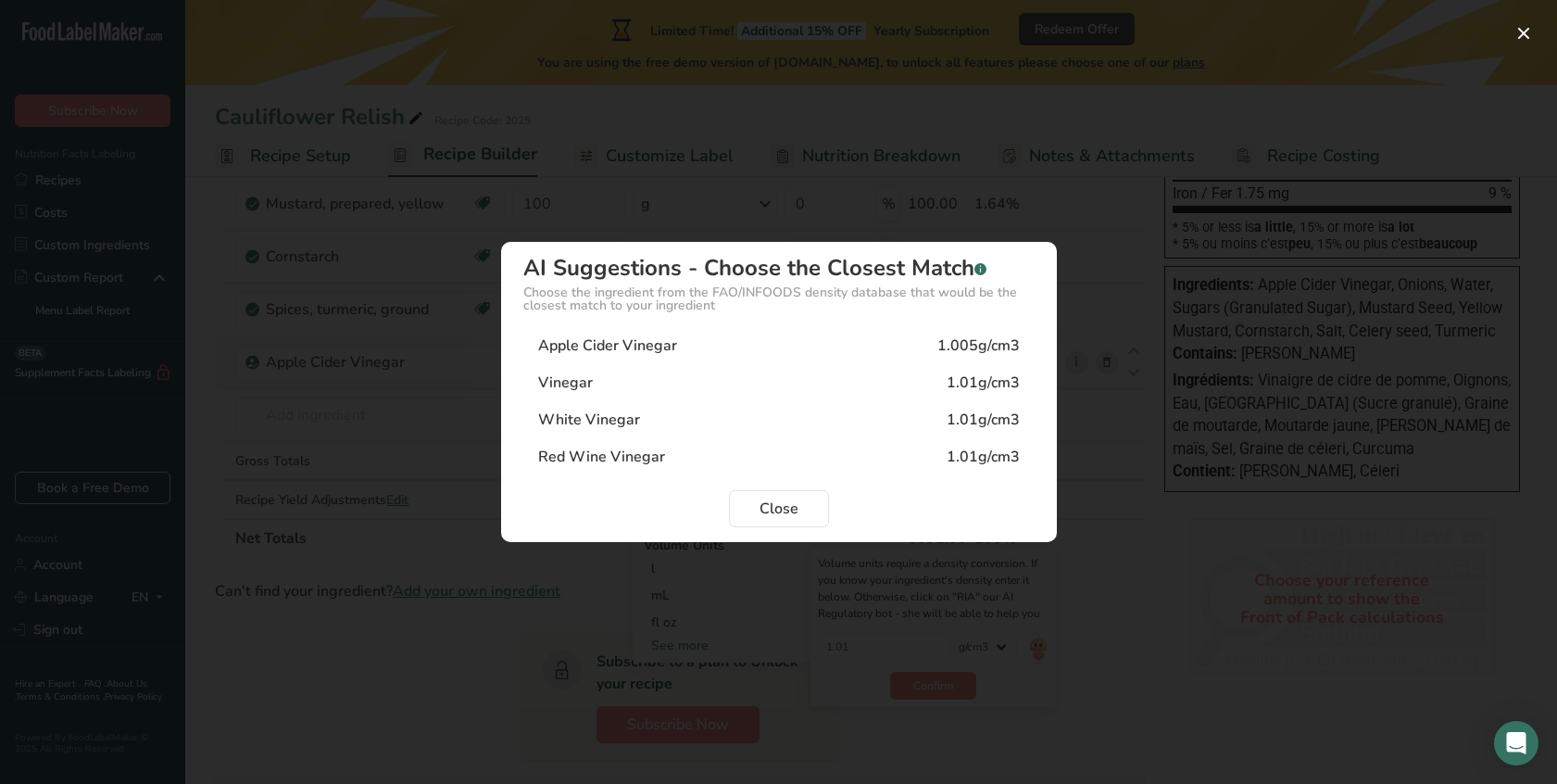
click at [657, 342] on div "Apple Cider Vinegar" at bounding box center [607, 345] width 139 height 22
type input "1.005"
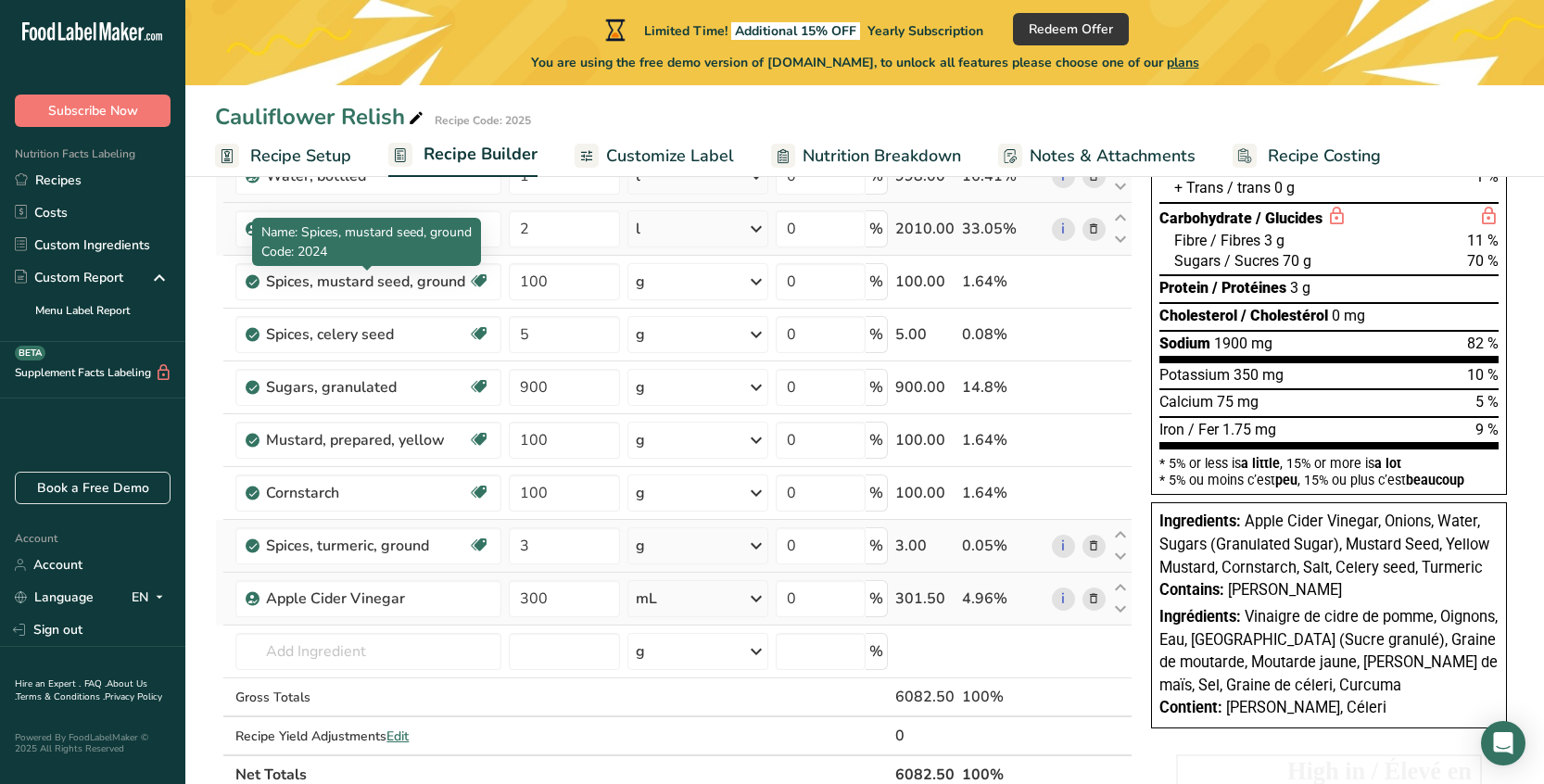
scroll to position [305, 0]
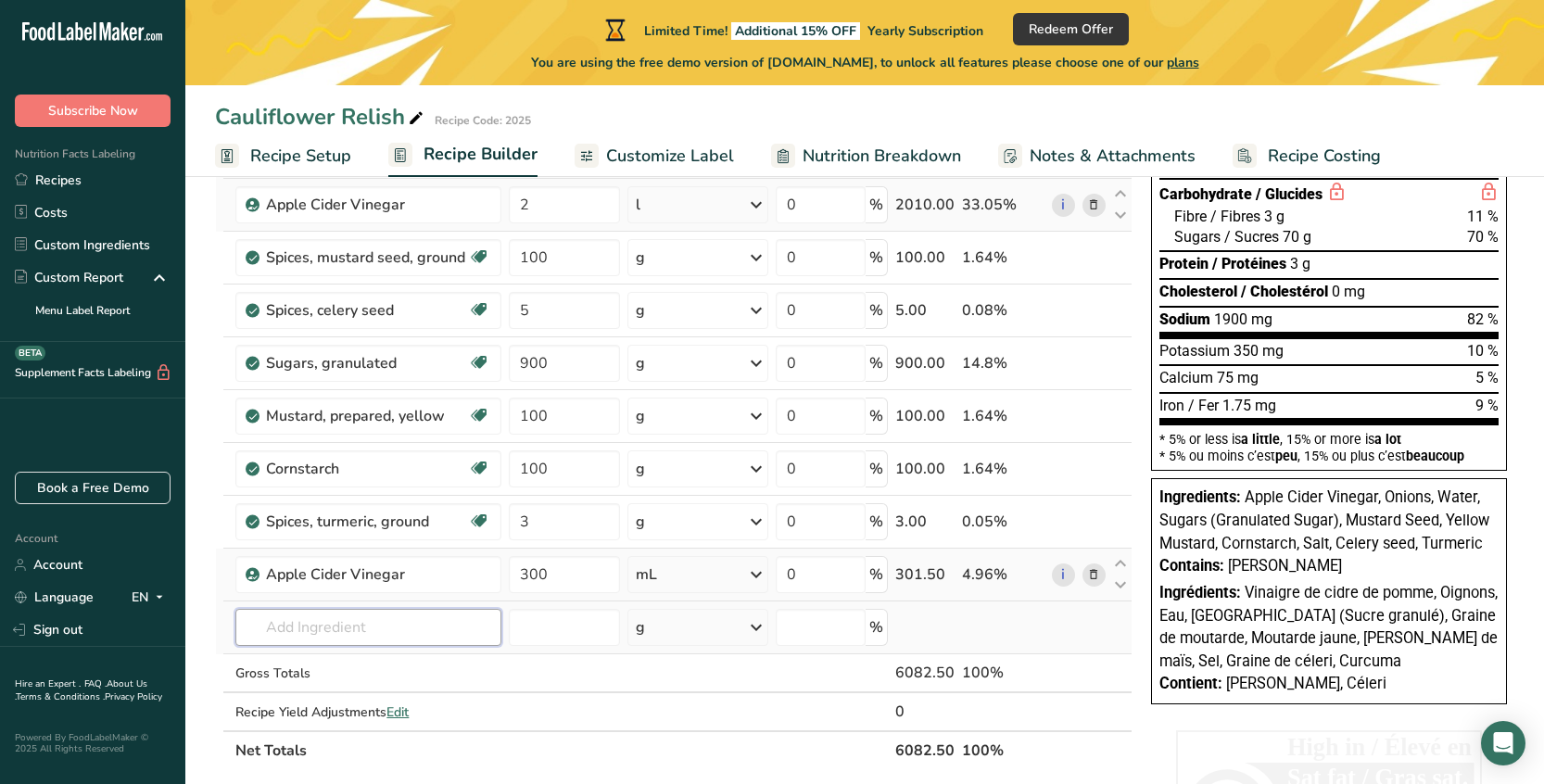
click at [348, 632] on input "text" at bounding box center [368, 628] width 266 height 37
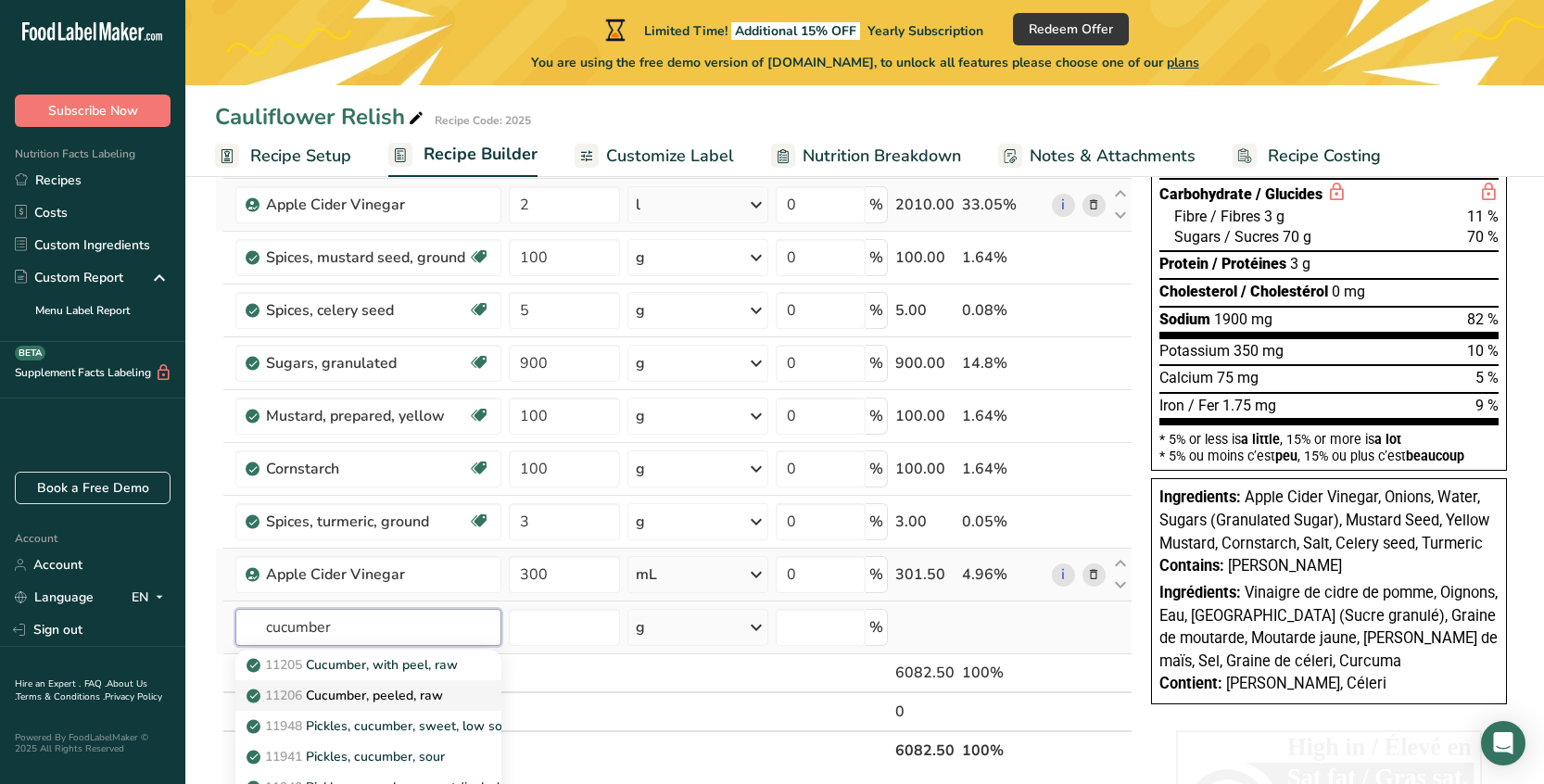
type input "cucumber"
click at [374, 692] on p "11206 Cucumber, peeled, raw" at bounding box center [346, 695] width 193 height 20
type input "Cucumber, peeled, raw"
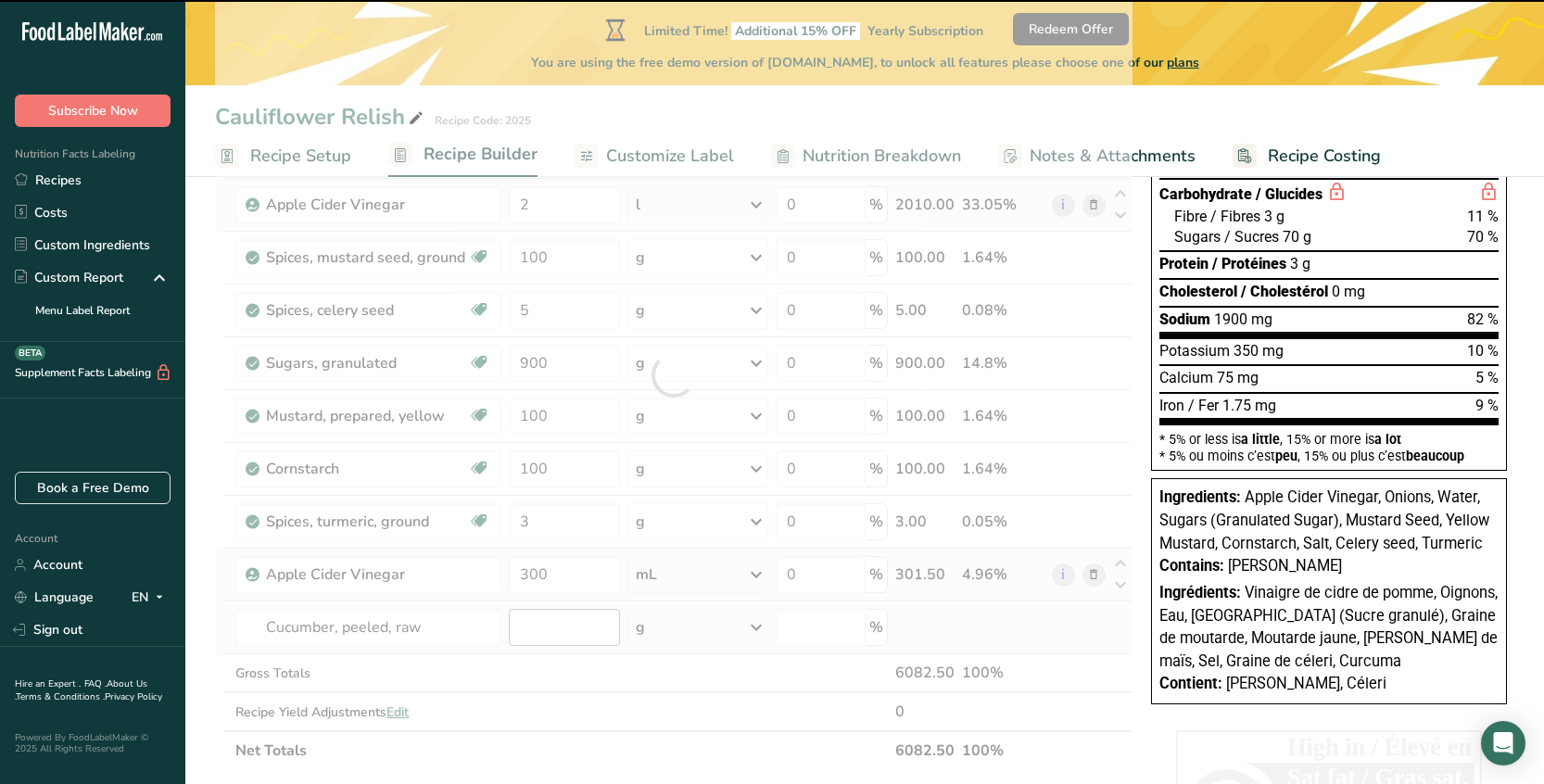
type input "0"
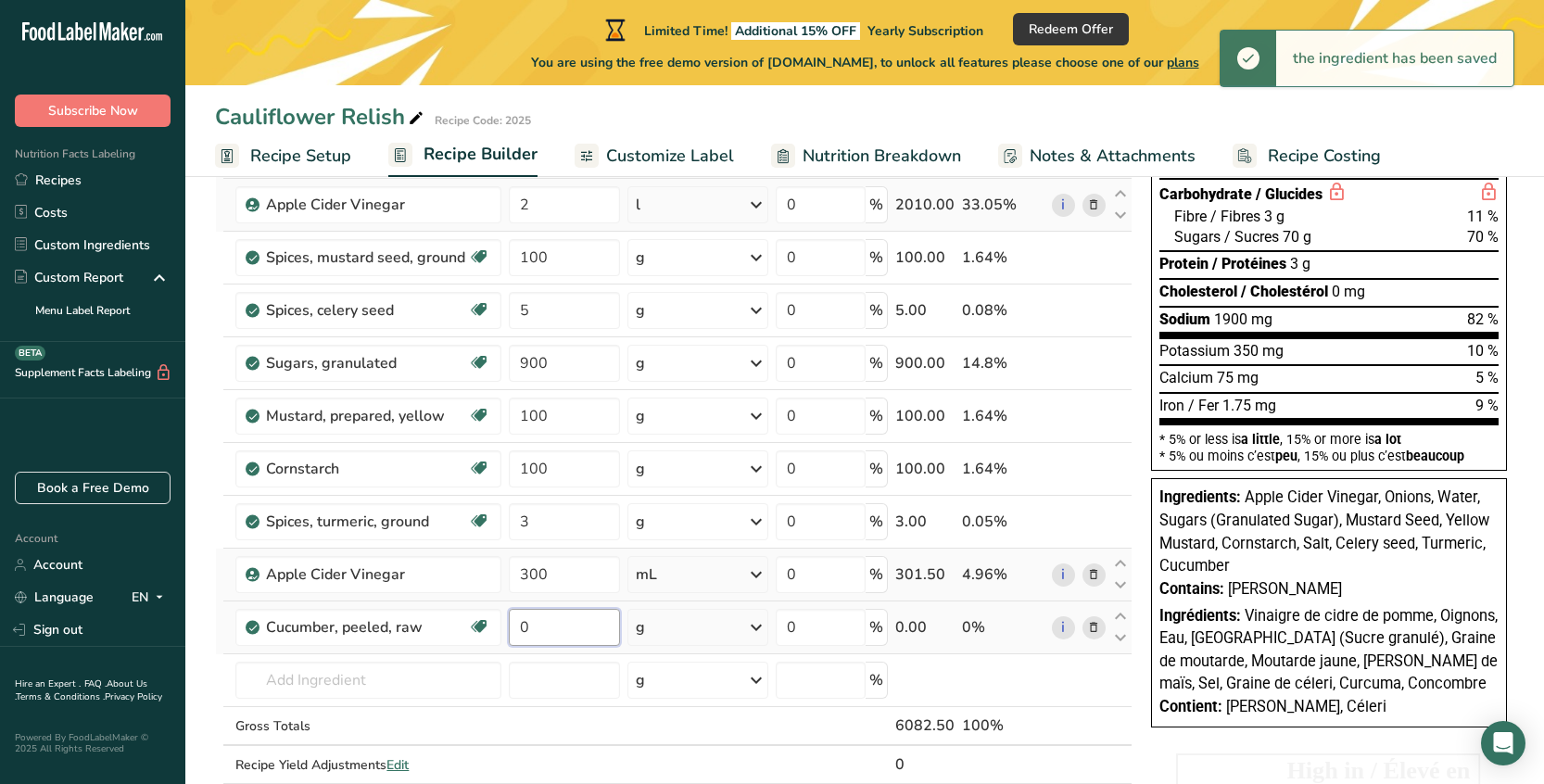
click at [541, 627] on input "0" at bounding box center [564, 628] width 110 height 37
type input "1"
click at [681, 629] on div "Ingredient * Amount * Unit * Waste * .a-a{fill:#347362;}.b-a{fill:#fff;} Grams …" at bounding box center [674, 401] width 917 height 842
click at [707, 632] on div "g" at bounding box center [697, 628] width 141 height 37
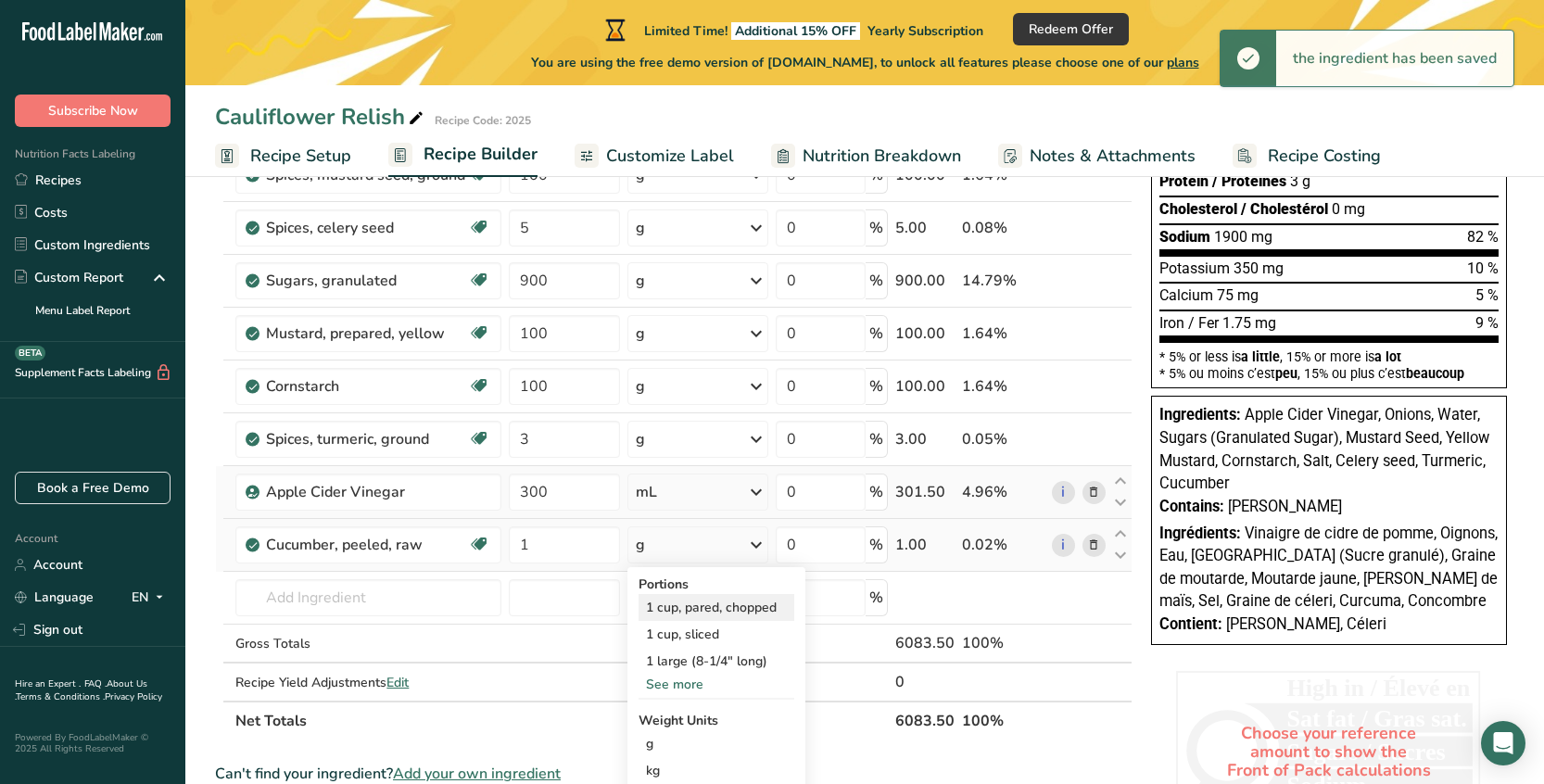
scroll to position [421, 0]
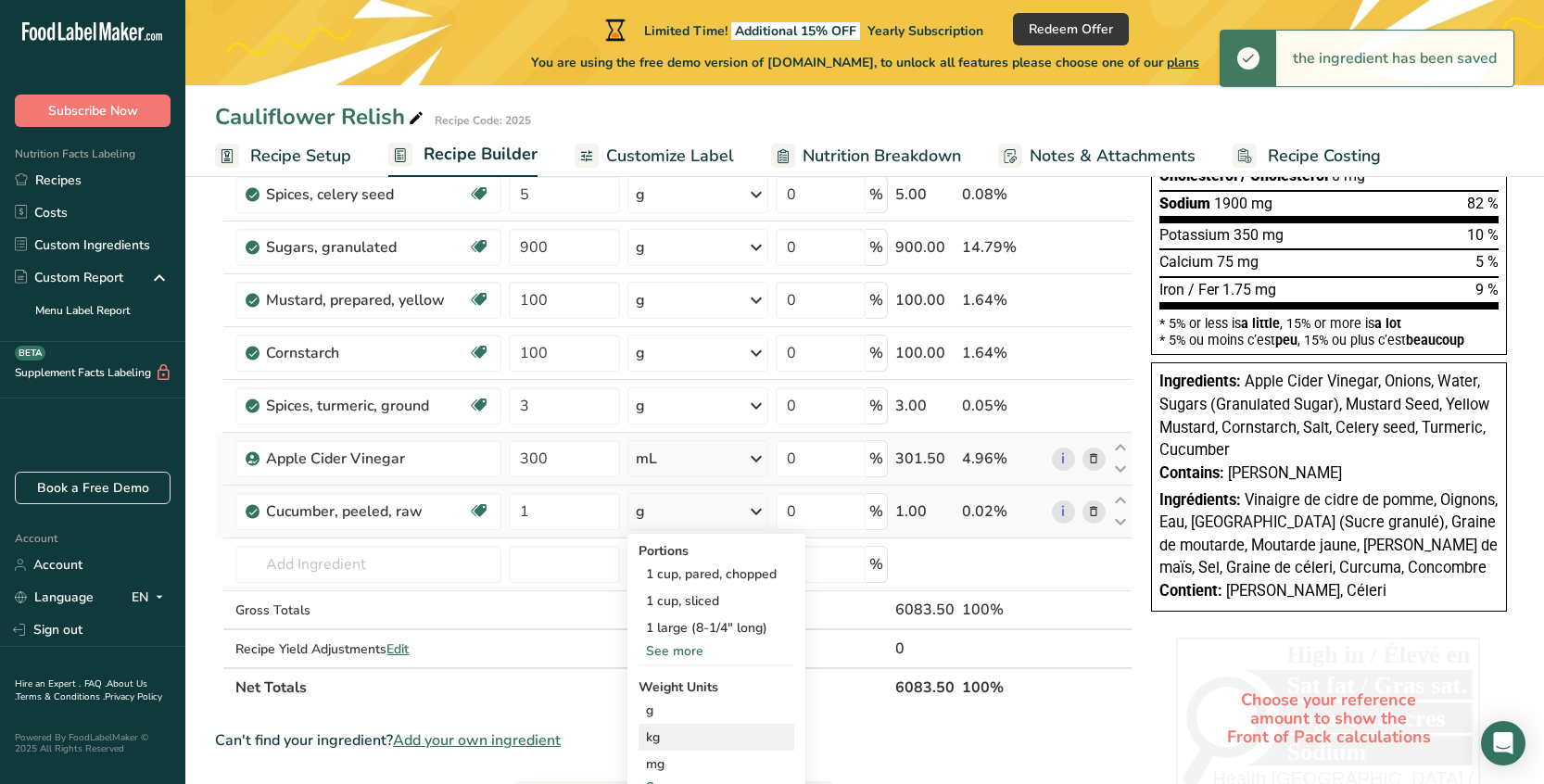
click at [705, 739] on div "kg" at bounding box center [716, 736] width 155 height 27
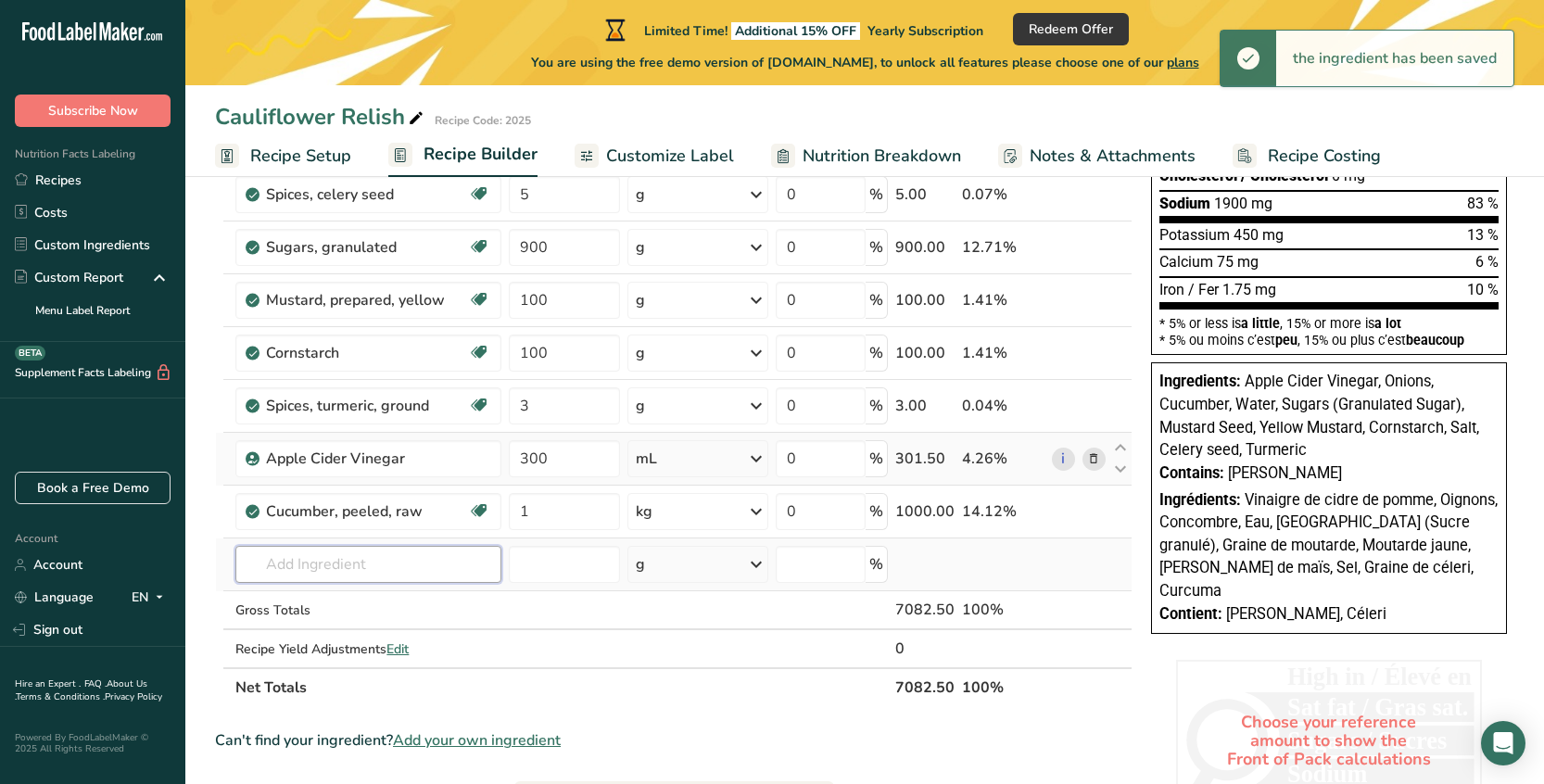
click at [328, 563] on input "text" at bounding box center [368, 564] width 266 height 37
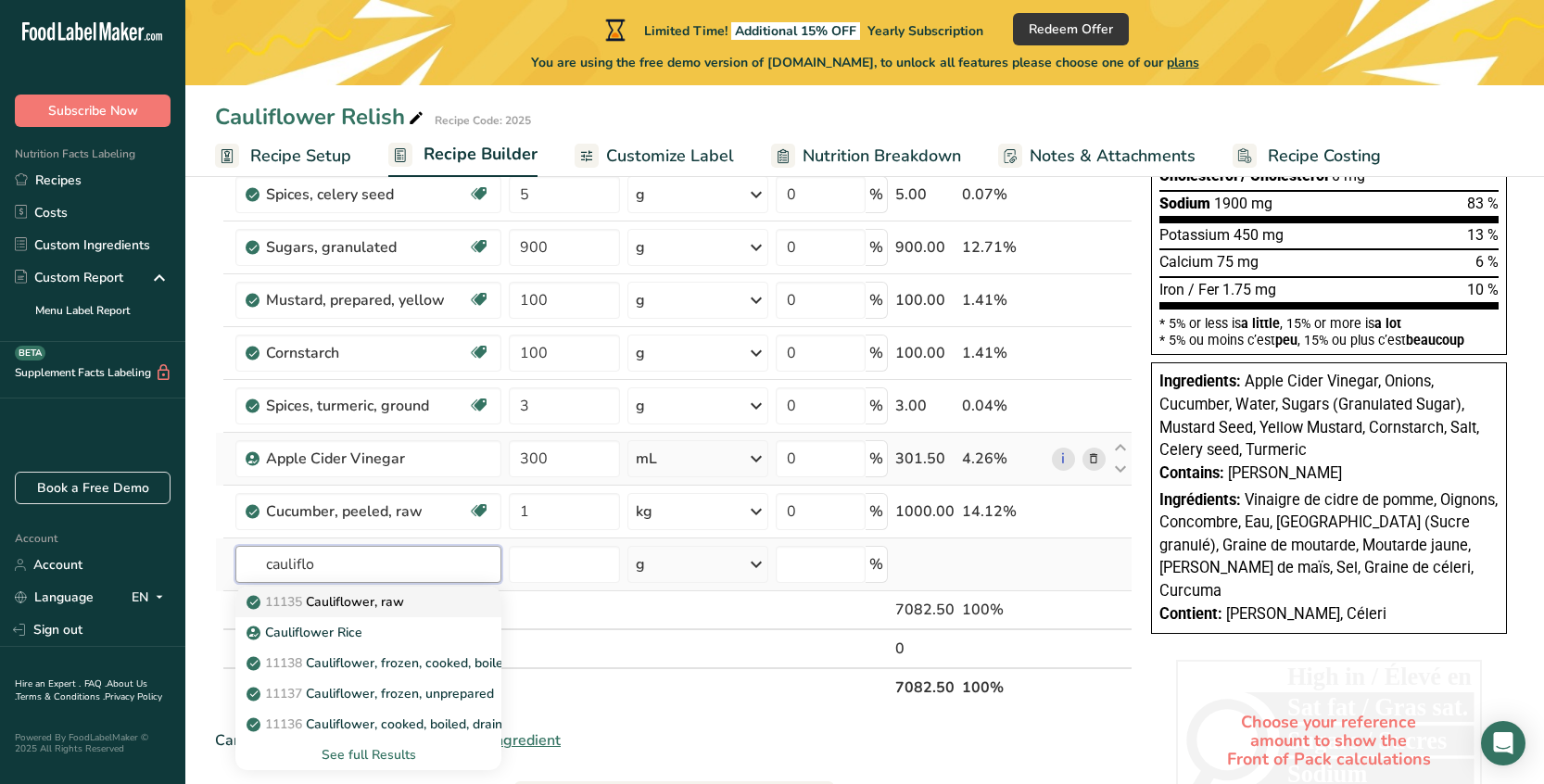
type input "cauliflo"
click at [403, 600] on p "11135 Cauliflower, raw" at bounding box center [327, 602] width 153 height 20
type input "Cauliflower, raw"
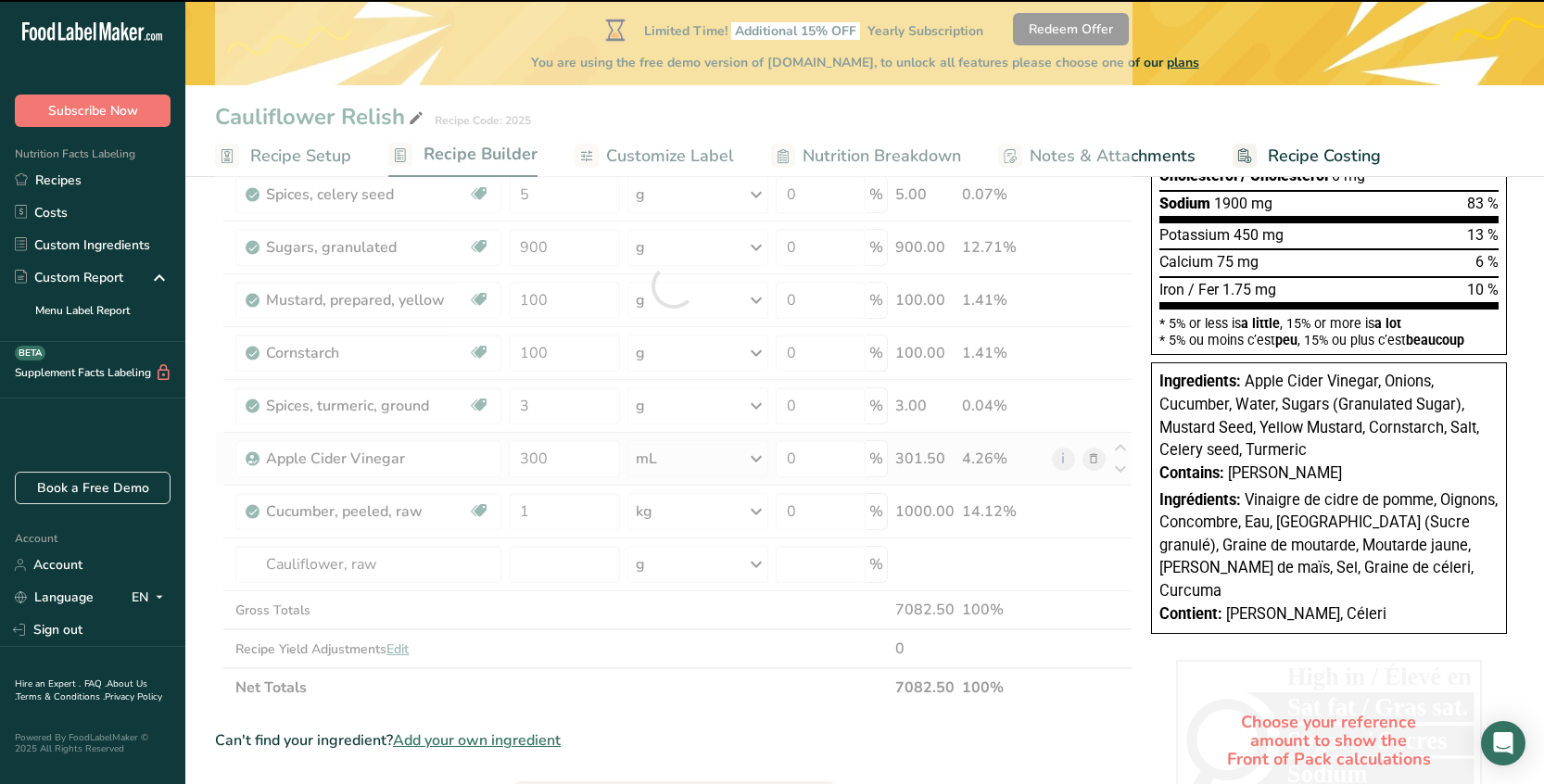
type input "0"
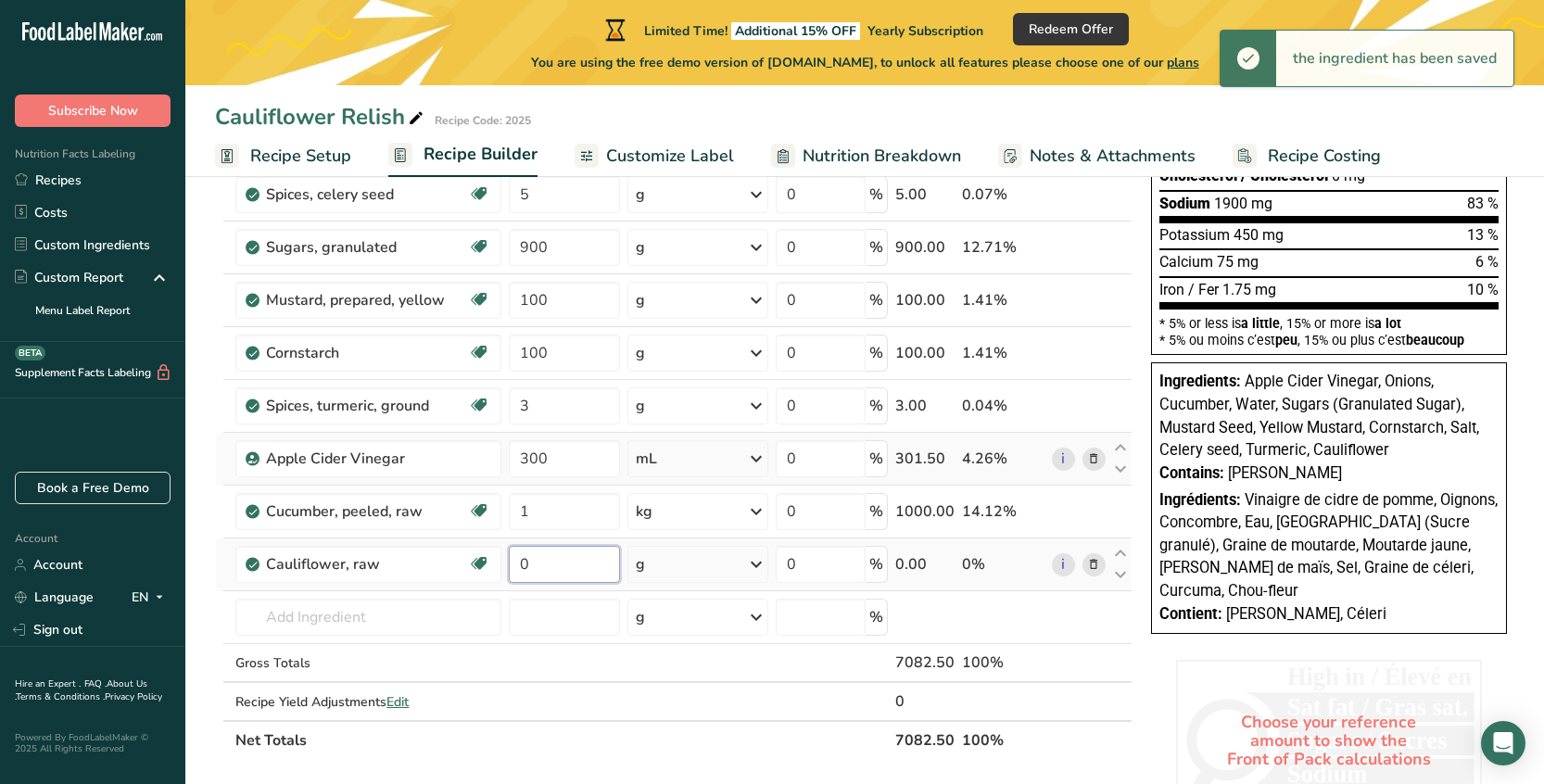
drag, startPoint x: 521, startPoint y: 562, endPoint x: 507, endPoint y: 562, distance: 14.0
click at [507, 562] on td "0" at bounding box center [564, 564] width 118 height 52
type input "1"
click at [655, 571] on div "Ingredient * Amount * Unit * Waste * .a-a{fill:#347362;}.b-a{fill:#fff;} Grams …" at bounding box center [674, 312] width 917 height 894
click at [680, 568] on div "g" at bounding box center [697, 564] width 141 height 37
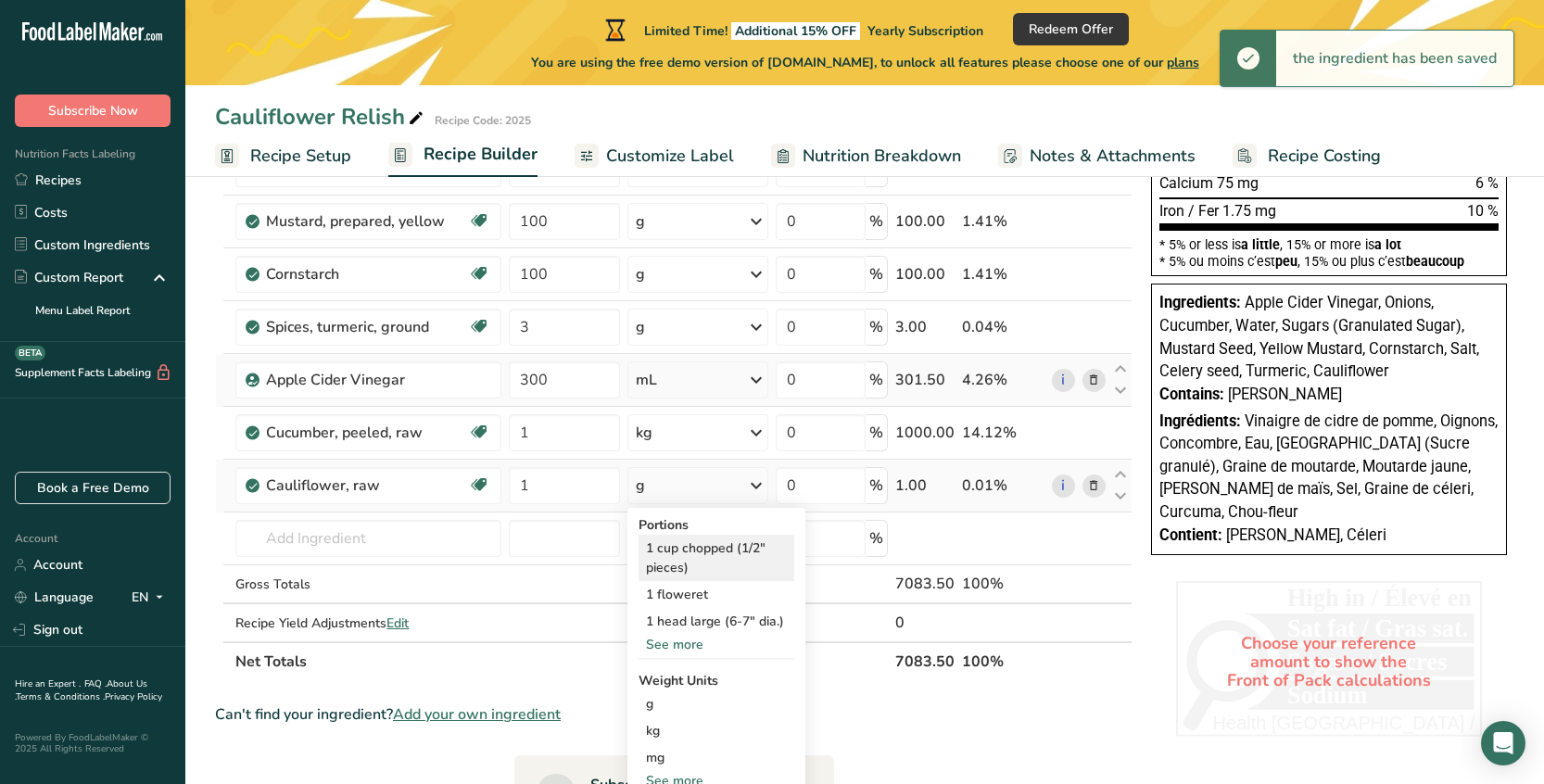
scroll to position [541, 0]
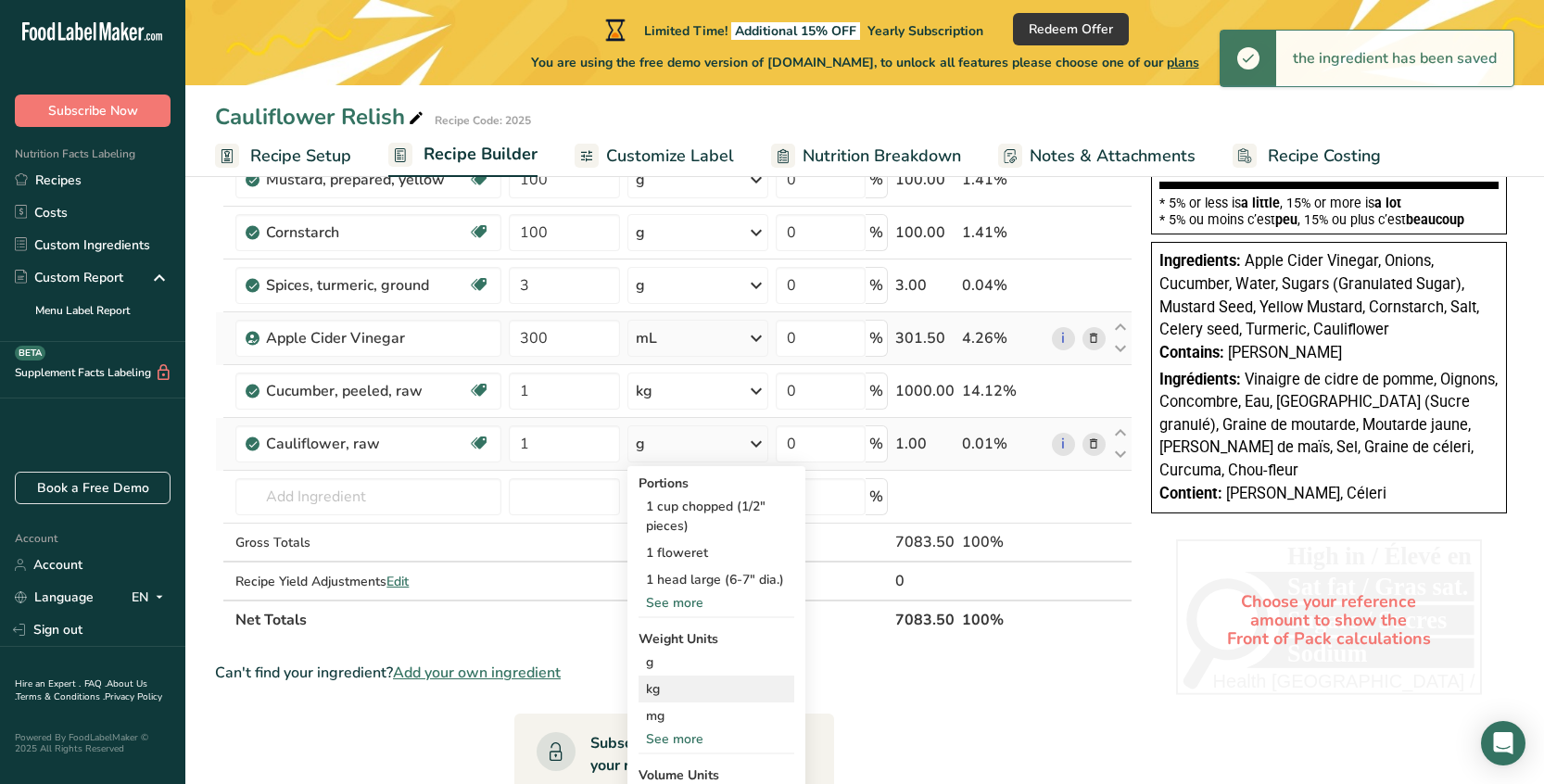
click at [702, 684] on div "kg" at bounding box center [716, 689] width 155 height 27
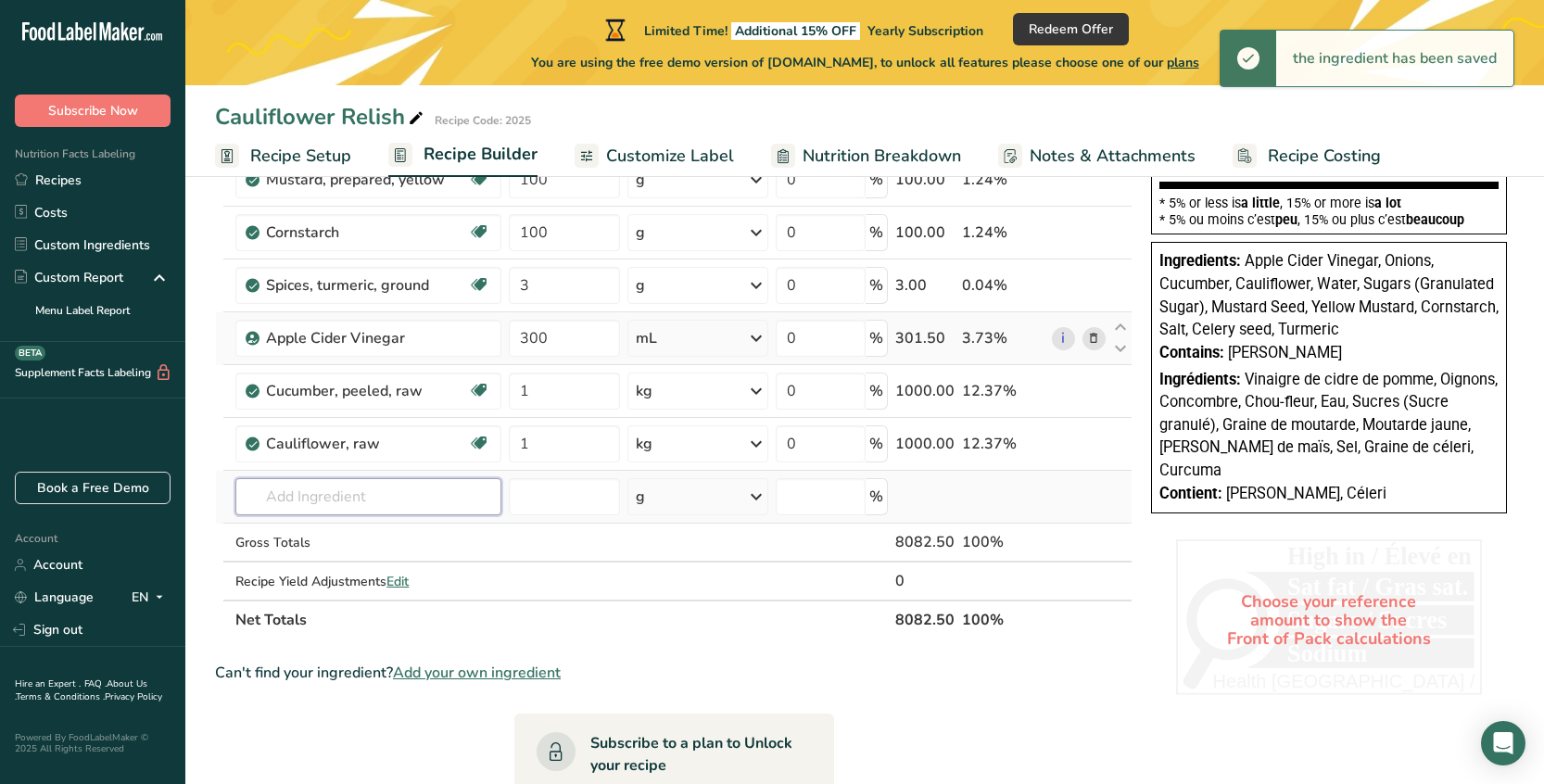
click at [358, 496] on input "text" at bounding box center [368, 497] width 266 height 37
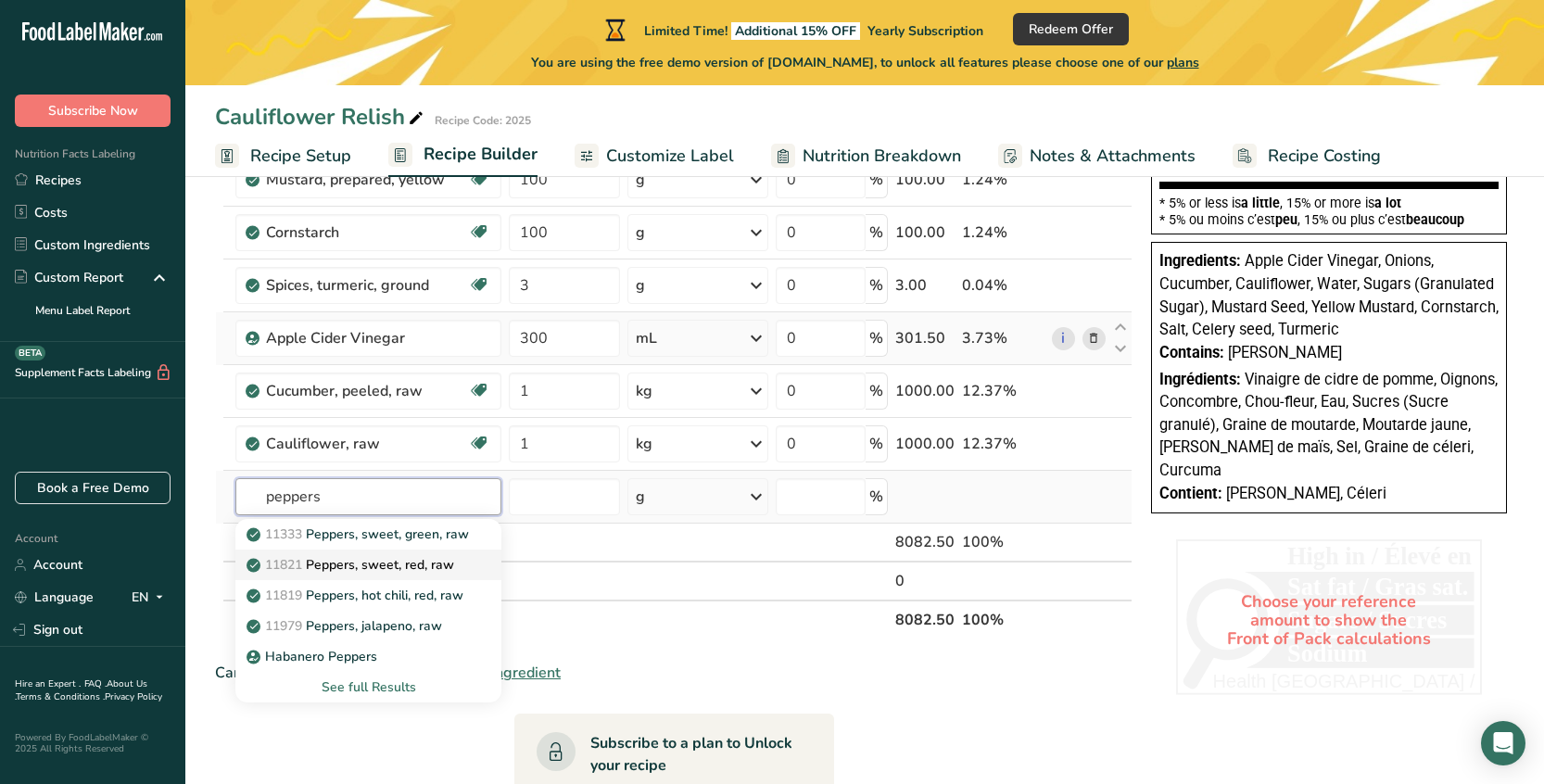
type input "peppers"
click at [418, 561] on p "11821 Peppers, sweet, red, raw" at bounding box center [352, 564] width 204 height 20
type input "Peppers, sweet, red, raw"
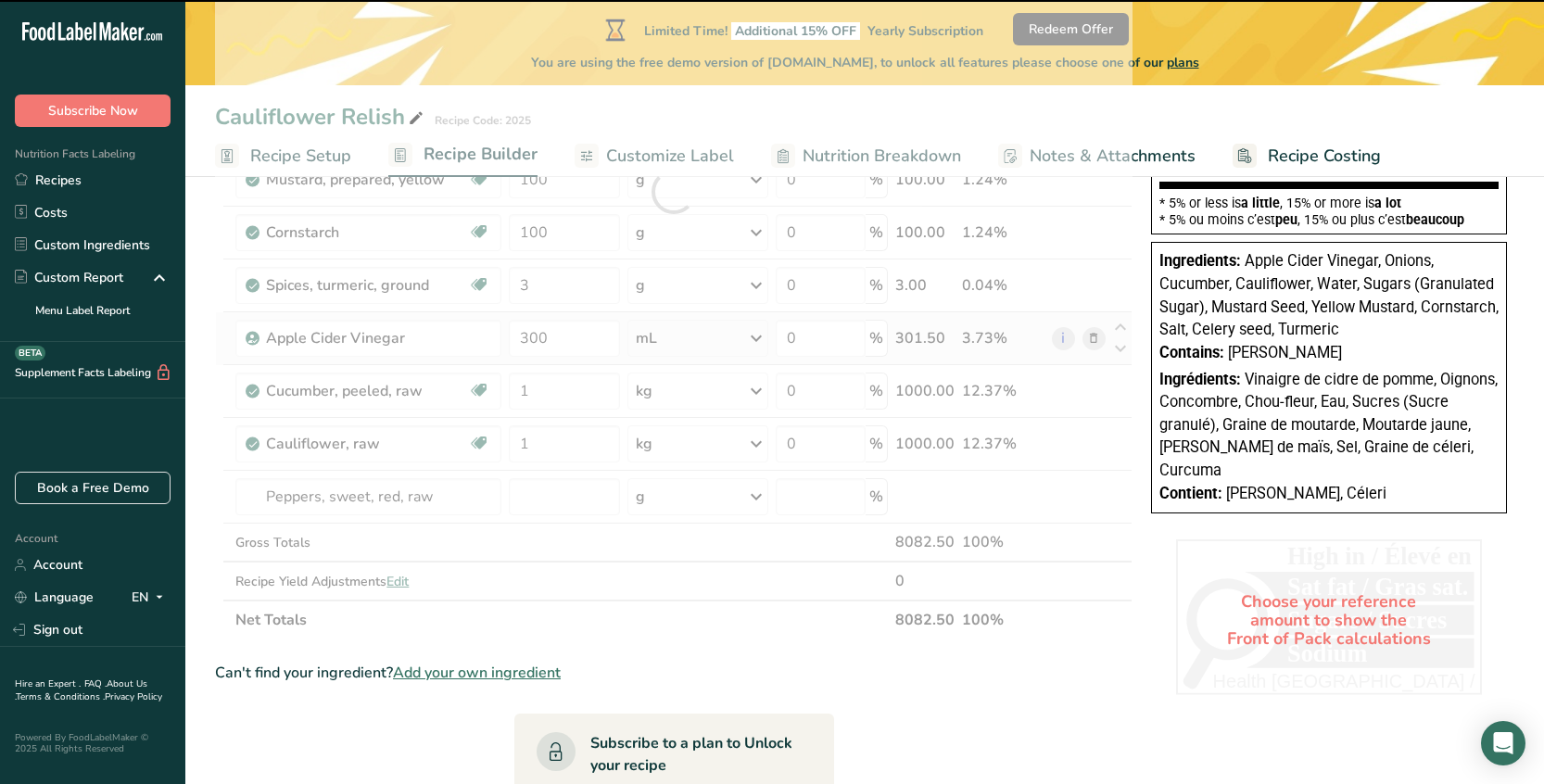
type input "0"
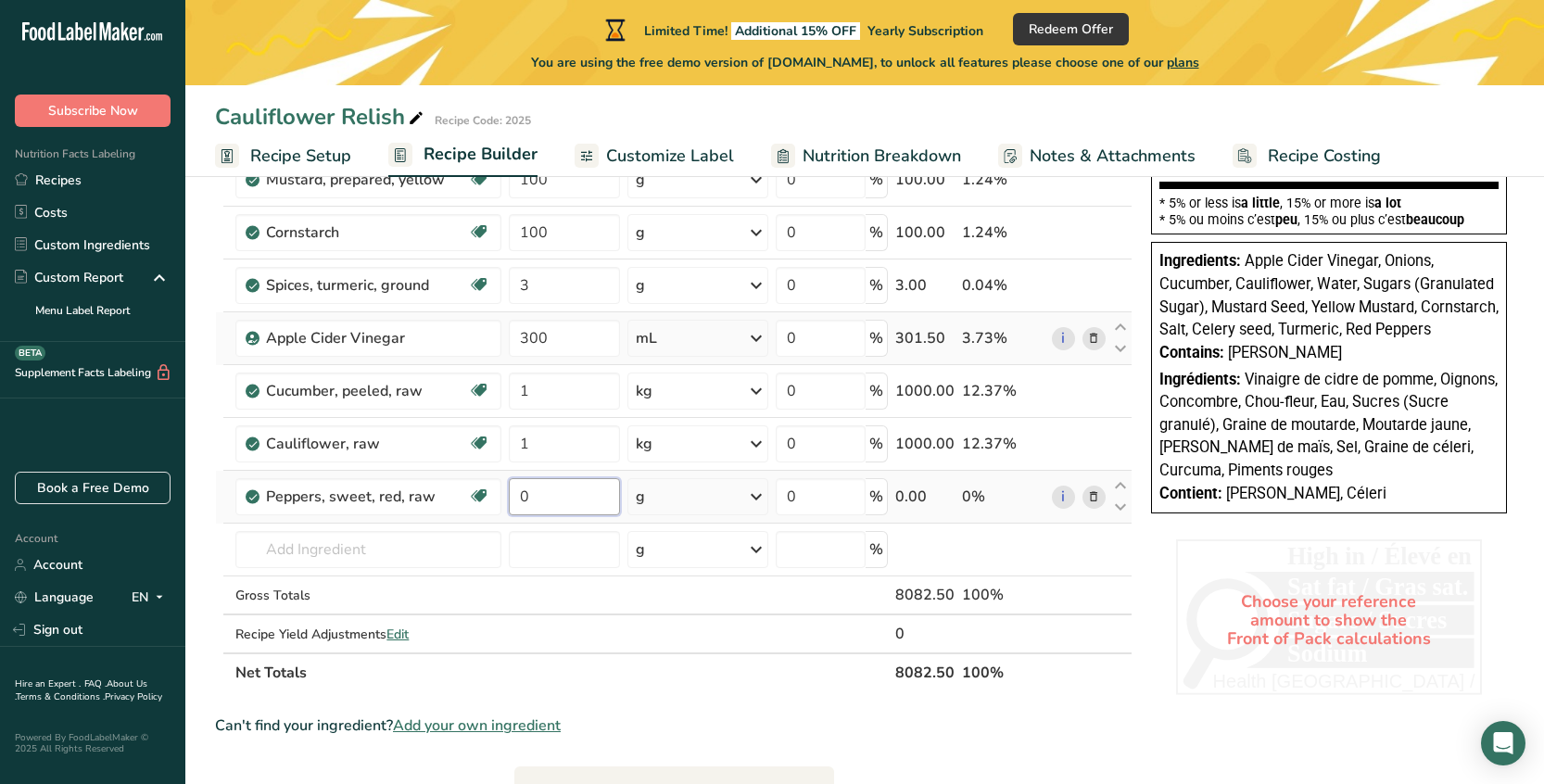
click at [565, 499] on input "0" at bounding box center [564, 497] width 110 height 37
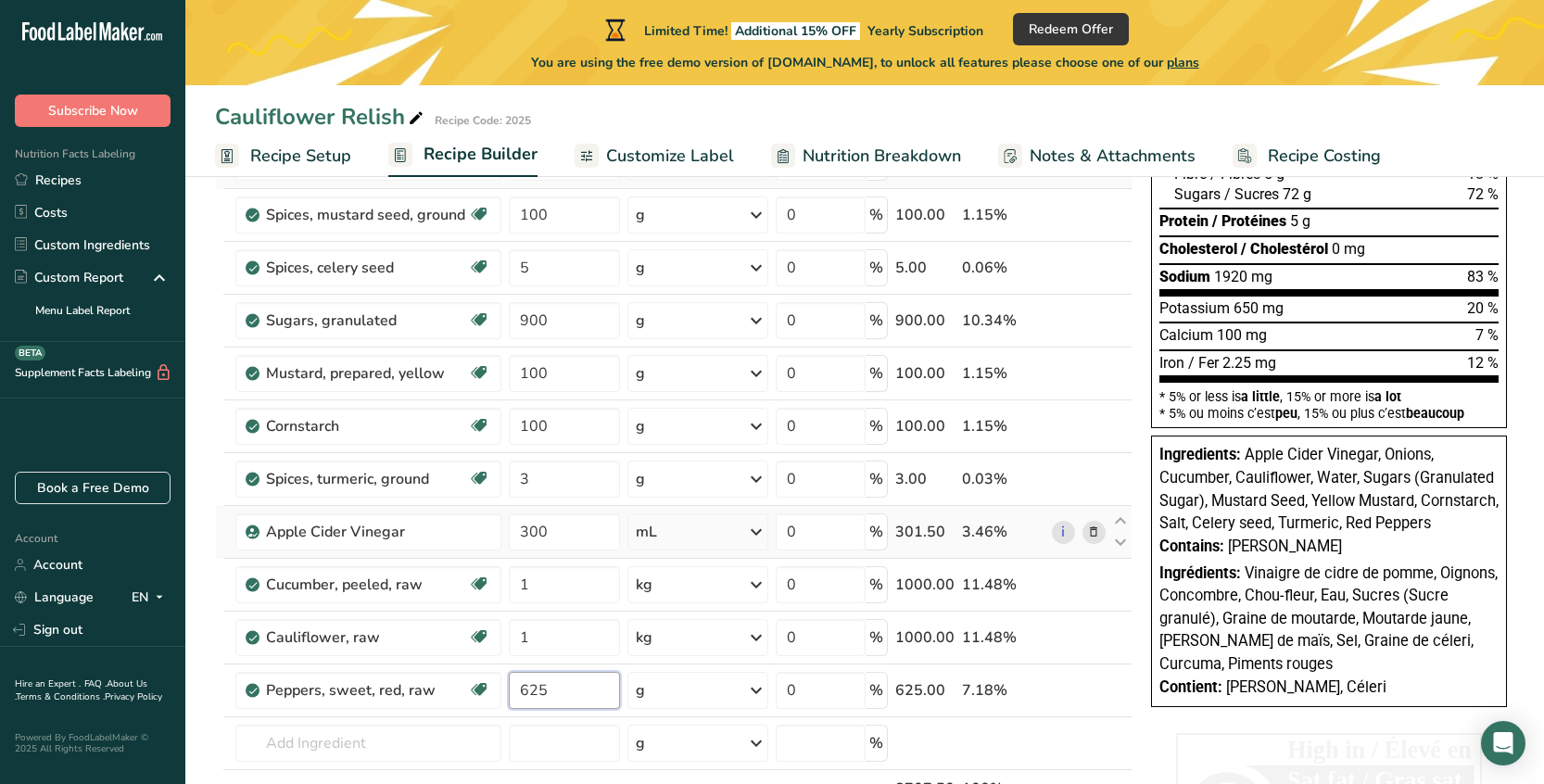
scroll to position [0, 0]
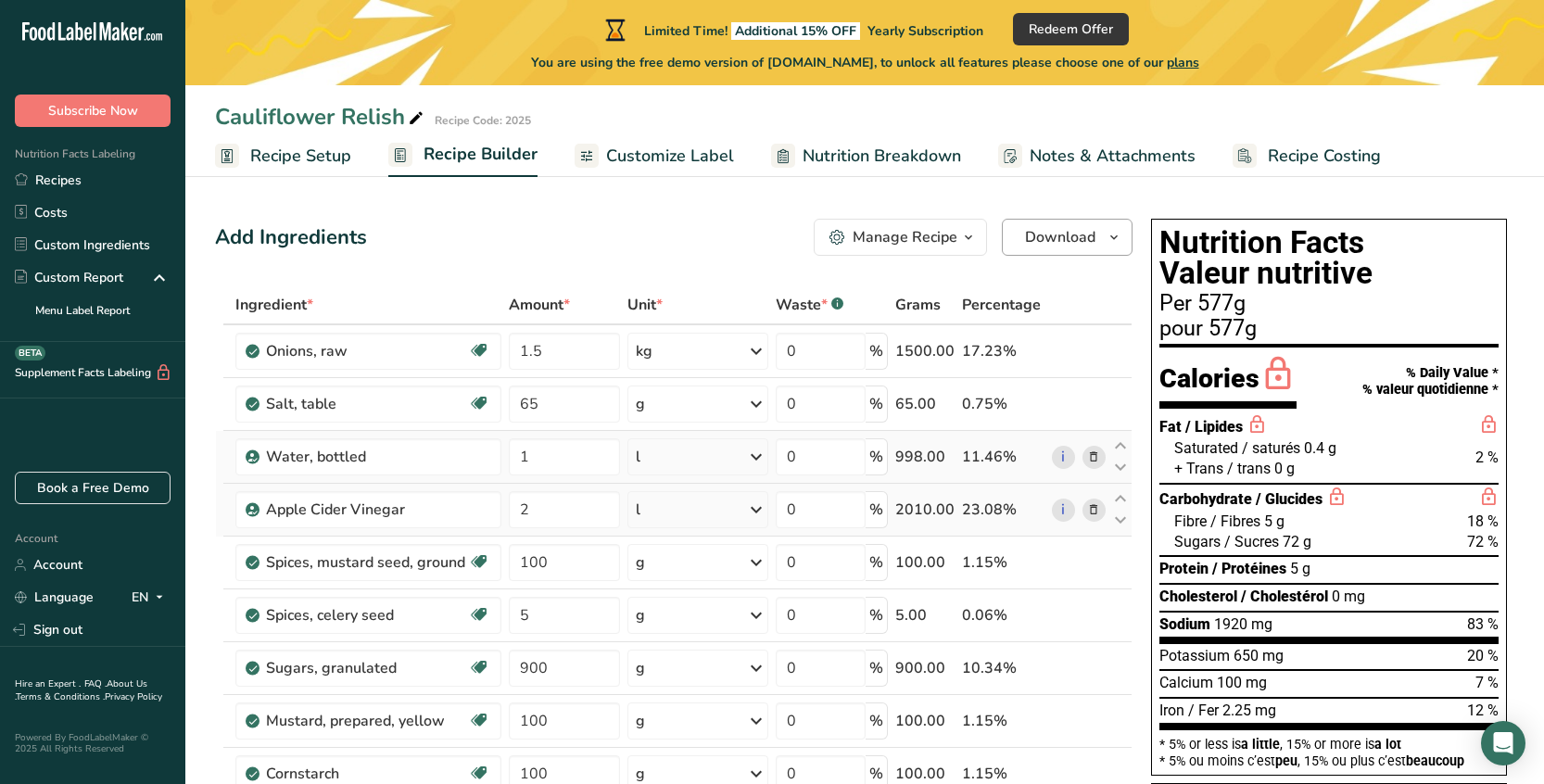
type input "625"
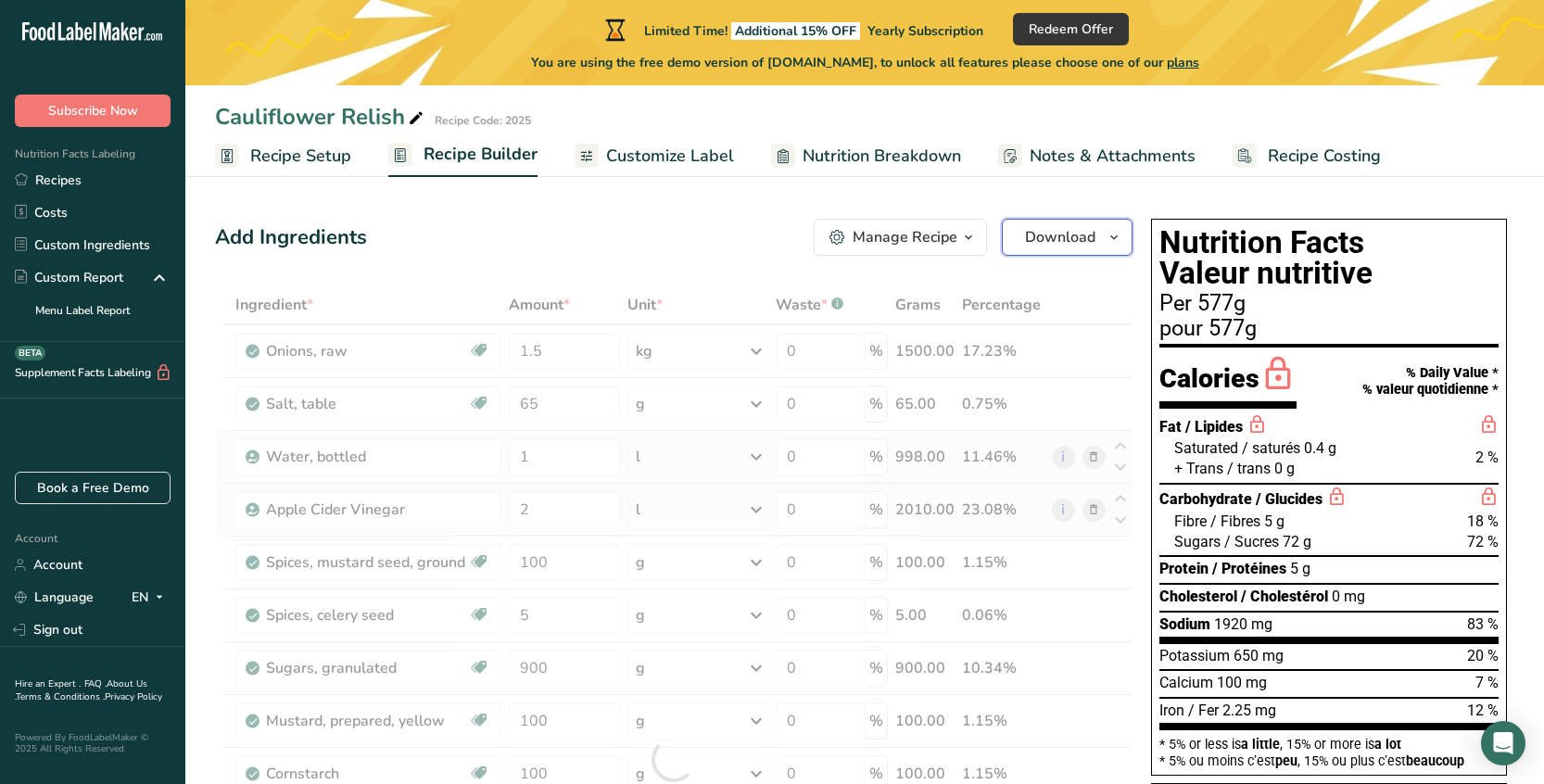
click at [1111, 239] on icon "button" at bounding box center [1114, 238] width 15 height 23
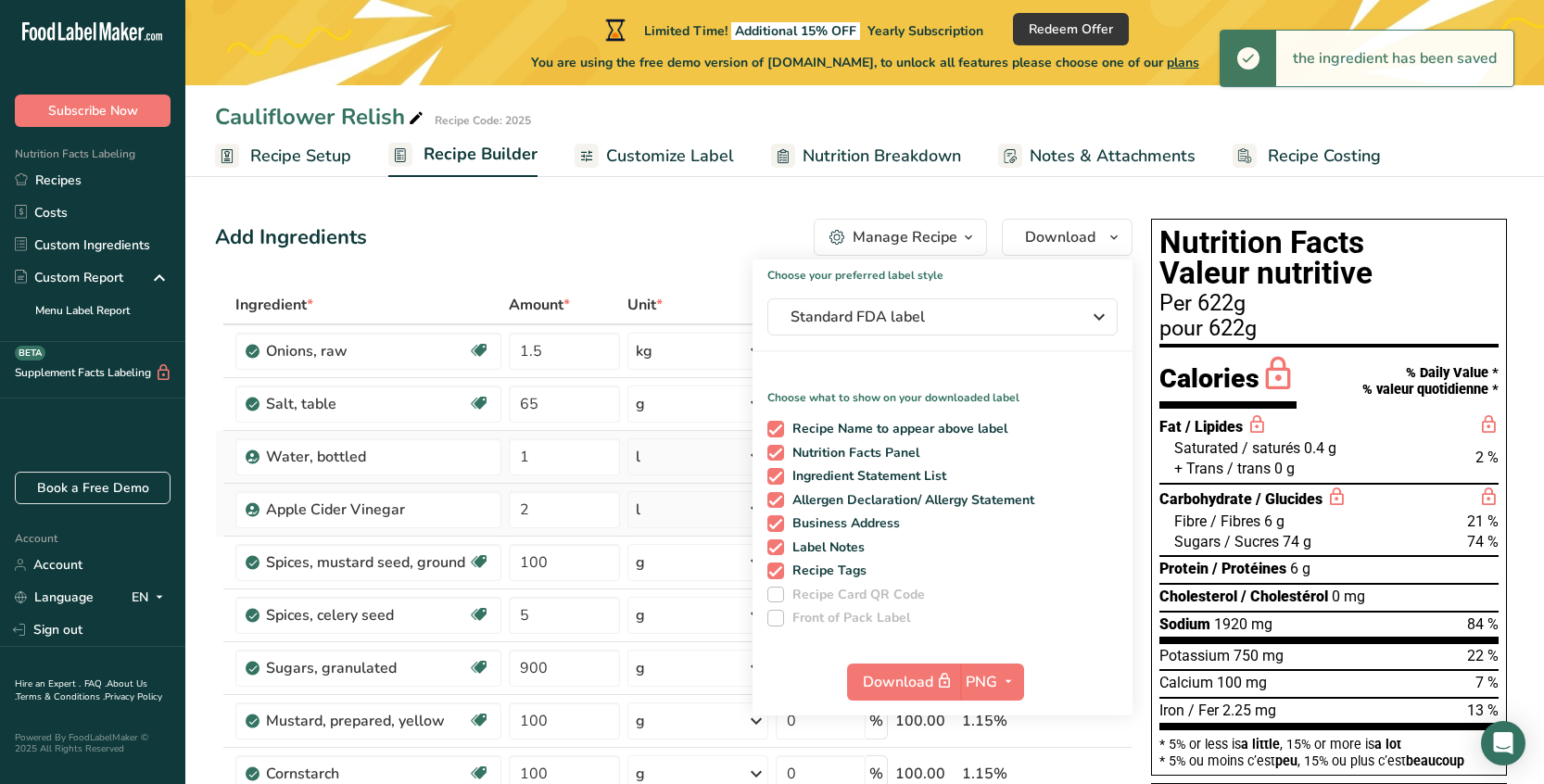
click at [713, 240] on div "Add Ingredients Manage Recipe Delete Recipe Duplicate Recipe Scale Recipe Save …" at bounding box center [674, 238] width 917 height 37
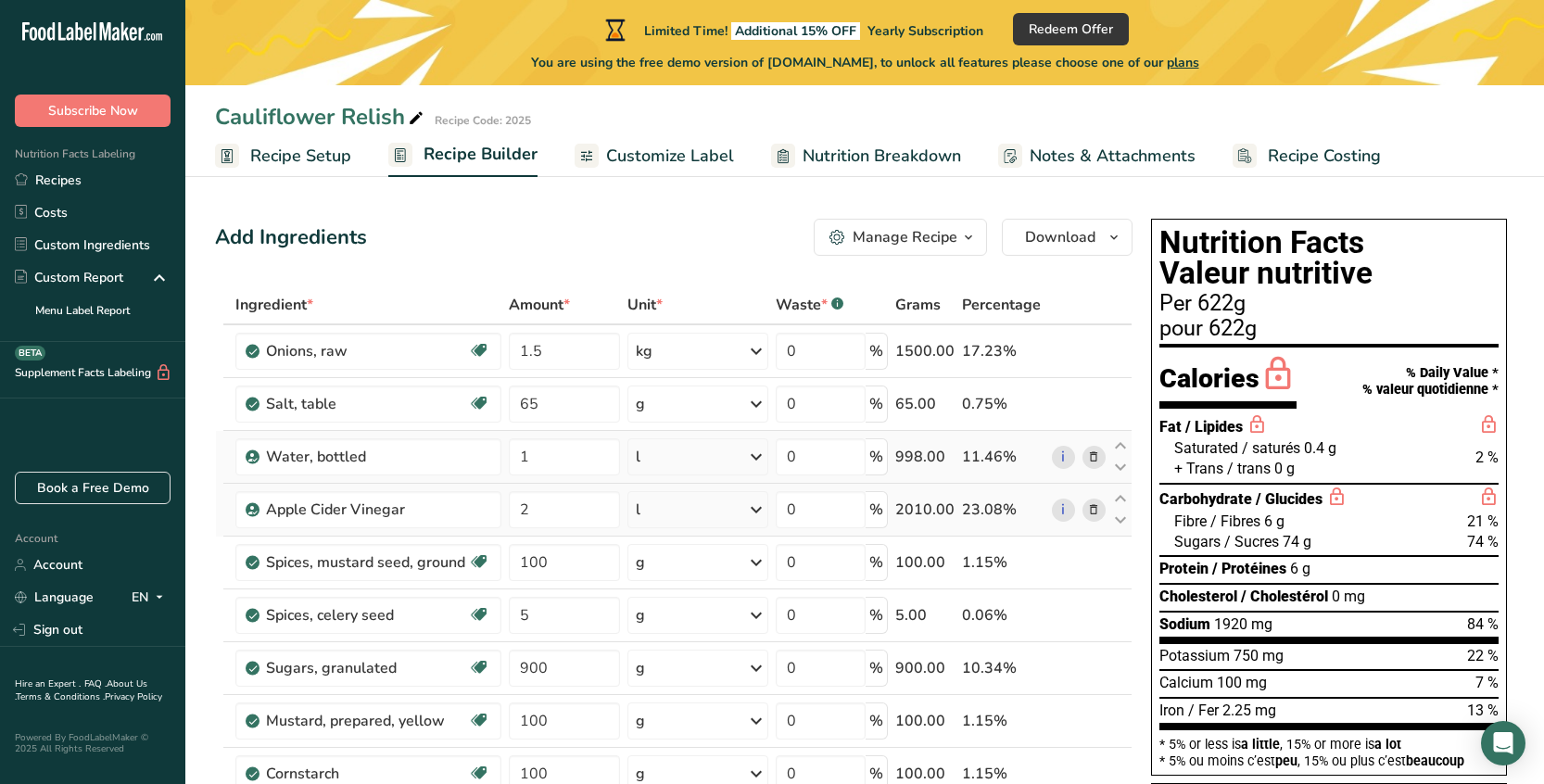
click at [314, 158] on span "Recipe Setup" at bounding box center [300, 155] width 101 height 25
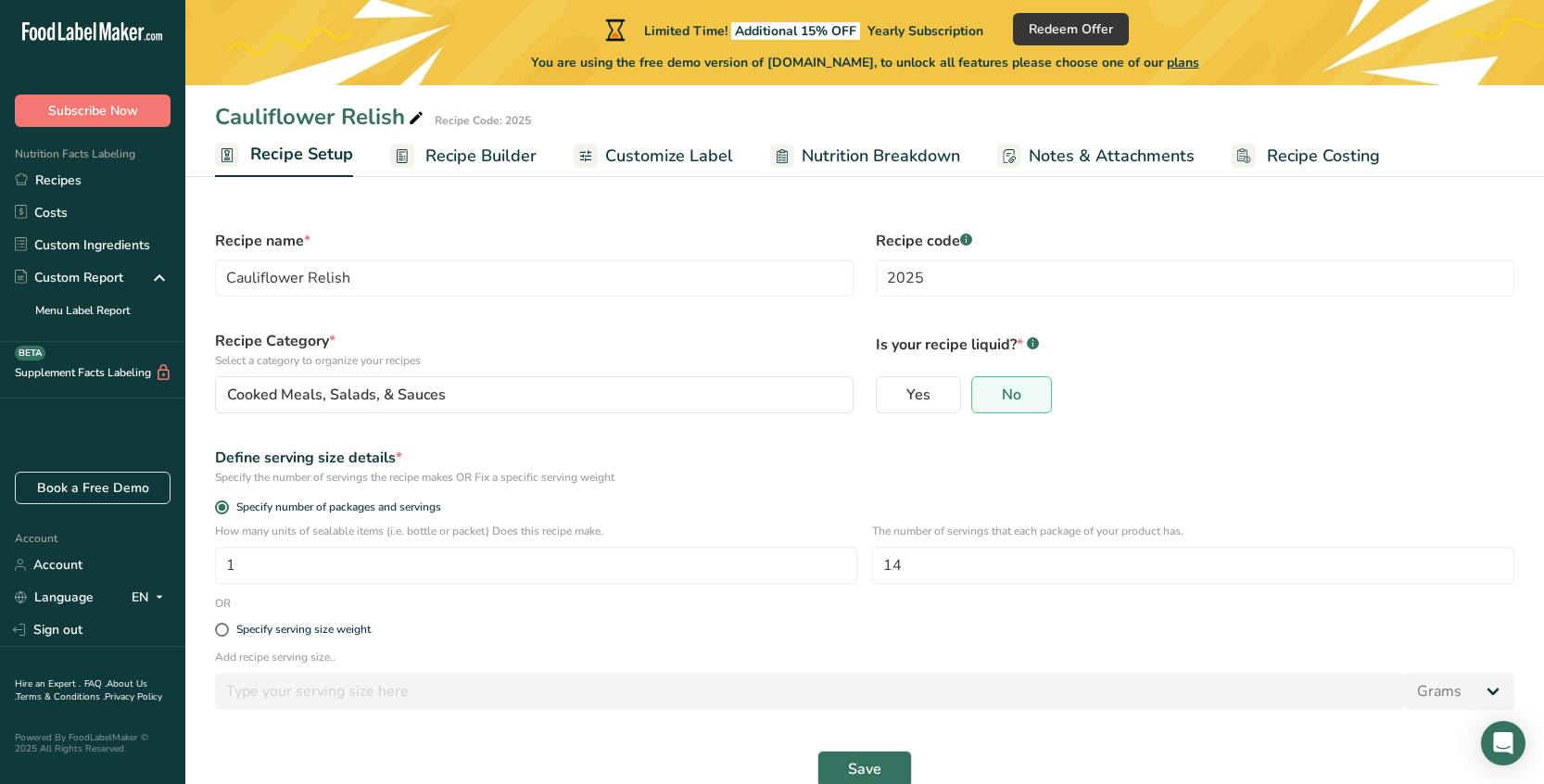
scroll to position [34, 0]
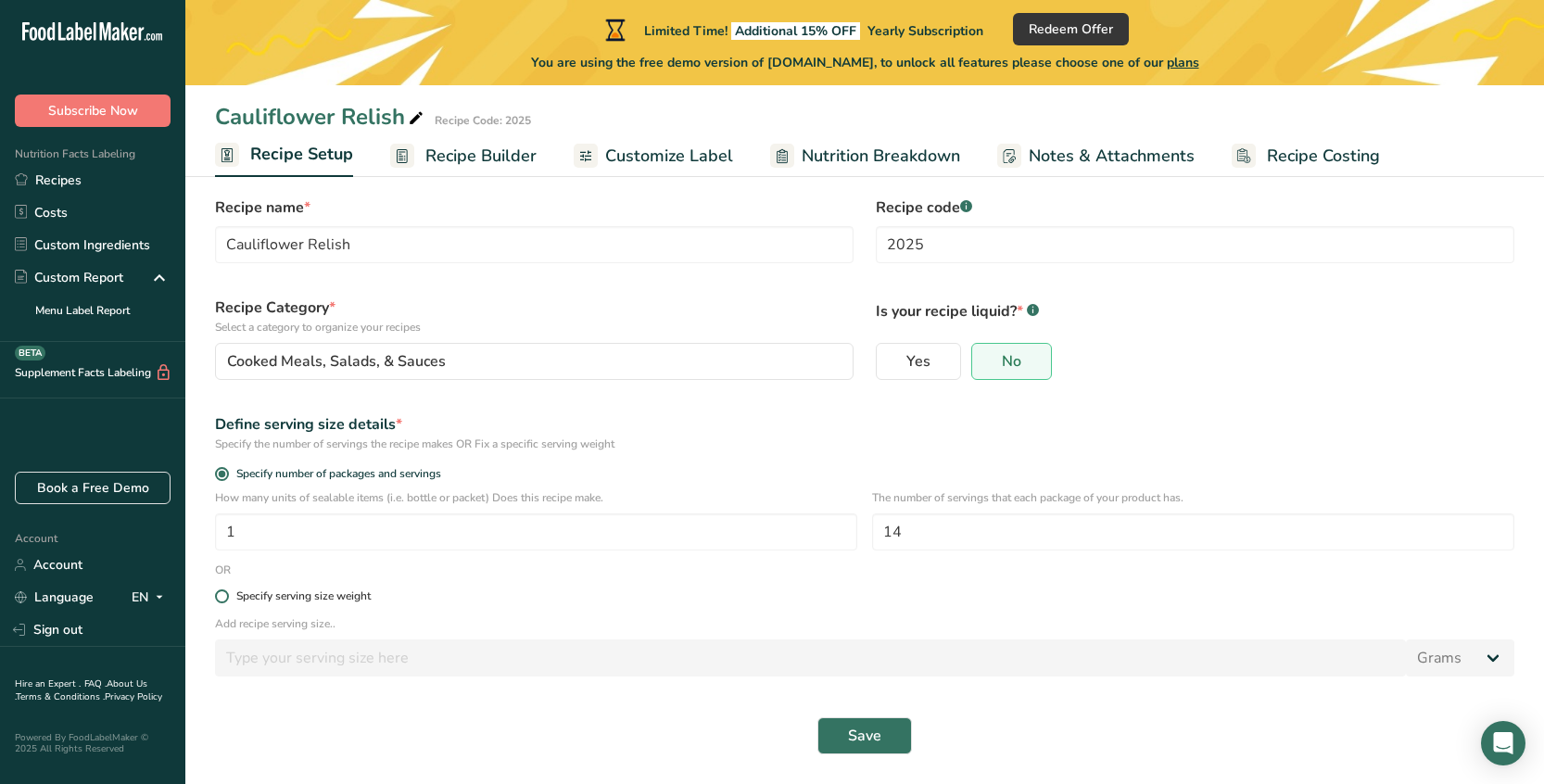
click at [336, 594] on div "Specify serving size weight" at bounding box center [303, 596] width 135 height 14
click at [227, 594] on input "Specify serving size weight" at bounding box center [221, 596] width 12 height 12
radio input "true"
radio input "false"
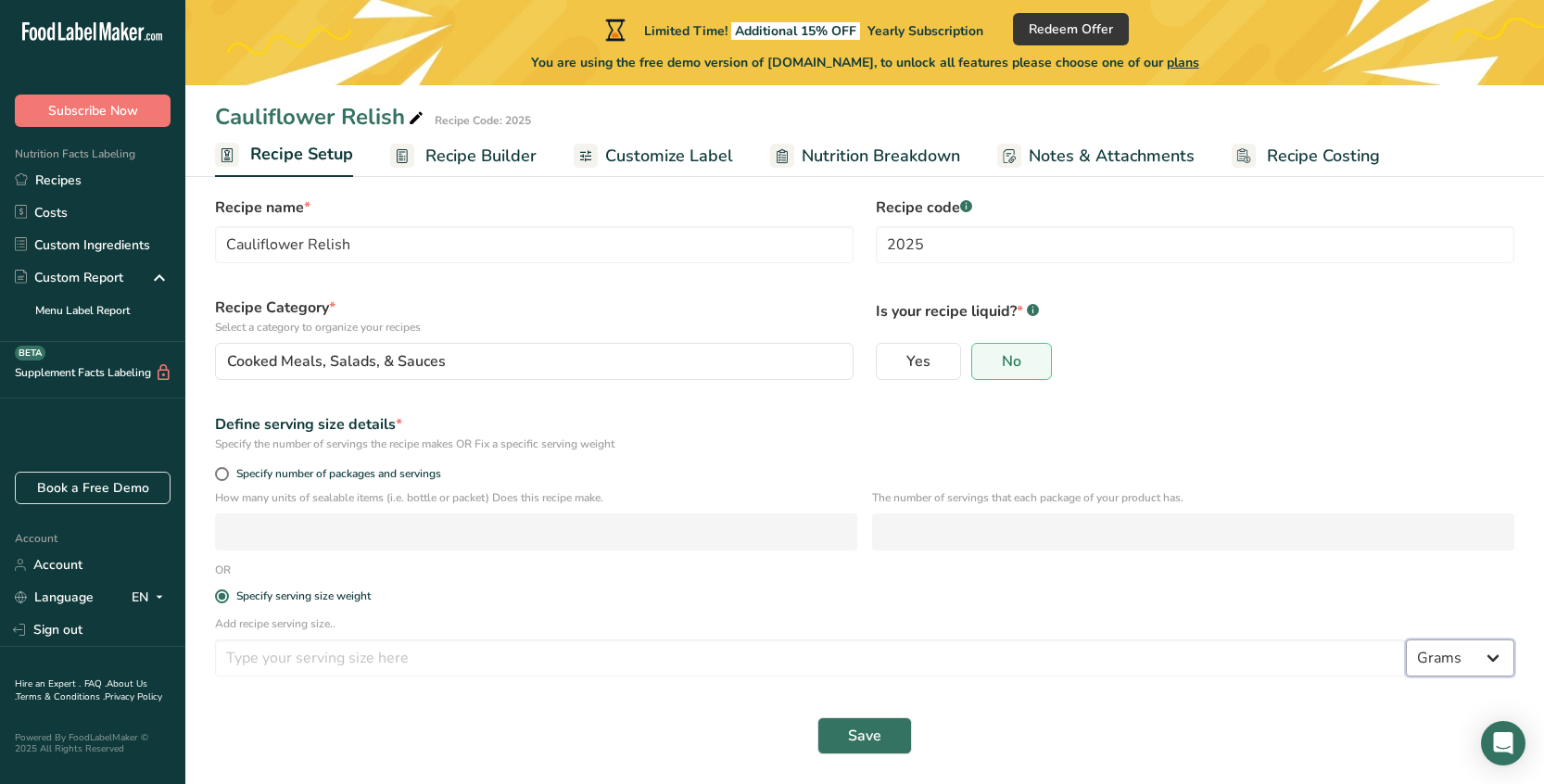
click at [1494, 648] on select "Grams kg mg mcg lb oz l mL fl oz tbsp tsp cup qt gallon" at bounding box center [1460, 658] width 109 height 37
select select "19"
select select "22"
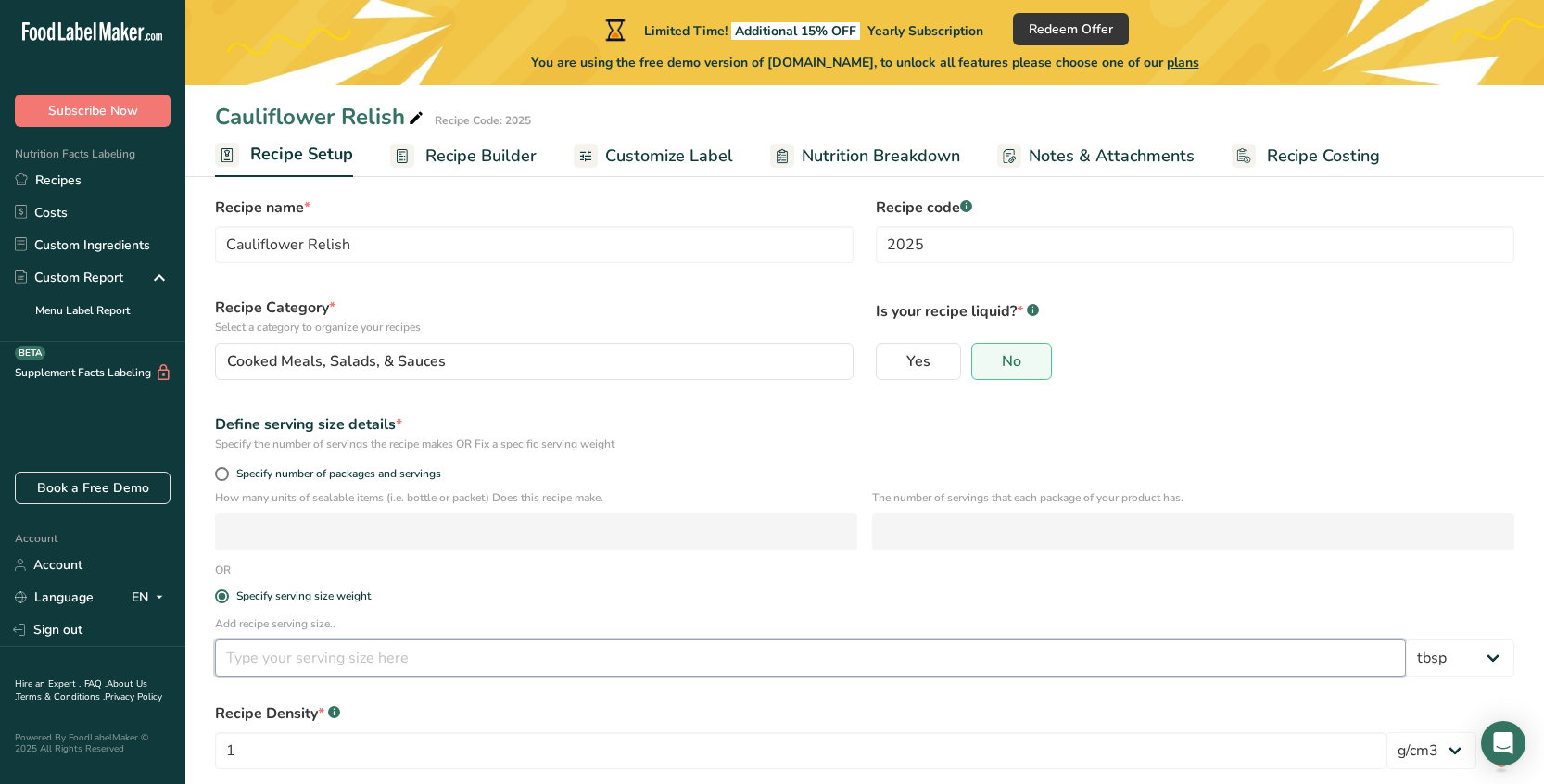
click at [771, 649] on input "number" at bounding box center [810, 658] width 1190 height 37
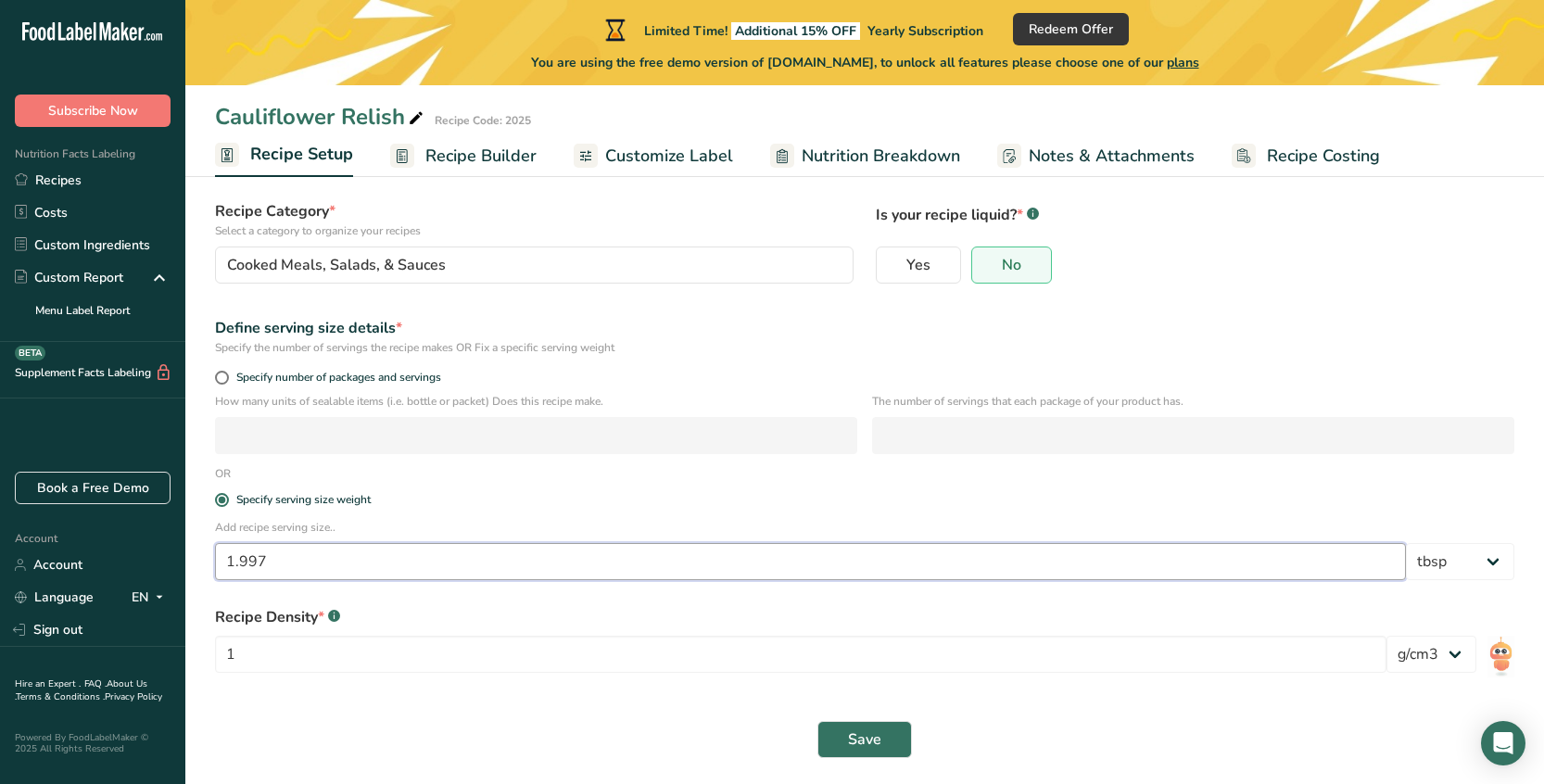
scroll to position [134, 0]
type input "1.997"
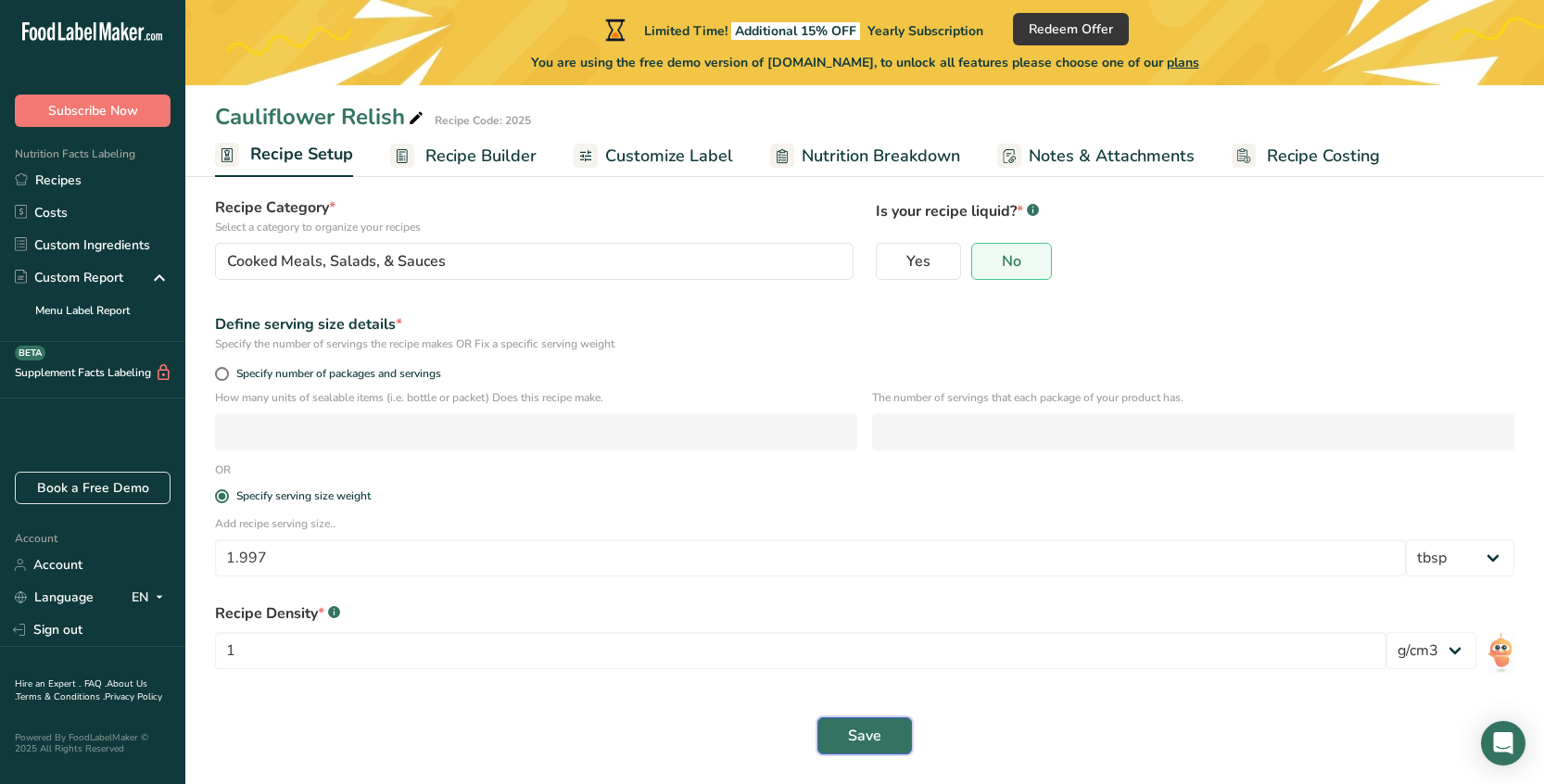
click at [860, 729] on span "Save" at bounding box center [865, 735] width 34 height 22
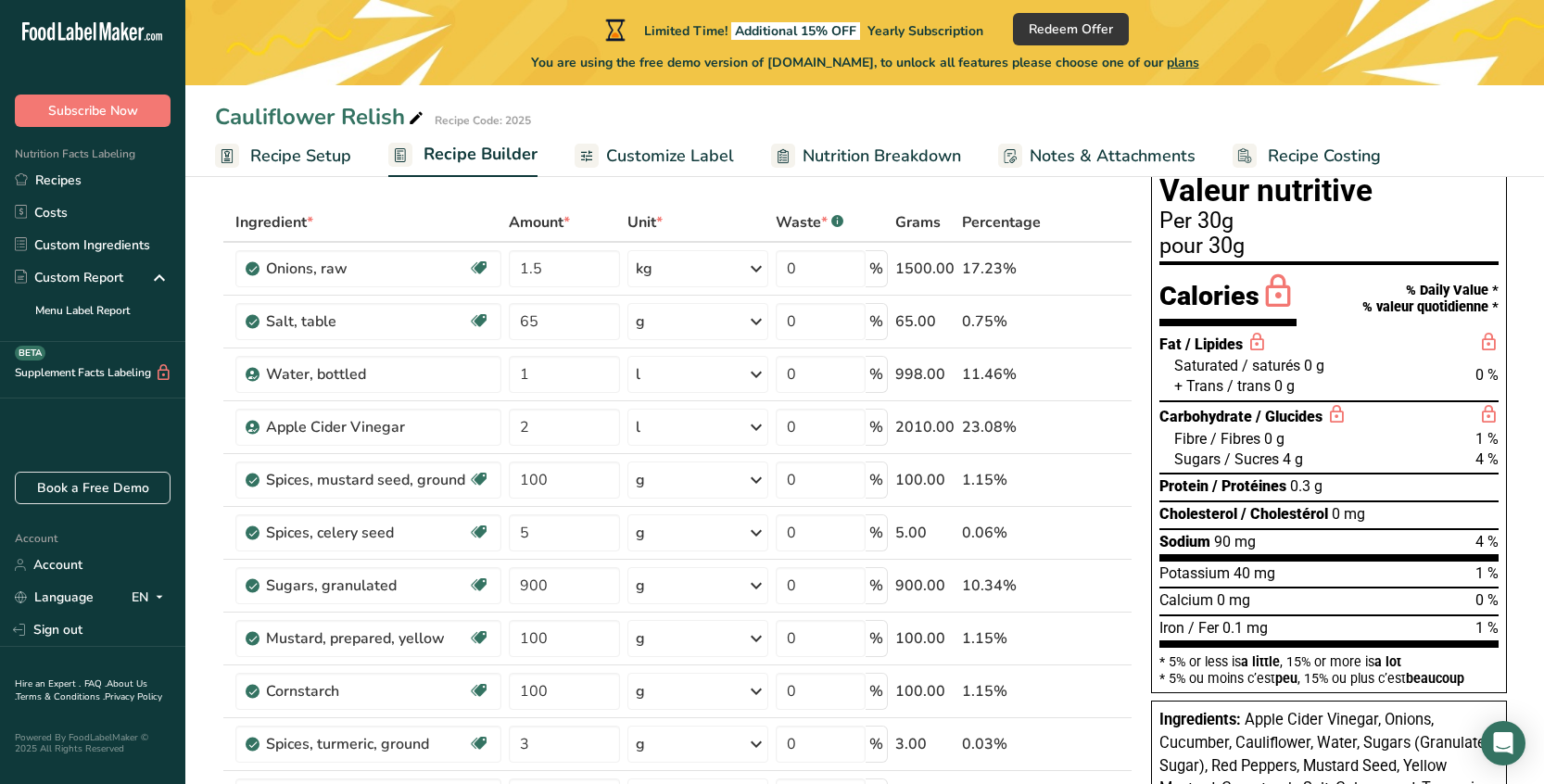
scroll to position [94, 0]
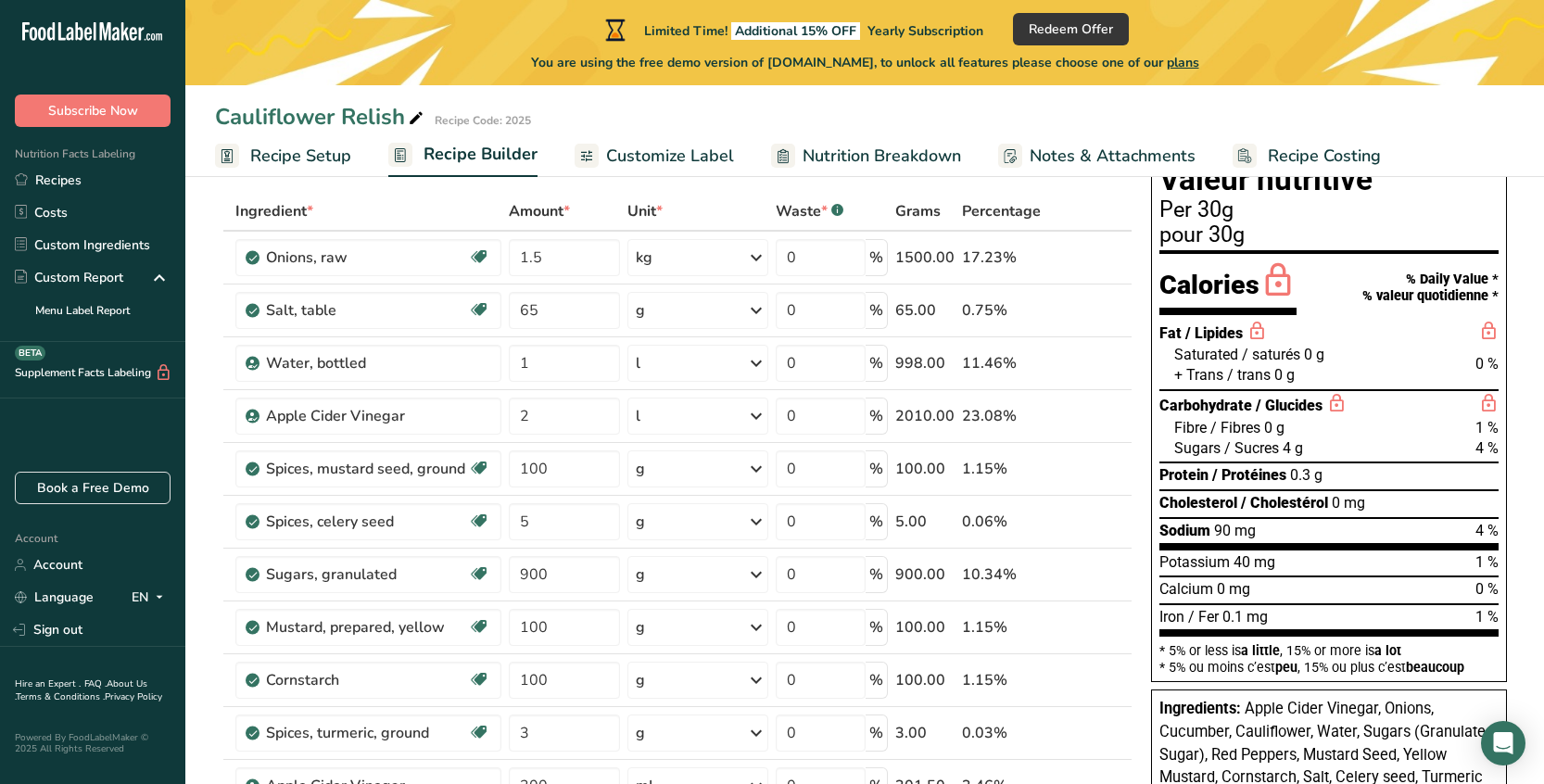
click at [641, 156] on span "Customize Label" at bounding box center [670, 155] width 128 height 25
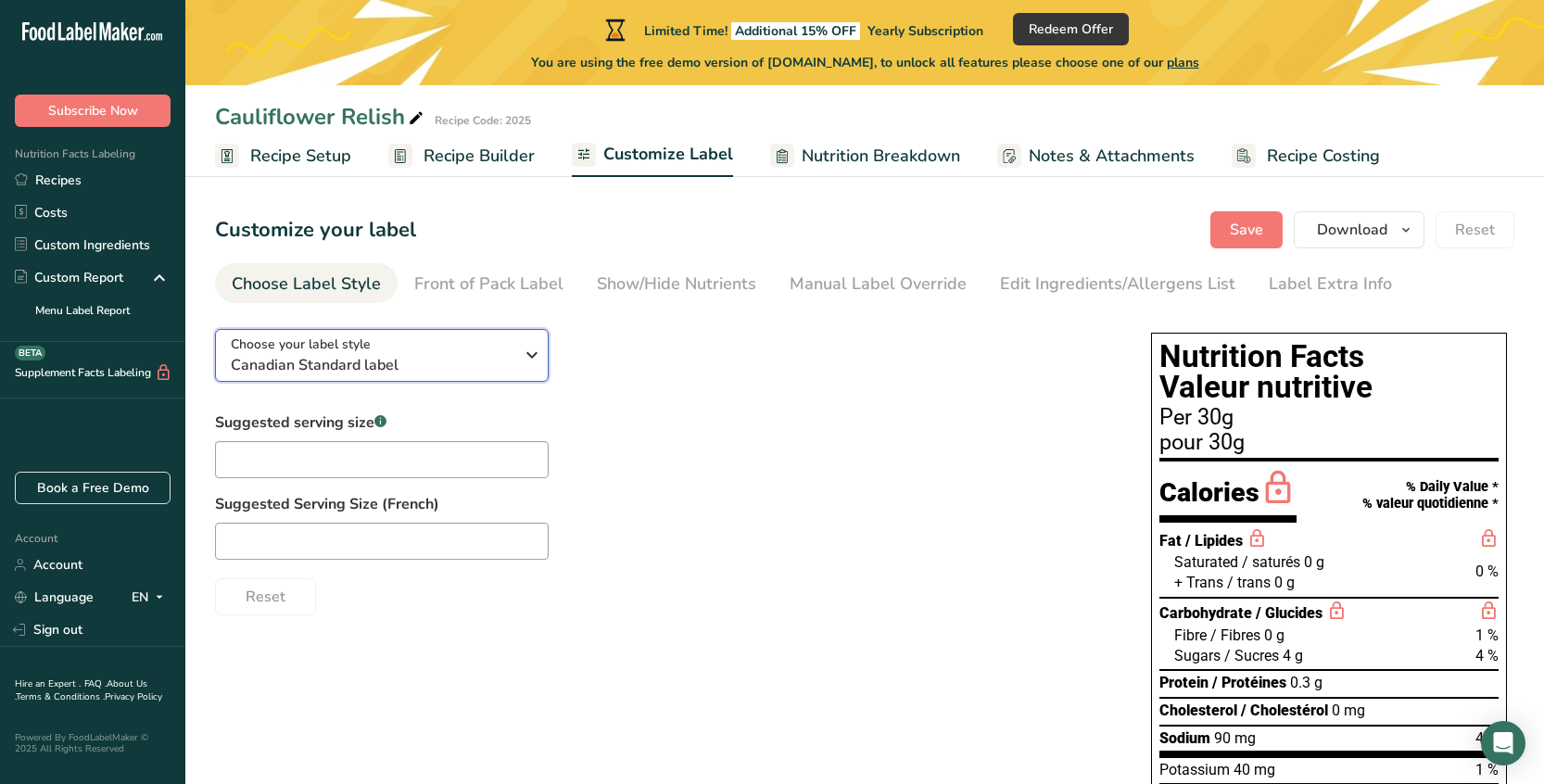
click at [518, 356] on div "Choose your label style Canadian Standard label" at bounding box center [379, 355] width 297 height 42
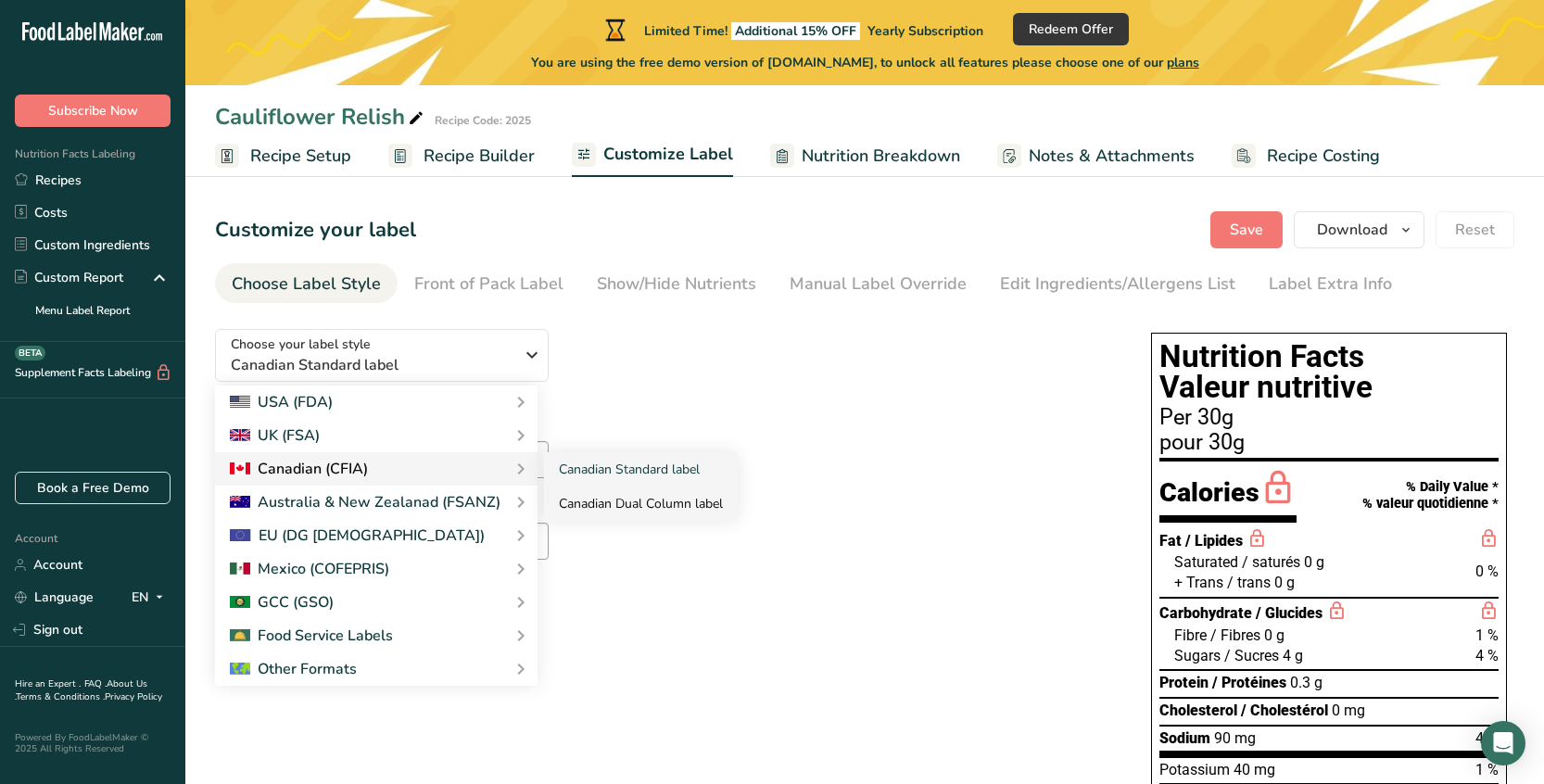
click at [632, 502] on link "Canadian Dual Column label" at bounding box center [640, 503] width 194 height 35
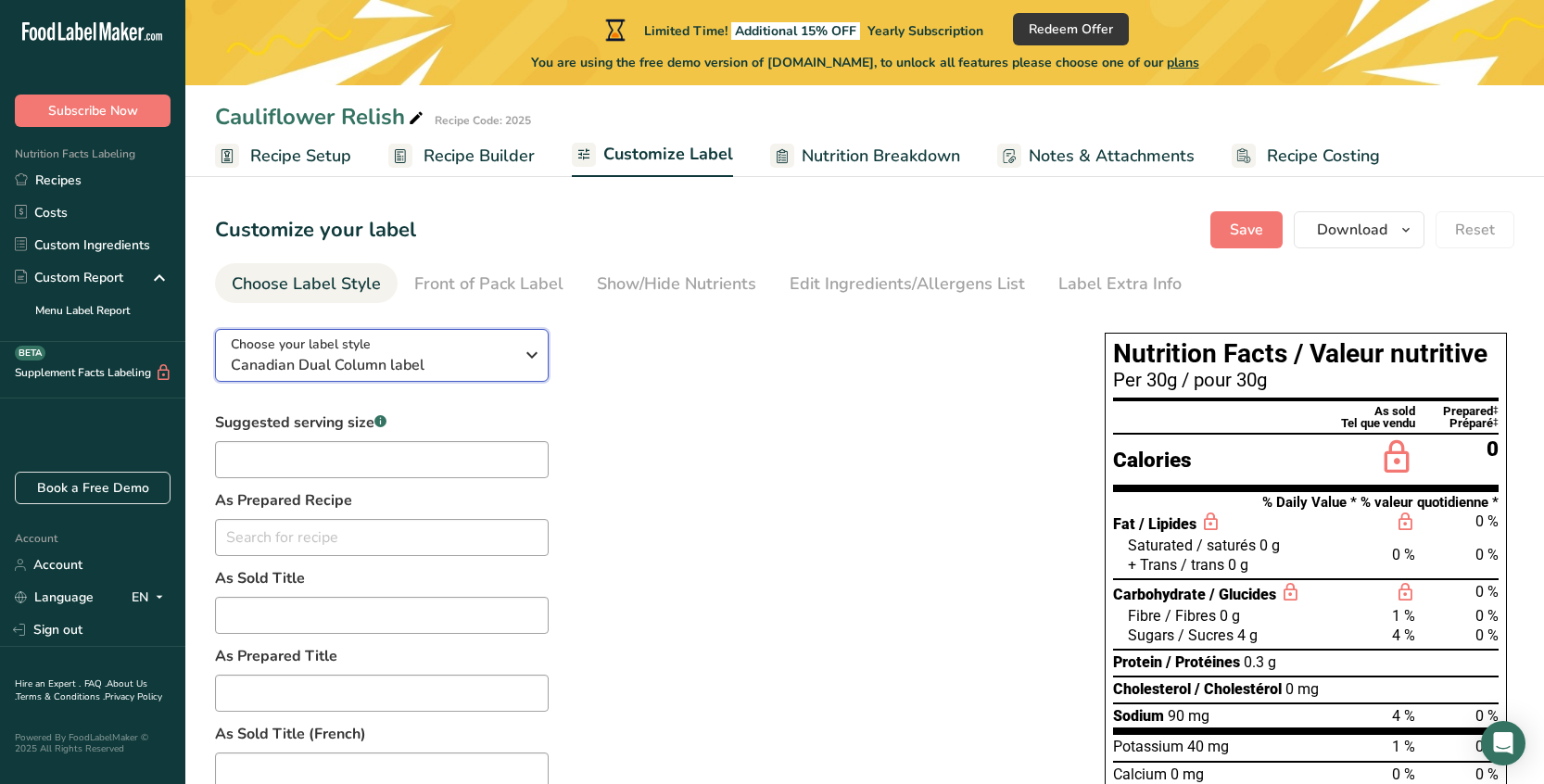
click at [414, 354] on span "Canadian Dual Column label" at bounding box center [372, 365] width 283 height 22
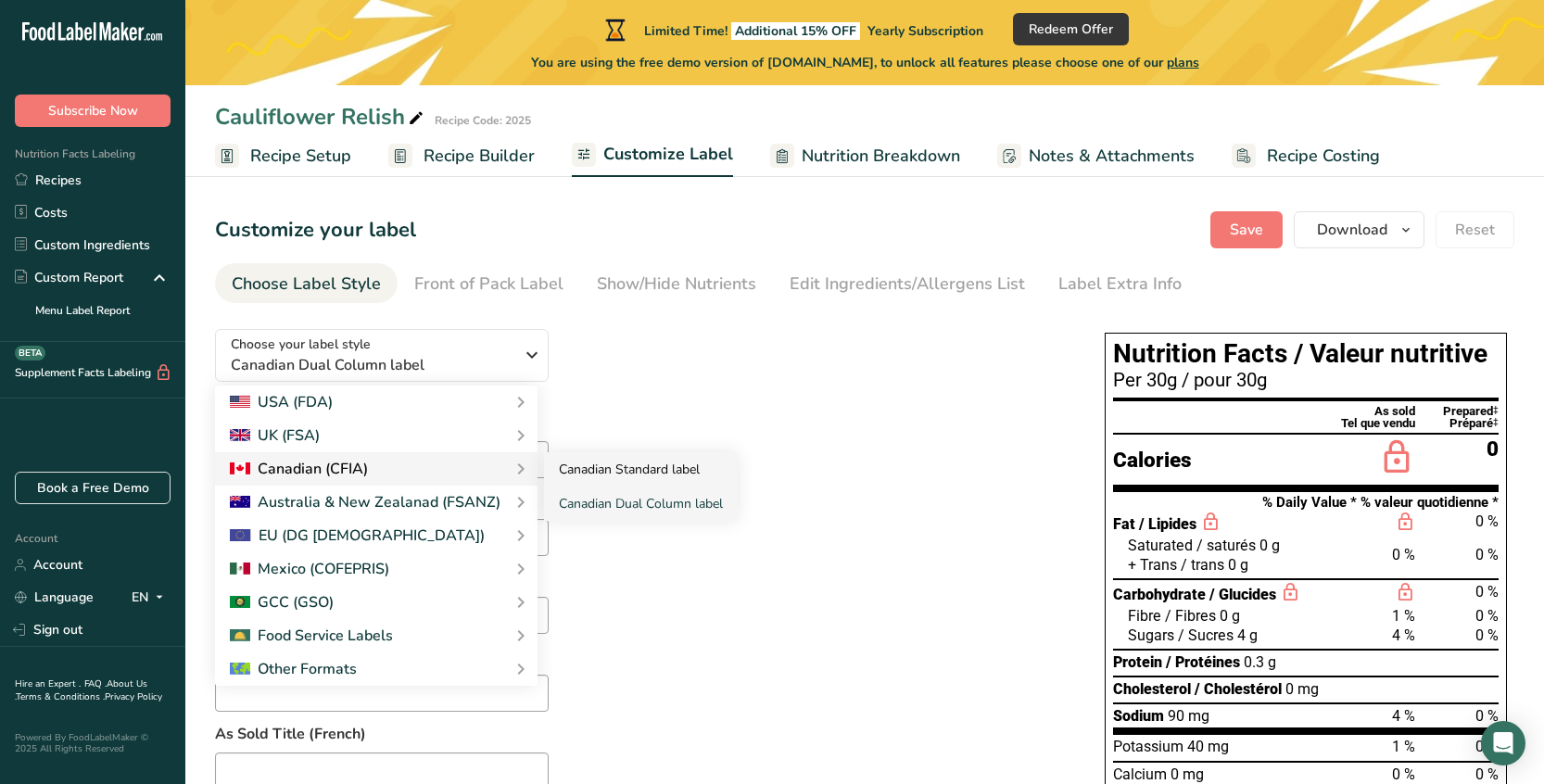
click at [576, 462] on link "Canadian Standard label" at bounding box center [640, 469] width 194 height 35
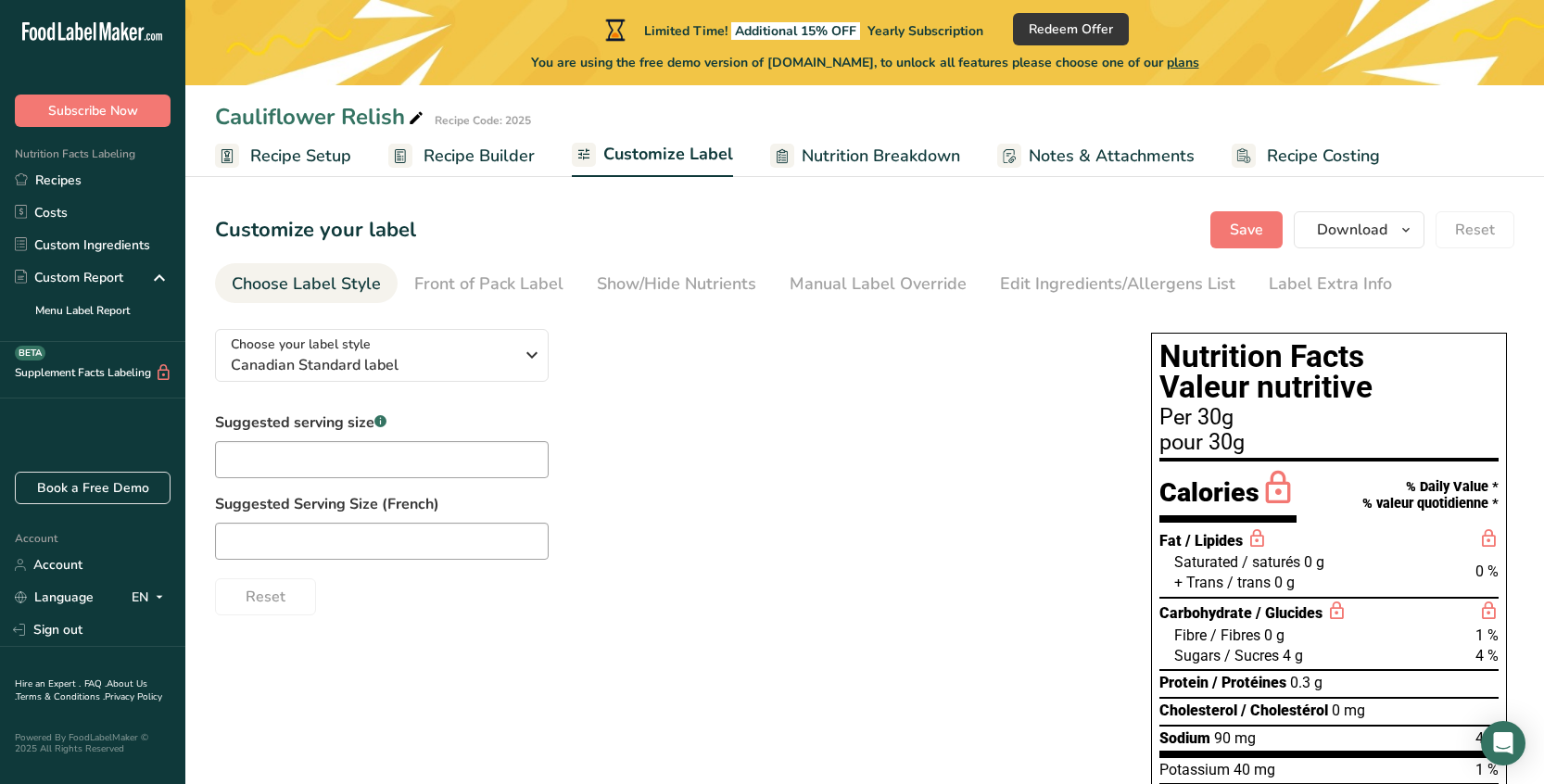
click at [870, 153] on span "Nutrition Breakdown" at bounding box center [880, 155] width 158 height 25
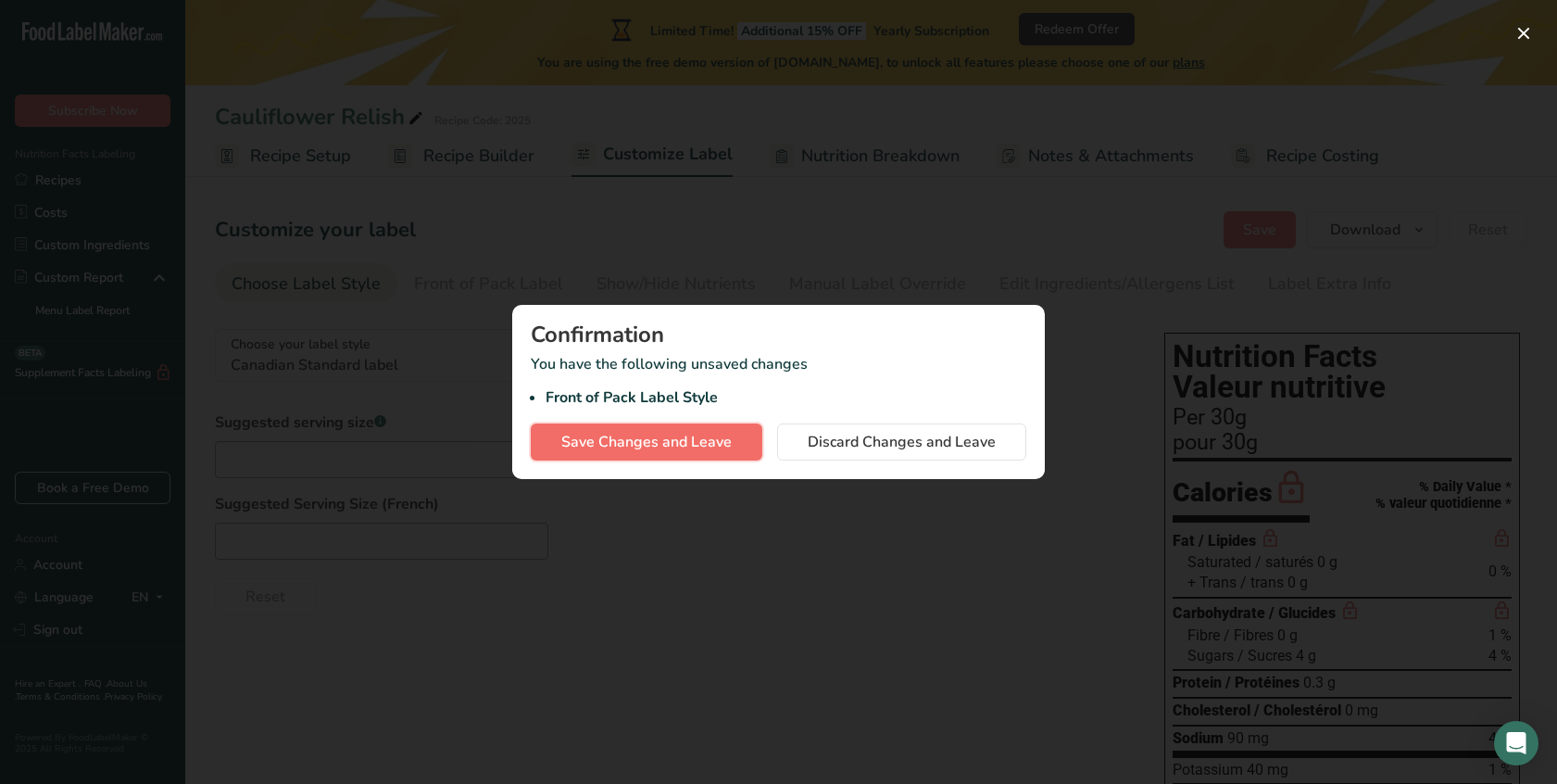
click at [696, 447] on span "Save Changes and Leave" at bounding box center [647, 442] width 170 height 22
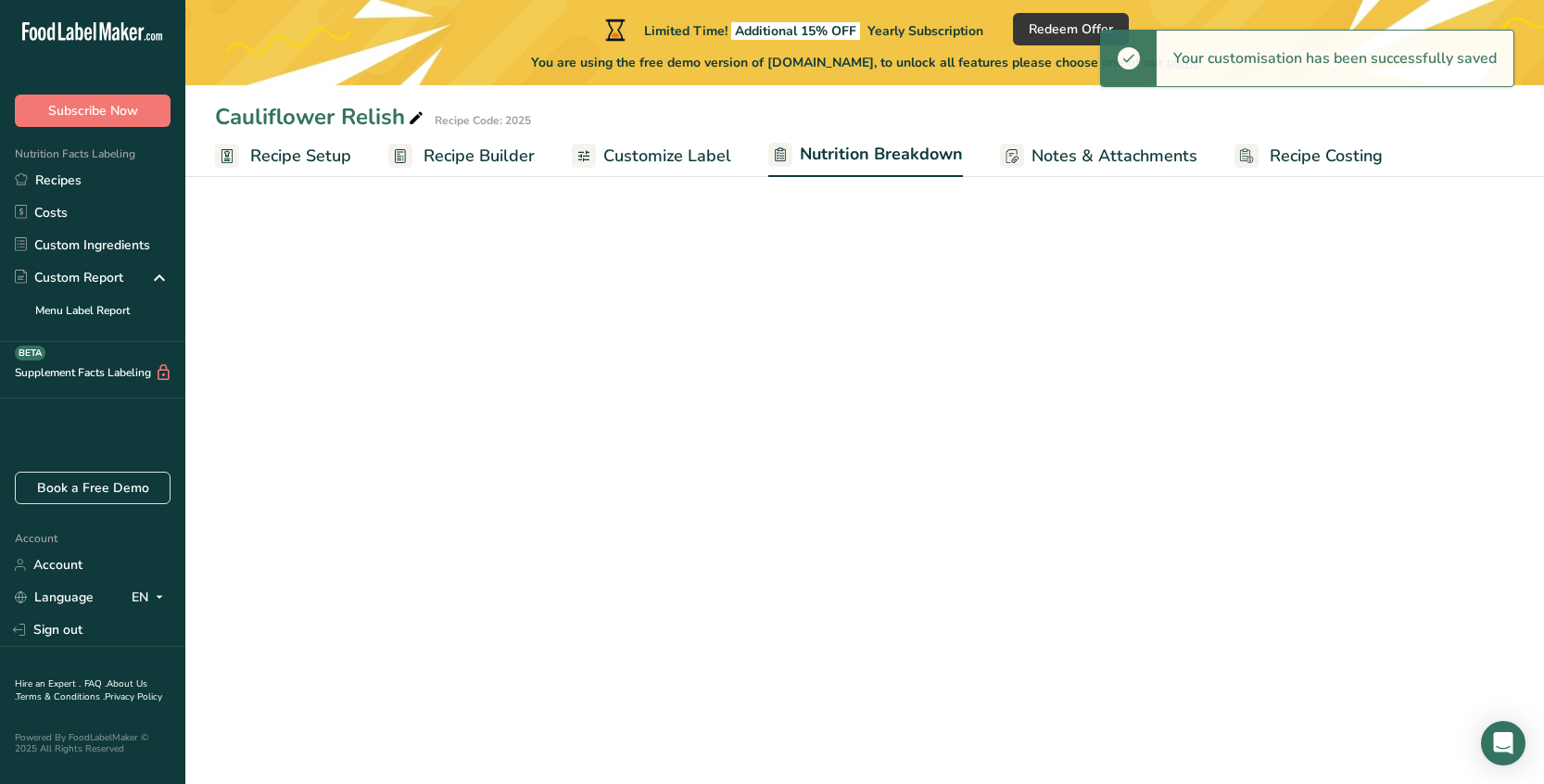
select select "Calories"
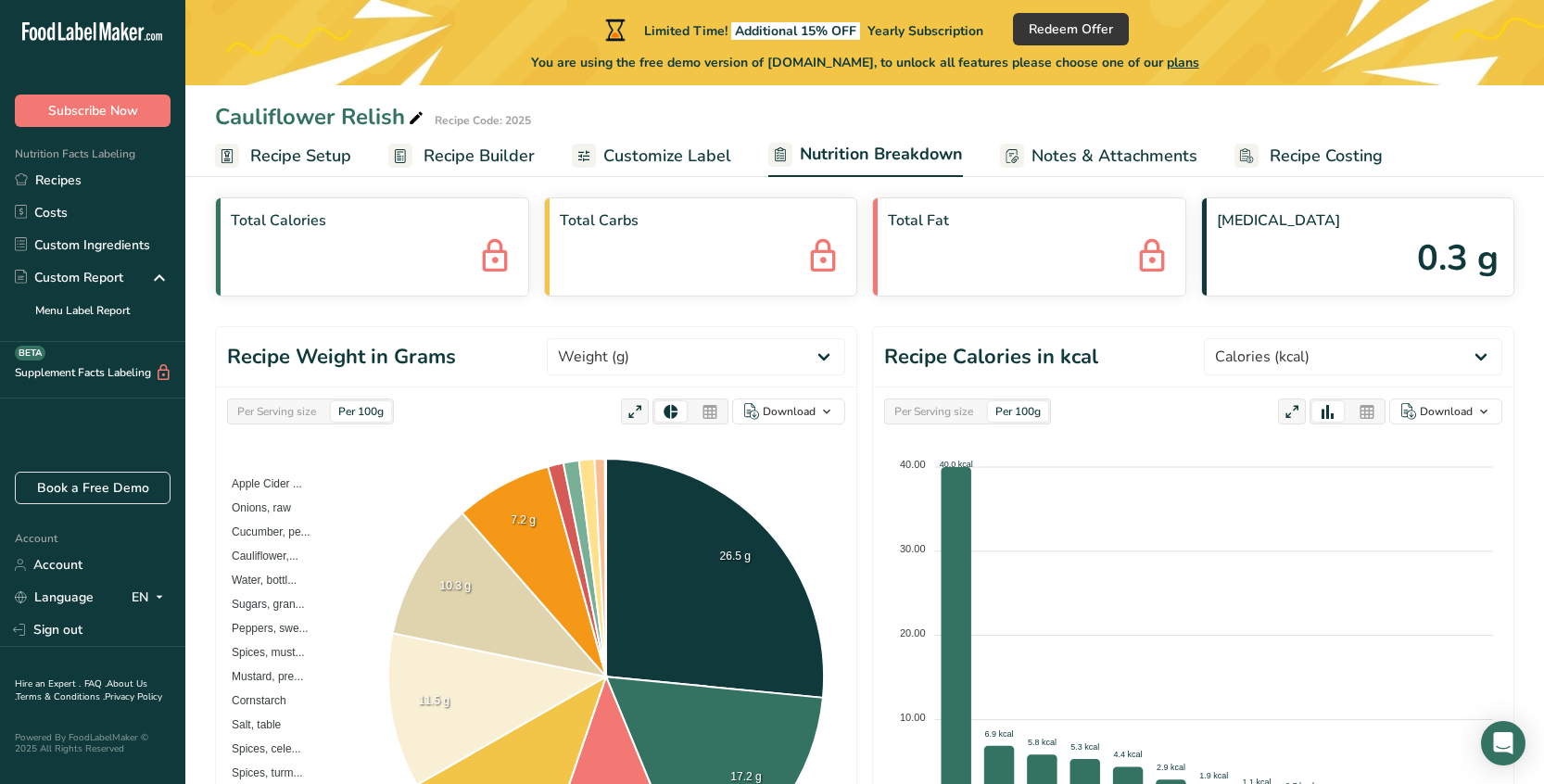
scroll to position [43, 0]
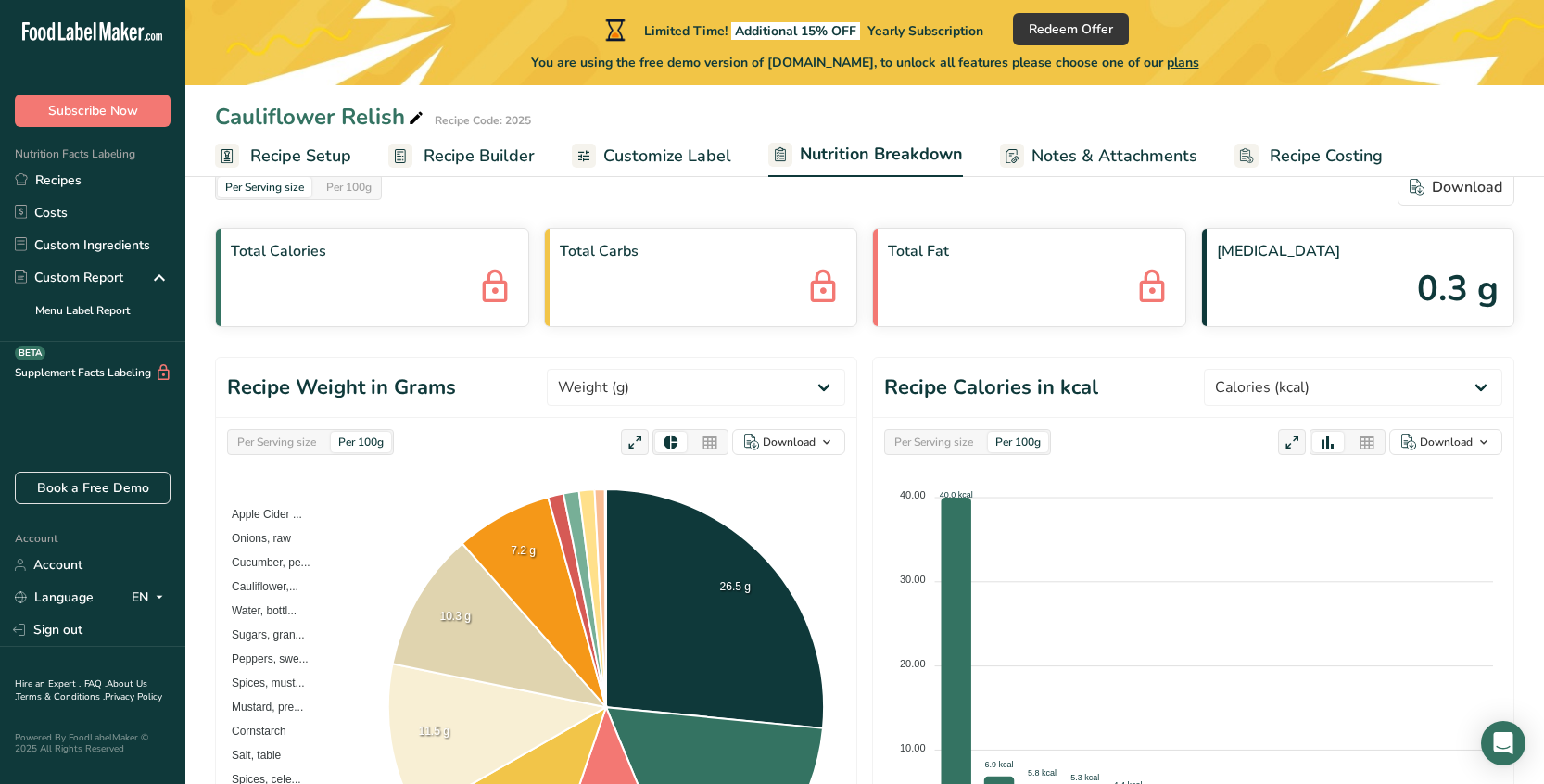
click at [621, 161] on span "Customize Label" at bounding box center [667, 155] width 128 height 25
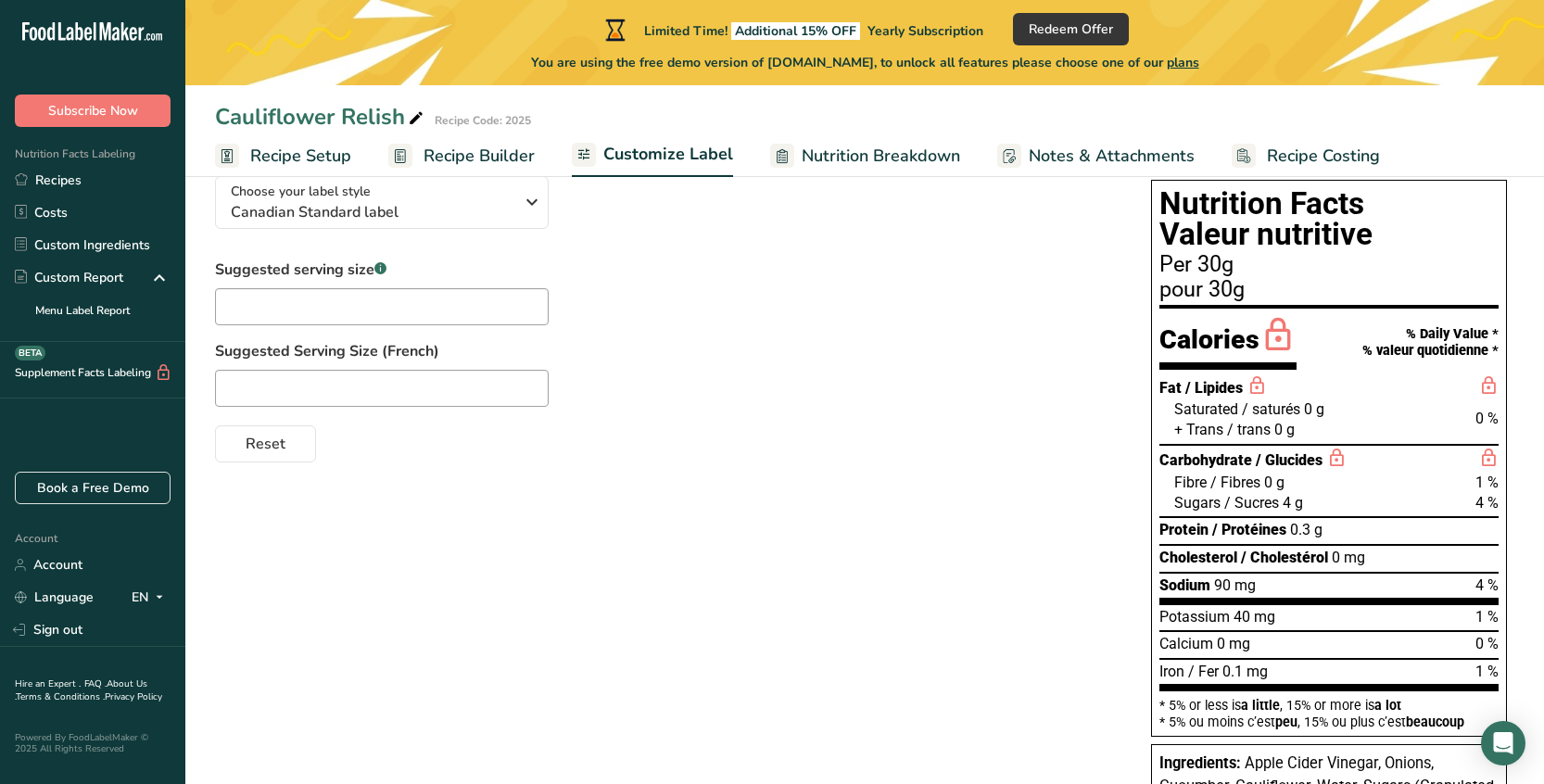
scroll to position [152, 0]
